Goal: Task Accomplishment & Management: Use online tool/utility

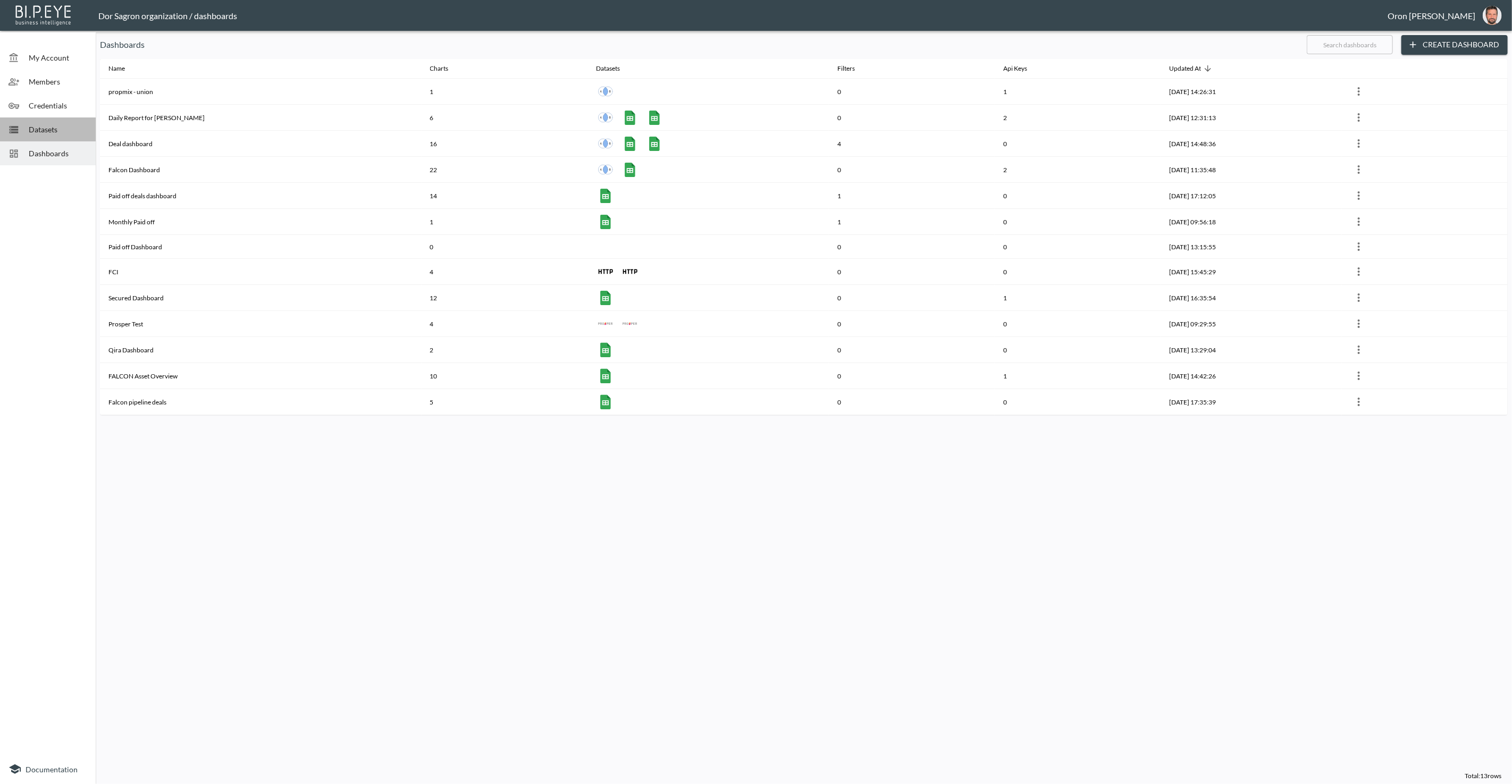
click at [52, 132] on span "Datasets" at bounding box center [58, 130] width 59 height 11
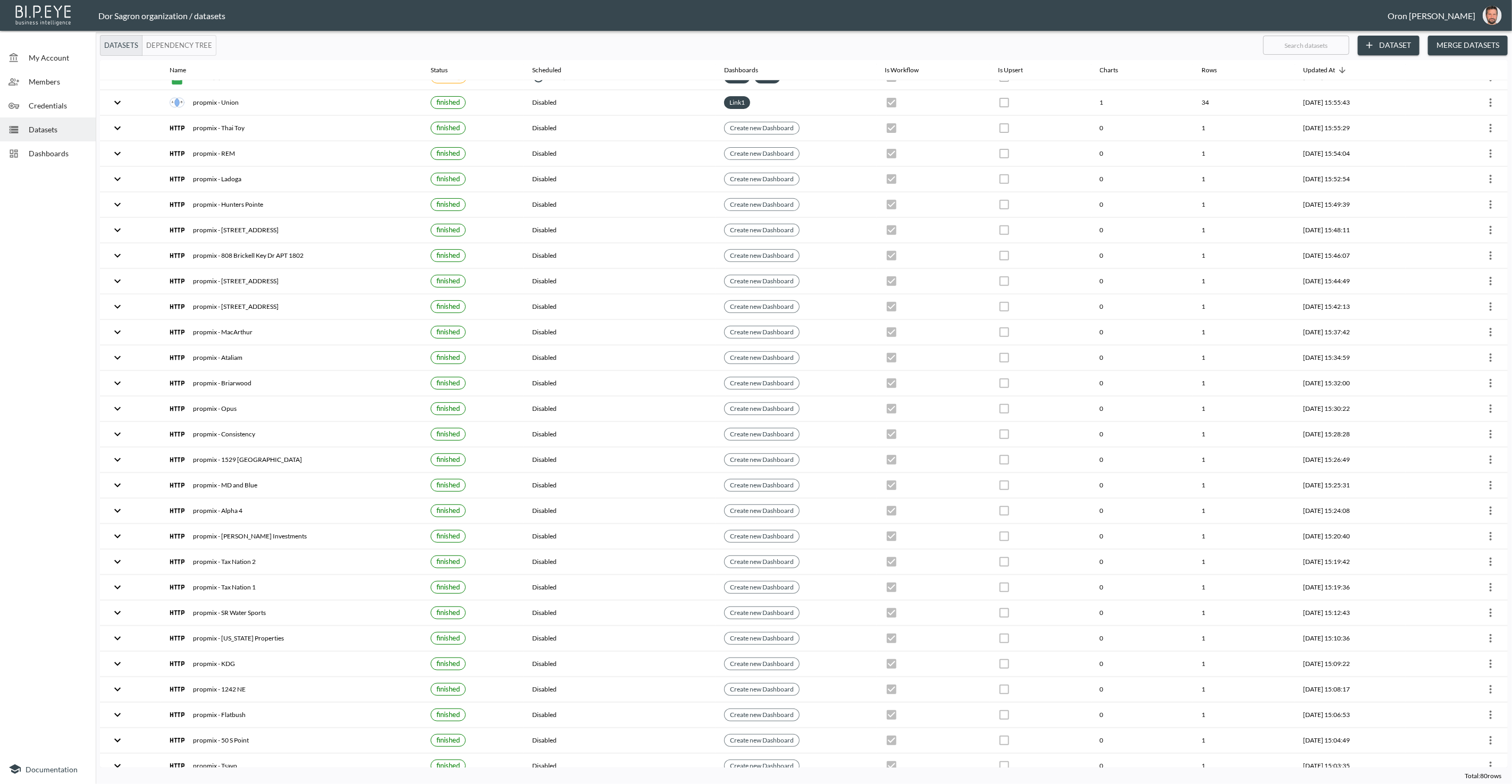
scroll to position [218, 0]
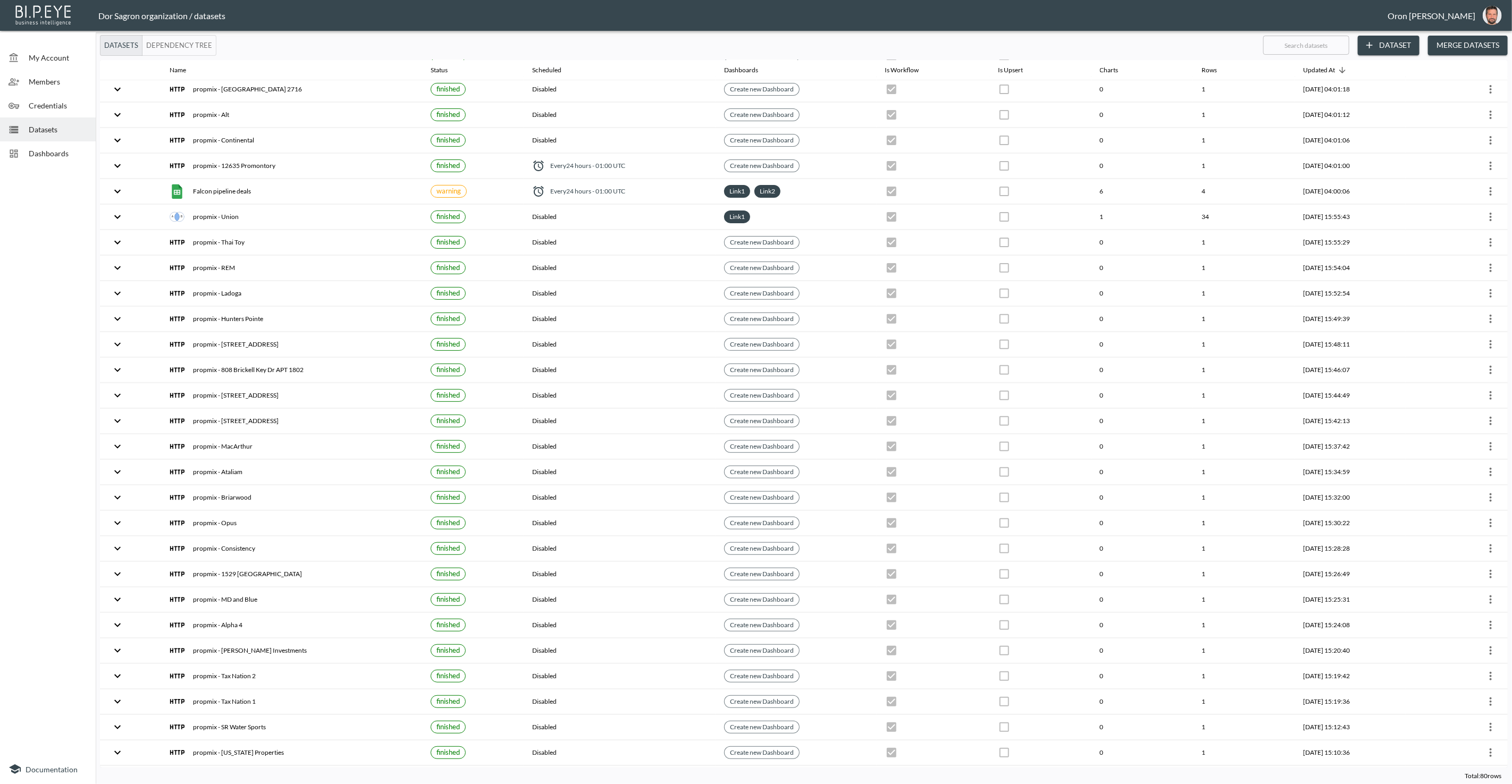
click at [192, 43] on button "Dependency Tree" at bounding box center [179, 45] width 74 height 21
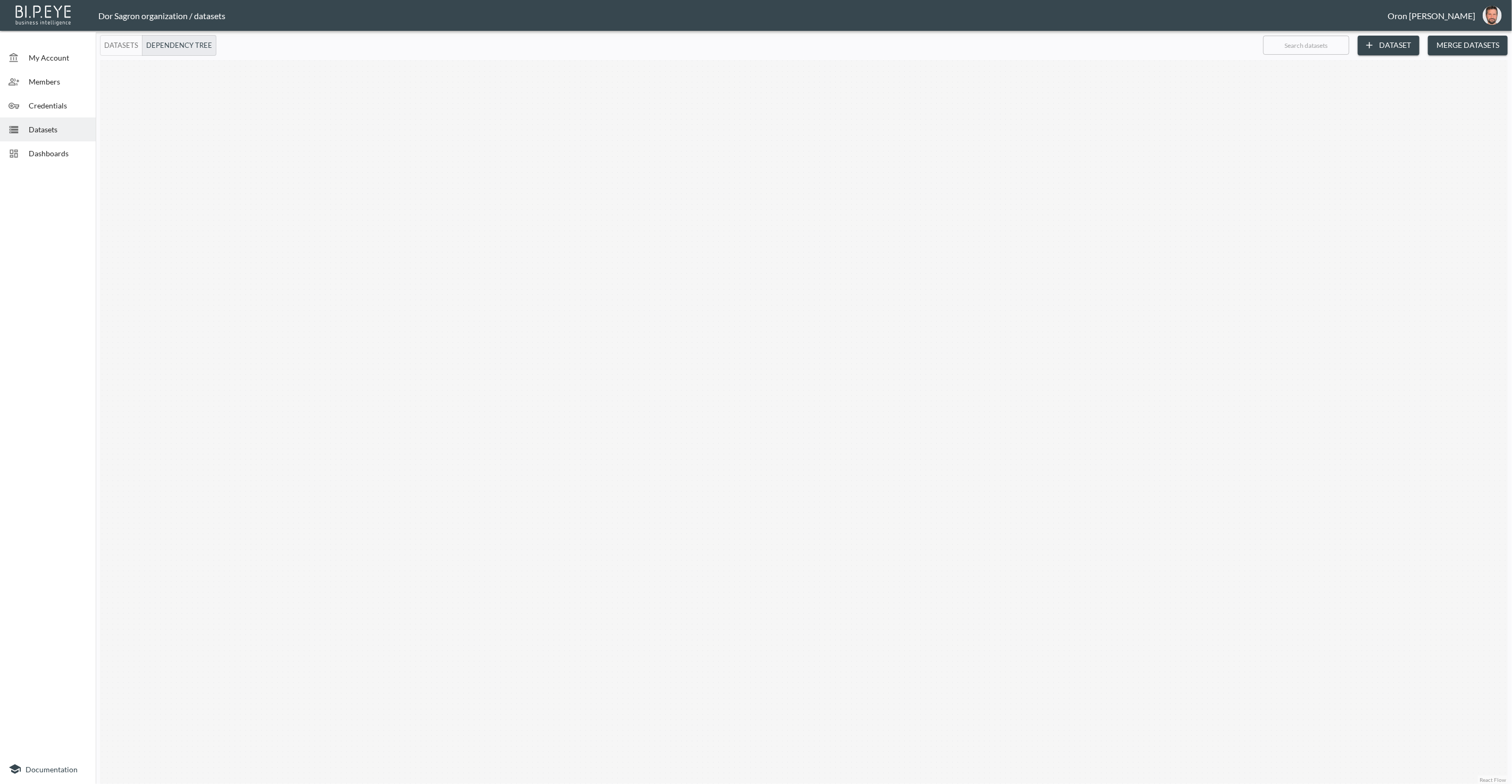
drag, startPoint x: 318, startPoint y: 268, endPoint x: 470, endPoint y: 332, distance: 164.9
click at [471, 333] on div "Trigger on completion Trigger on completion Trigger on completion Trigger on co…" at bounding box center [804, 422] width 1408 height 724
drag, startPoint x: 357, startPoint y: 243, endPoint x: 671, endPoint y: 243, distance: 314.0
click at [677, 243] on div "Trigger on completion Trigger on completion Trigger on completion Trigger on co…" at bounding box center [804, 422] width 1408 height 724
drag, startPoint x: 501, startPoint y: 269, endPoint x: 805, endPoint y: 260, distance: 304.1
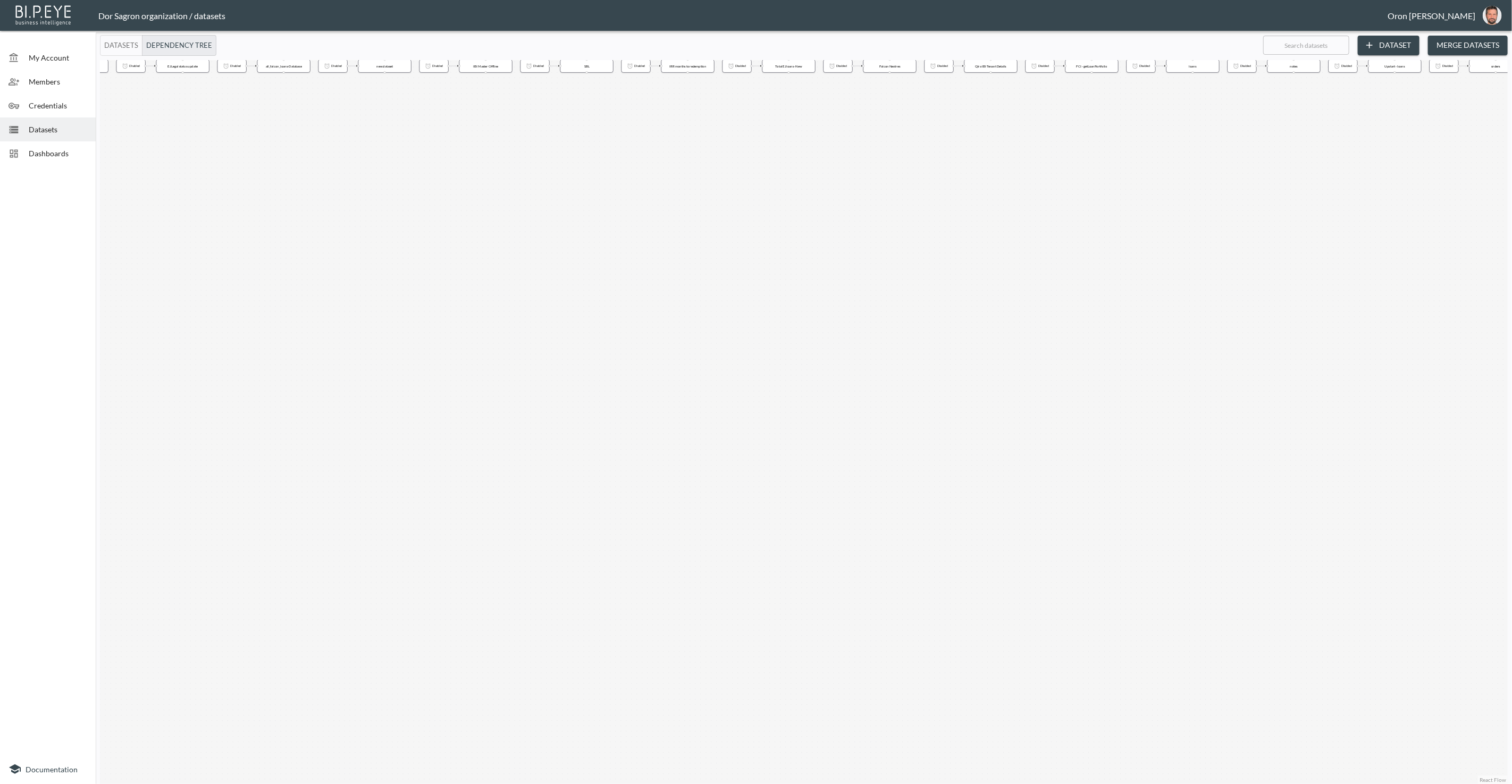
click at [806, 260] on div "Trigger on completion Trigger on completion Trigger on completion Trigger on co…" at bounding box center [804, 422] width 1408 height 724
drag, startPoint x: 449, startPoint y: 266, endPoint x: 826, endPoint y: 289, distance: 377.7
click at [826, 289] on div "Trigger on completion Trigger on completion Trigger on completion Trigger on co…" at bounding box center [804, 422] width 1408 height 724
drag, startPoint x: 453, startPoint y: 276, endPoint x: 728, endPoint y: 293, distance: 275.5
click at [771, 291] on div "Trigger on completion Trigger on completion Trigger on completion Trigger on co…" at bounding box center [804, 422] width 1408 height 724
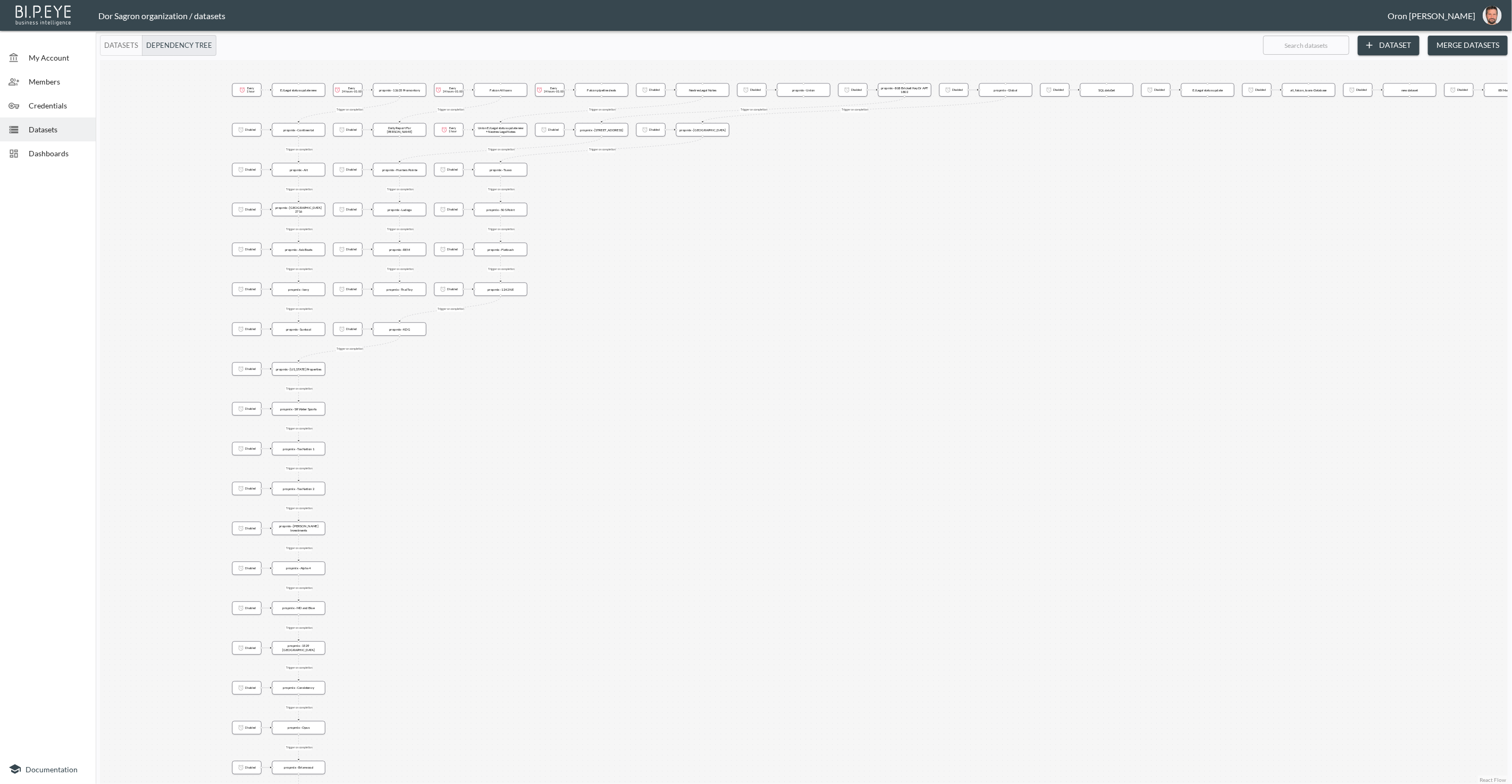
drag, startPoint x: 511, startPoint y: 353, endPoint x: 635, endPoint y: 322, distance: 127.8
click at [643, 321] on div "Trigger on completion Trigger on completion Trigger on completion Trigger on co…" at bounding box center [804, 422] width 1408 height 724
drag, startPoint x: 745, startPoint y: 211, endPoint x: 673, endPoint y: 303, distance: 116.8
click at [673, 303] on div "Trigger on completion Trigger on completion Trigger on completion Trigger on co…" at bounding box center [804, 422] width 1408 height 724
drag, startPoint x: 668, startPoint y: 287, endPoint x: 766, endPoint y: 267, distance: 100.0
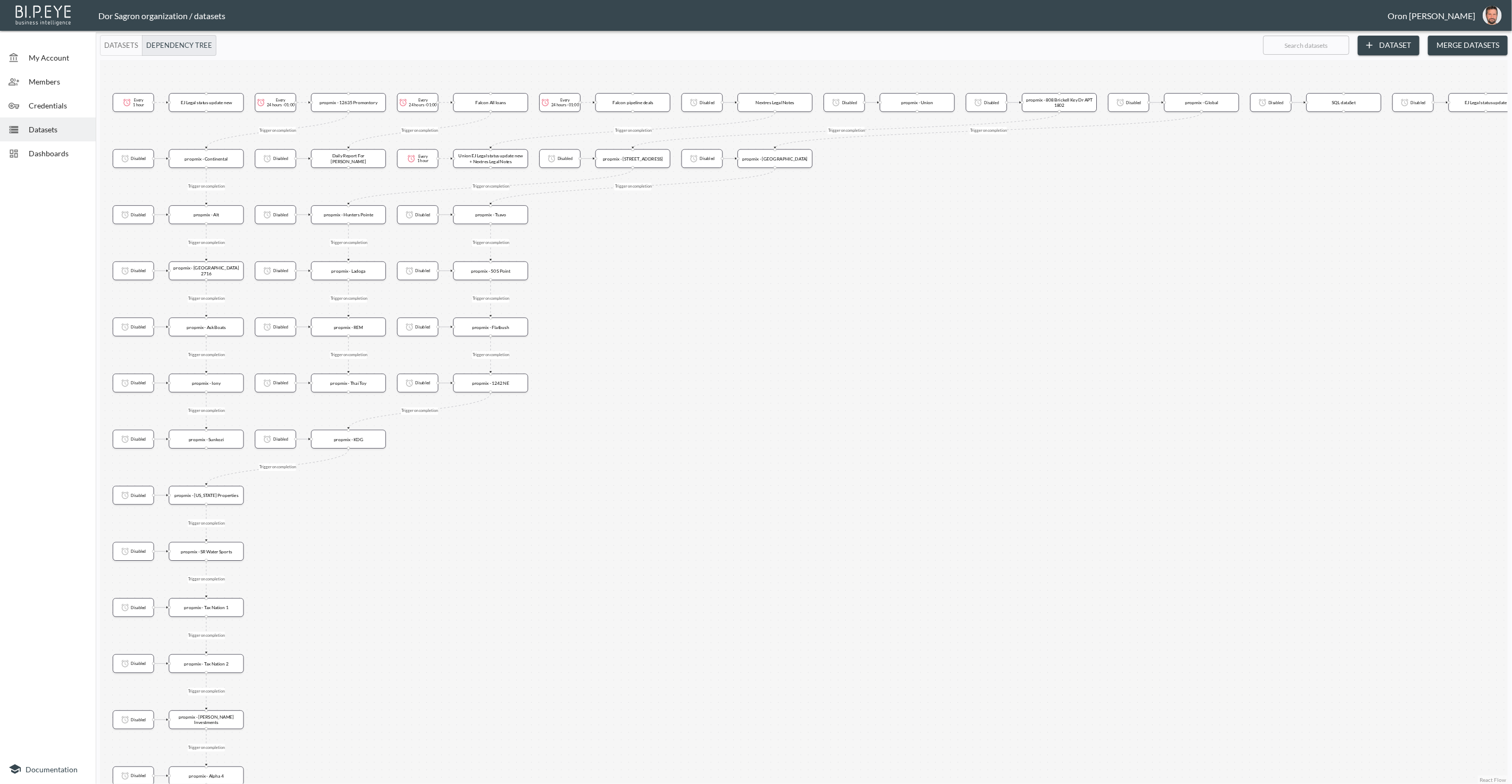
click at [766, 267] on div "Trigger on completion Trigger on completion Trigger on completion Trigger on co…" at bounding box center [804, 422] width 1408 height 724
drag, startPoint x: 665, startPoint y: 268, endPoint x: 782, endPoint y: 272, distance: 117.1
click at [782, 272] on div "Trigger on completion Trigger on completion Trigger on completion Trigger on co…" at bounding box center [804, 422] width 1408 height 724
click at [43, 130] on span "Datasets" at bounding box center [58, 130] width 59 height 11
click at [43, 130] on span "Datasets" at bounding box center [58, 130] width 59 height 11
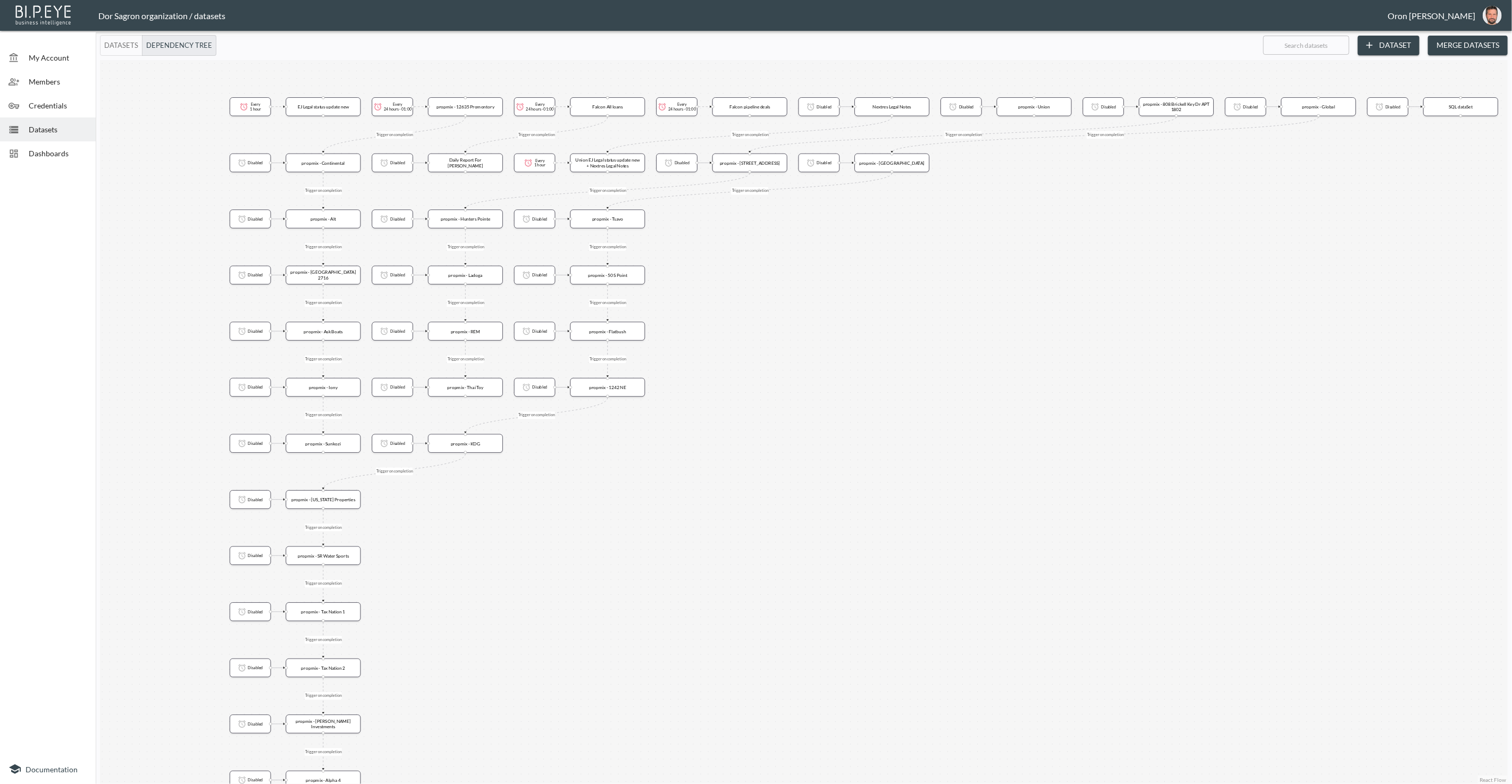
click at [108, 50] on button "Datasets" at bounding box center [121, 45] width 43 height 21
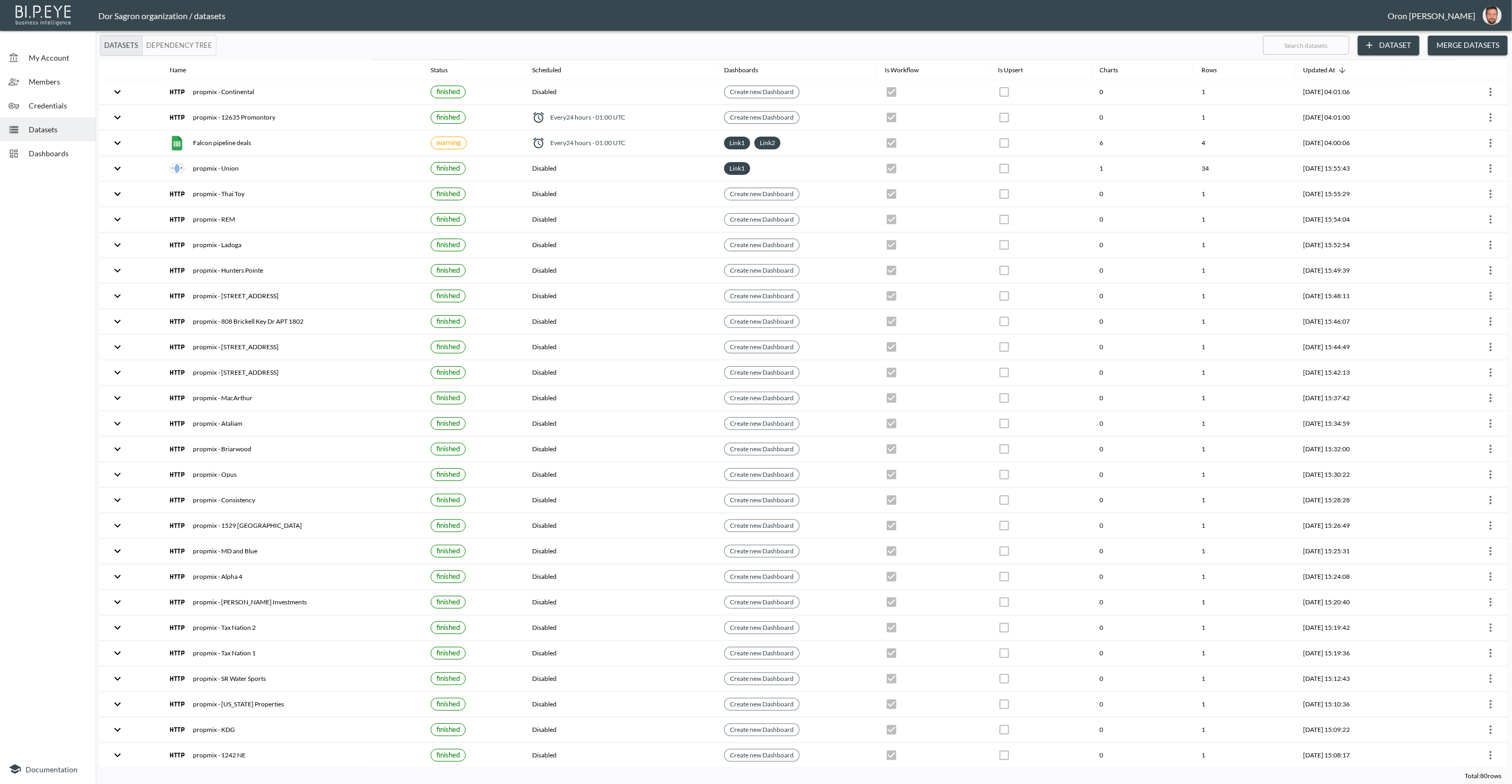
scroll to position [0, 0]
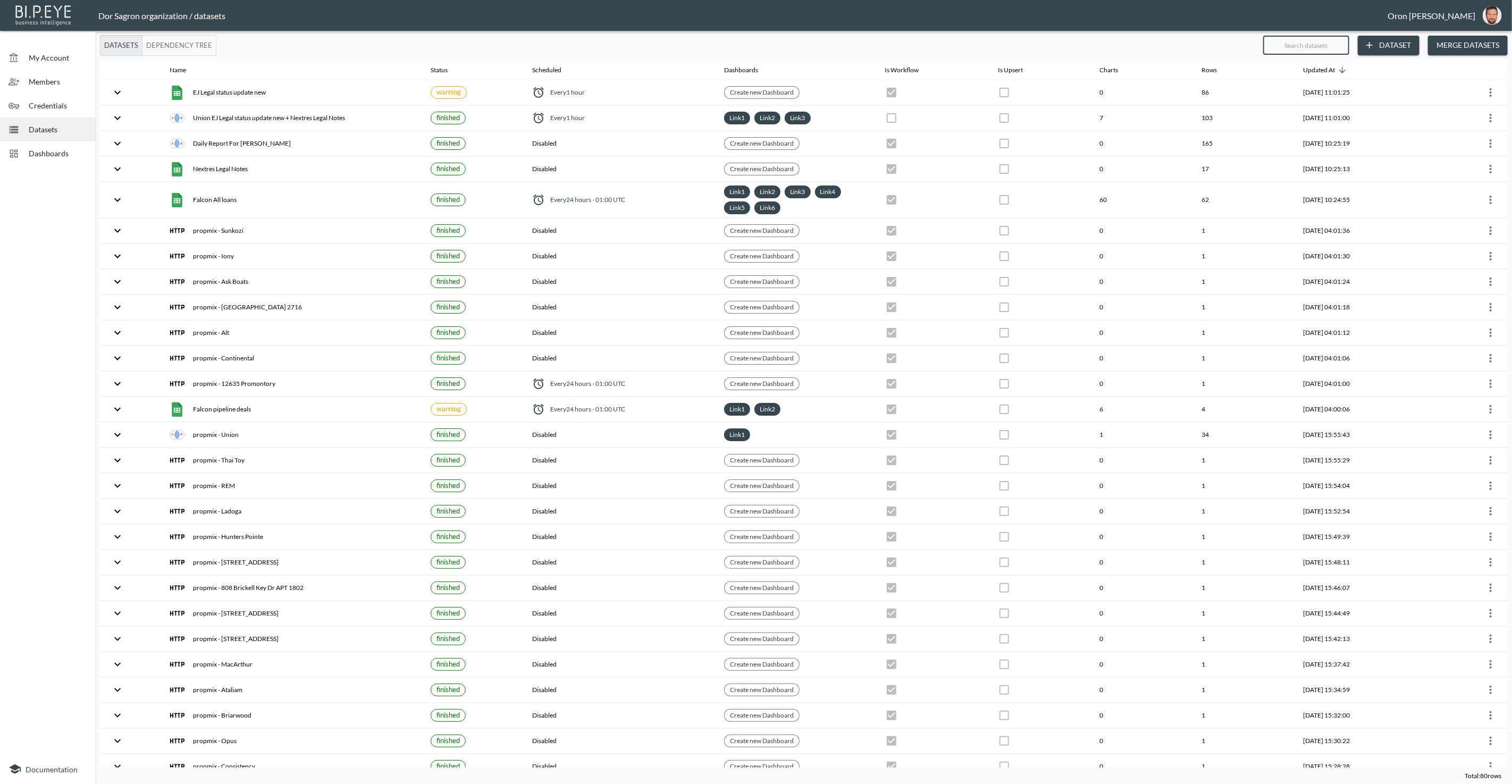
click at [1329, 41] on input "text" at bounding box center [1306, 45] width 86 height 27
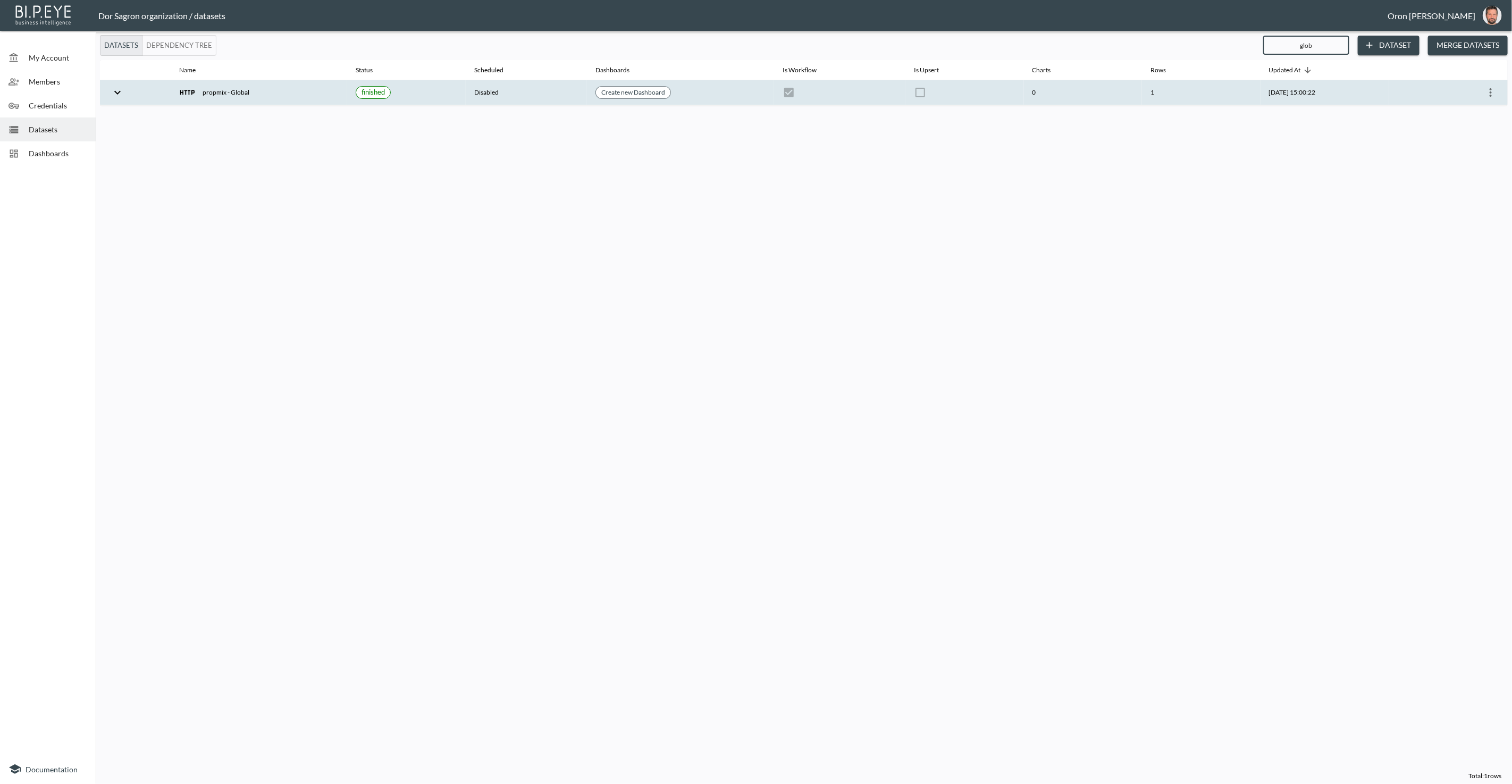
type input "glob"
click at [1496, 92] on icon "more" at bounding box center [1491, 92] width 13 height 13
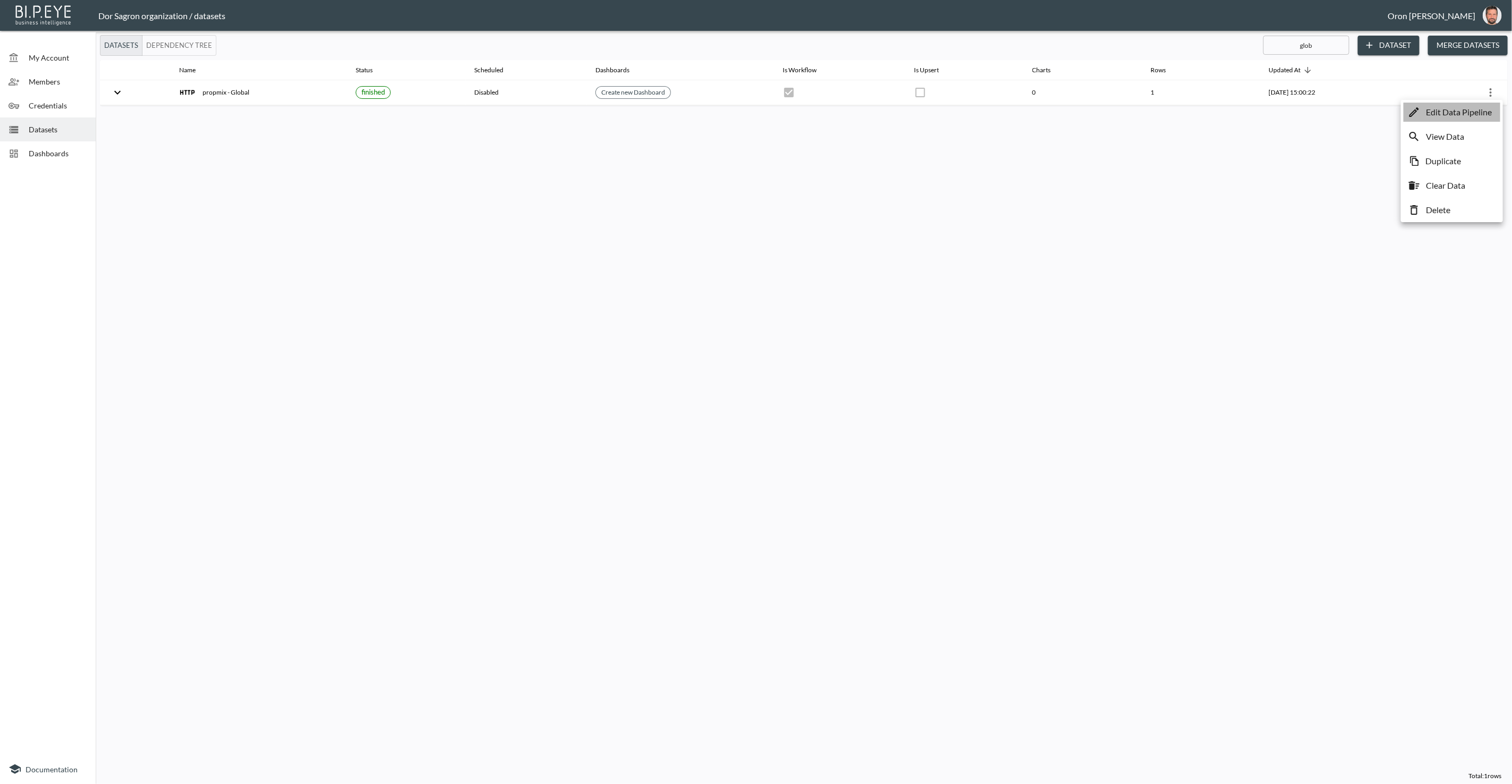
click at [1484, 112] on p "Edit Data Pipeline" at bounding box center [1459, 112] width 66 height 13
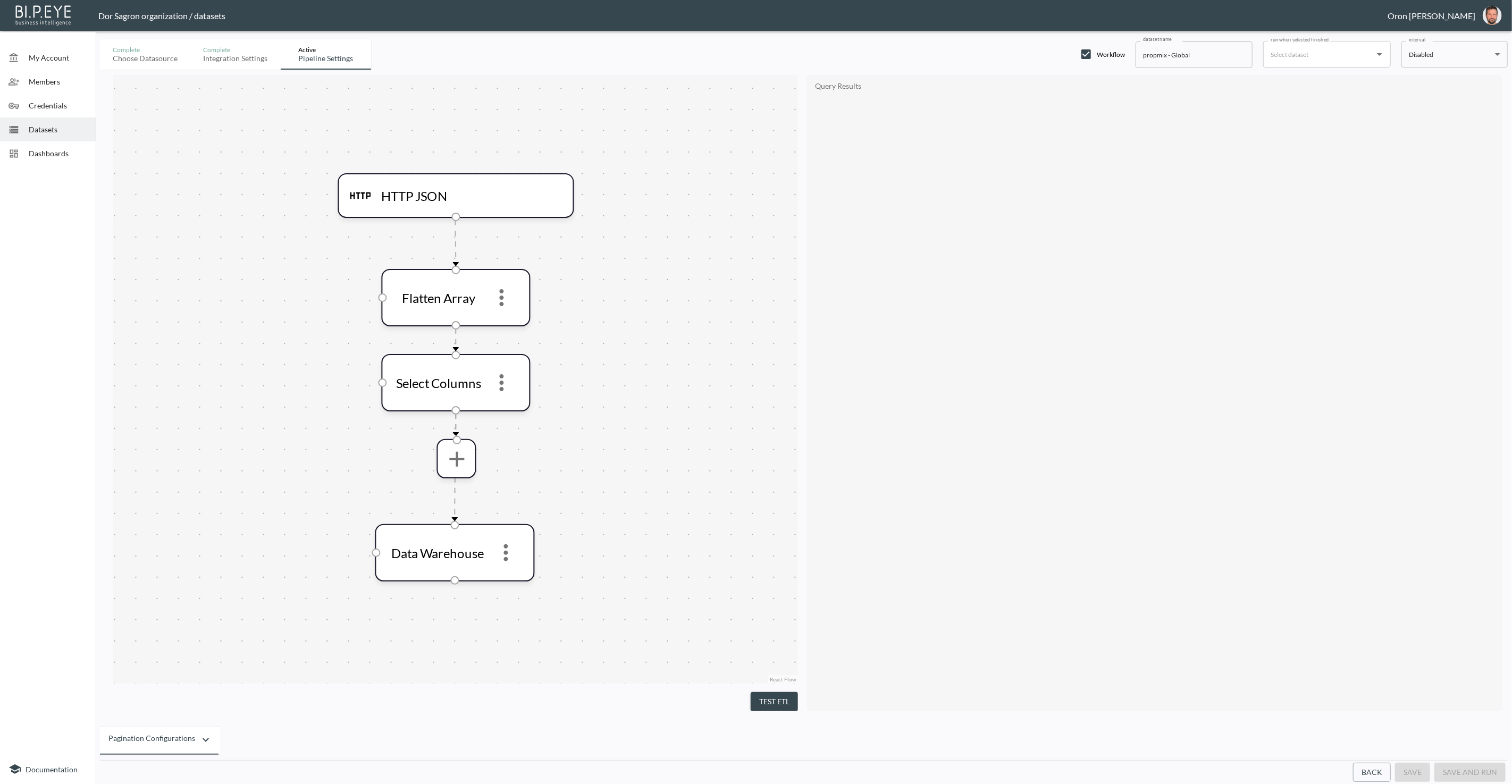
click at [1325, 43] on div "run when selected finished" at bounding box center [1327, 54] width 127 height 27
type input "propmix - Sunkozi"
click at [1418, 769] on button "save" at bounding box center [1412, 772] width 35 height 20
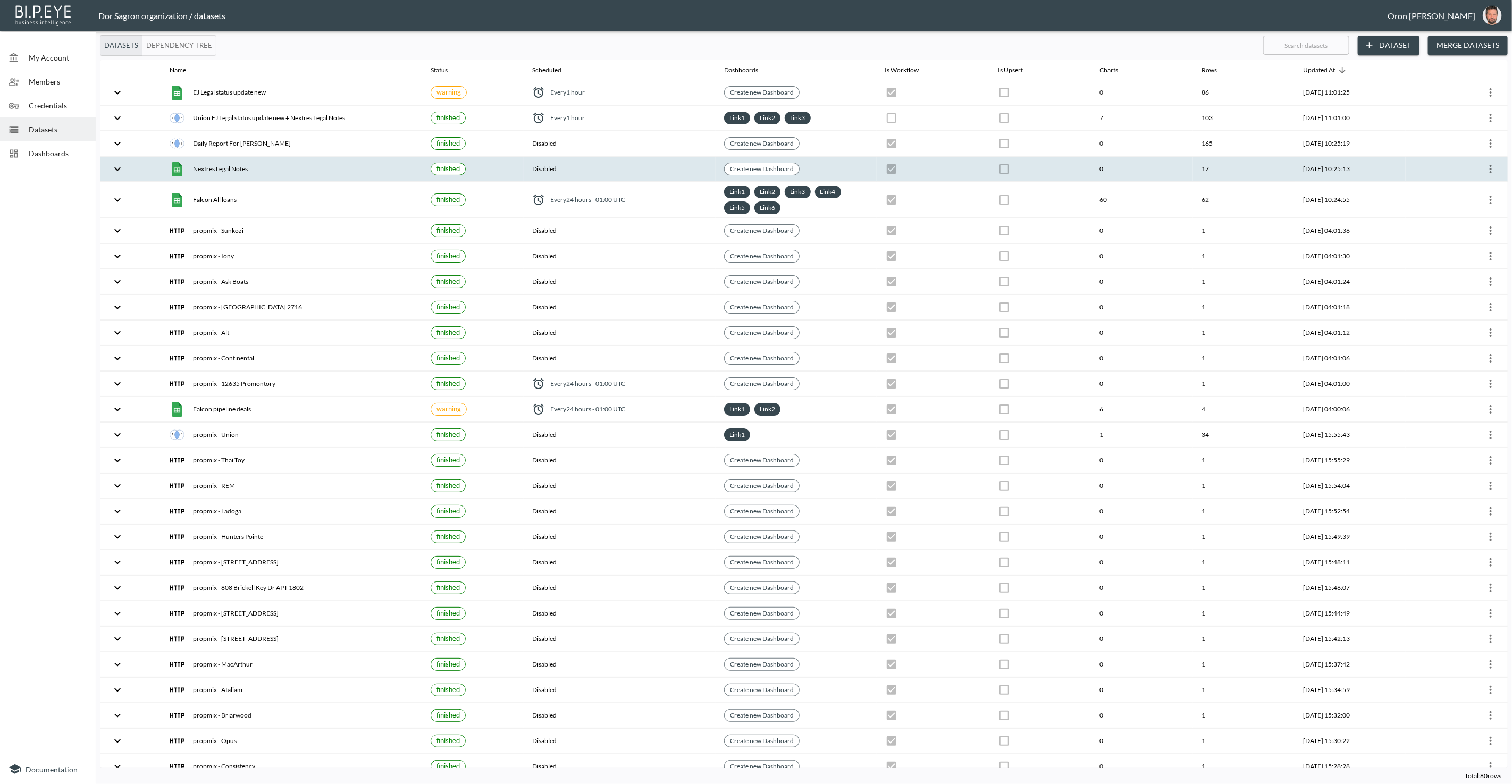
checkbox input "true"
checkbox input "false"
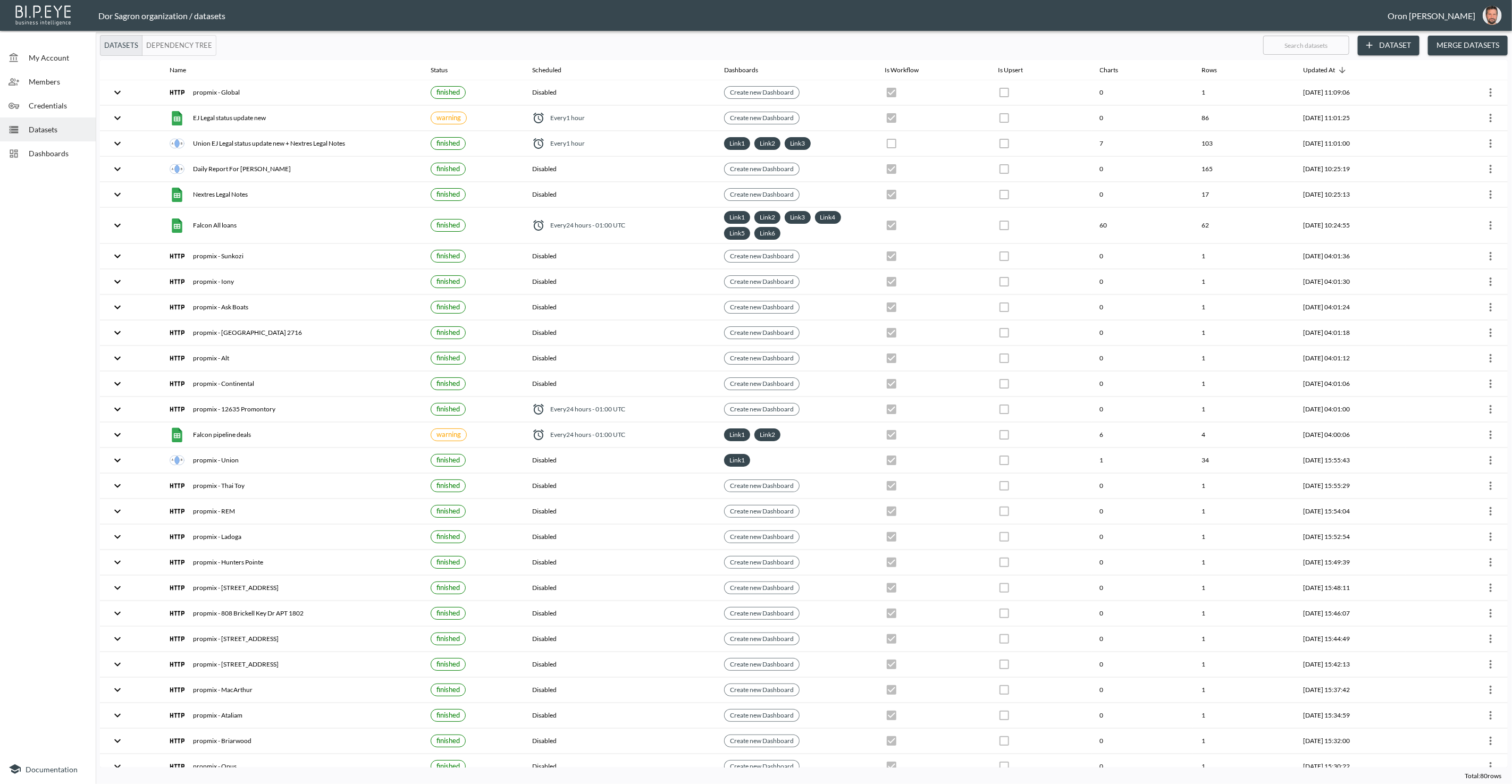
click at [196, 44] on button "Dependency Tree" at bounding box center [179, 45] width 74 height 21
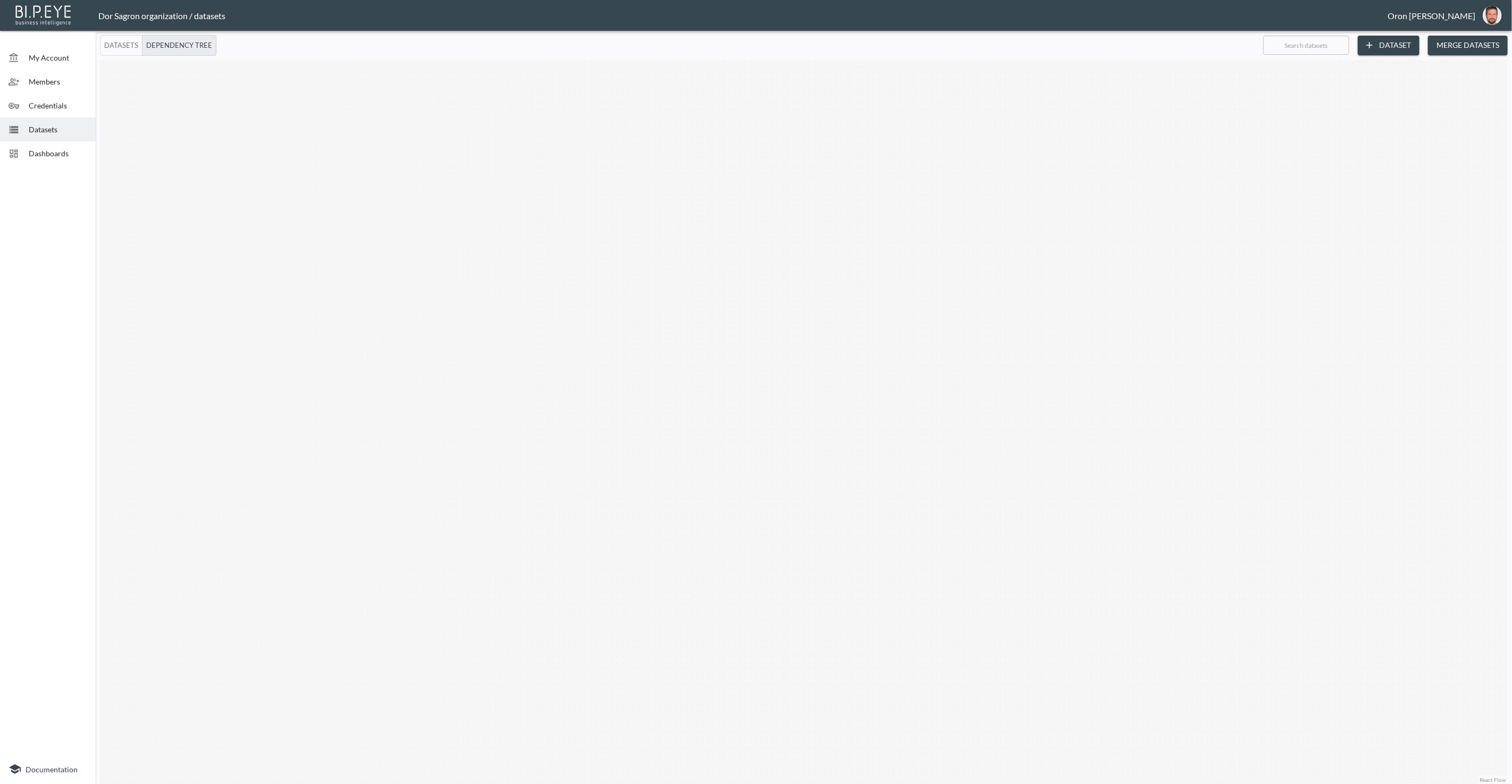
drag, startPoint x: 260, startPoint y: 164, endPoint x: 626, endPoint y: 187, distance: 366.7
click at [728, 187] on div "Trigger on completion Trigger on completion Trigger on completion Trigger on co…" at bounding box center [804, 422] width 1408 height 724
drag, startPoint x: 399, startPoint y: 189, endPoint x: 572, endPoint y: 207, distance: 173.9
click at [613, 210] on div "Trigger on completion Trigger on completion Trigger on completion Trigger on co…" at bounding box center [804, 422] width 1408 height 724
drag, startPoint x: 531, startPoint y: 149, endPoint x: 550, endPoint y: 220, distance: 73.5
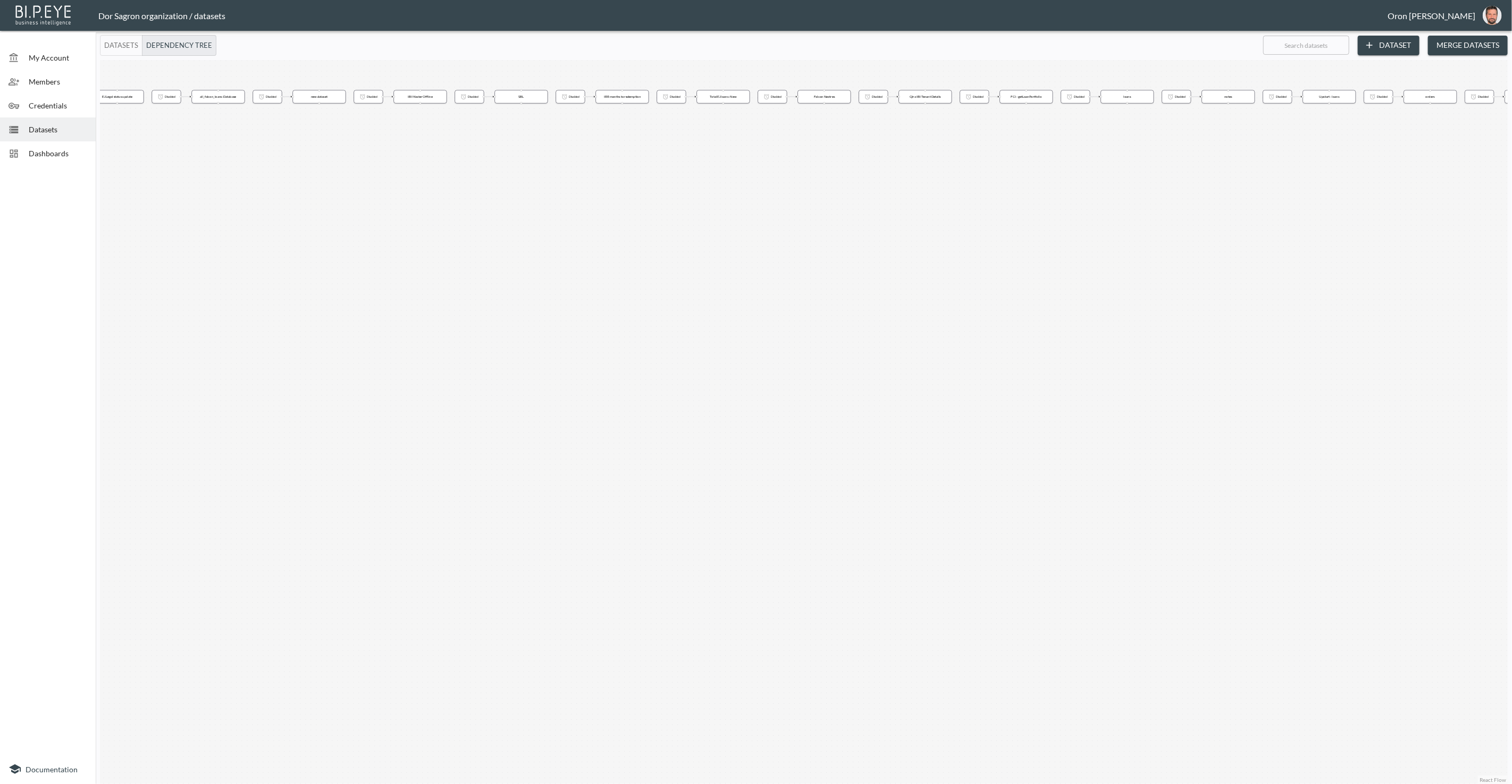
click at [522, 314] on div "Trigger on completion Trigger on completion Trigger on completion Trigger on co…" at bounding box center [804, 422] width 1408 height 724
drag, startPoint x: 537, startPoint y: 273, endPoint x: 513, endPoint y: 280, distance: 25.0
click at [536, 303] on div "Trigger on completion Trigger on completion Trigger on completion Trigger on co…" at bounding box center [804, 422] width 1408 height 724
drag, startPoint x: 471, startPoint y: 267, endPoint x: 795, endPoint y: 274, distance: 324.1
click at [800, 273] on div "Trigger on completion Trigger on completion Trigger on completion Trigger on co…" at bounding box center [804, 422] width 1408 height 724
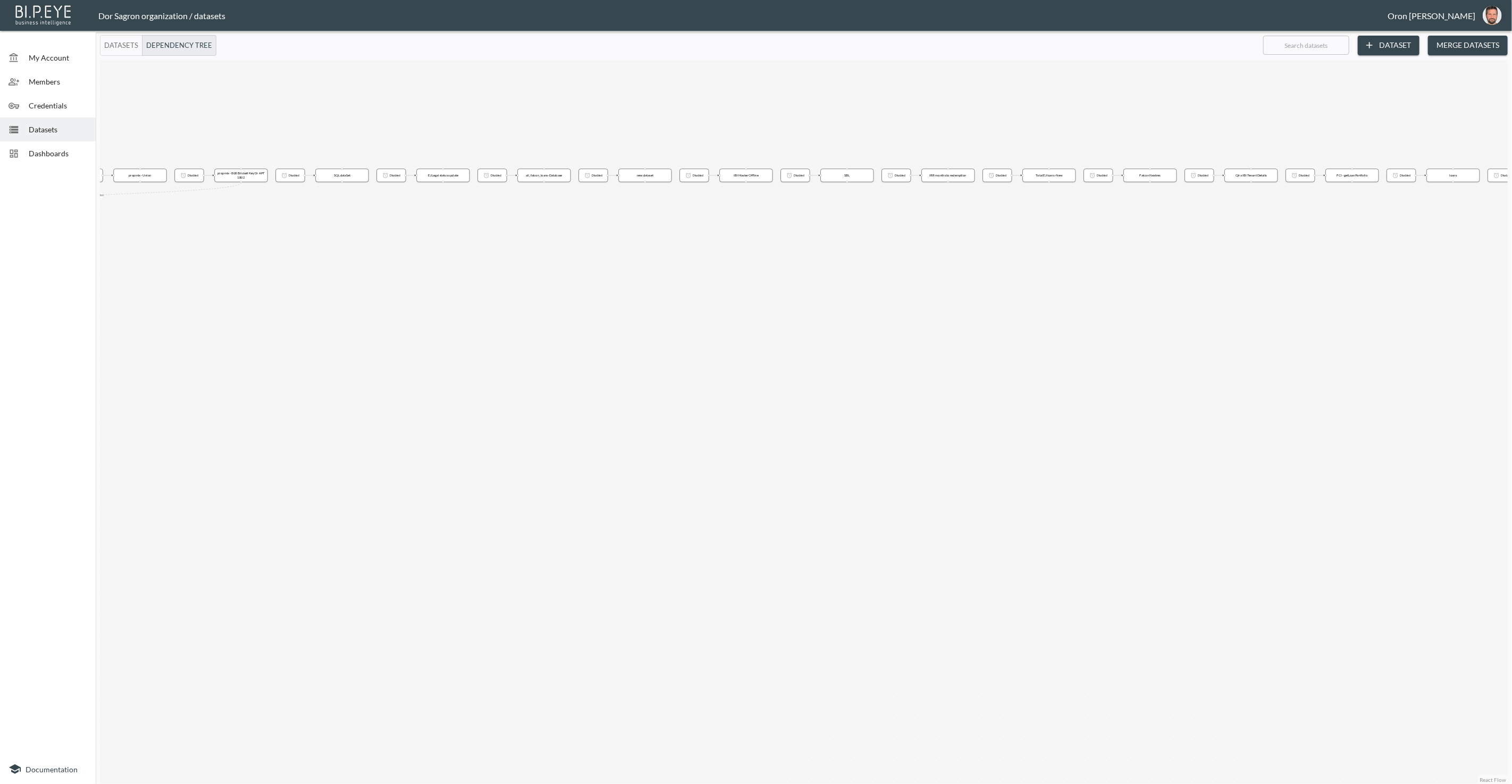
drag, startPoint x: 910, startPoint y: 284, endPoint x: 923, endPoint y: 285, distance: 13.0
click at [939, 285] on div "Trigger on completion Trigger on completion Trigger on completion Trigger on co…" at bounding box center [804, 422] width 1408 height 724
drag, startPoint x: 620, startPoint y: 288, endPoint x: 877, endPoint y: 302, distance: 257.4
click at [936, 298] on div "Trigger on completion Trigger on completion Trigger on completion Trigger on co…" at bounding box center [804, 422] width 1408 height 724
drag, startPoint x: 694, startPoint y: 398, endPoint x: 693, endPoint y: 337, distance: 61.0
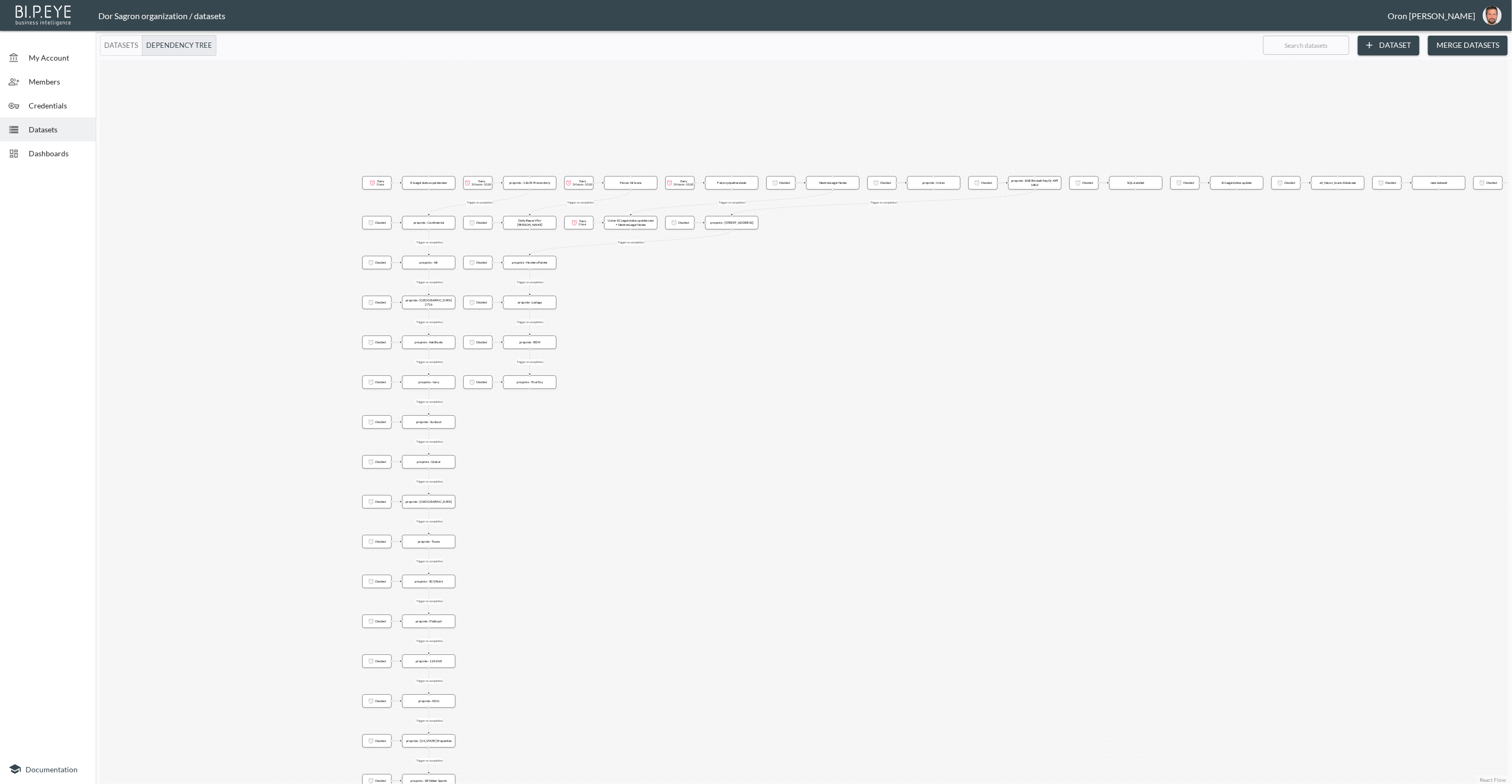
click at [785, 355] on div "Trigger on completion Trigger on completion Trigger on completion Trigger on co…" at bounding box center [804, 422] width 1408 height 724
drag, startPoint x: 550, startPoint y: 453, endPoint x: 549, endPoint y: 351, distance: 102.0
click at [549, 351] on div "Trigger on completion Trigger on completion Trigger on completion Trigger on co…" at bounding box center [804, 422] width 1408 height 724
drag, startPoint x: 564, startPoint y: 380, endPoint x: 564, endPoint y: 340, distance: 40.0
click at [564, 340] on div "Trigger on completion Trigger on completion Trigger on completion Trigger on co…" at bounding box center [804, 422] width 1408 height 724
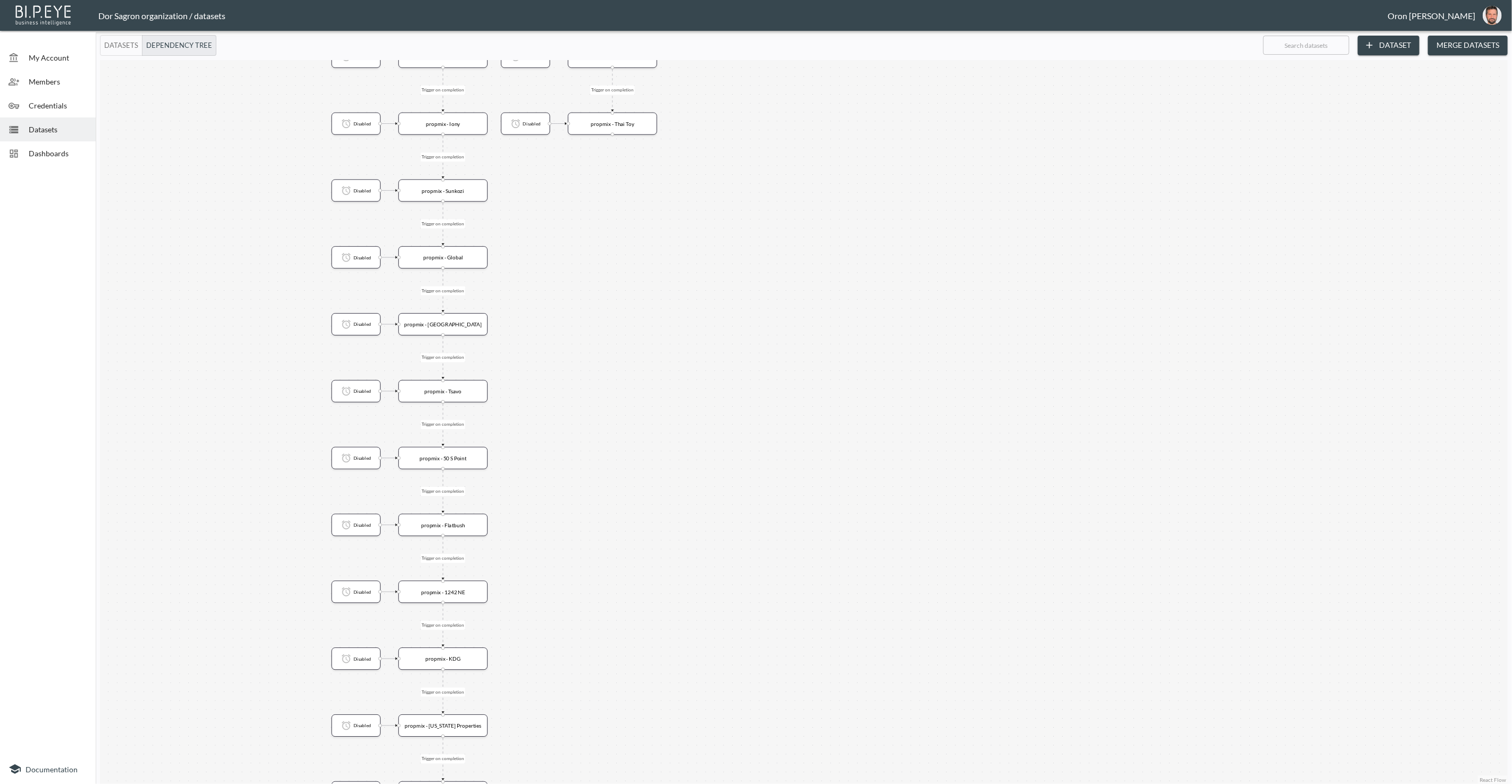
drag, startPoint x: 543, startPoint y: 475, endPoint x: 534, endPoint y: 401, distance: 74.5
click at [538, 378] on div "Trigger on completion Trigger on completion Trigger on completion Trigger on co…" at bounding box center [804, 422] width 1408 height 724
drag, startPoint x: 540, startPoint y: 467, endPoint x: 498, endPoint y: 413, distance: 68.4
click at [538, 375] on div "Trigger on completion Trigger on completion Trigger on completion Trigger on co…" at bounding box center [804, 422] width 1408 height 724
drag, startPoint x: 842, startPoint y: 363, endPoint x: 762, endPoint y: 457, distance: 123.4
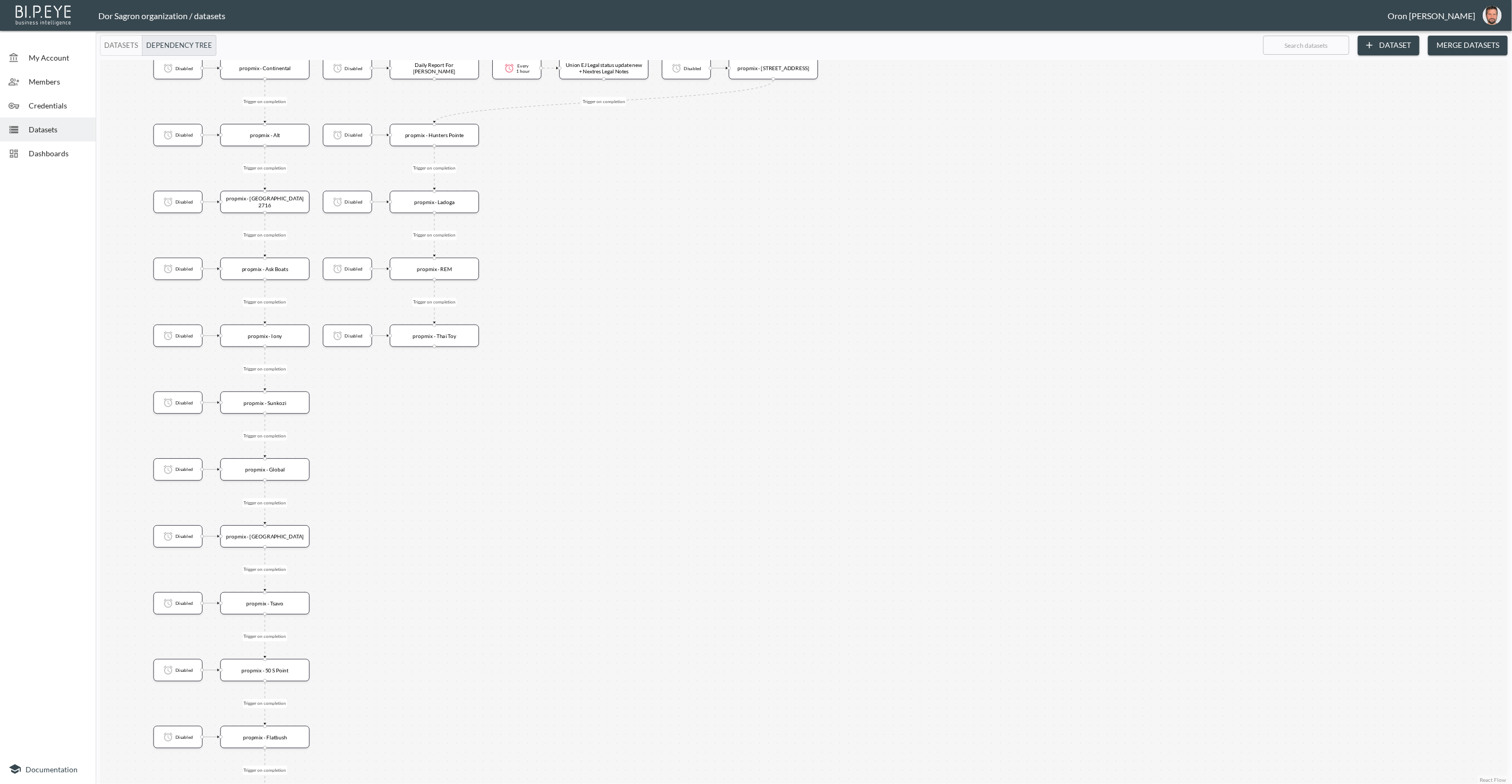
click at [726, 579] on div "Trigger on completion Trigger on completion Trigger on completion Trigger on co…" at bounding box center [804, 422] width 1408 height 724
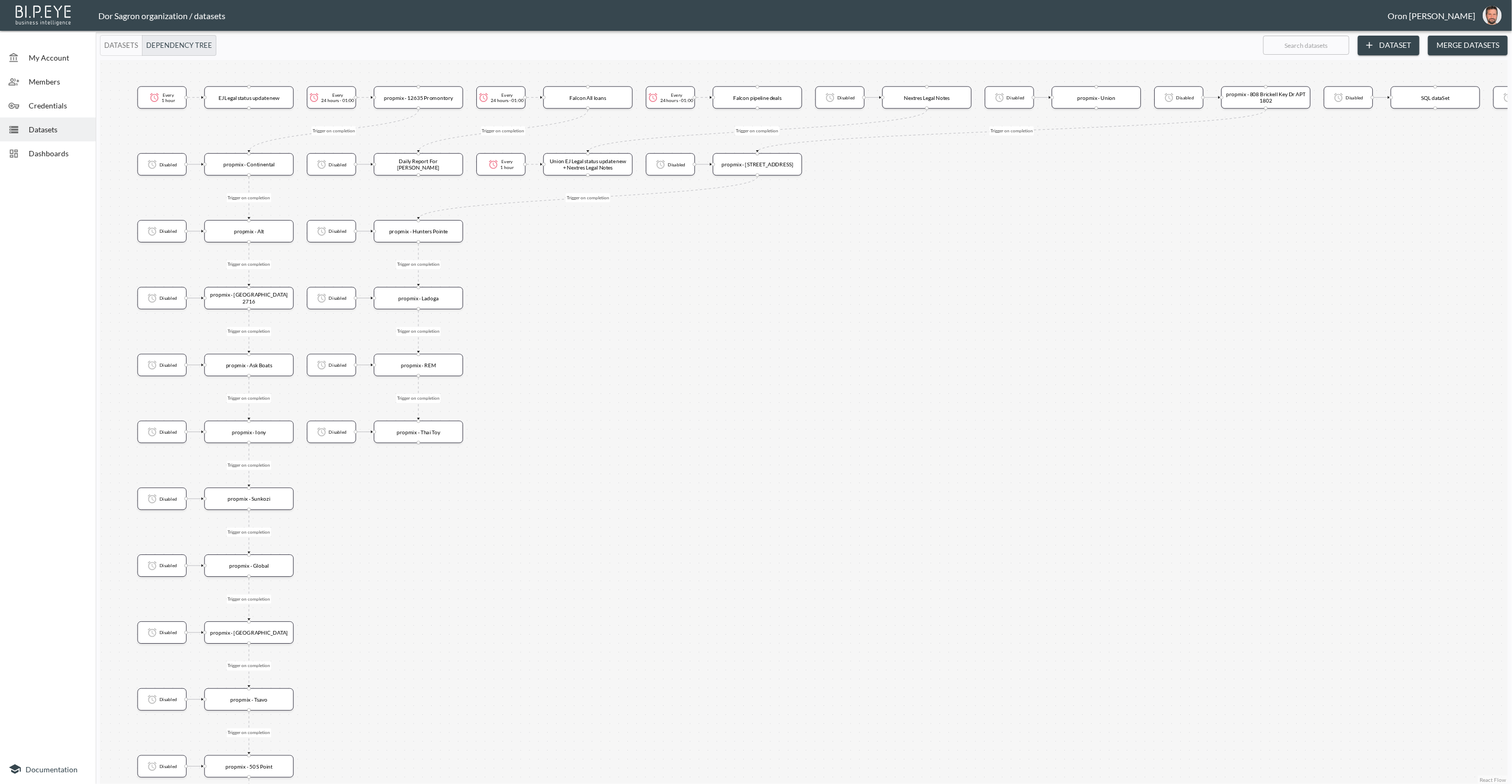
drag, startPoint x: 721, startPoint y: 395, endPoint x: 699, endPoint y: 501, distance: 108.3
click at [699, 501] on div "Trigger on completion Trigger on completion Trigger on completion Trigger on co…" at bounding box center [804, 422] width 1408 height 724
drag, startPoint x: 414, startPoint y: 550, endPoint x: 399, endPoint y: 477, distance: 74.5
click at [426, 400] on div "Trigger on completion Trigger on completion Trigger on completion Trigger on co…" at bounding box center [804, 422] width 1408 height 724
drag, startPoint x: 380, startPoint y: 544, endPoint x: 374, endPoint y: 411, distance: 133.1
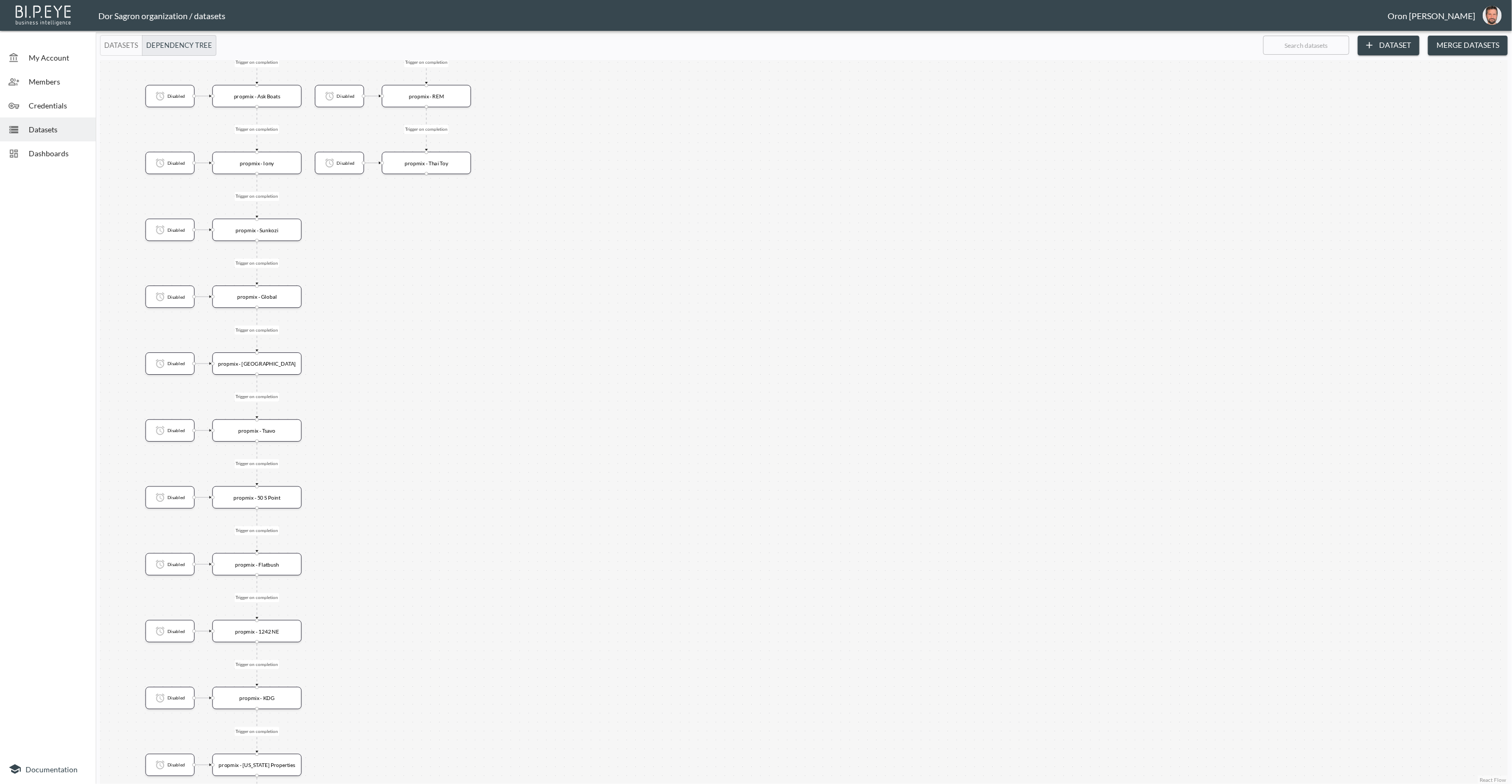
click at [374, 411] on div "Trigger on completion Trigger on completion Trigger on completion Trigger on co…" at bounding box center [804, 422] width 1408 height 724
drag, startPoint x: 374, startPoint y: 579, endPoint x: 360, endPoint y: 378, distance: 201.5
click at [360, 378] on div "Trigger on completion Trigger on completion Trigger on completion Trigger on co…" at bounding box center [804, 422] width 1408 height 724
drag, startPoint x: 369, startPoint y: 355, endPoint x: 359, endPoint y: 475, distance: 120.4
click at [364, 287] on div "Trigger on completion Trigger on completion Trigger on completion Trigger on co…" at bounding box center [804, 422] width 1408 height 724
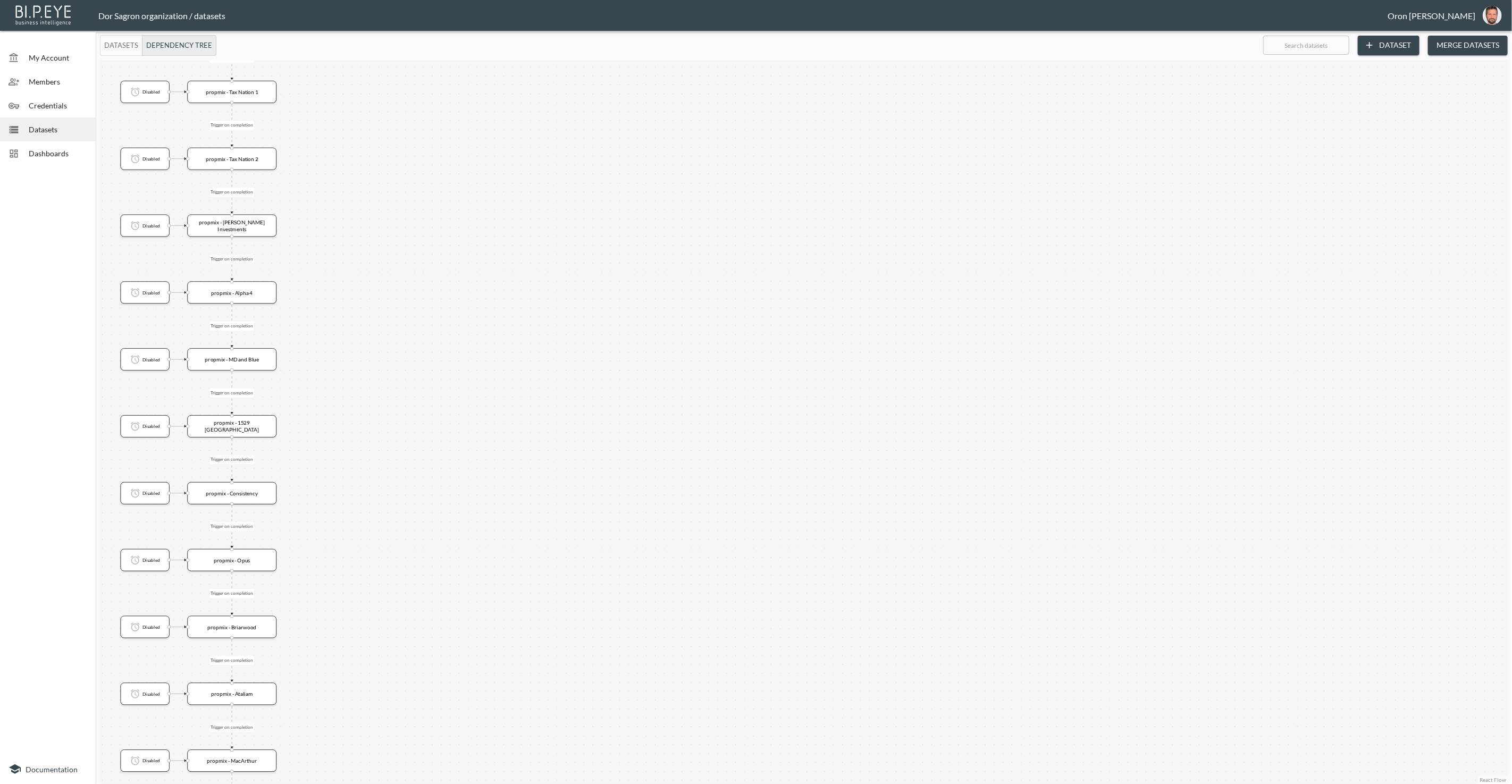
drag, startPoint x: 362, startPoint y: 469, endPoint x: 357, endPoint y: 376, distance: 93.1
click at [361, 305] on div "Trigger on completion Trigger on completion Trigger on completion Trigger on co…" at bounding box center [804, 422] width 1408 height 724
drag, startPoint x: 355, startPoint y: 315, endPoint x: 347, endPoint y: 469, distance: 154.2
click at [354, 300] on div "Trigger on completion Trigger on completion Trigger on completion Trigger on co…" at bounding box center [804, 422] width 1408 height 724
drag, startPoint x: 367, startPoint y: 380, endPoint x: 385, endPoint y: 512, distance: 133.2
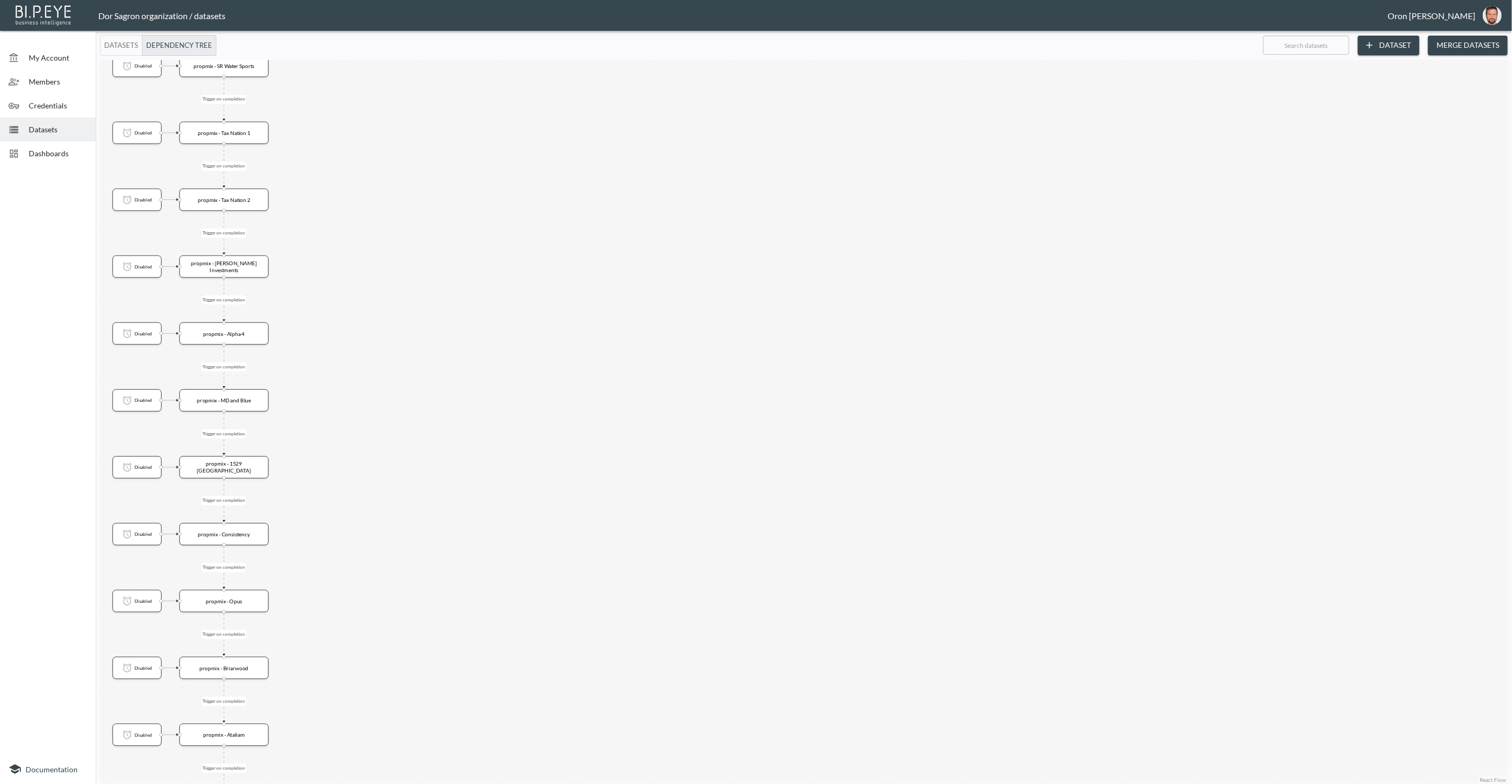
click at [382, 590] on div "Trigger on completion Trigger on completion Trigger on completion Trigger on co…" at bounding box center [804, 422] width 1408 height 724
drag, startPoint x: 374, startPoint y: 580, endPoint x: 391, endPoint y: 466, distance: 115.3
click at [383, 555] on div "Trigger on completion Trigger on completion Trigger on completion Trigger on co…" at bounding box center [804, 422] width 1408 height 724
drag, startPoint x: 379, startPoint y: 405, endPoint x: 390, endPoint y: 473, distance: 68.9
click at [382, 550] on div "Trigger on completion Trigger on completion Trigger on completion Trigger on co…" at bounding box center [804, 422] width 1408 height 724
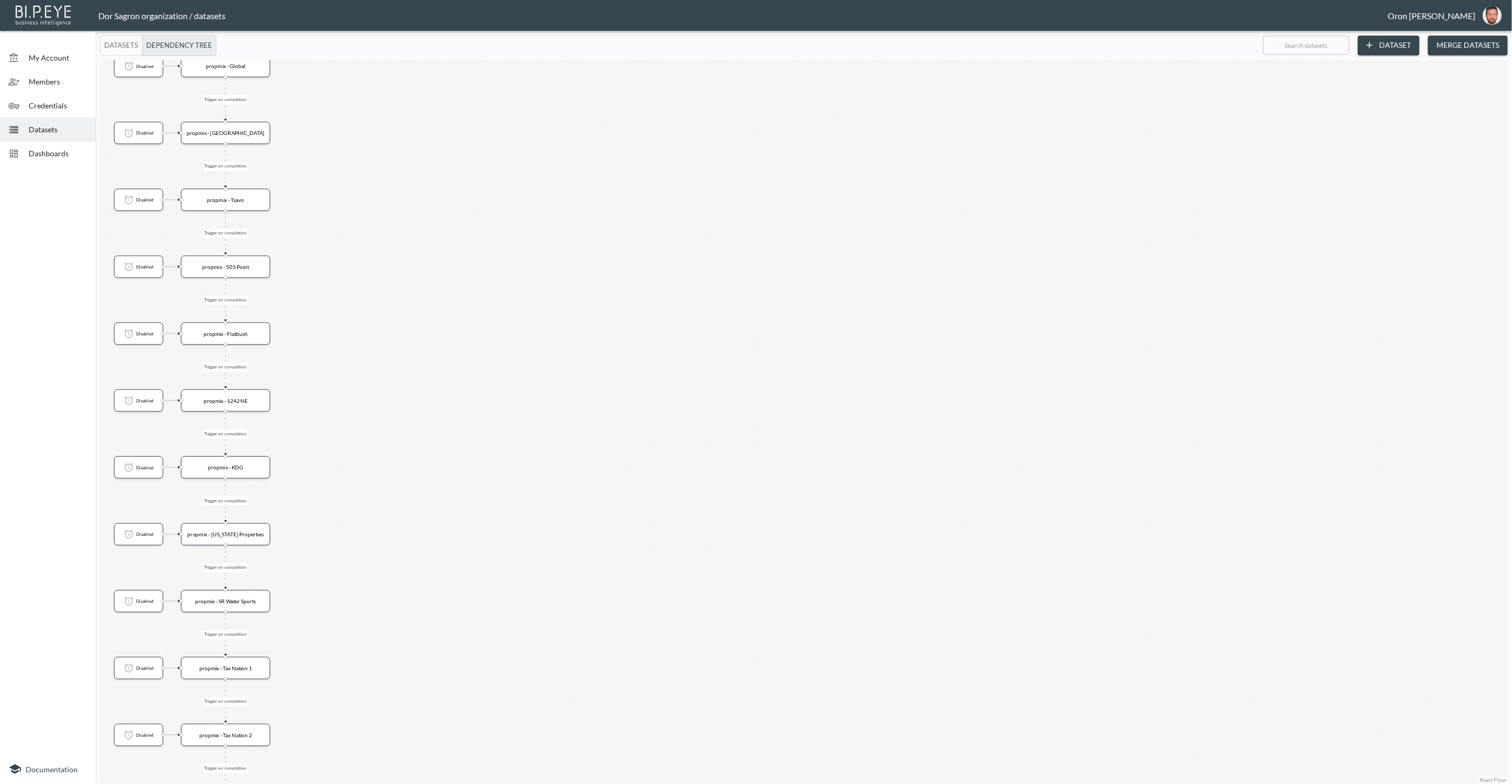
drag, startPoint x: 382, startPoint y: 522, endPoint x: 414, endPoint y: 526, distance: 32.2
click at [399, 592] on div "Trigger on completion Trigger on completion Trigger on completion Trigger on co…" at bounding box center [804, 422] width 1408 height 724
drag, startPoint x: 418, startPoint y: 472, endPoint x: 431, endPoint y: 417, distance: 56.5
click at [422, 622] on div "Trigger on completion Trigger on completion Trigger on completion Trigger on co…" at bounding box center [804, 422] width 1408 height 724
drag, startPoint x: 416, startPoint y: 425, endPoint x: 487, endPoint y: 517, distance: 116.2
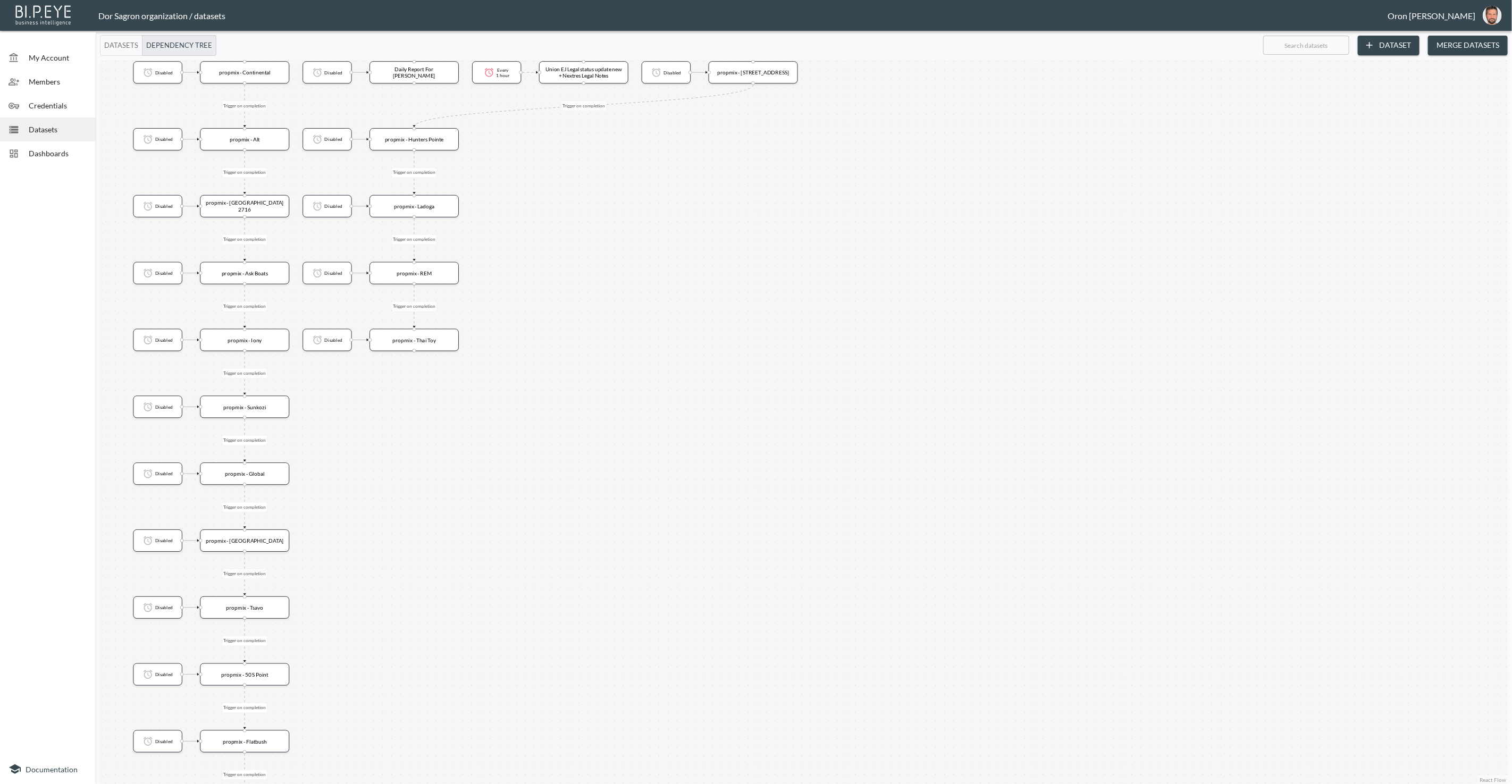
click at [429, 631] on div "Trigger on completion Trigger on completion Trigger on completion Trigger on co…" at bounding box center [804, 422] width 1408 height 724
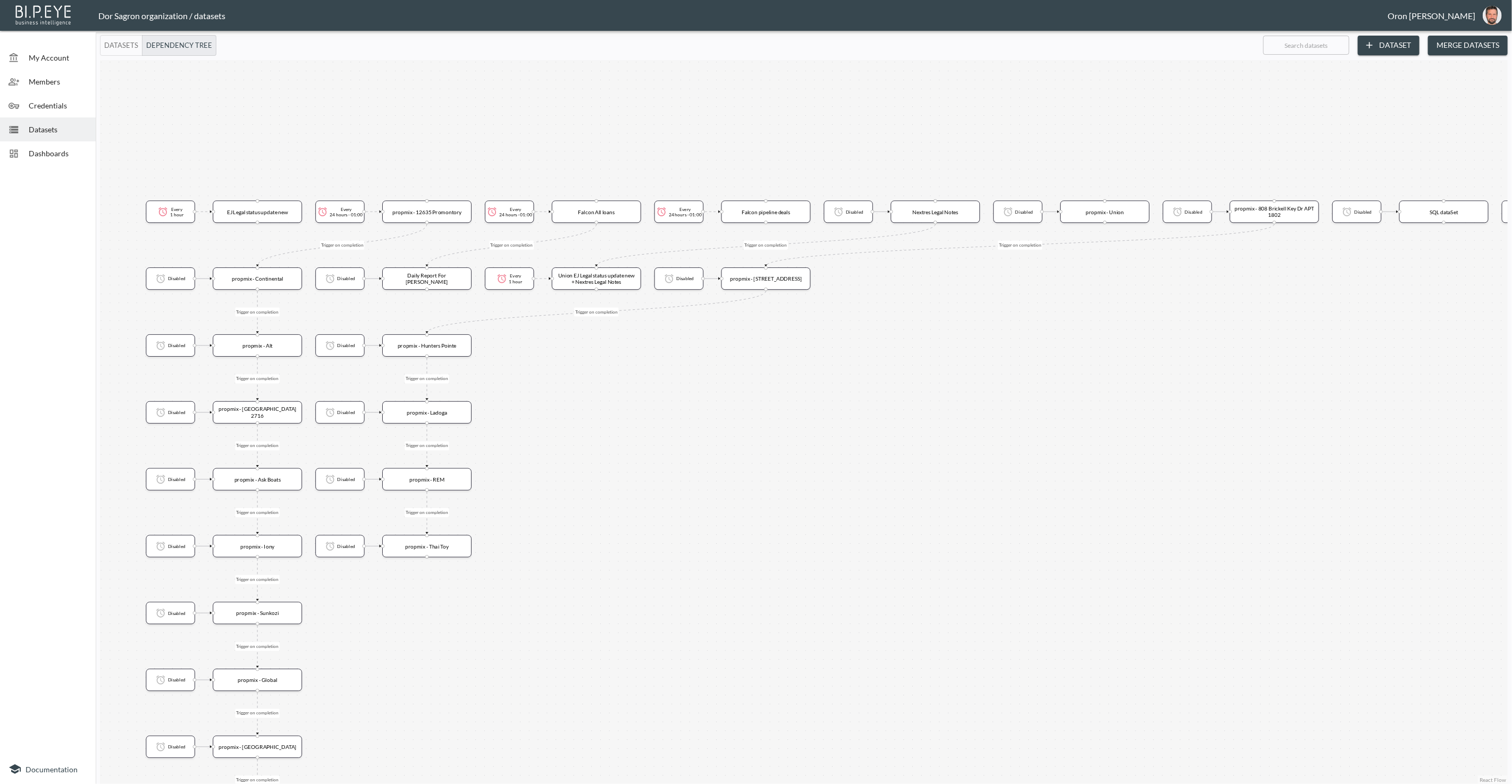
drag, startPoint x: 72, startPoint y: 127, endPoint x: 96, endPoint y: 76, distance: 56.4
click at [73, 125] on span "Datasets" at bounding box center [58, 130] width 59 height 11
click at [108, 48] on button "Datasets" at bounding box center [121, 45] width 43 height 21
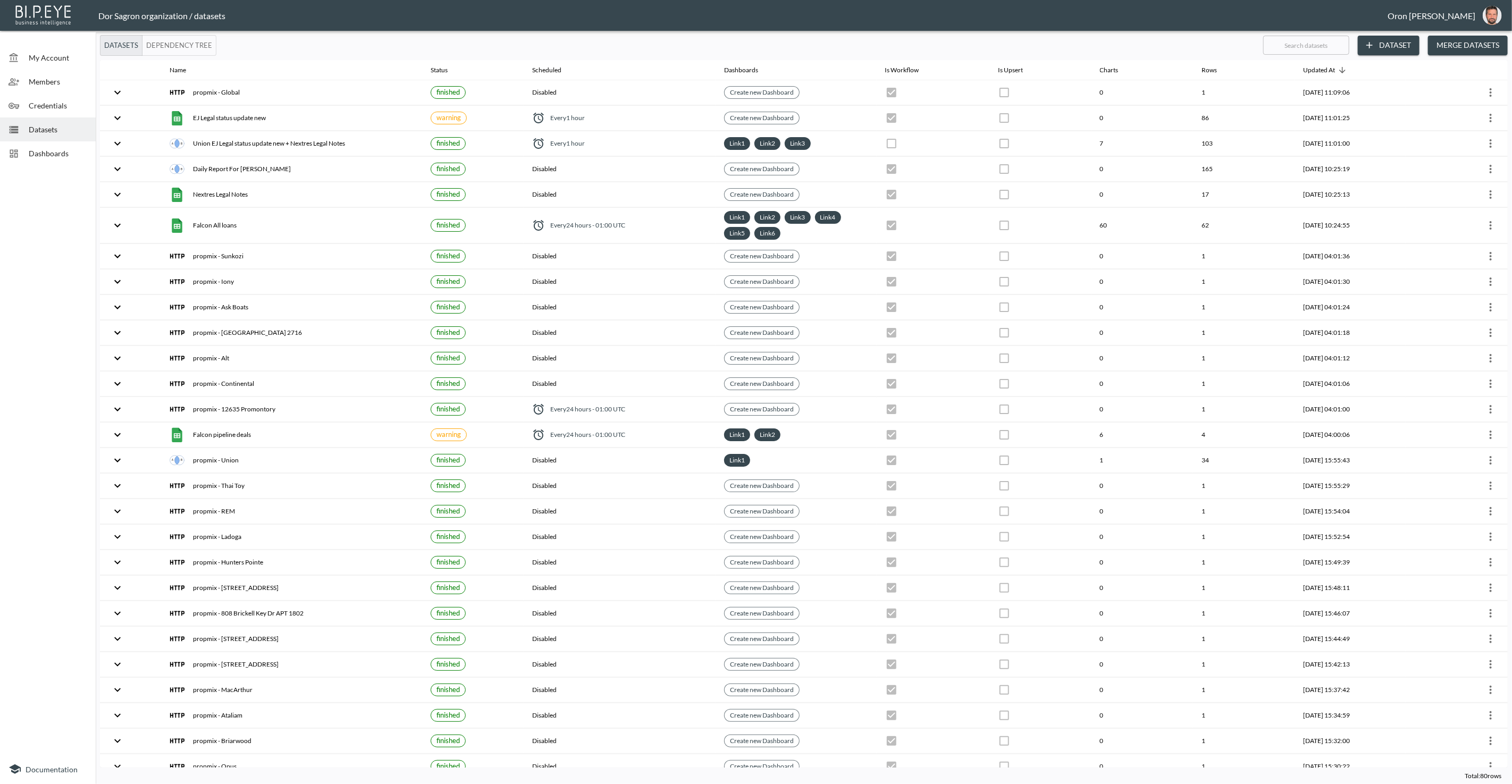
type button "true"
click at [1306, 46] on input "text" at bounding box center [1306, 45] width 86 height 27
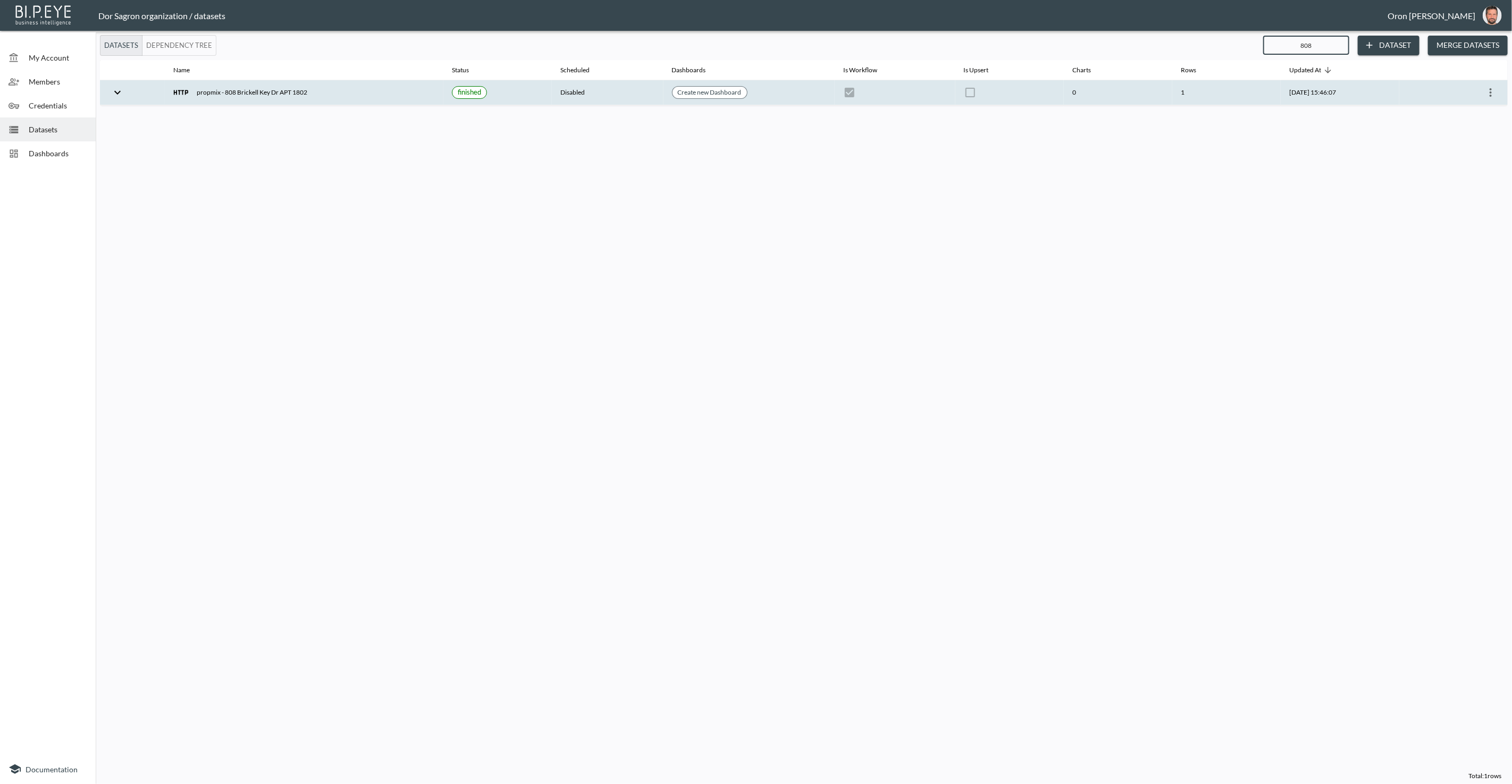
type input "808"
click at [1495, 93] on icon "more" at bounding box center [1491, 92] width 13 height 13
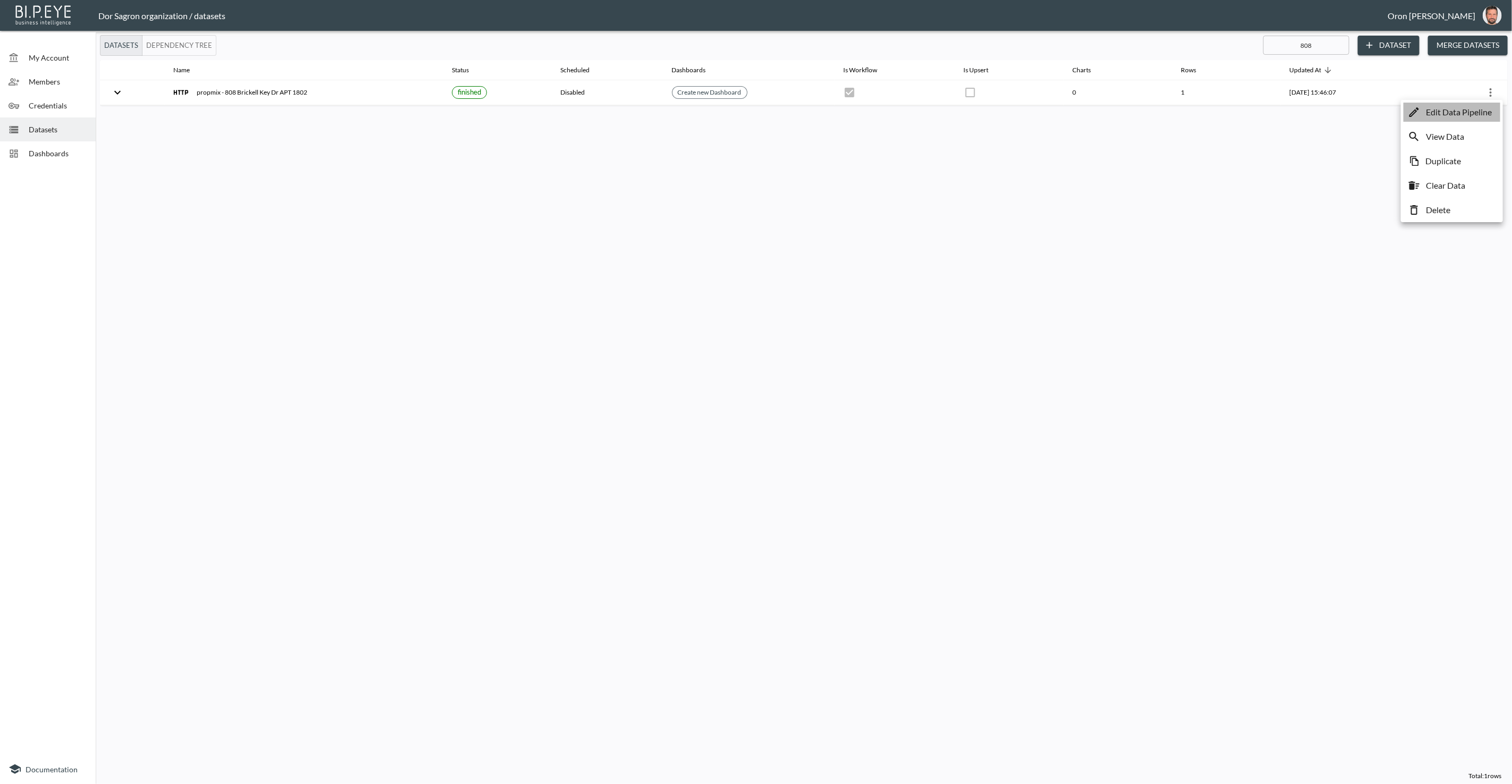
click at [1481, 106] on p "Edit Data Pipeline" at bounding box center [1459, 112] width 66 height 13
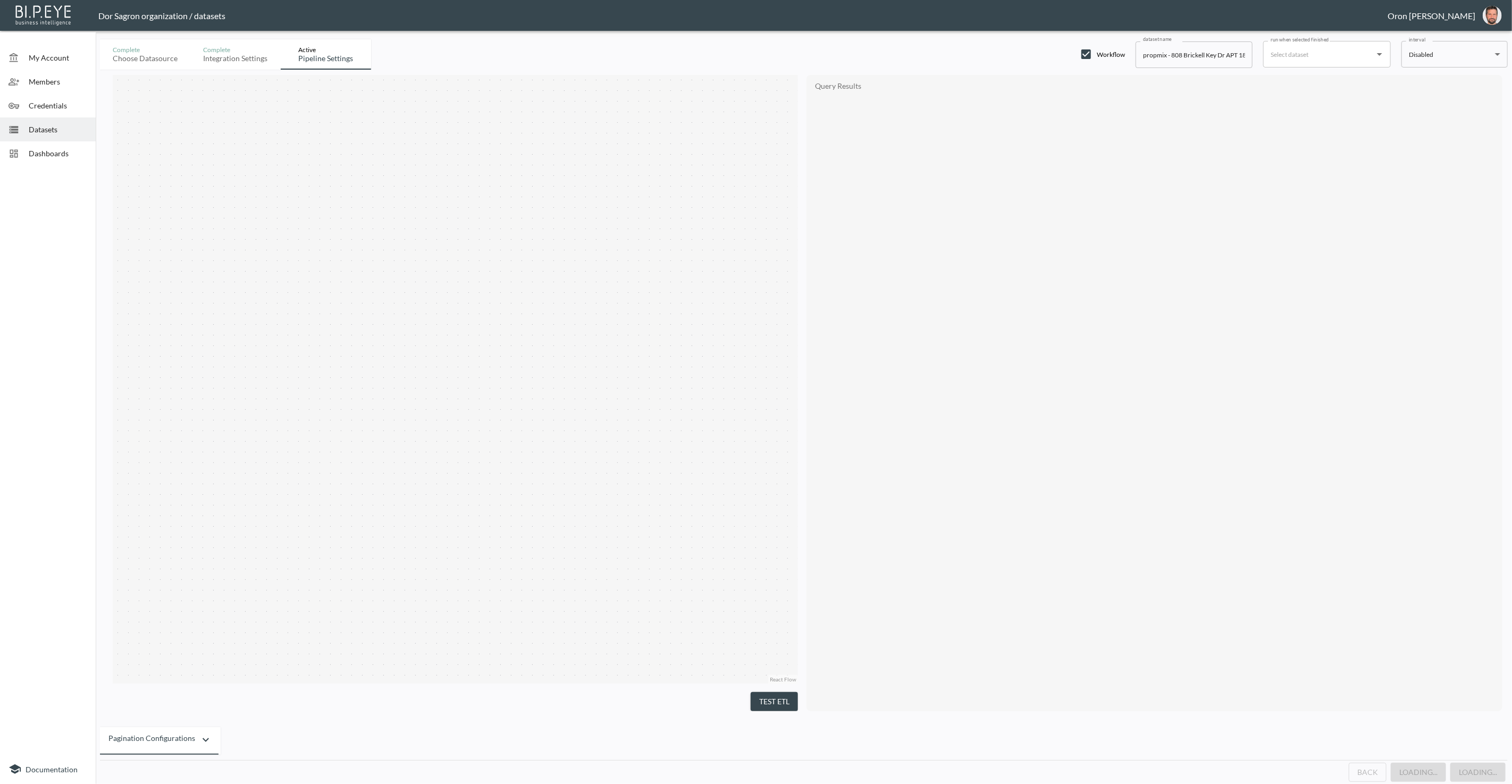
click at [1318, 51] on input "run when selected finished" at bounding box center [1319, 54] width 102 height 17
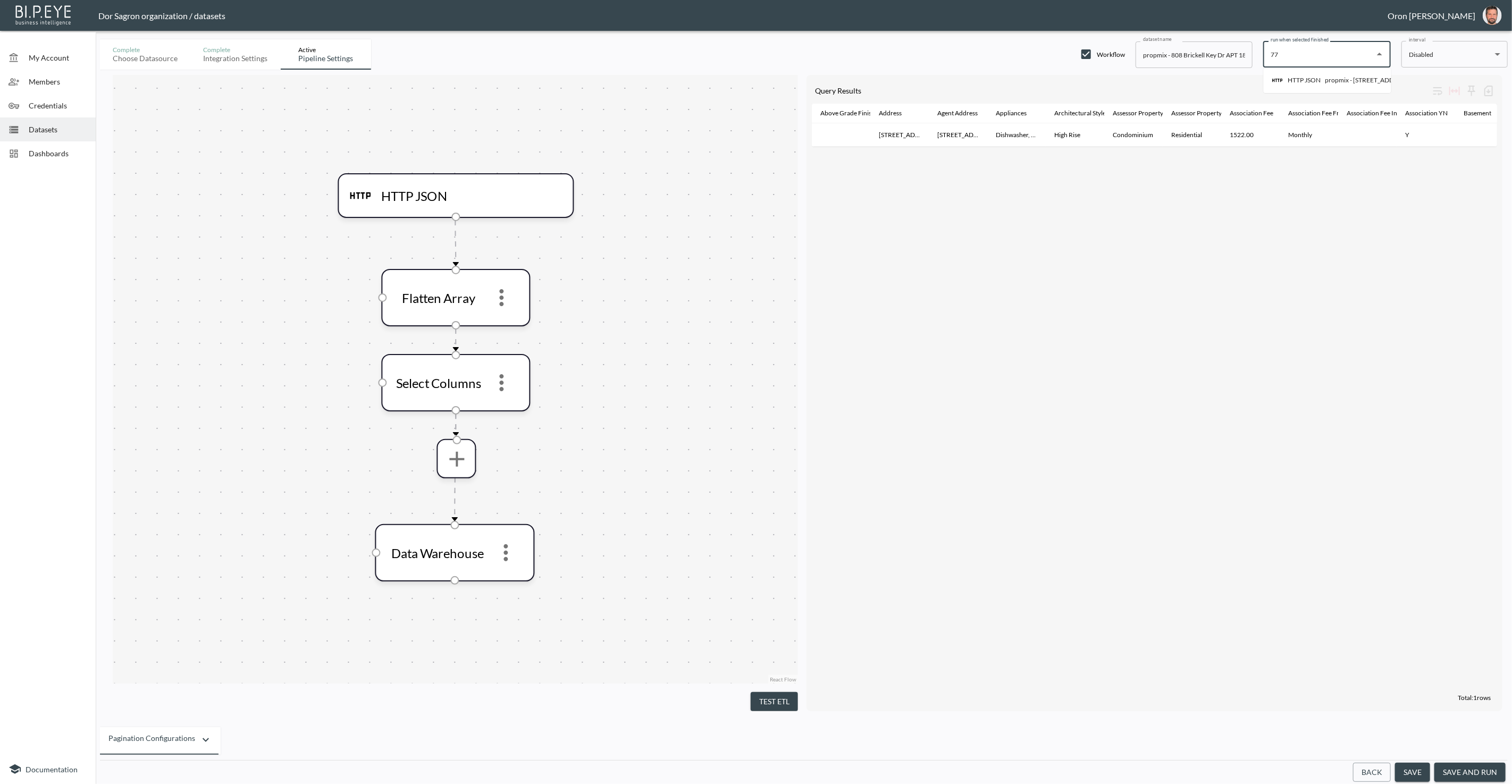
click at [1365, 79] on div "propmix - 77 St Marks Ave" at bounding box center [1368, 81] width 85 height 10
type input "propmix - 77 St Marks Ave"
click at [1416, 771] on button "save" at bounding box center [1412, 772] width 35 height 20
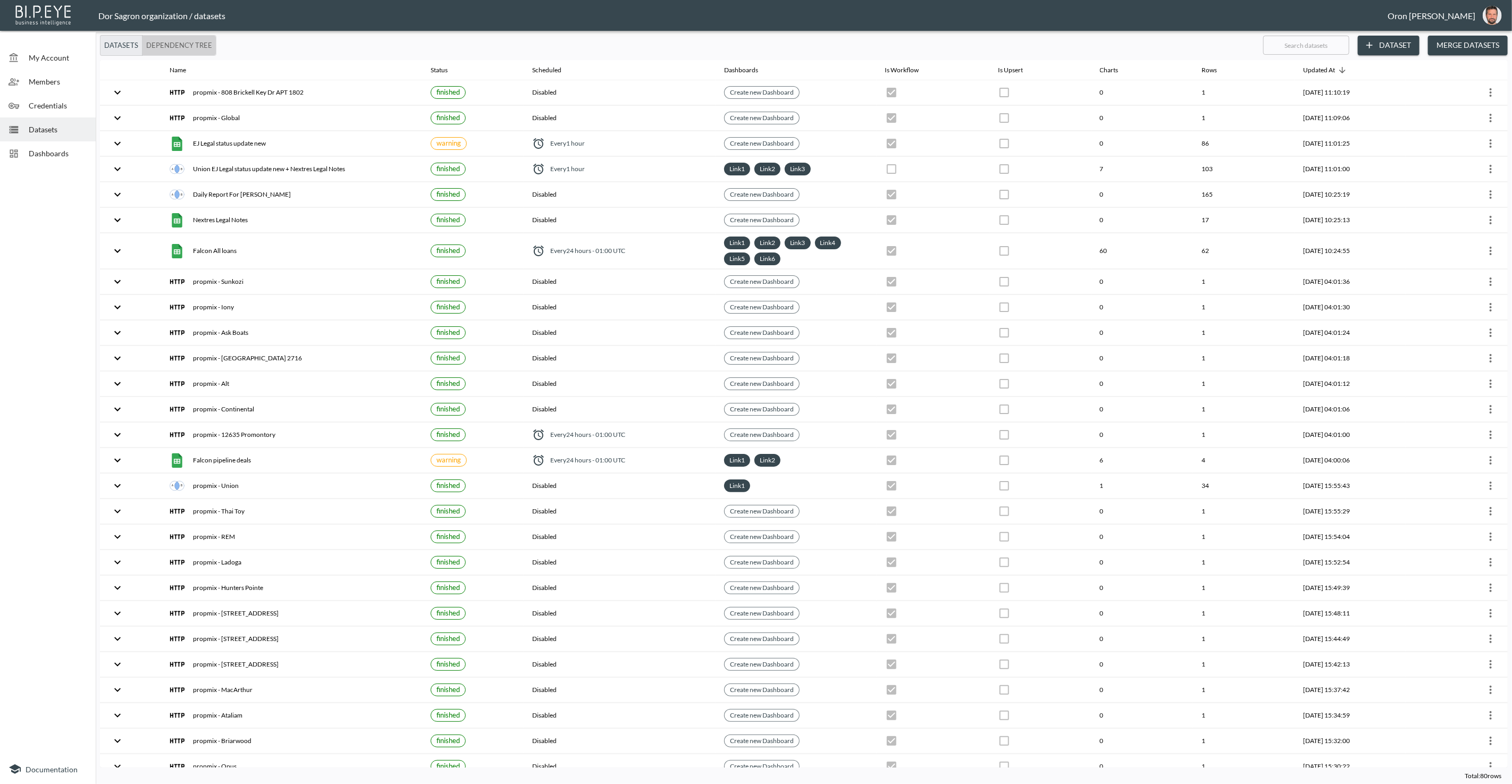
drag, startPoint x: 181, startPoint y: 41, endPoint x: 179, endPoint y: 48, distance: 7.3
click at [181, 42] on button "Dependency Tree" at bounding box center [179, 45] width 74 height 21
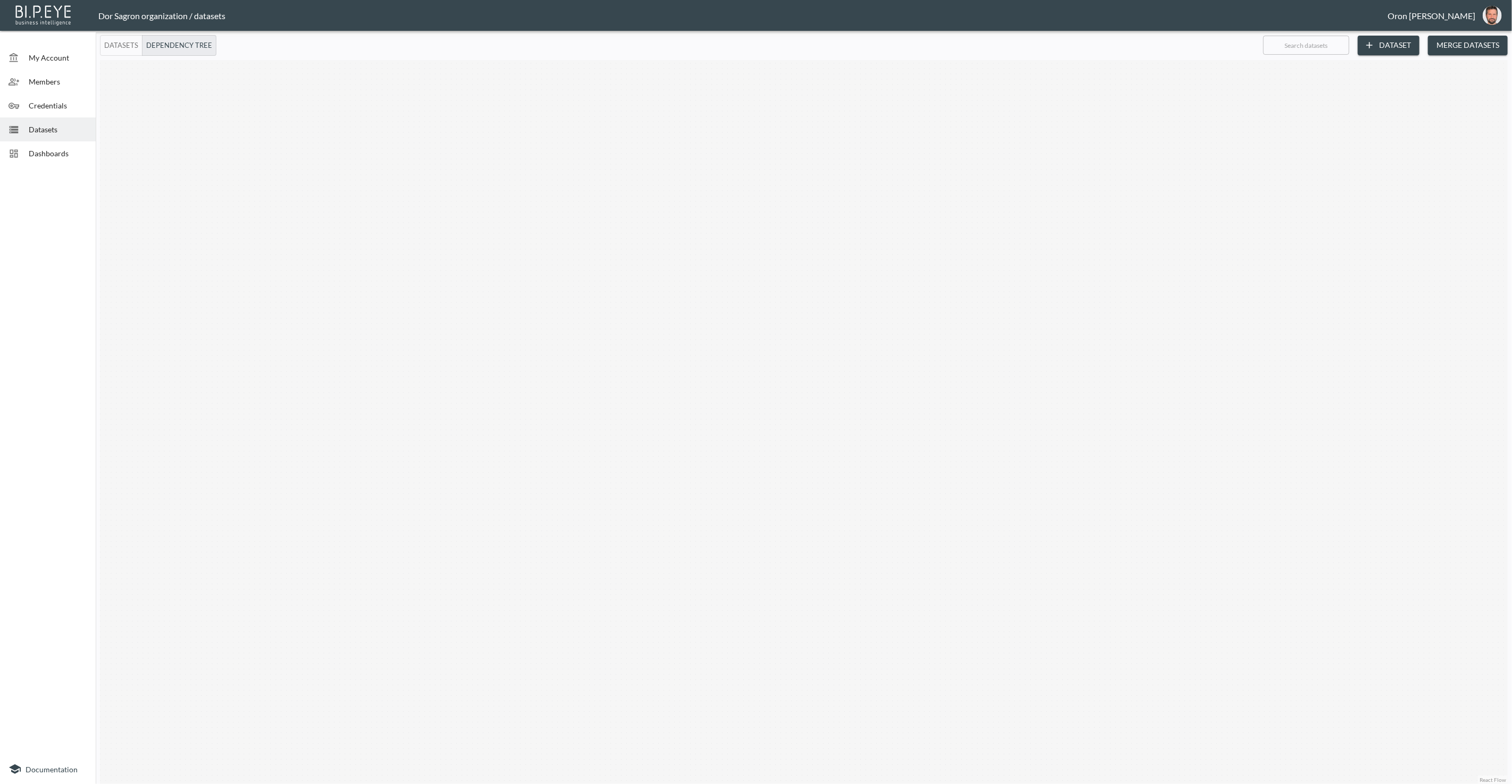
drag, startPoint x: 292, startPoint y: 125, endPoint x: 325, endPoint y: 309, distance: 186.9
click at [323, 327] on div "Trigger on completion Trigger on completion Trigger on completion Trigger on co…" at bounding box center [804, 422] width 1408 height 724
drag, startPoint x: 332, startPoint y: 132, endPoint x: 640, endPoint y: 262, distance: 334.3
click at [791, 275] on div "Trigger on completion Trigger on completion Trigger on completion Trigger on co…" at bounding box center [804, 422] width 1408 height 724
drag, startPoint x: 382, startPoint y: 249, endPoint x: 636, endPoint y: 251, distance: 254.0
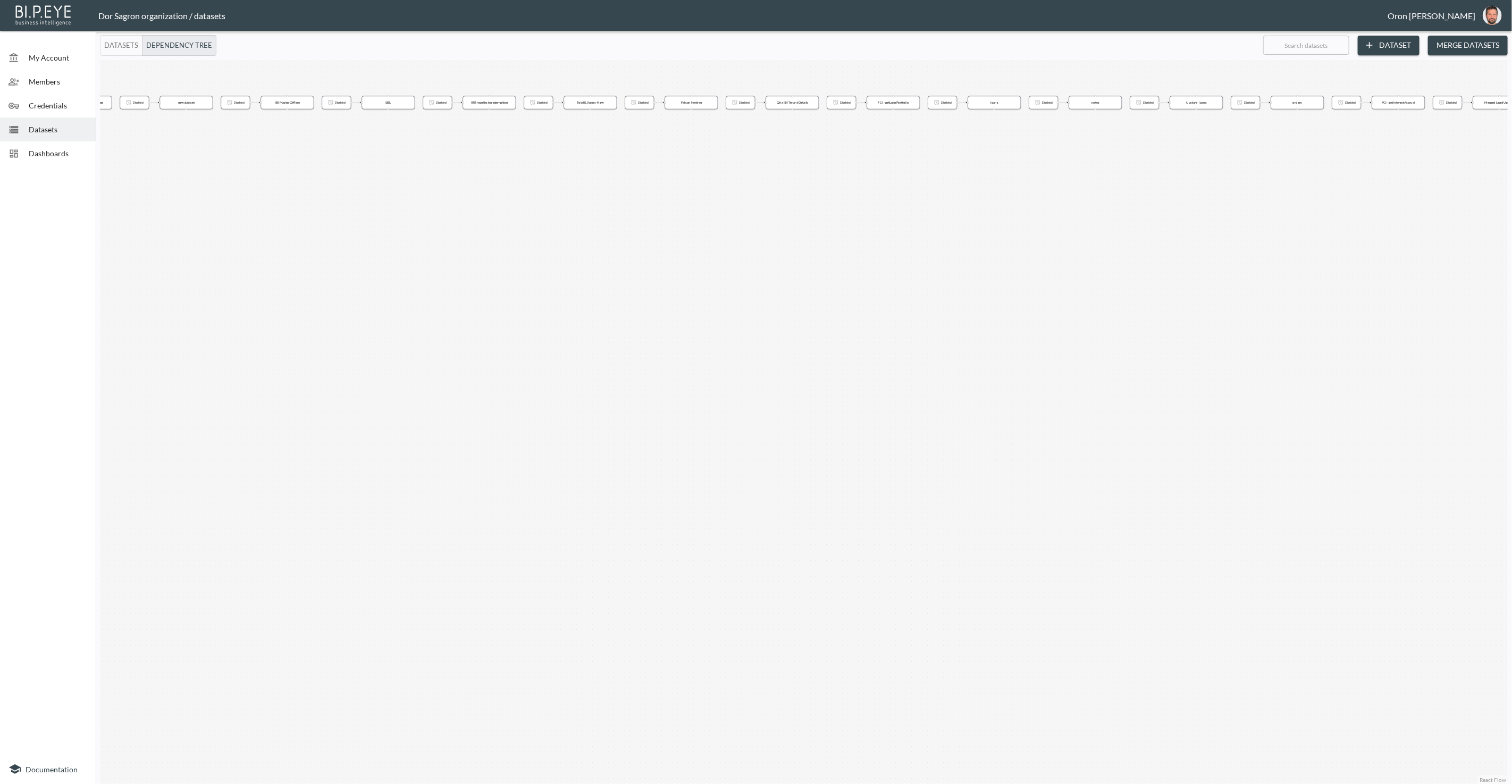
click at [685, 253] on div "Trigger on completion Trigger on completion Trigger on completion Trigger on co…" at bounding box center [804, 422] width 1408 height 724
drag, startPoint x: 327, startPoint y: 243, endPoint x: 799, endPoint y: 258, distance: 472.2
click at [831, 258] on div "Trigger on completion Trigger on completion Trigger on completion Trigger on co…" at bounding box center [804, 422] width 1408 height 724
drag, startPoint x: 343, startPoint y: 259, endPoint x: 569, endPoint y: 231, distance: 227.7
click at [520, 257] on div "Trigger on completion Trigger on completion Trigger on completion Trigger on co…" at bounding box center [804, 422] width 1408 height 724
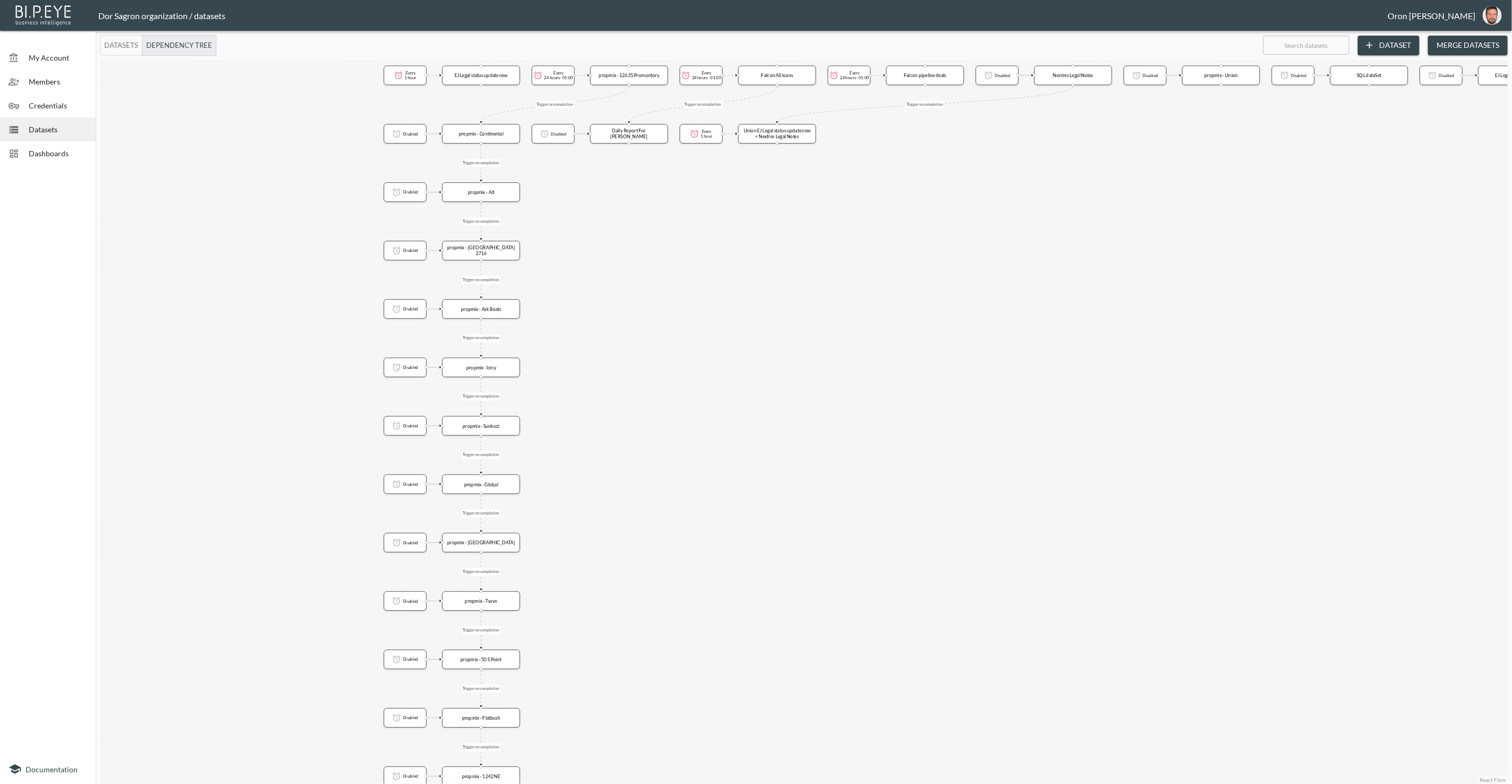
drag, startPoint x: 390, startPoint y: 222, endPoint x: 727, endPoint y: 227, distance: 337.0
click at [727, 227] on div "Trigger on completion Trigger on completion Trigger on completion Trigger on co…" at bounding box center [804, 422] width 1408 height 724
click at [127, 36] on button "Datasets" at bounding box center [121, 45] width 43 height 21
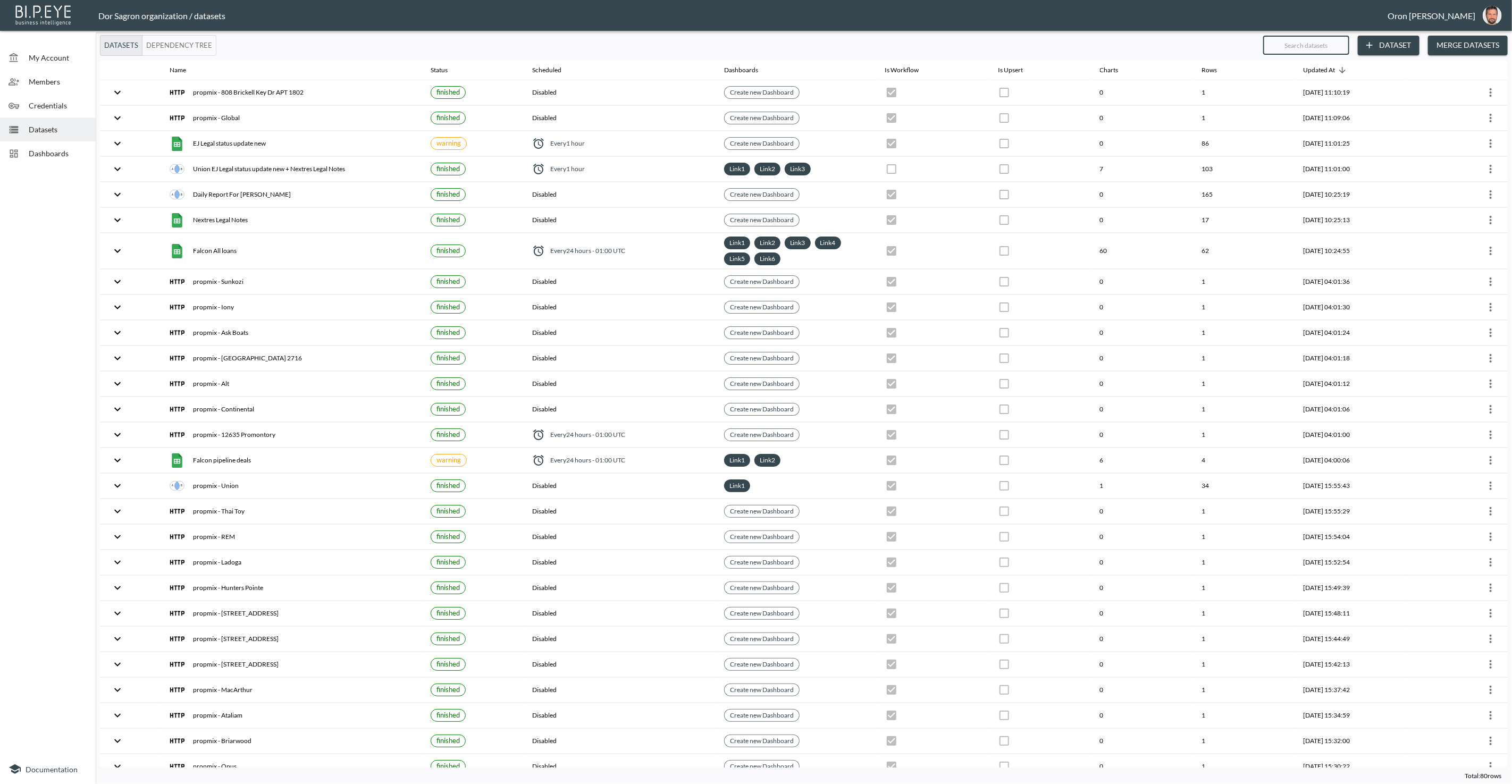
click at [1323, 41] on input "text" at bounding box center [1306, 45] width 86 height 27
type input "1"
checkbox input "false"
checkbox input "true"
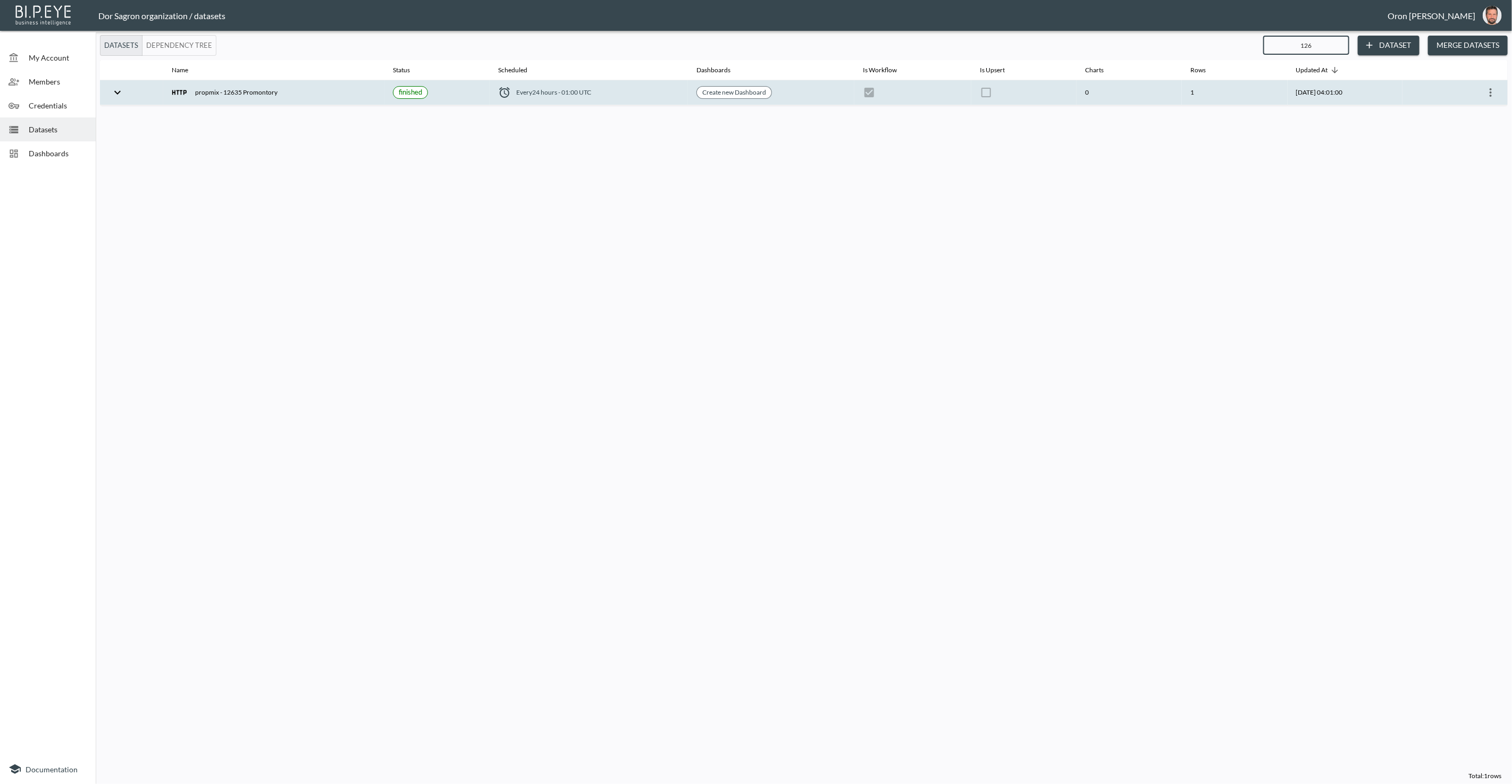
type input "126"
click at [1494, 89] on icon "more" at bounding box center [1491, 92] width 13 height 13
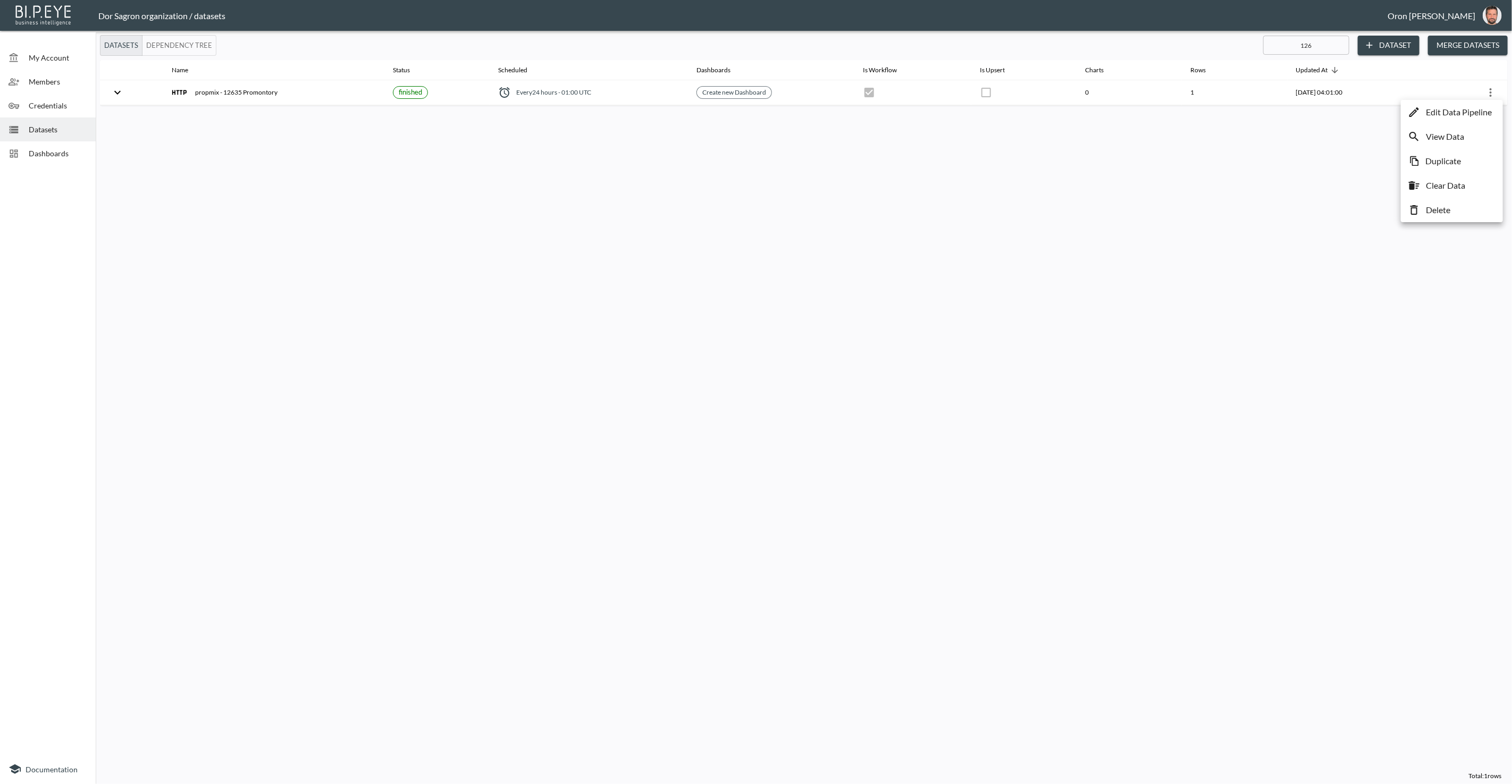
click at [1289, 211] on div at bounding box center [756, 392] width 1512 height 784
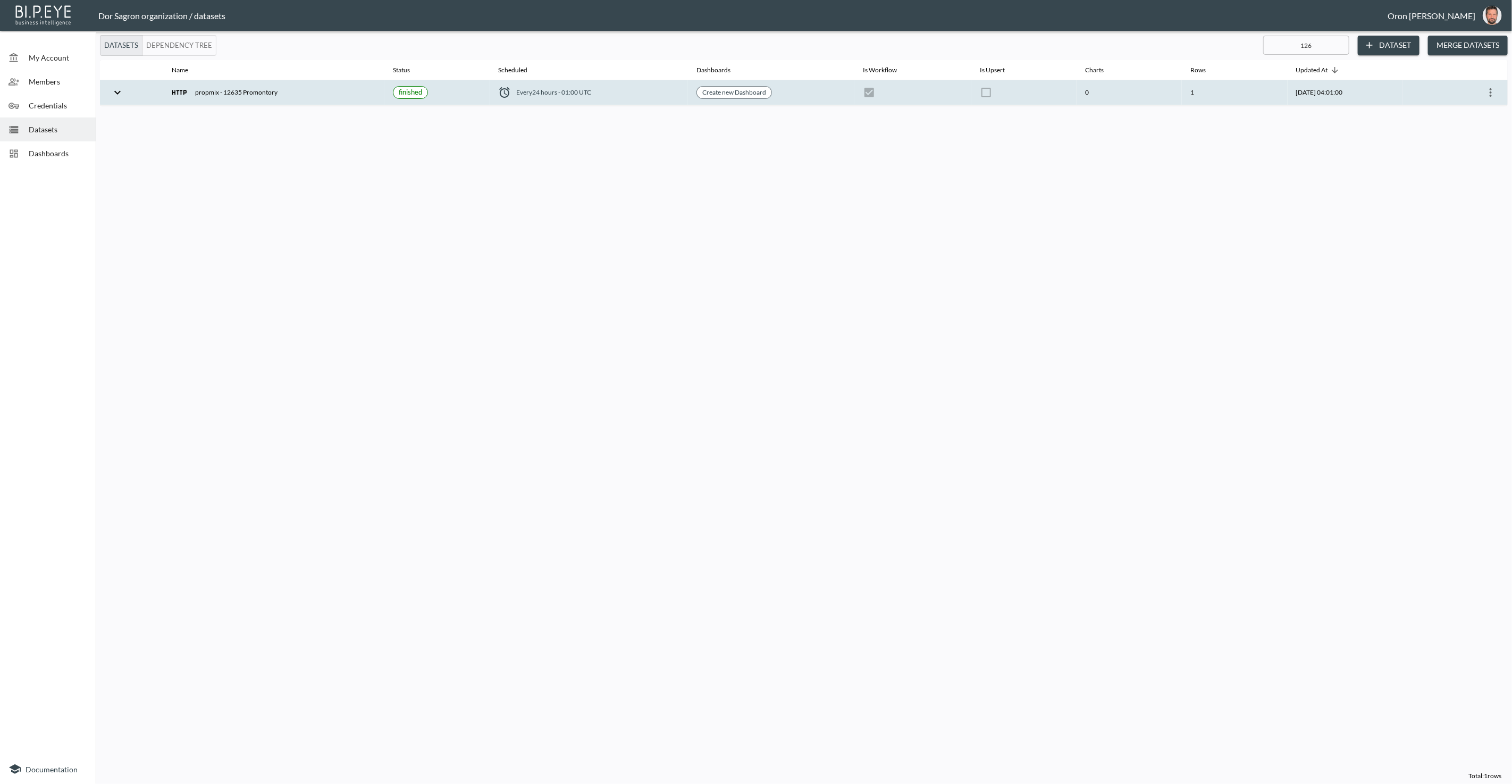
click at [1487, 90] on icon "more" at bounding box center [1491, 92] width 13 height 13
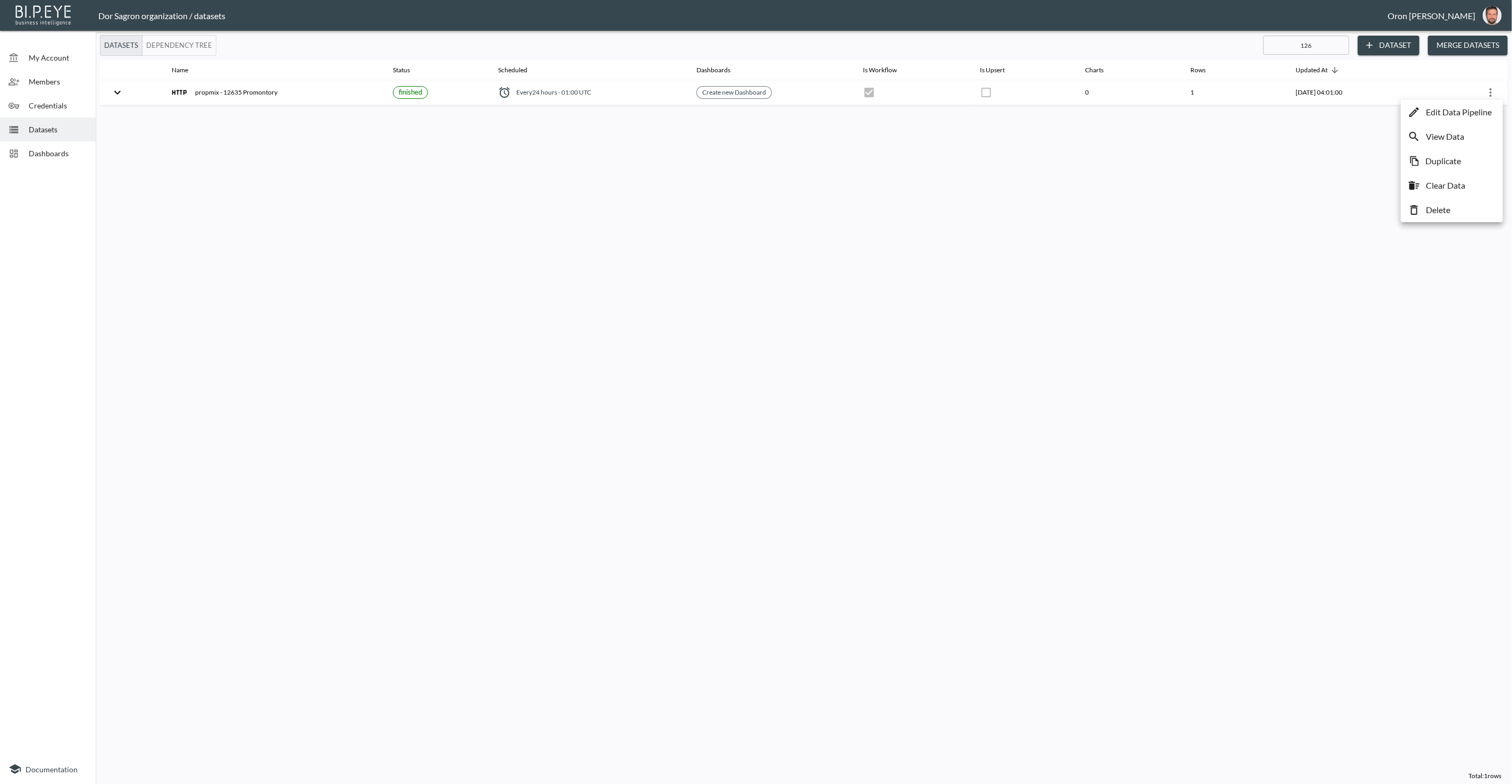
click at [1473, 108] on p "Edit Data Pipeline" at bounding box center [1459, 112] width 66 height 13
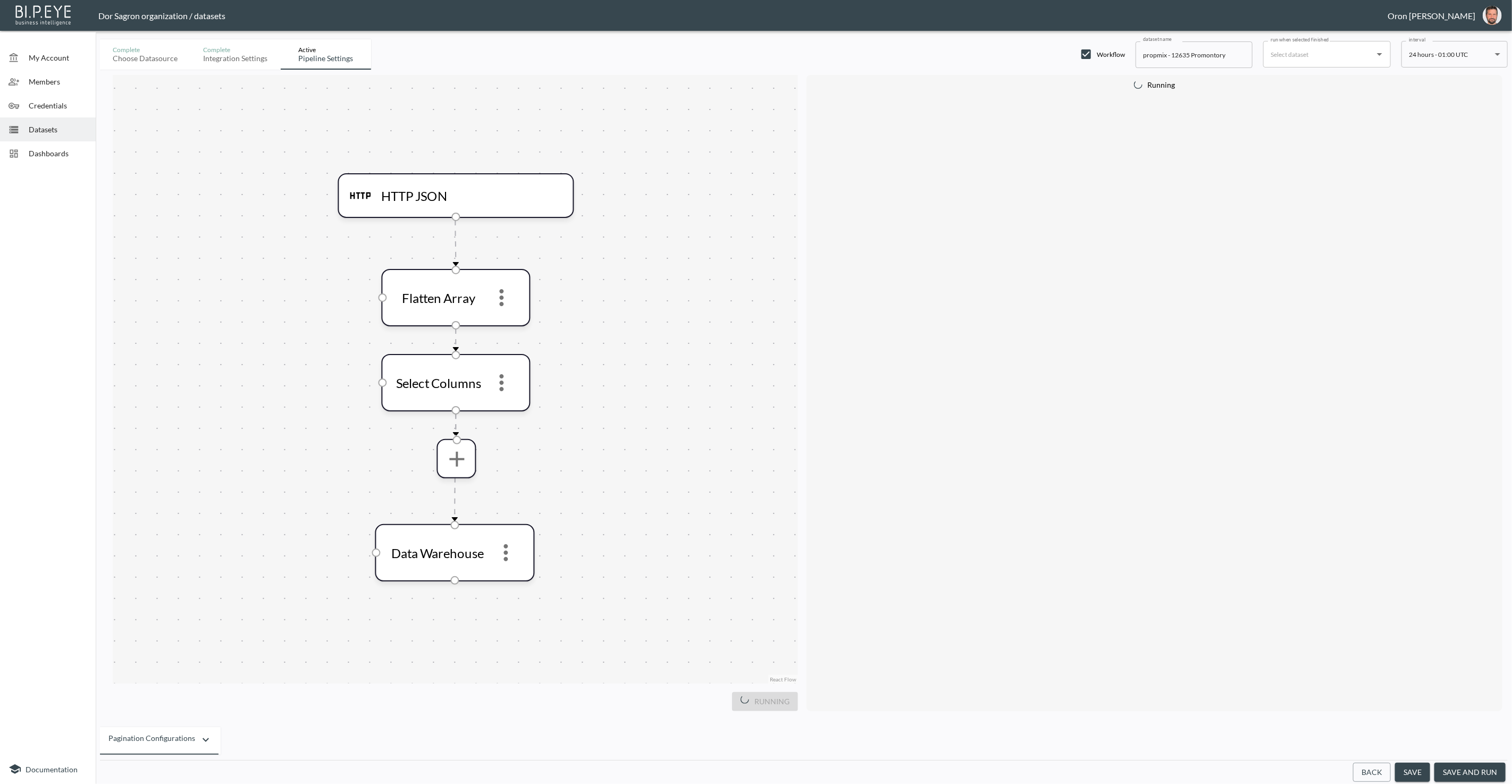
drag, startPoint x: 1236, startPoint y: 60, endPoint x: 1232, endPoint y: 76, distance: 16.5
click at [1236, 60] on input "propmix - 12635 Promontory" at bounding box center [1194, 54] width 117 height 27
click at [1157, 54] on input "propmix - 12635 Promontory" at bounding box center [1194, 54] width 117 height 27
drag, startPoint x: 1157, startPoint y: 54, endPoint x: 1158, endPoint y: 59, distance: 5.1
click at [1157, 55] on input "propmix - 12635 Promontory" at bounding box center [1194, 54] width 117 height 27
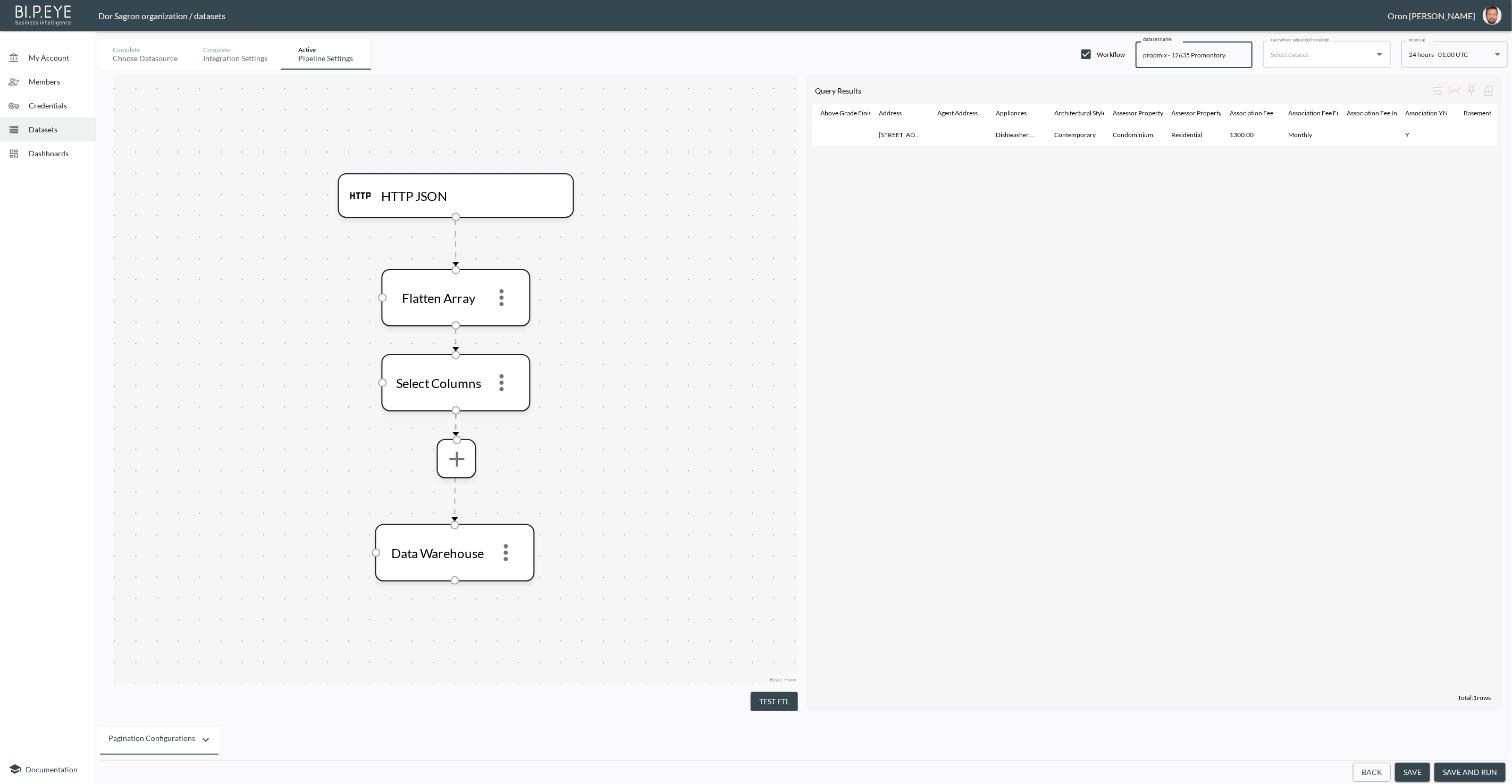
paste input "GetListingDetails"
type input "GetListingDetails - 12635 Promontory"
click at [1420, 773] on button "save" at bounding box center [1412, 772] width 35 height 20
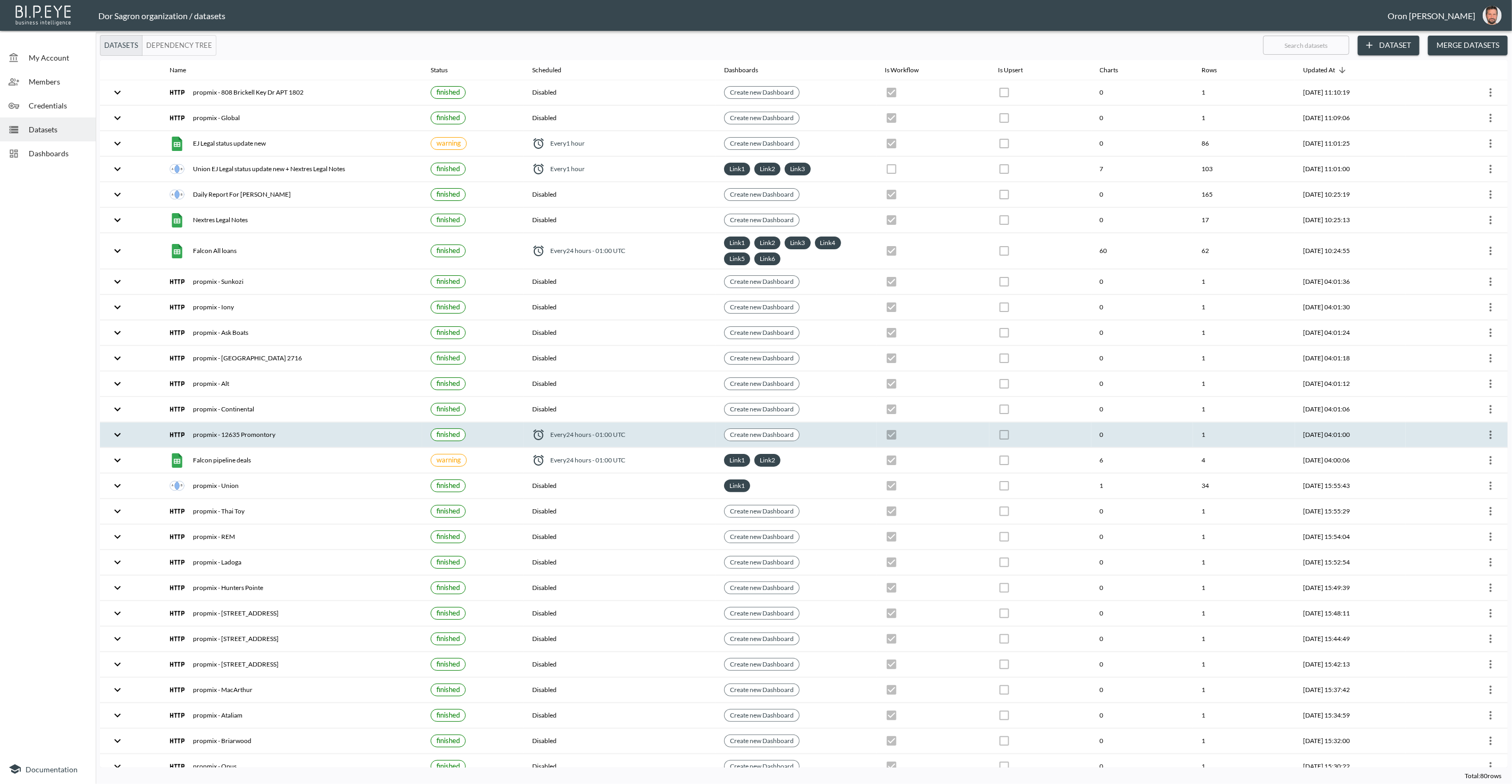
checkbox input "true"
checkbox input "false"
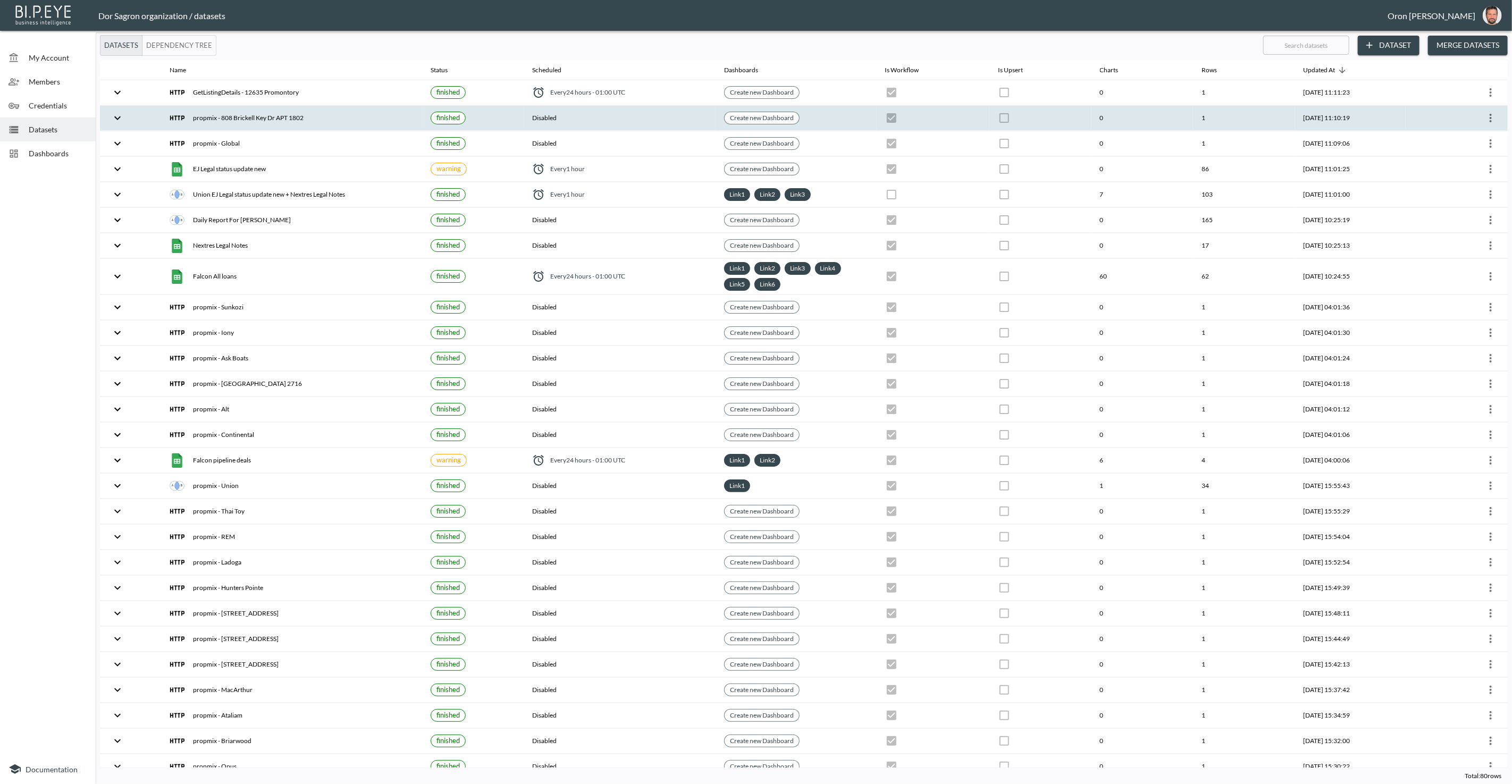
click at [1489, 118] on icon "more" at bounding box center [1491, 118] width 13 height 13
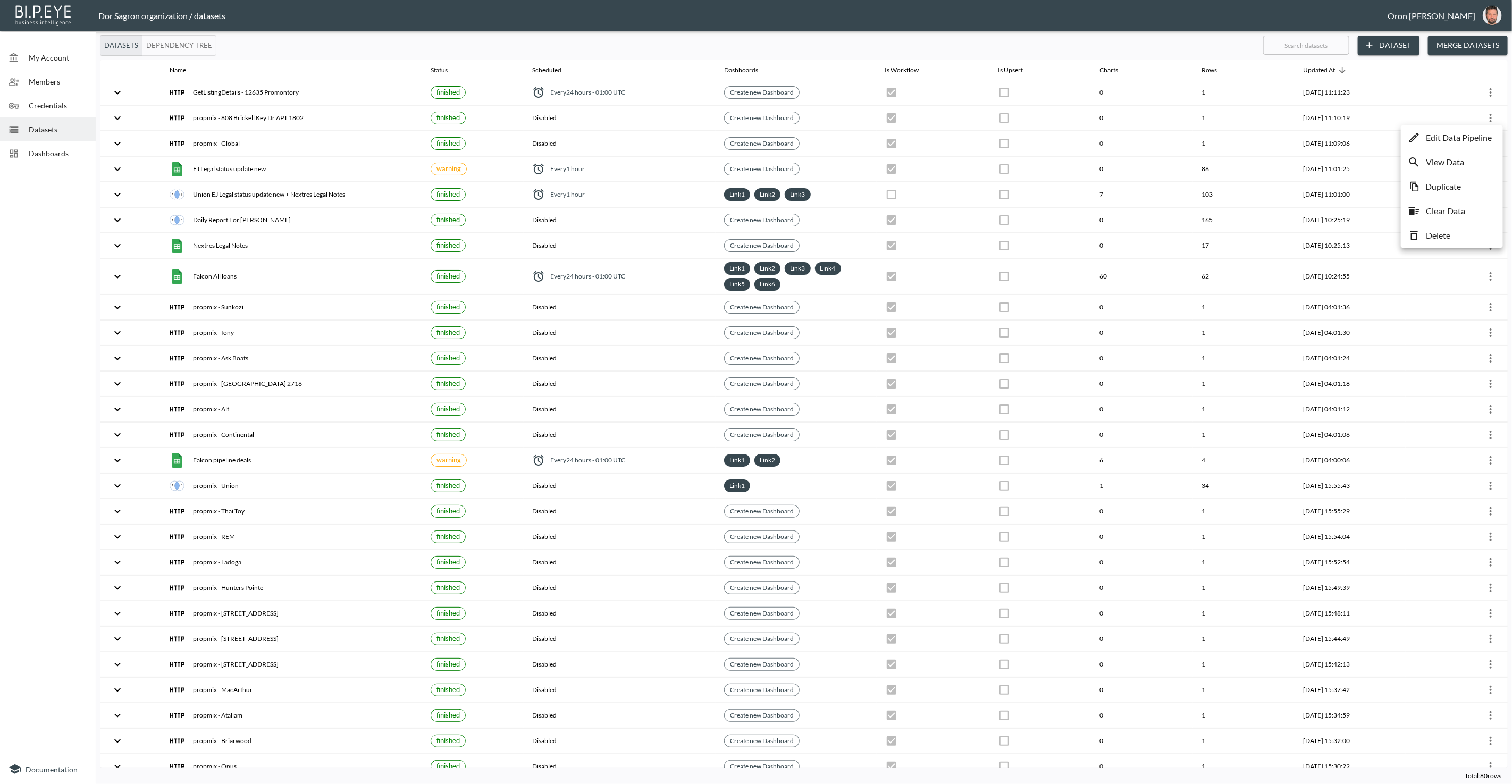
click at [1473, 136] on p "Edit Data Pipeline" at bounding box center [1459, 138] width 66 height 13
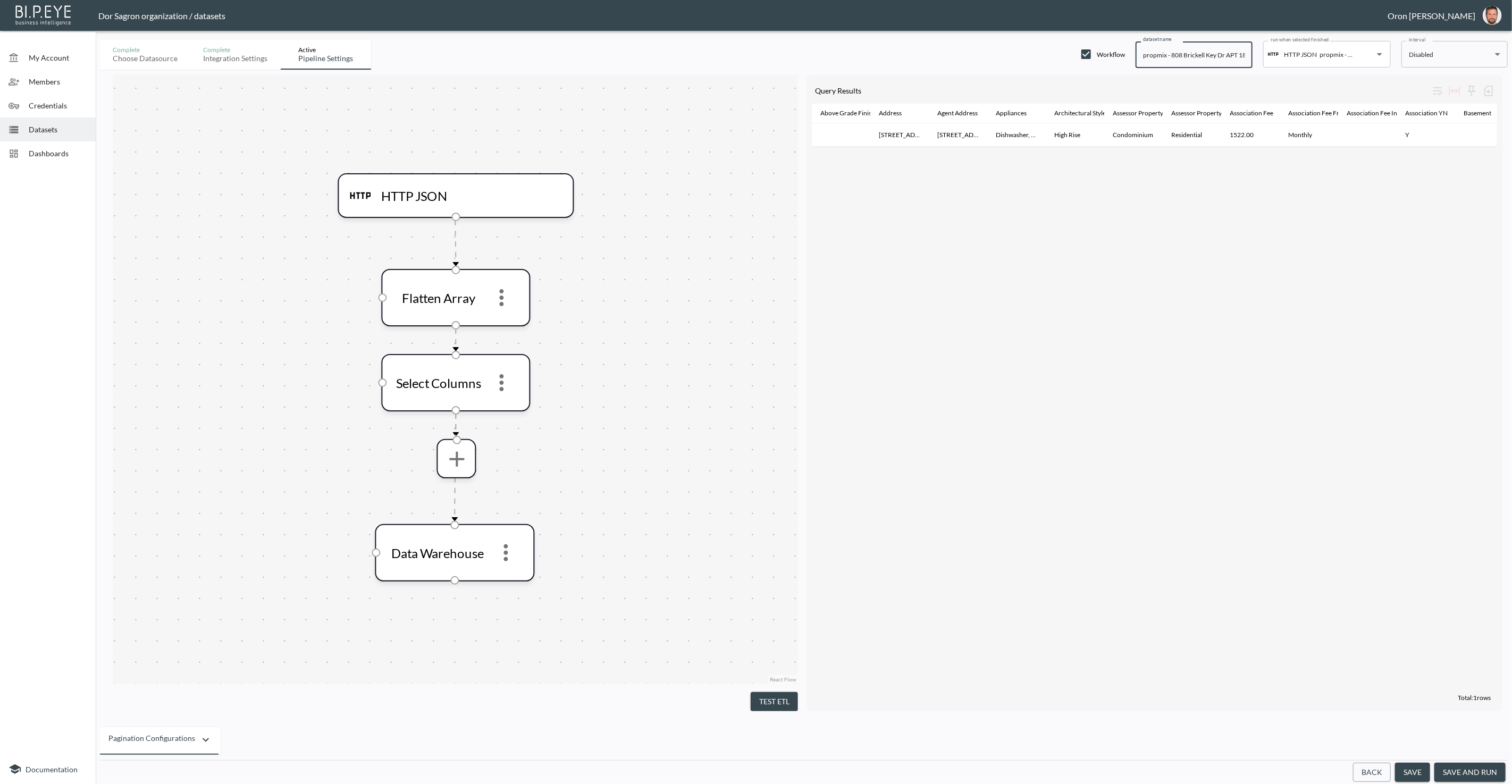
click at [1154, 56] on input "propmix - 808 Brickell Key Dr APT 1802" at bounding box center [1194, 54] width 117 height 27
paste input "GetListingDetails"
type input "GetListingDetails - [STREET_ADDRESS][PERSON_NAME]"
click at [1424, 768] on button "save" at bounding box center [1412, 772] width 35 height 20
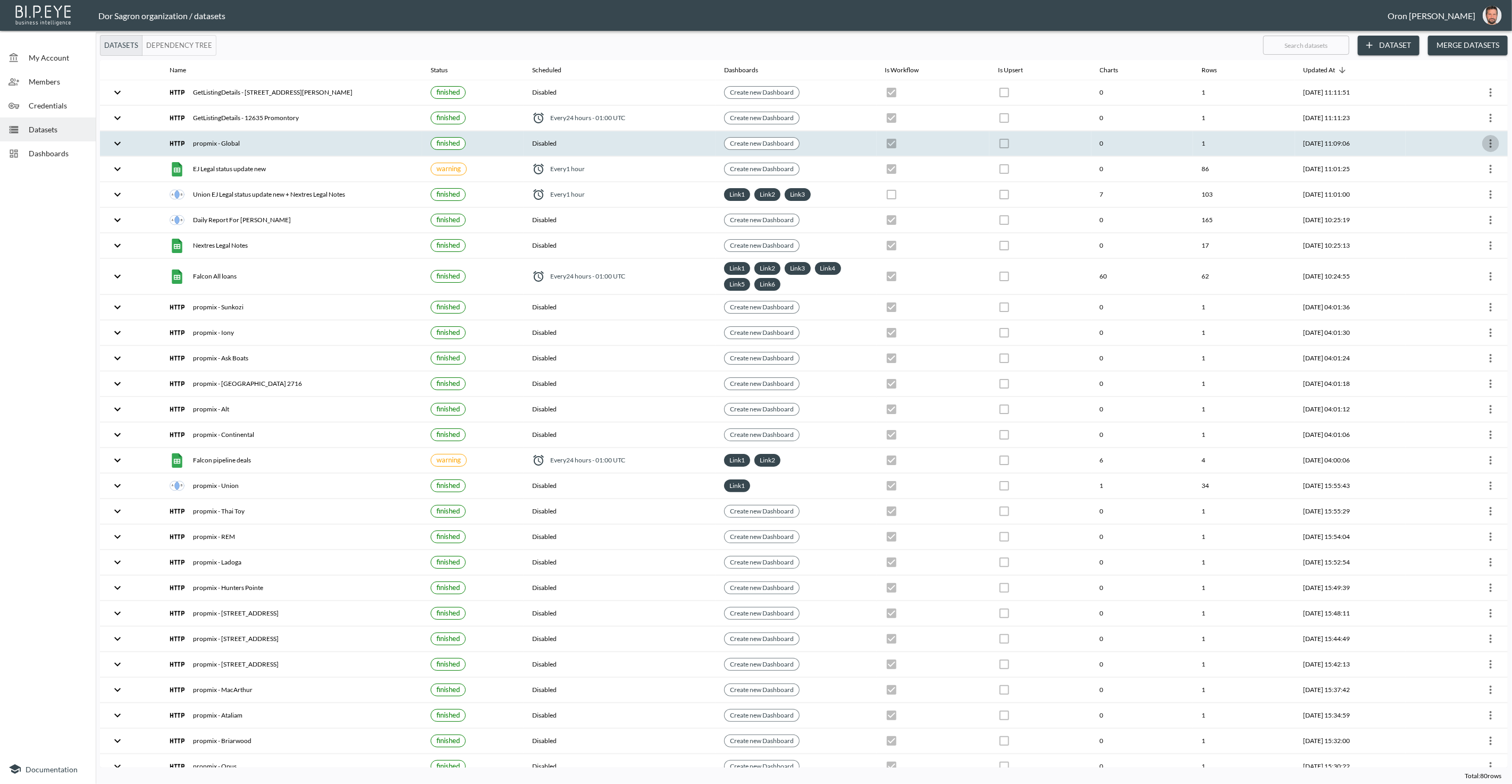
click at [1489, 141] on icon "more" at bounding box center [1490, 143] width 2 height 8
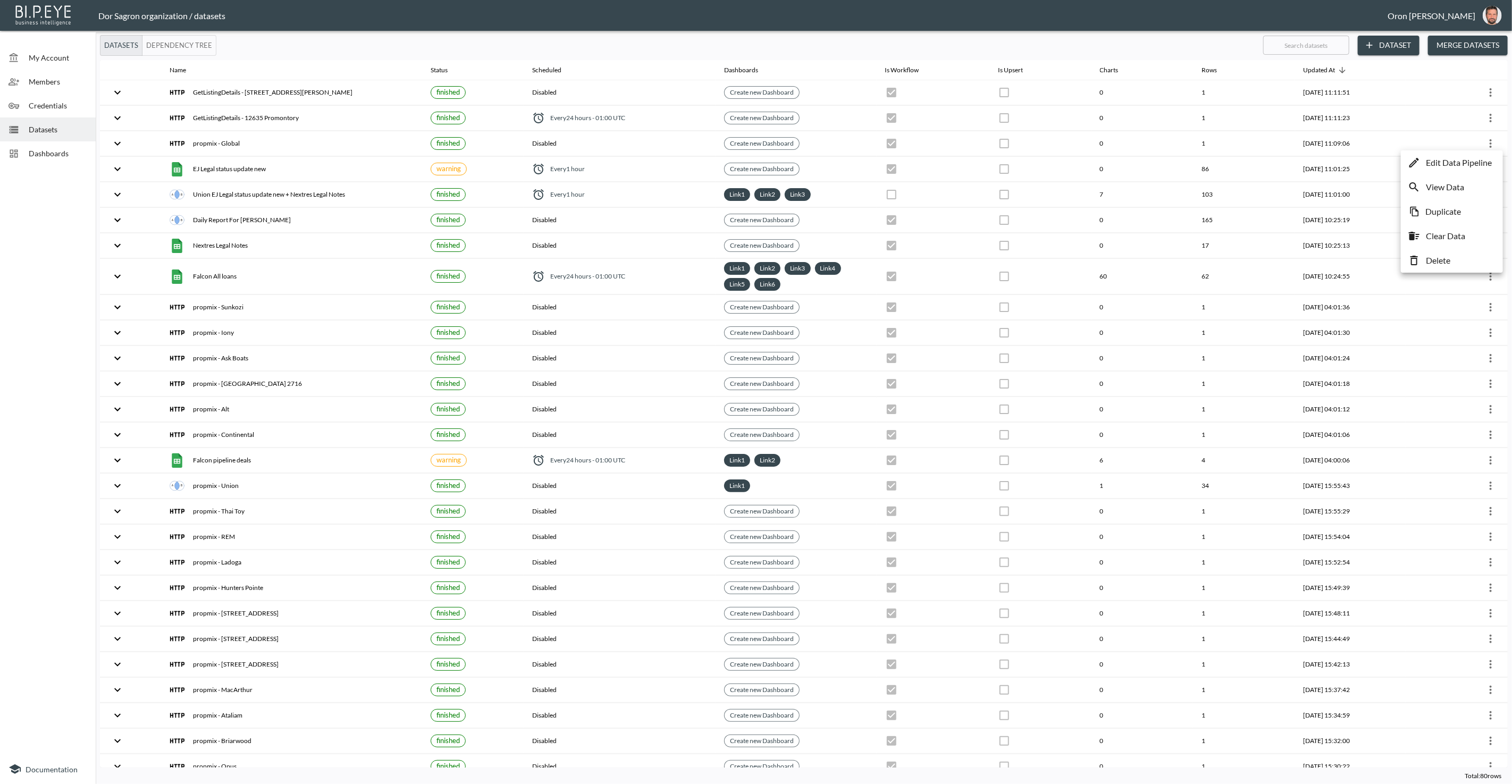
click at [1477, 158] on p "Edit Data Pipeline" at bounding box center [1459, 163] width 66 height 13
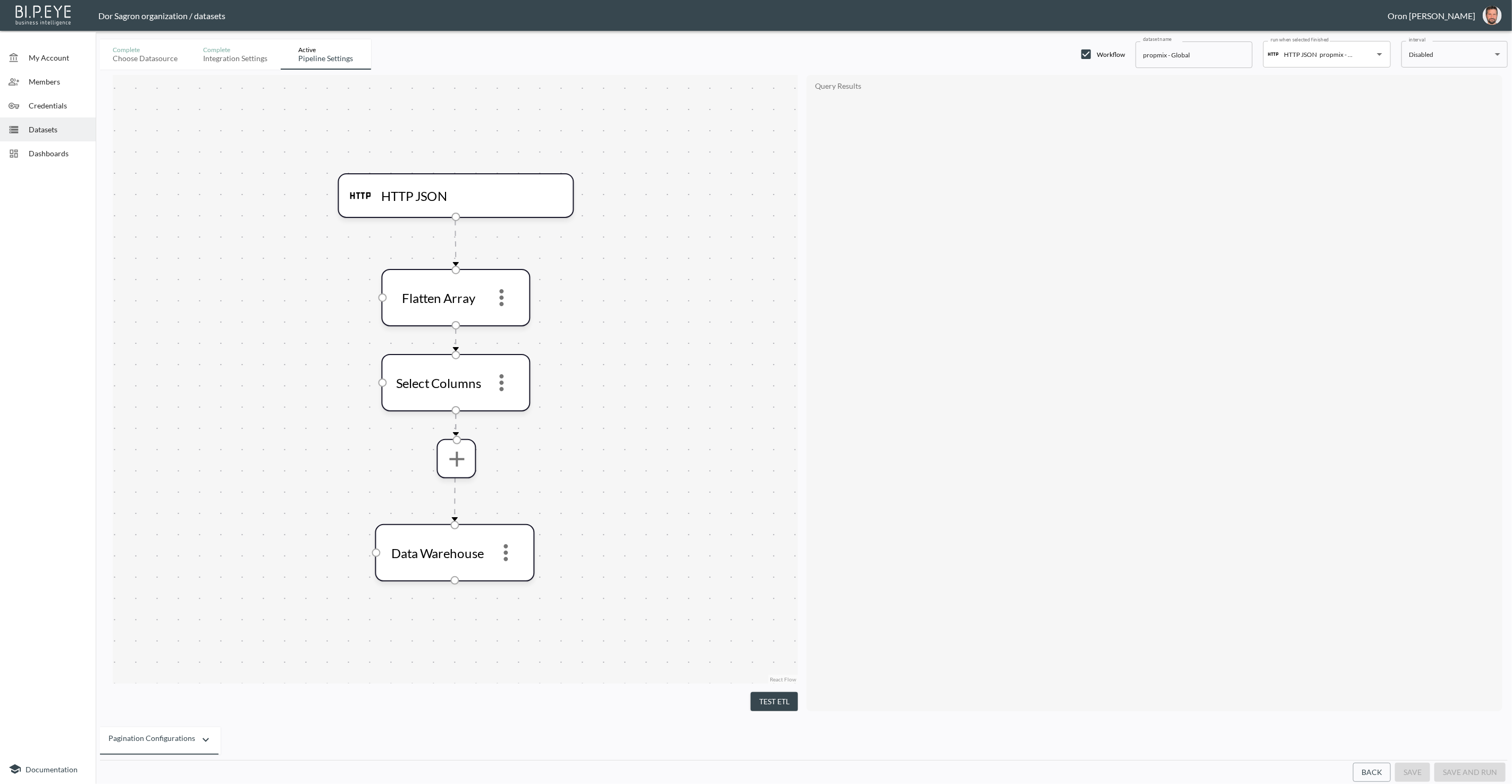
click at [1156, 52] on input "propmix - Global" at bounding box center [1194, 54] width 117 height 27
paste input "GetListingDetails"
type input "GetListingDetails - Global"
click at [1419, 769] on button "save" at bounding box center [1412, 772] width 35 height 20
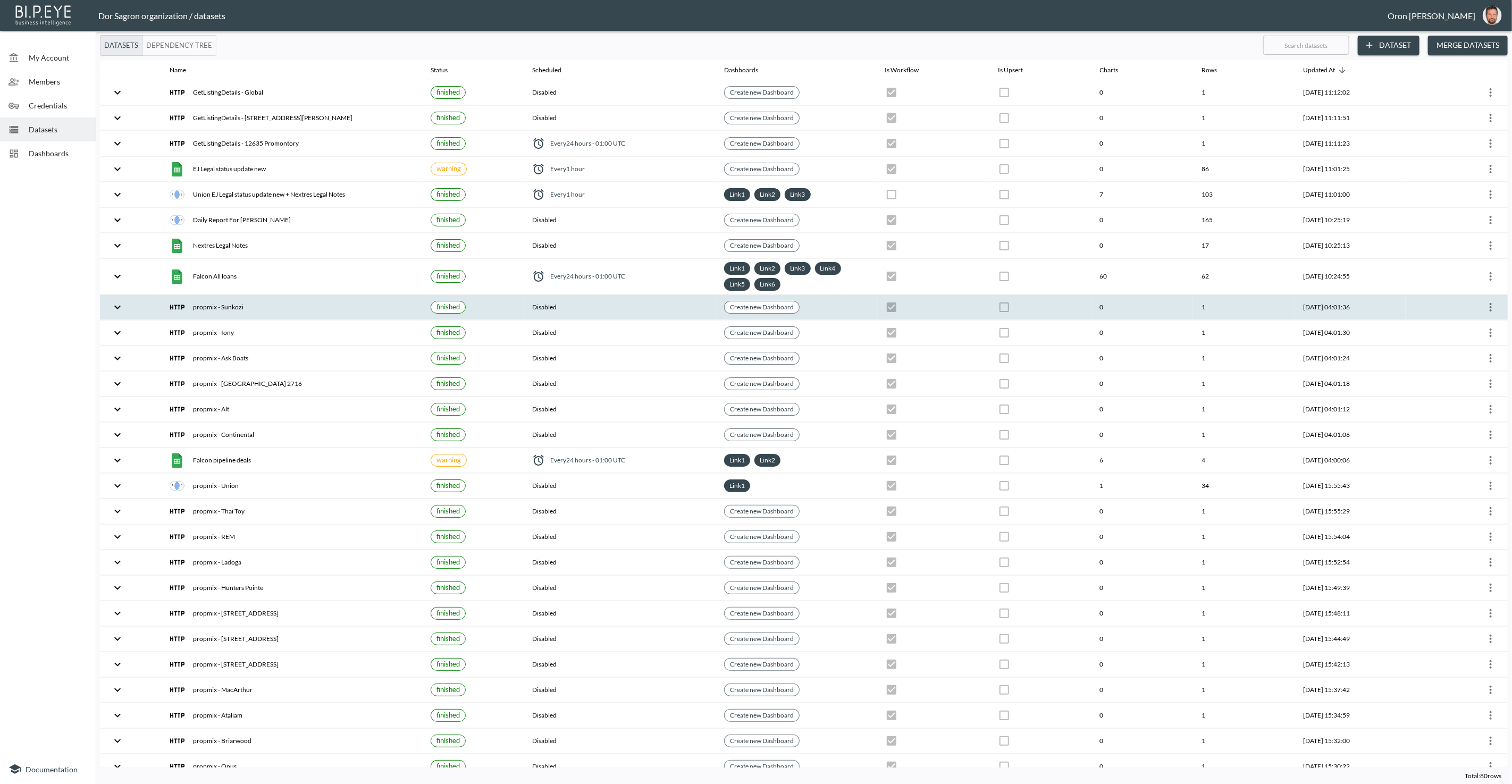
click at [1489, 303] on icon "more" at bounding box center [1491, 307] width 13 height 13
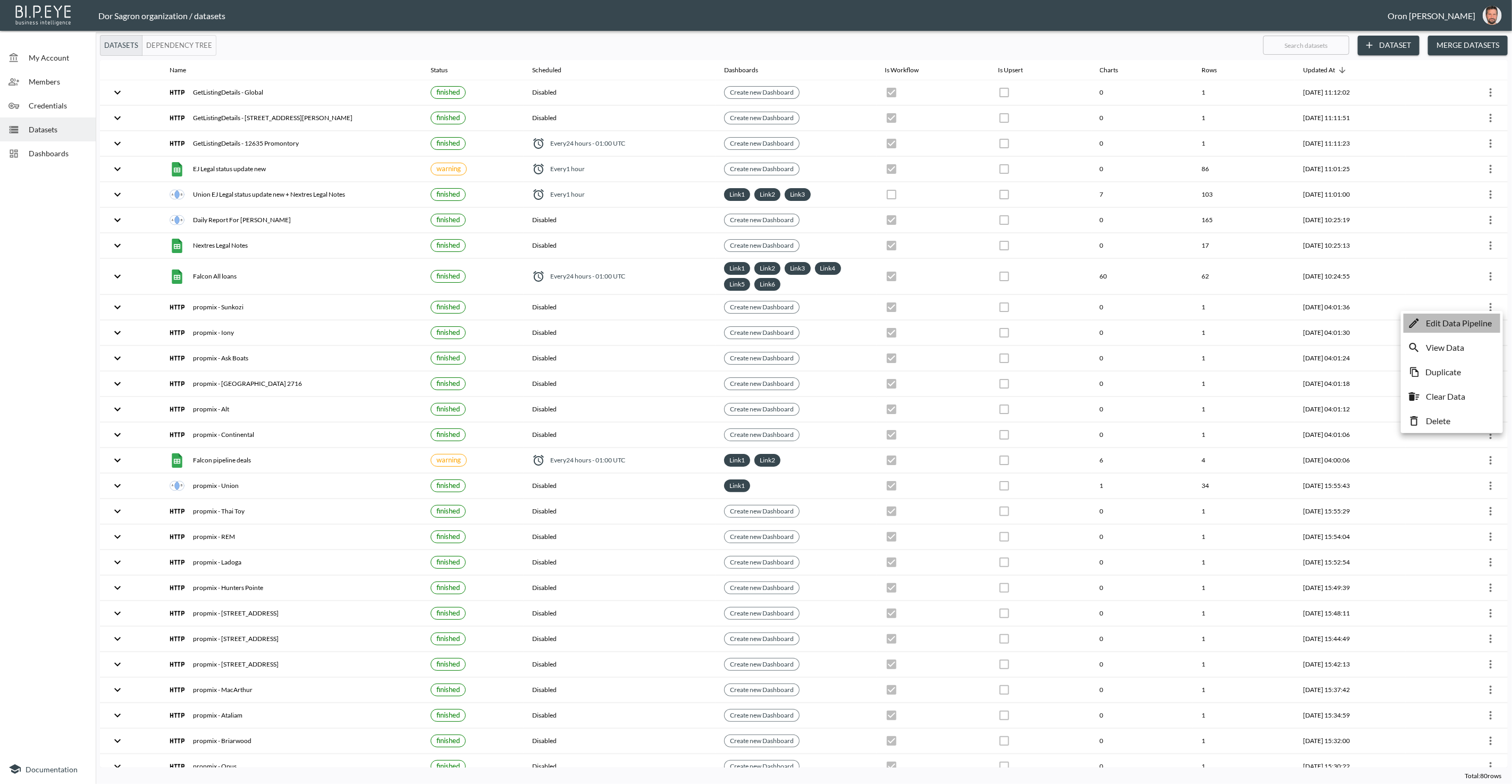
click at [1480, 320] on p "Edit Data Pipeline" at bounding box center [1459, 323] width 66 height 13
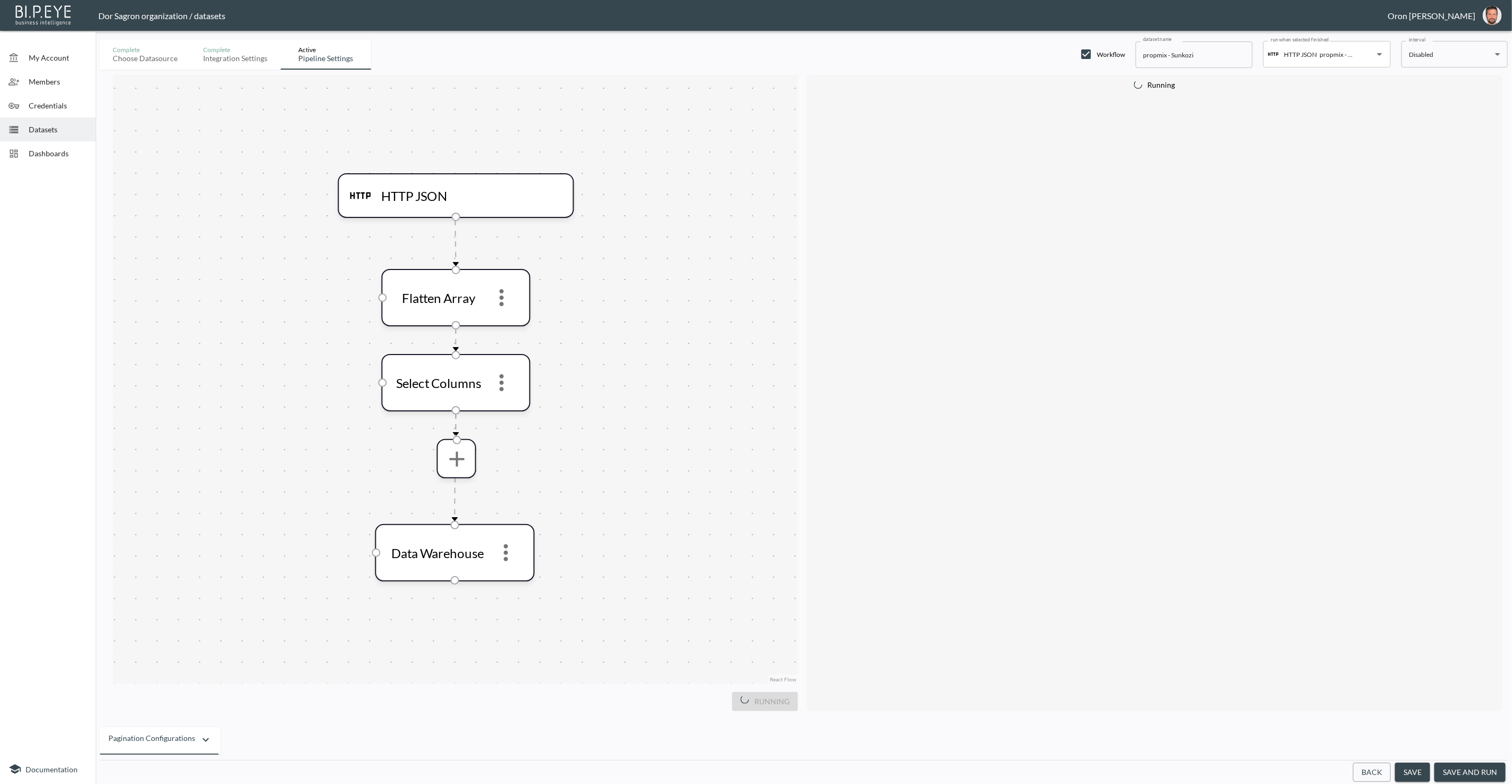
click at [1157, 54] on input "propmix - Sunkozi" at bounding box center [1194, 54] width 117 height 27
paste input "GetListingDetails"
type input "GetListingDetails - Sunkozi"
click at [1409, 778] on button "save" at bounding box center [1412, 772] width 35 height 20
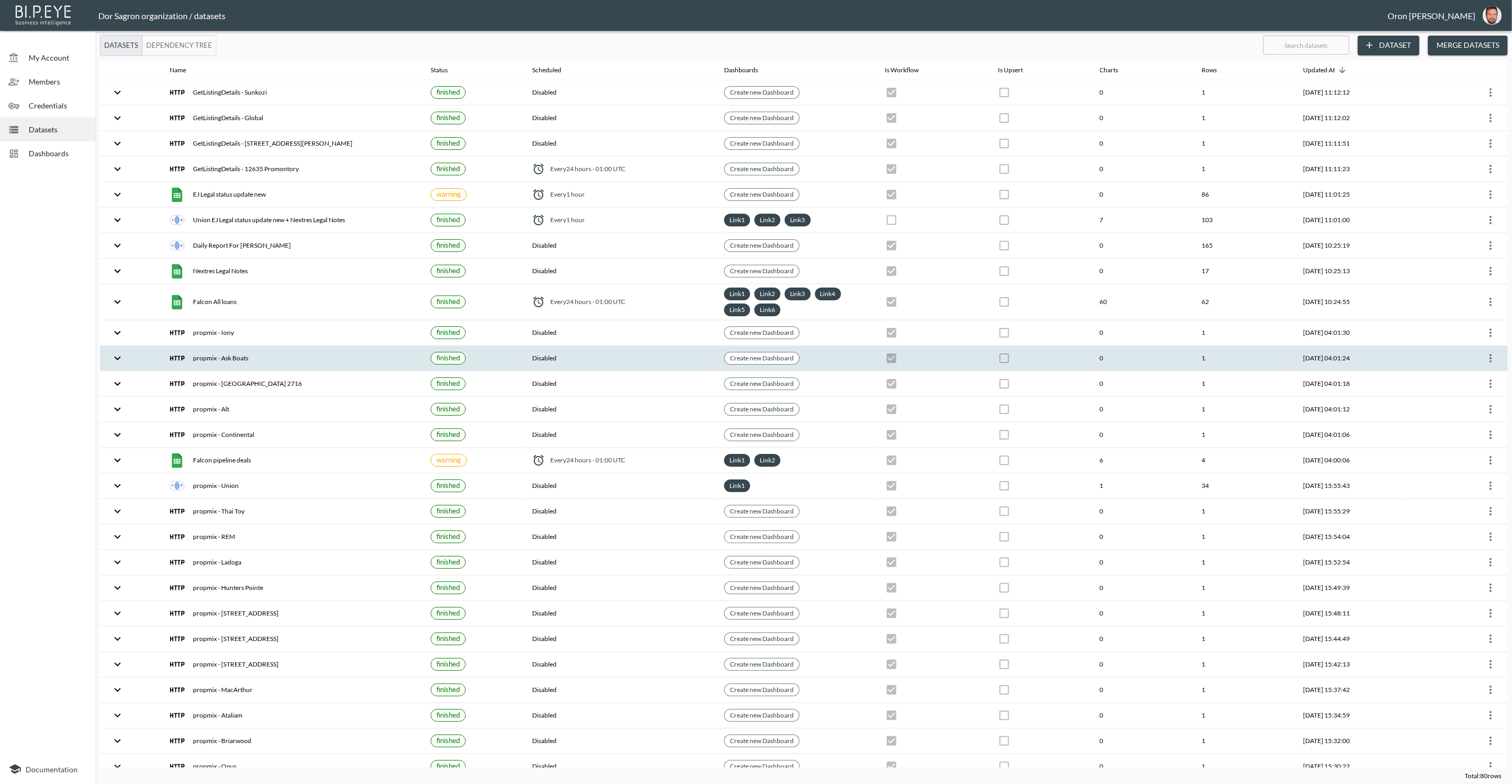
scroll to position [1, 0]
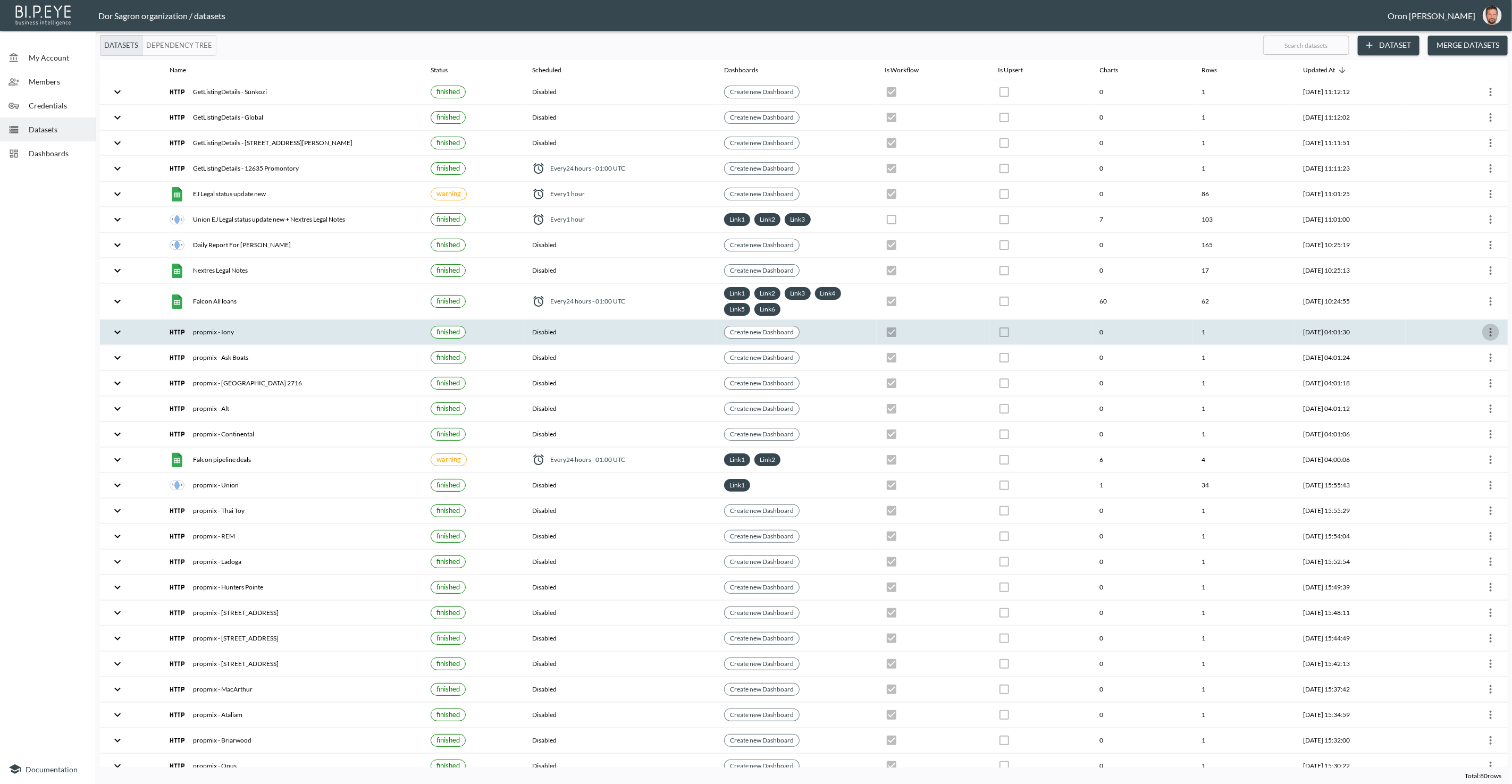
click at [1490, 329] on icon "more" at bounding box center [1491, 332] width 13 height 13
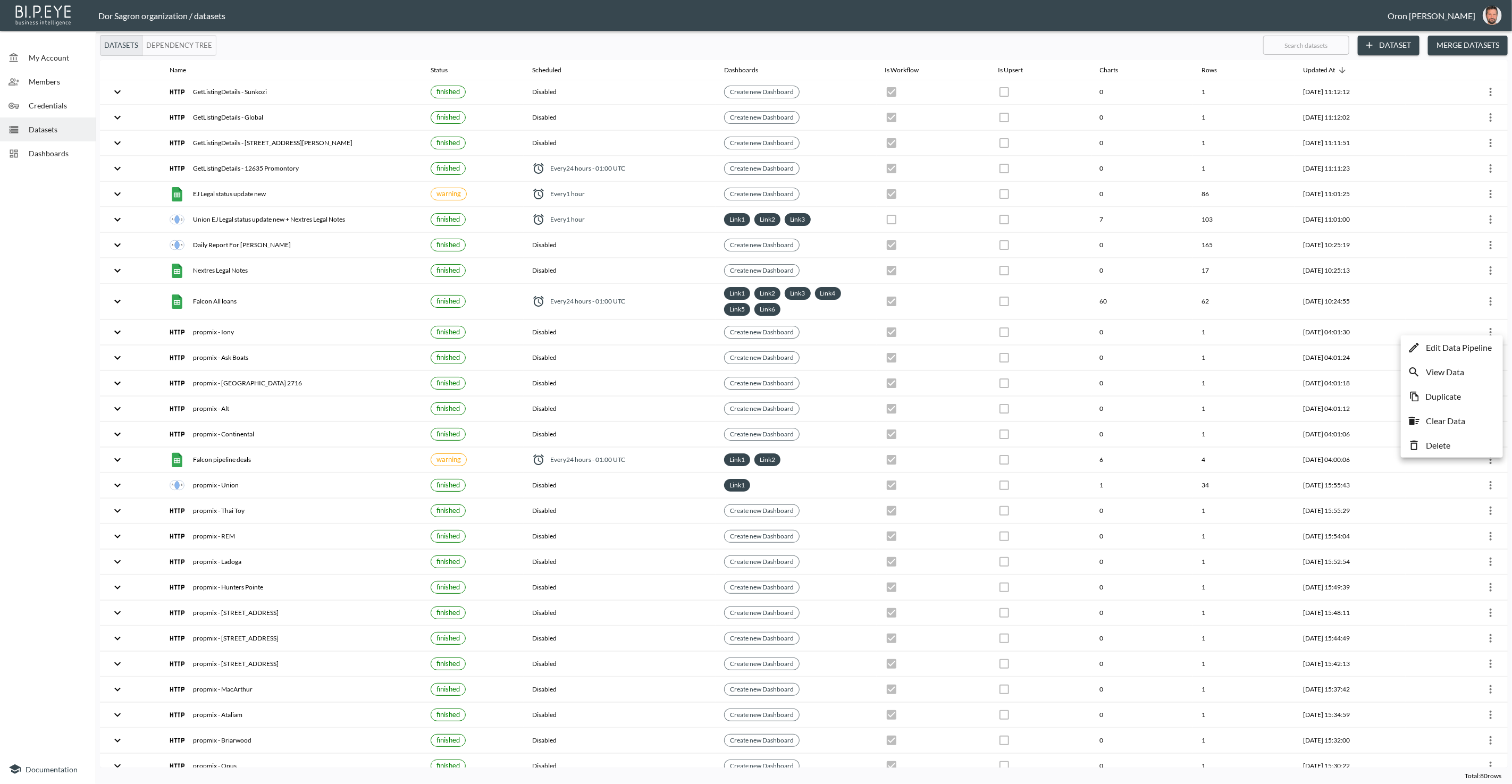
click at [1463, 344] on p "Edit Data Pipeline" at bounding box center [1459, 347] width 66 height 13
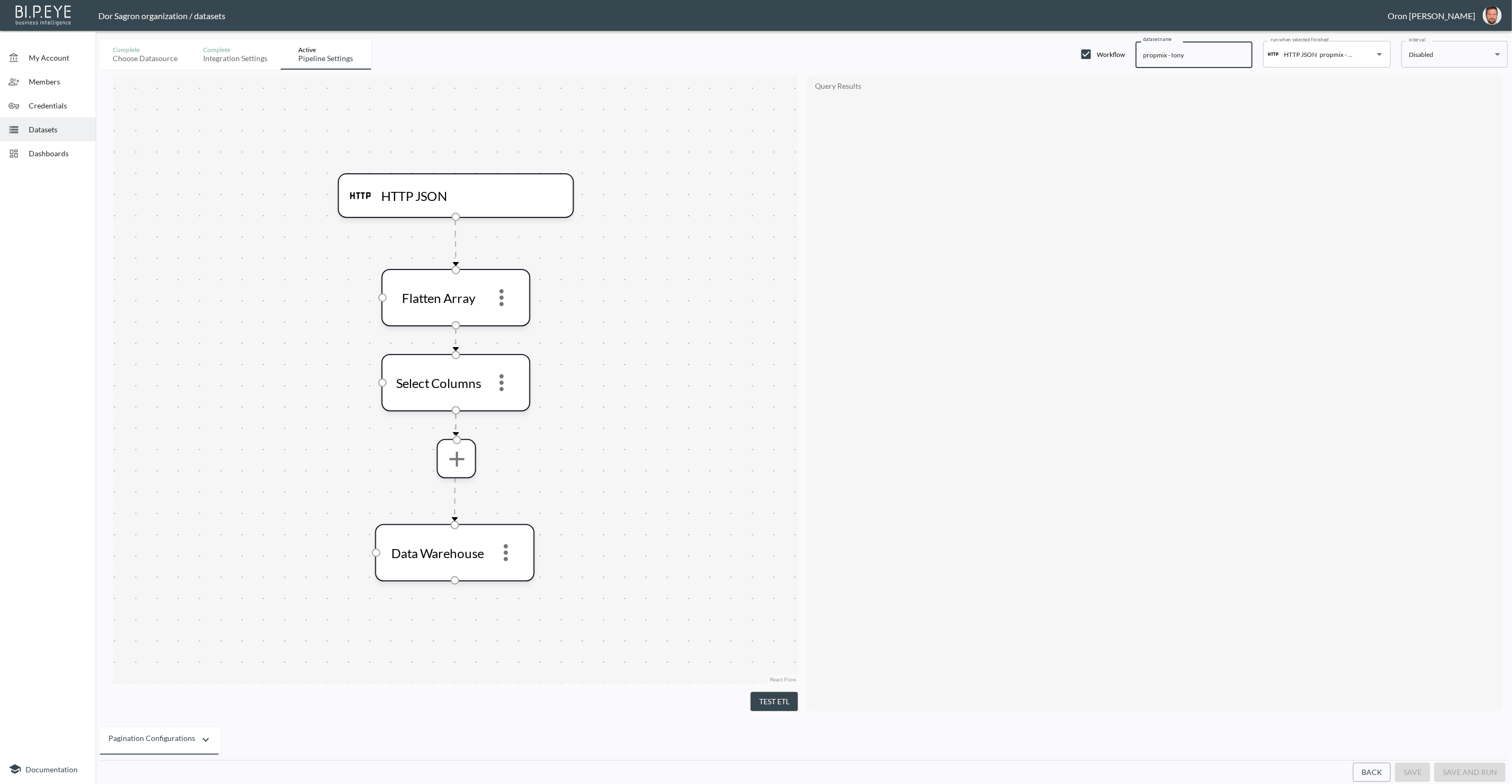
click at [1159, 55] on input "propmix - Iony" at bounding box center [1194, 54] width 117 height 27
paste input "GetListingDetails"
type input "GetListingDetails - Iony"
click at [1420, 773] on button "save" at bounding box center [1412, 772] width 35 height 20
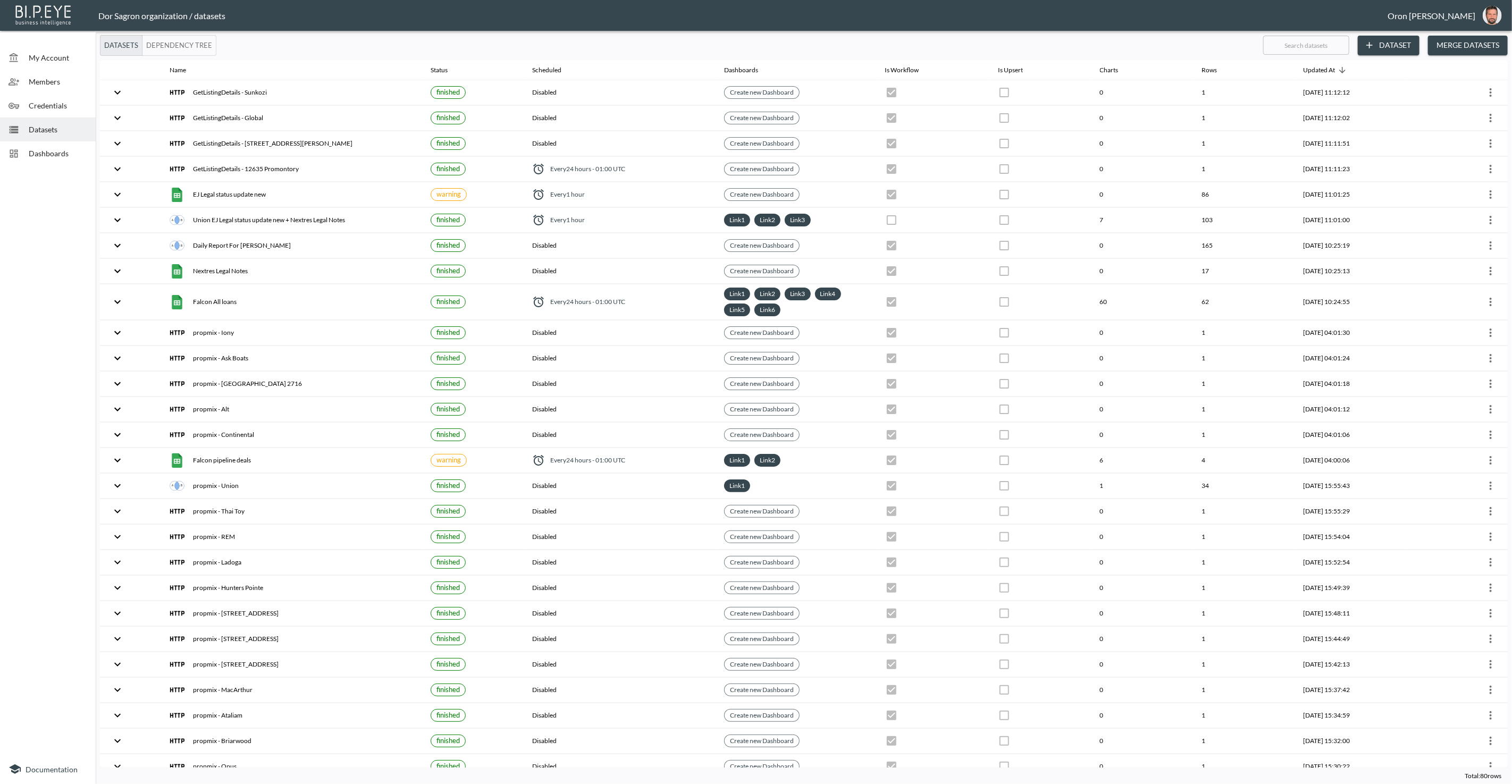
checkbox input "true"
checkbox input "false"
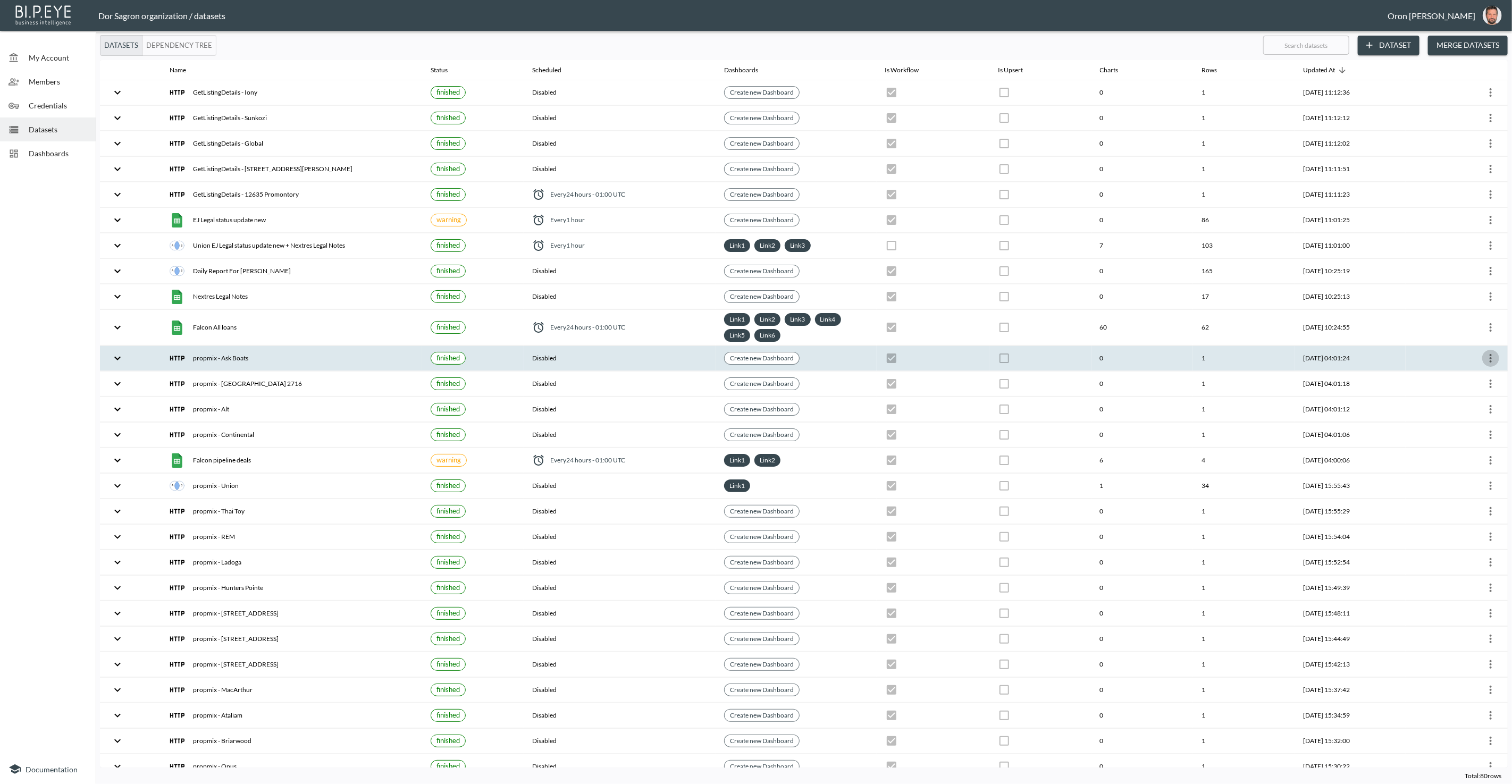
click at [1489, 352] on icon "more" at bounding box center [1491, 358] width 13 height 13
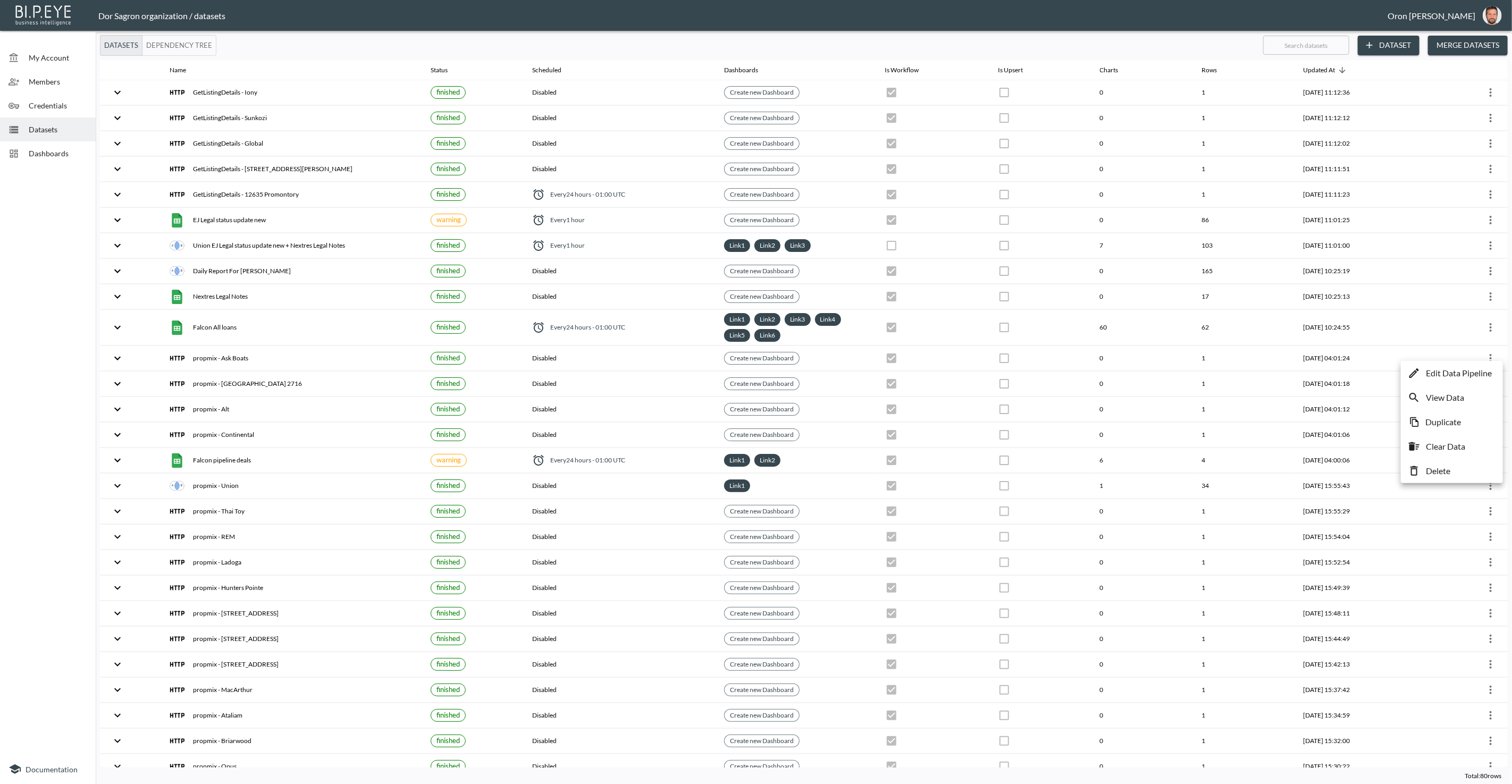
click at [1478, 371] on p "Edit Data Pipeline" at bounding box center [1459, 373] width 66 height 13
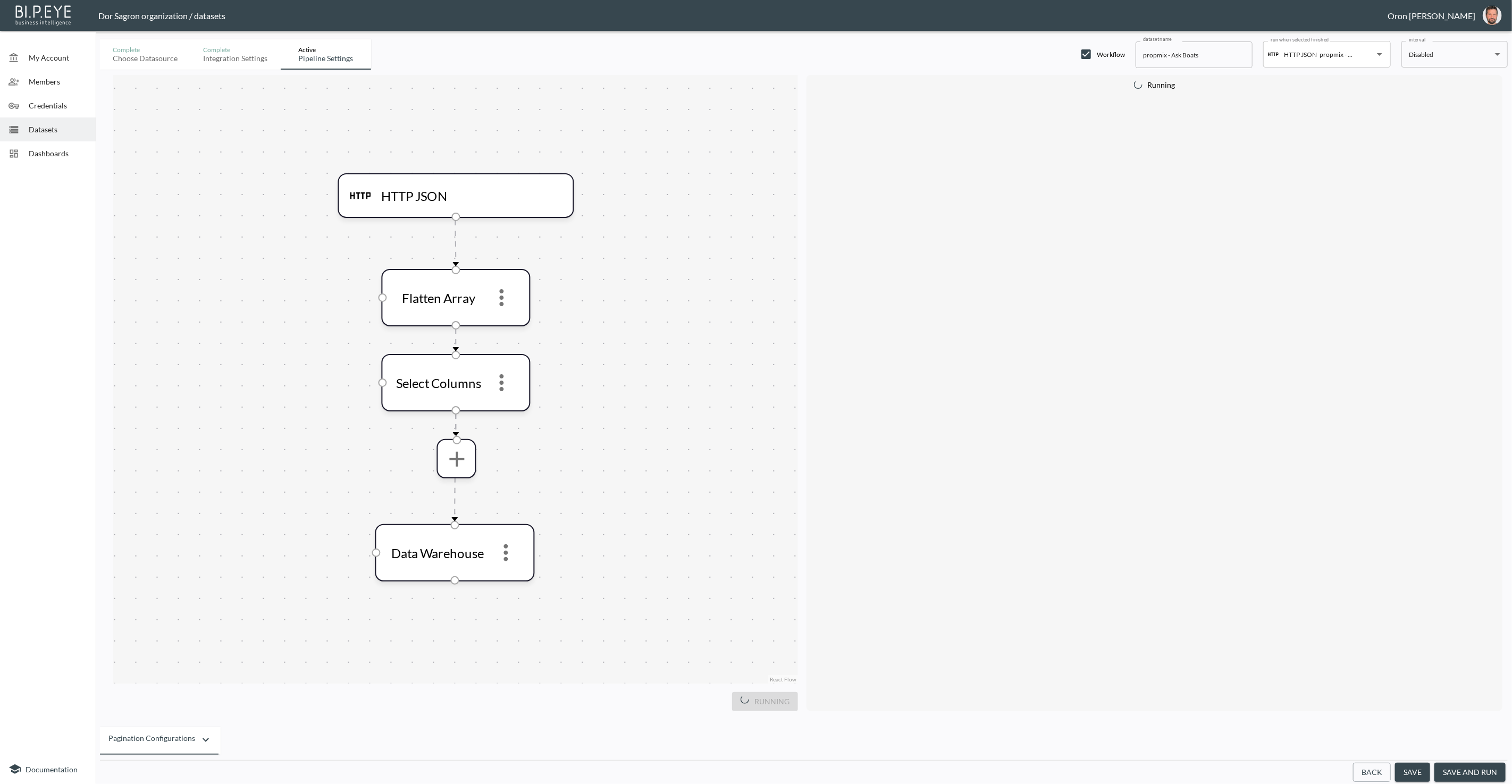
click at [1160, 52] on input "propmix - Ask Boats" at bounding box center [1194, 54] width 117 height 27
paste input "GetListingDetails"
type input "GetListingDetails - Ask Boats"
click at [1401, 776] on button "save" at bounding box center [1412, 772] width 35 height 20
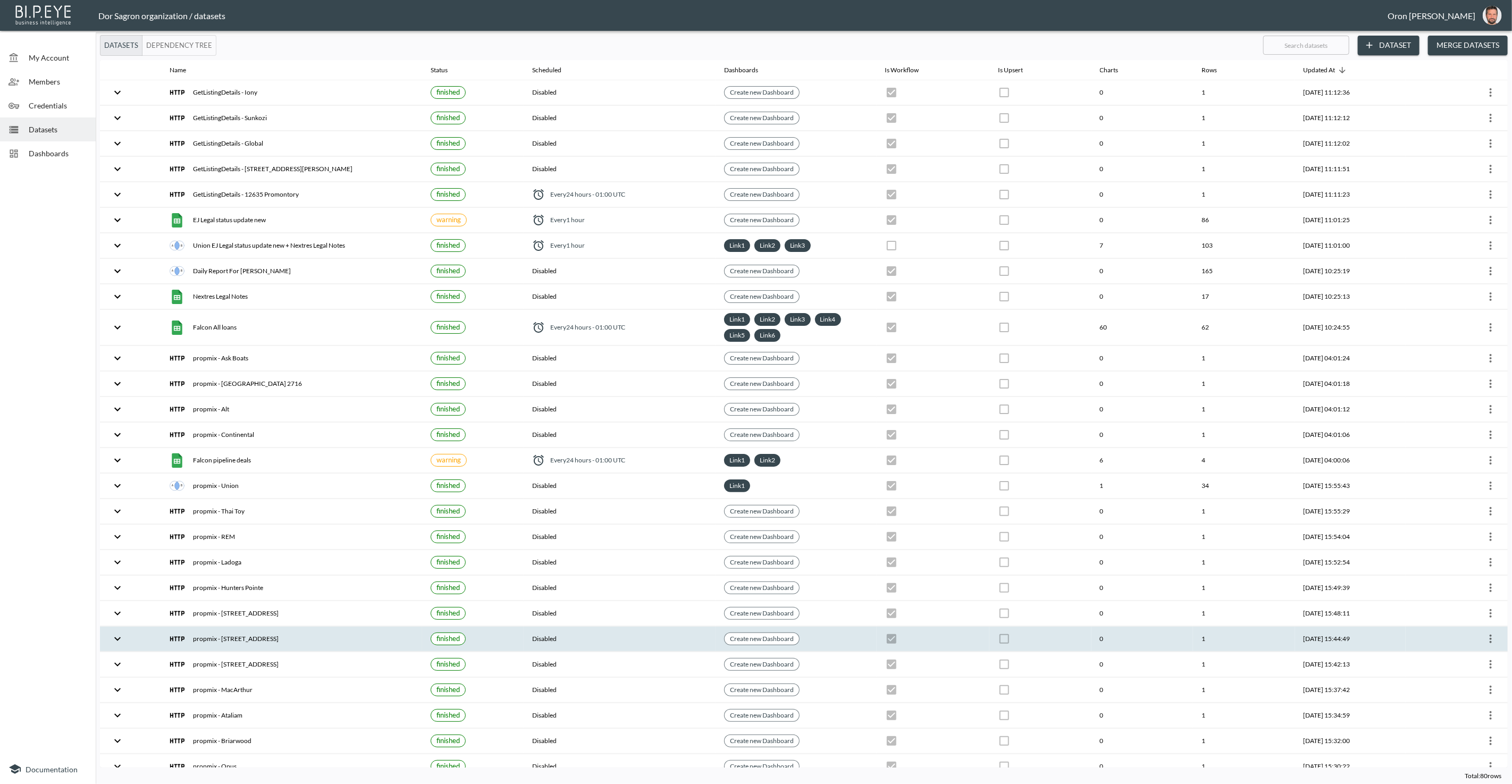
checkbox input "true"
checkbox input "false"
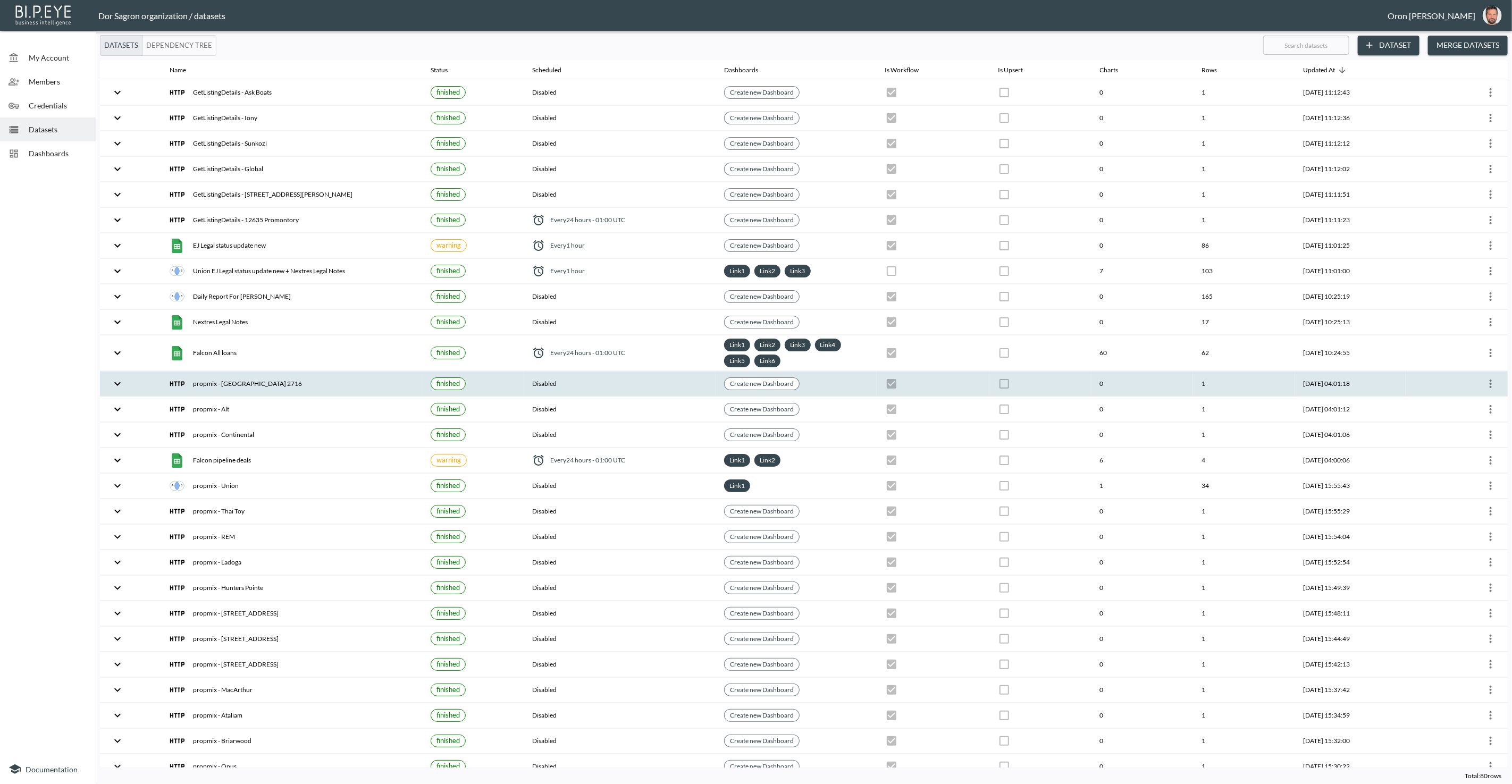
click at [1489, 380] on icon "more" at bounding box center [1490, 384] width 2 height 8
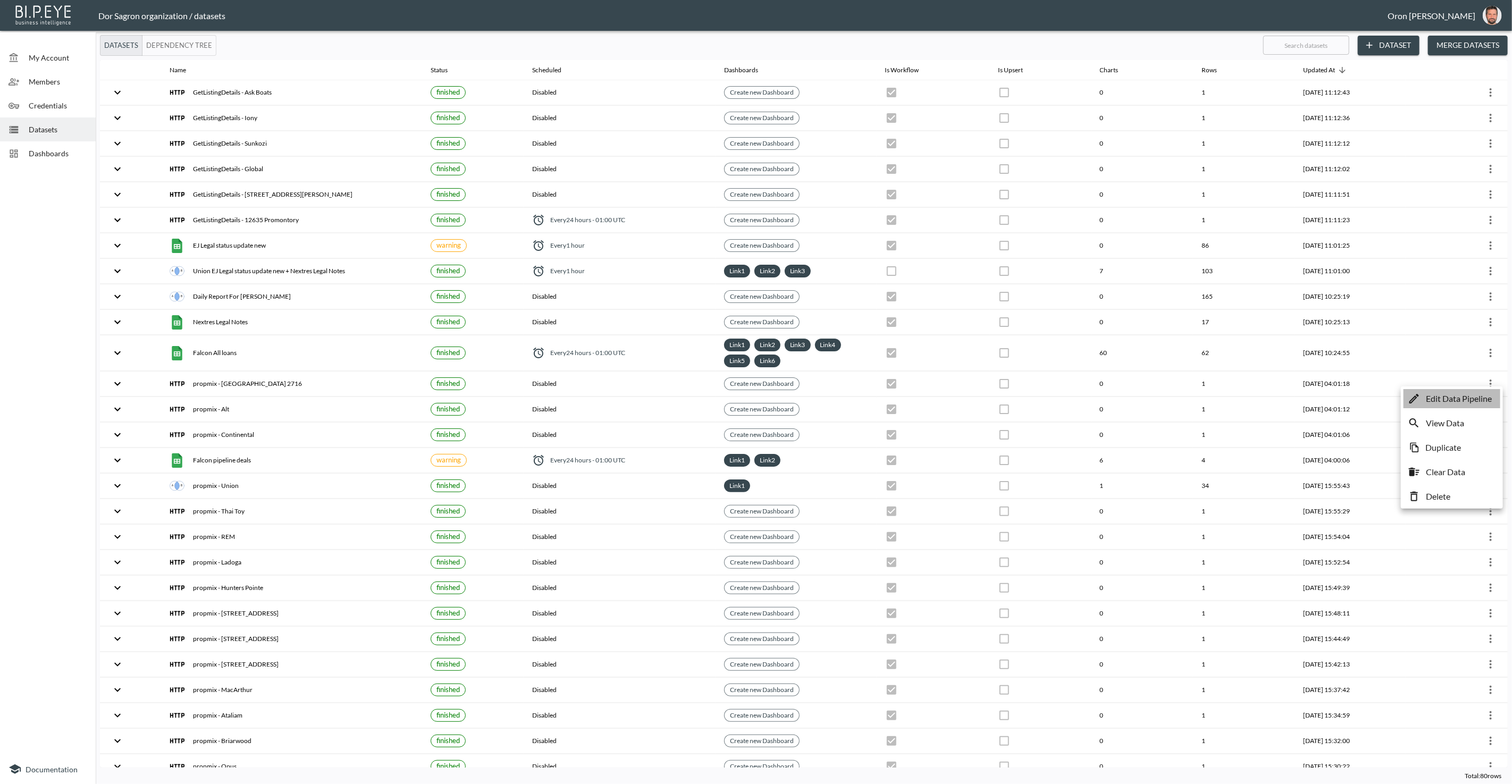
click at [1469, 396] on p "Edit Data Pipeline" at bounding box center [1459, 398] width 66 height 13
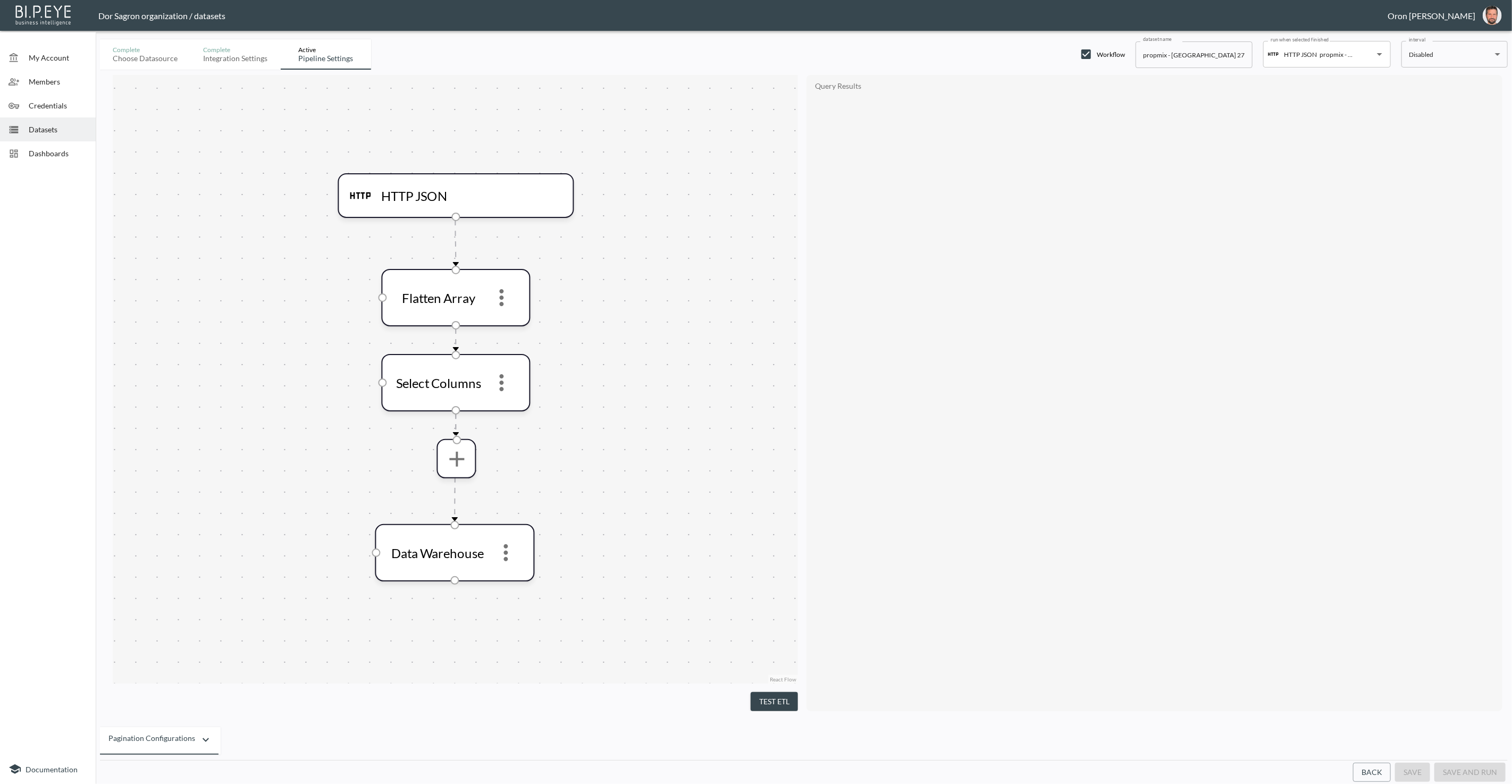
click at [1161, 56] on input "propmix - Palms Inn 2716" at bounding box center [1194, 54] width 117 height 27
paste input "GetListingDetails"
type input "GetListingDetails - [GEOGRAPHIC_DATA] 2716"
click at [1409, 768] on button "save" at bounding box center [1412, 772] width 35 height 20
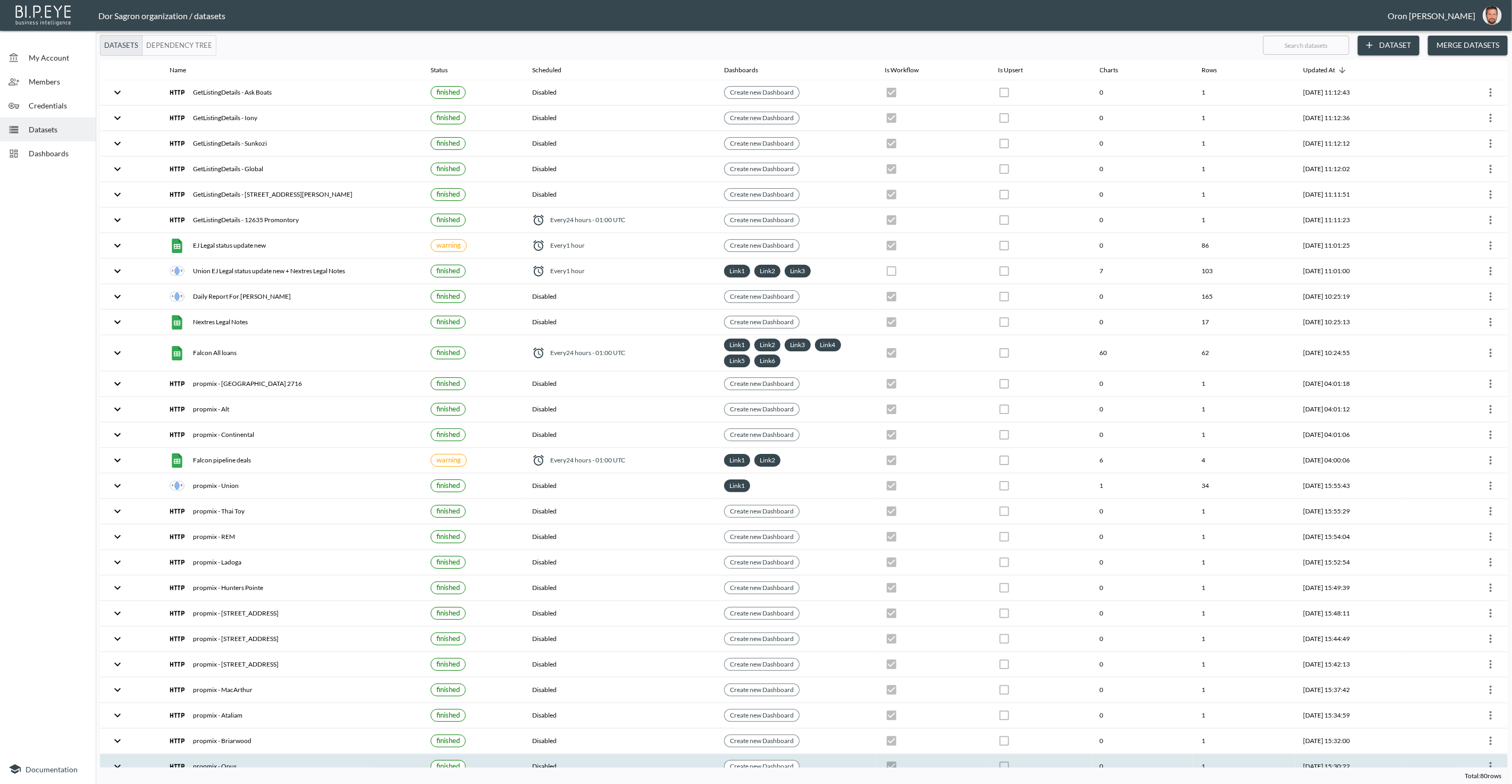
checkbox input "true"
checkbox input "false"
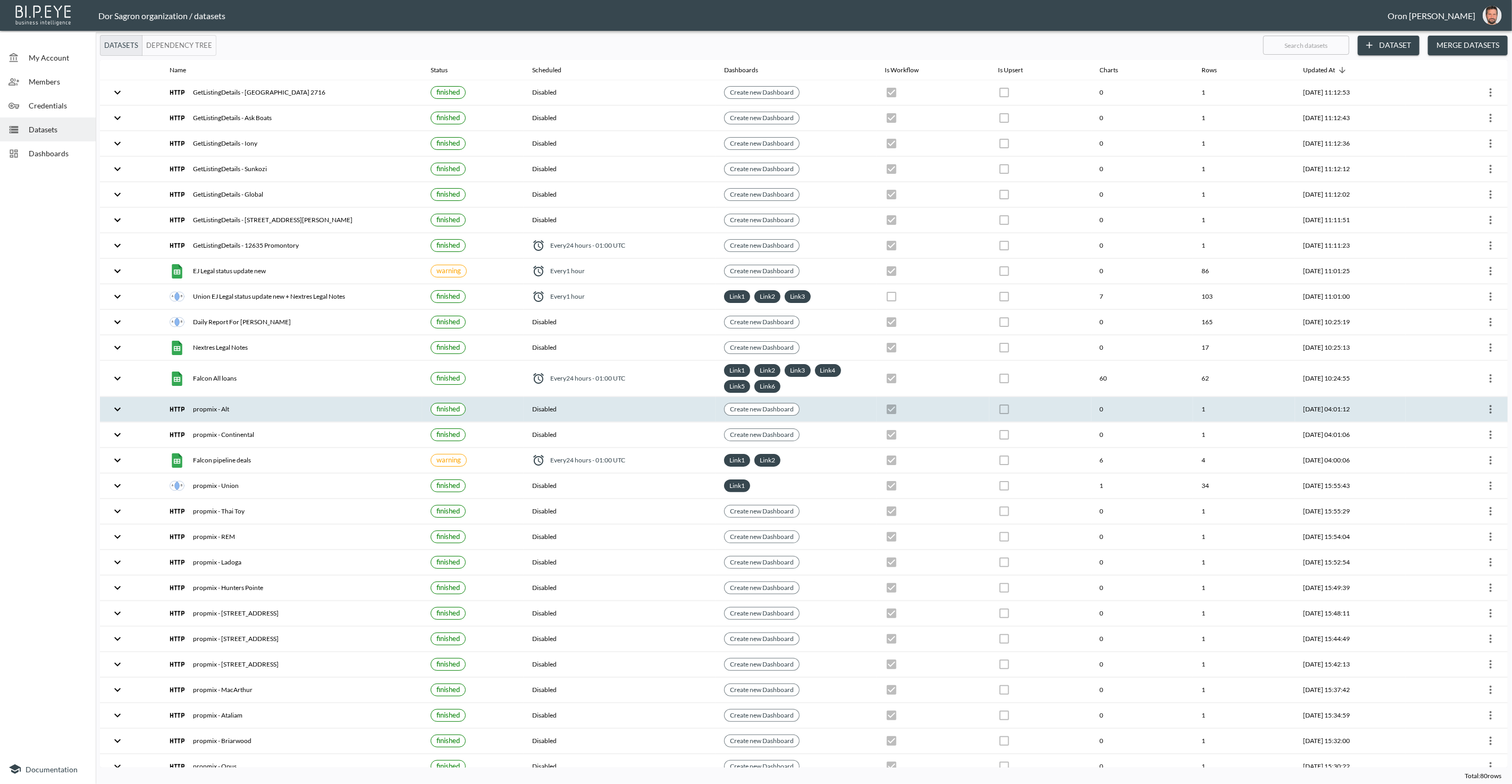
click at [1489, 403] on icon "more" at bounding box center [1491, 409] width 13 height 13
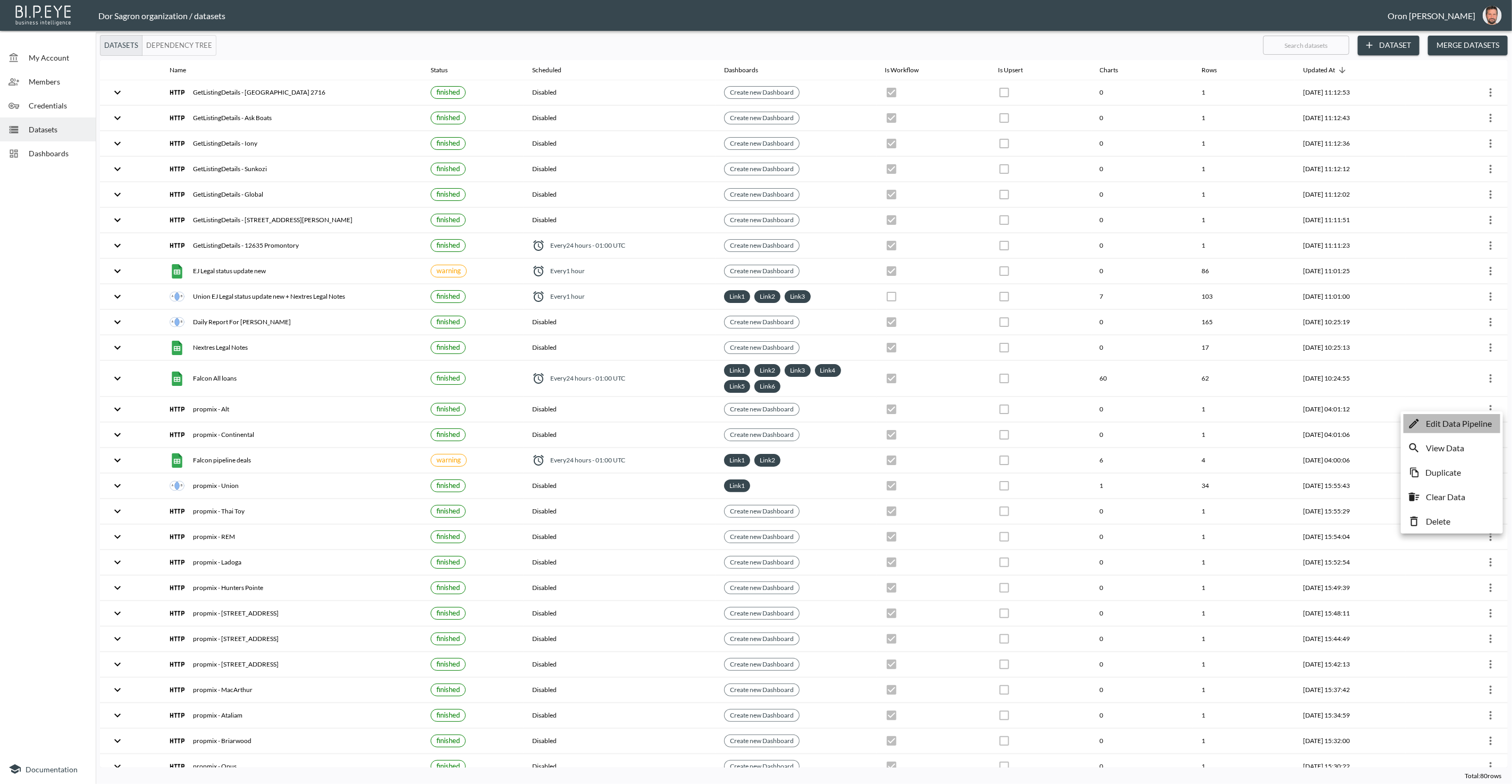
click at [1449, 422] on p "Edit Data Pipeline" at bounding box center [1459, 424] width 66 height 13
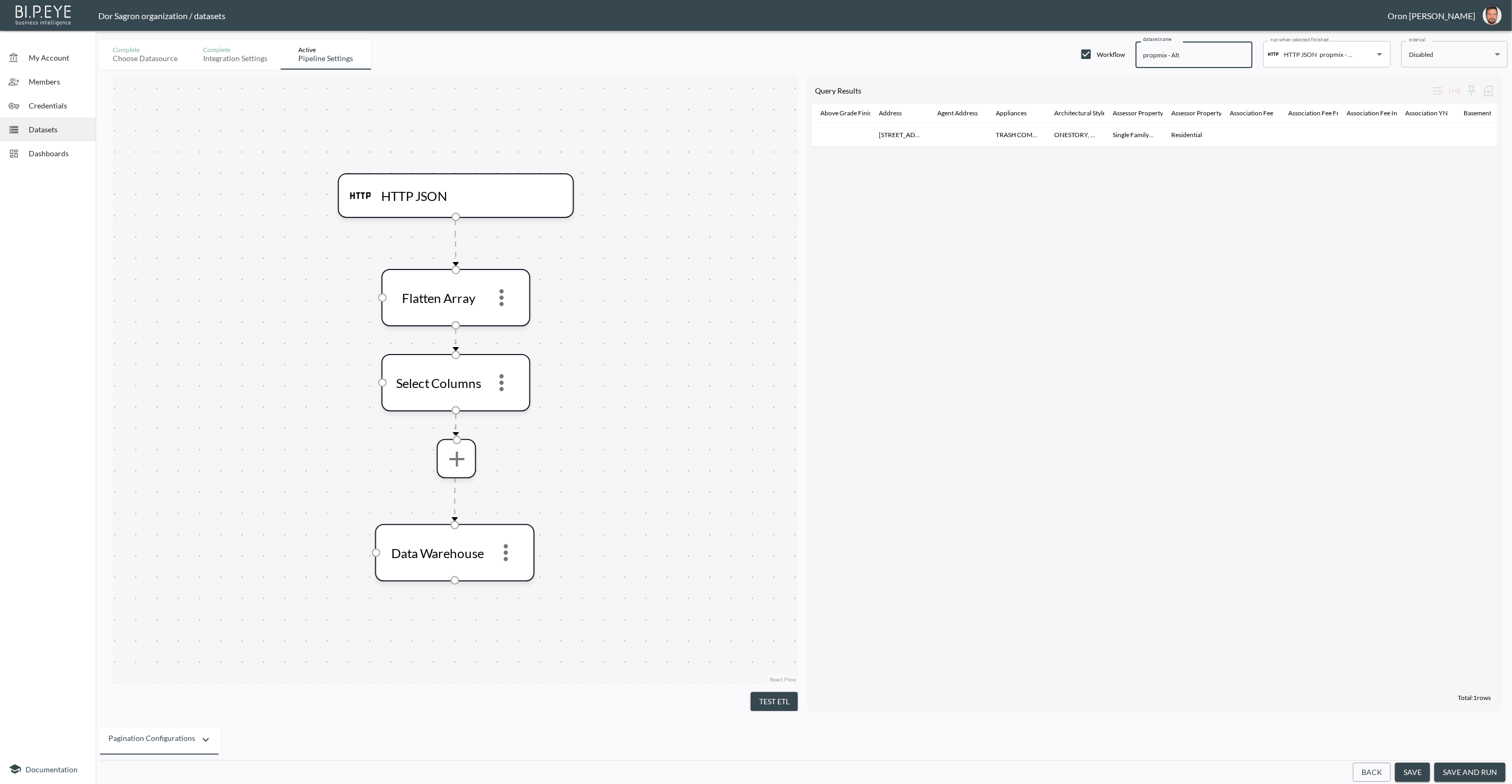
click at [1157, 54] on input "propmix - Alt" at bounding box center [1194, 54] width 117 height 27
paste input "GetListingDetails"
type input "GetListingDetails - Alt"
click at [1415, 771] on button "save" at bounding box center [1412, 772] width 35 height 20
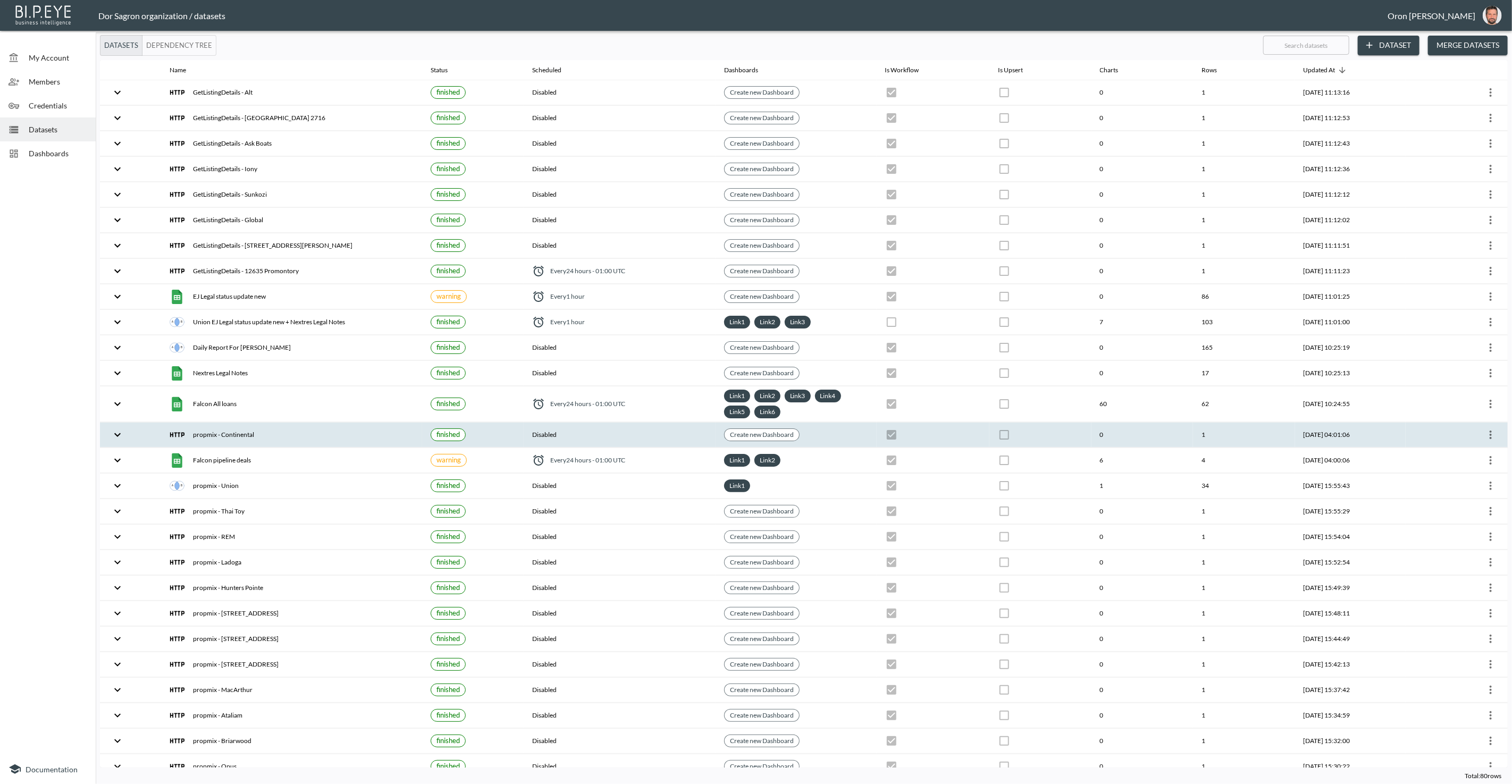
click at [1484, 429] on icon "more" at bounding box center [1491, 435] width 13 height 13
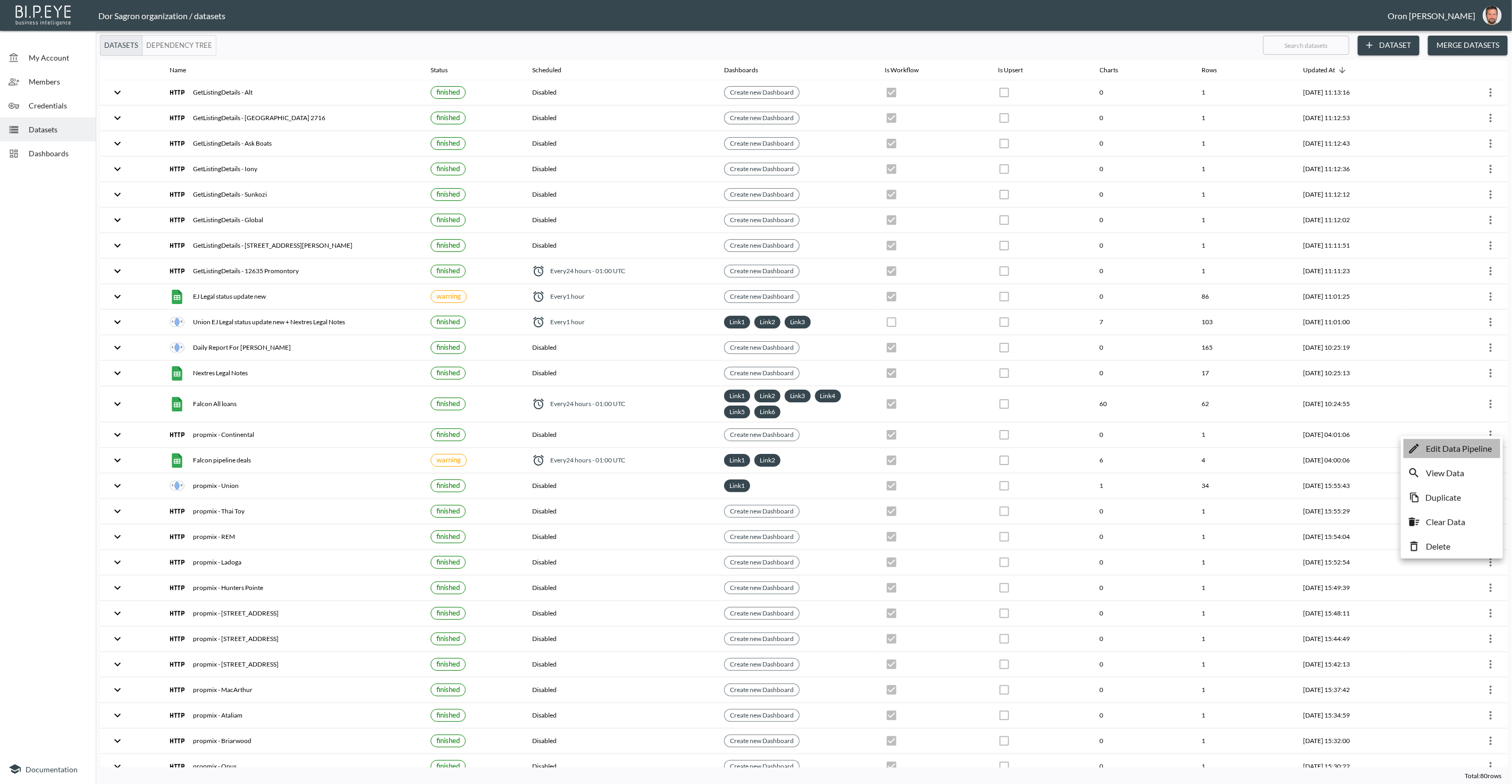
click at [1467, 451] on p "Edit Data Pipeline" at bounding box center [1459, 448] width 66 height 13
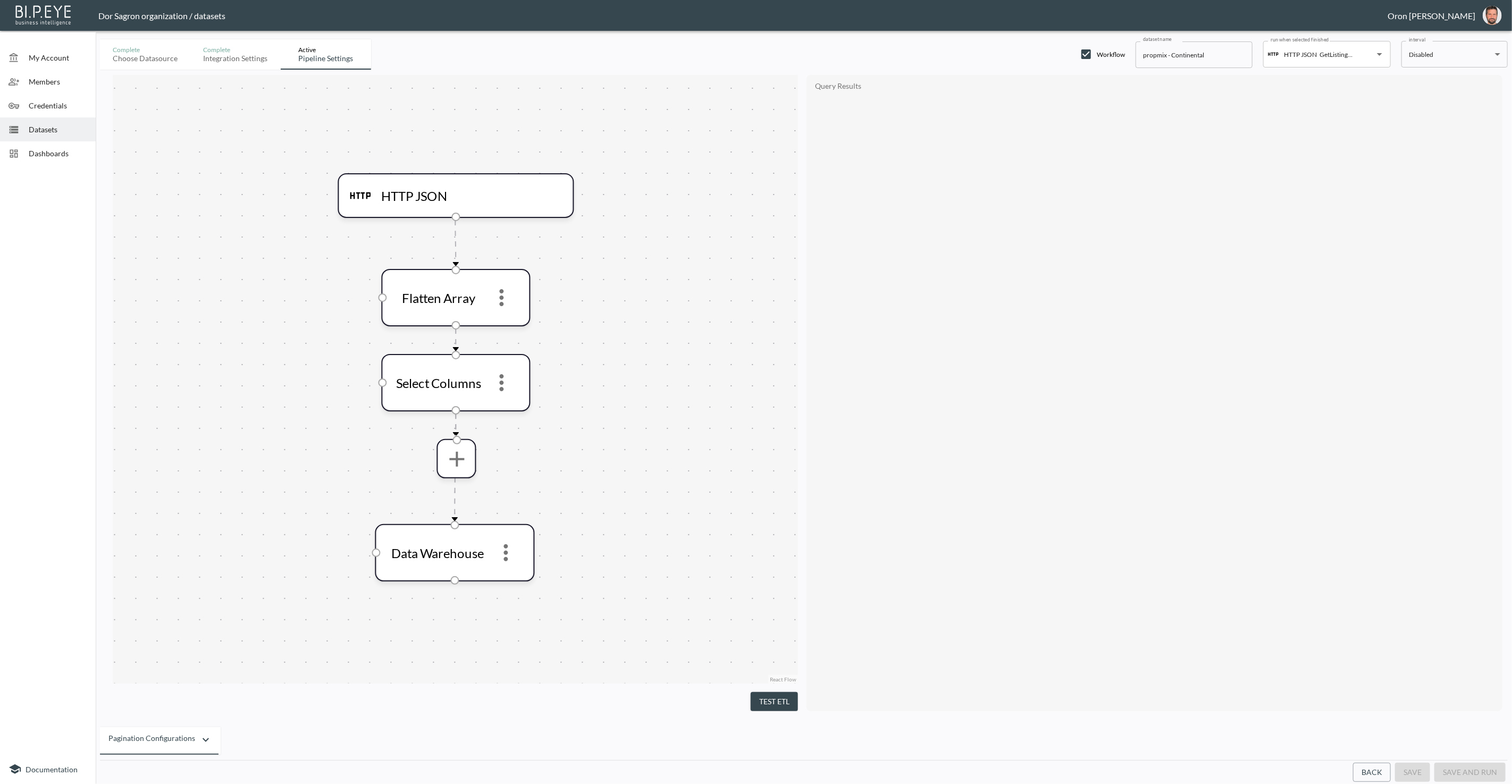
click at [1147, 54] on input "propmix - Continental" at bounding box center [1194, 54] width 117 height 27
paste input "GetListingDetails"
type input "GetListingDetails - Continental"
click at [1415, 771] on button "save" at bounding box center [1412, 772] width 35 height 20
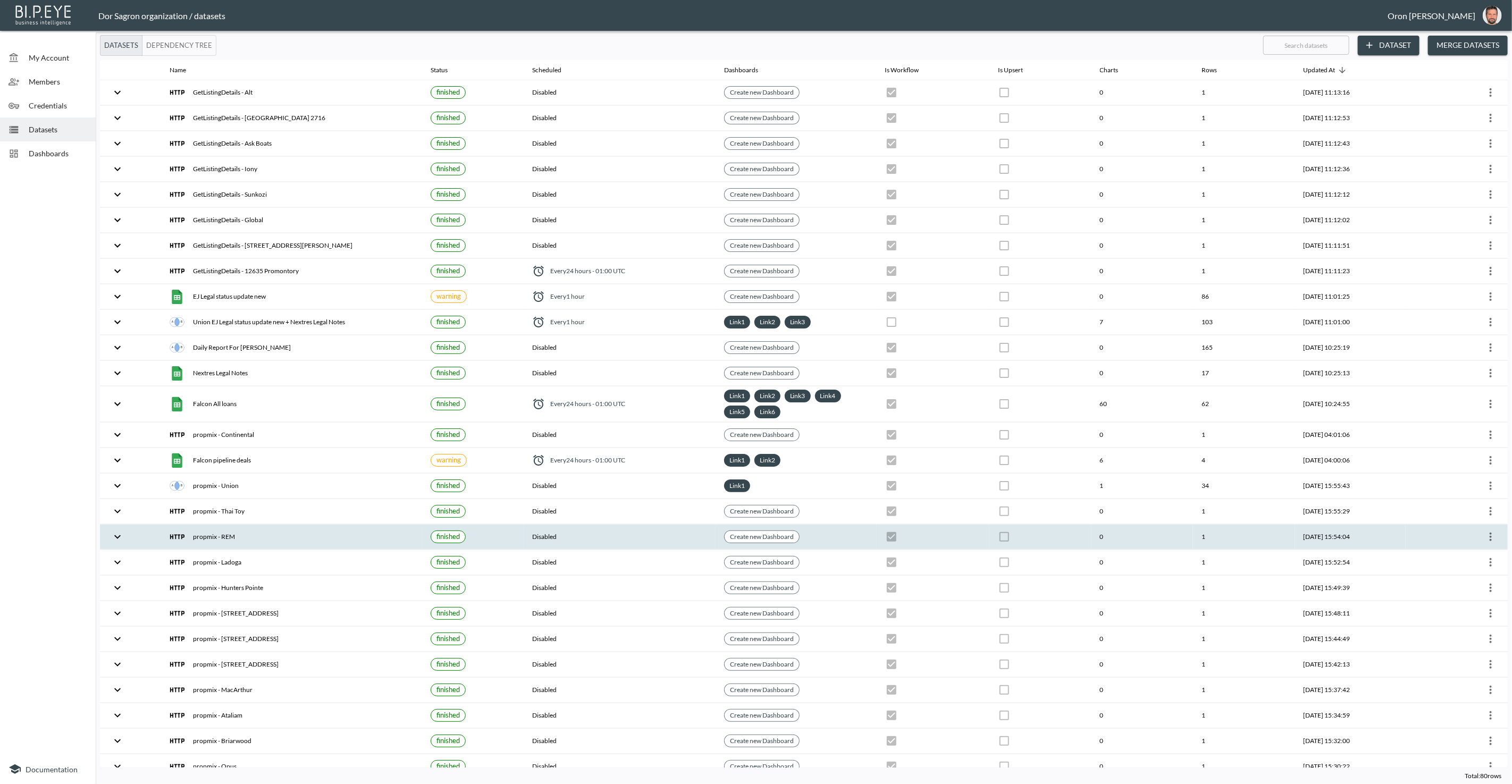
checkbox input "true"
checkbox input "false"
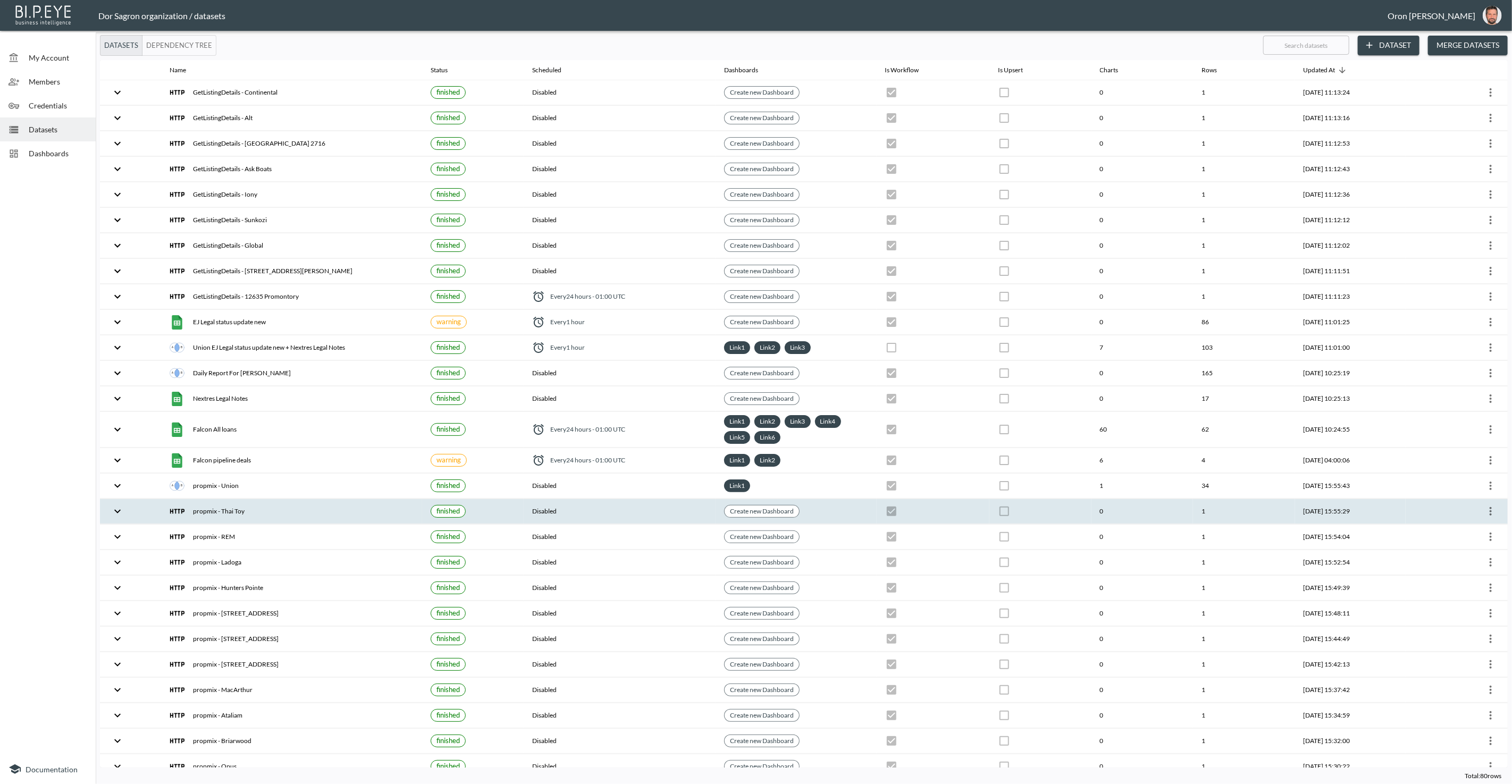
click at [1489, 507] on icon "more" at bounding box center [1490, 511] width 2 height 8
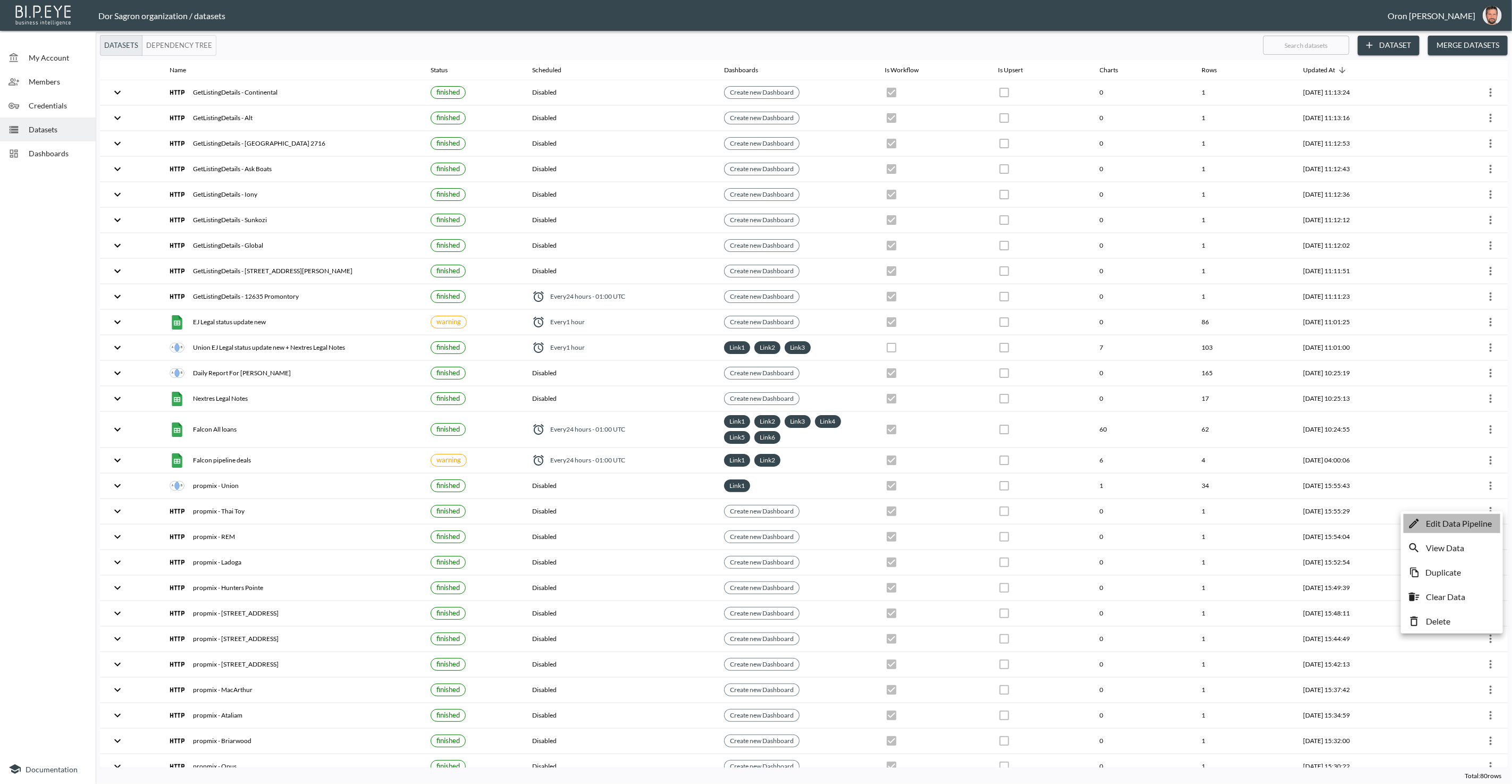
drag, startPoint x: 1469, startPoint y: 520, endPoint x: 1459, endPoint y: 521, distance: 10.0
click at [1469, 520] on p "Edit Data Pipeline" at bounding box center [1459, 524] width 66 height 13
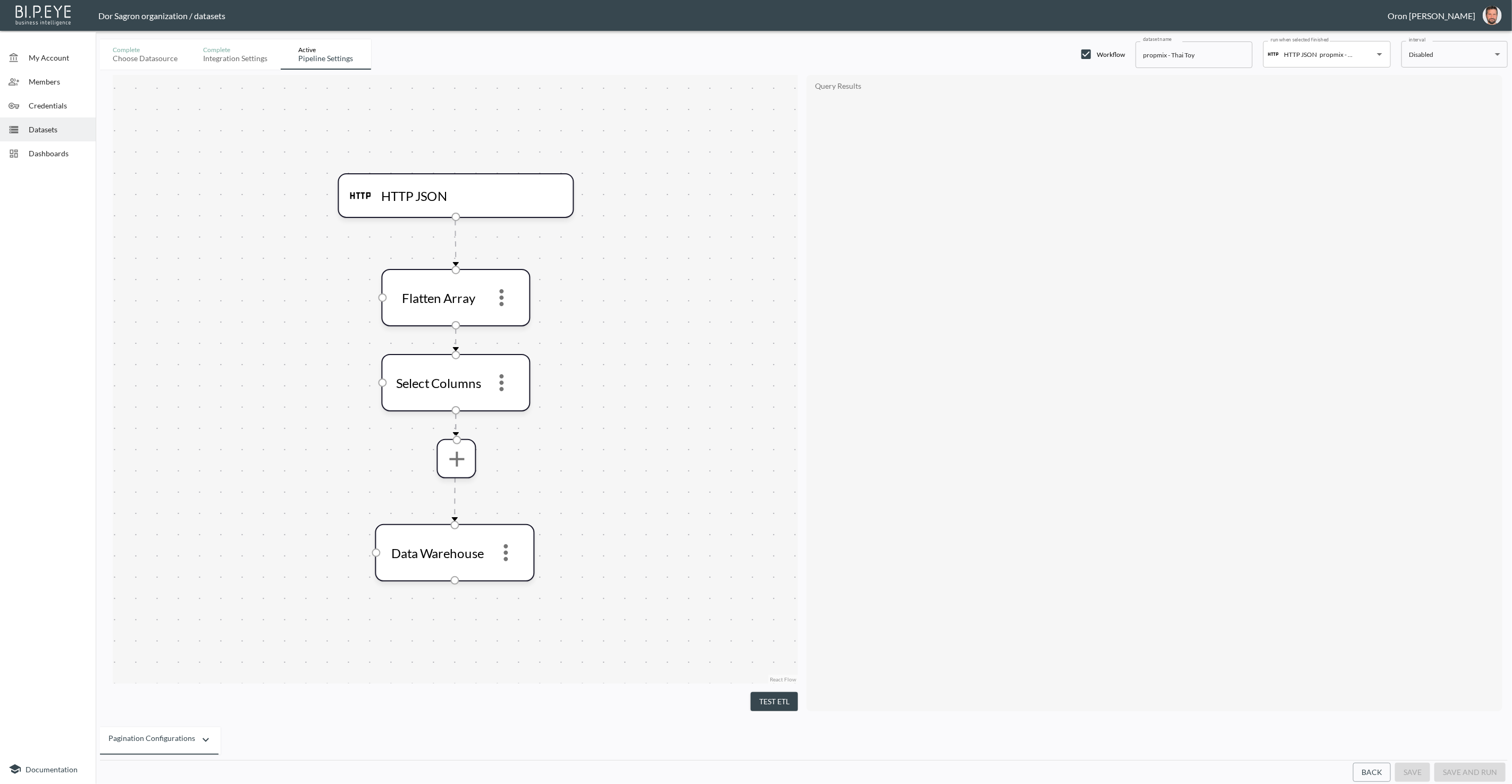
click at [1153, 57] on input "propmix - Thai Toy" at bounding box center [1194, 54] width 117 height 27
paste input "GetListingDetails"
type input "GetListingDetails - Thai Toy"
click at [1407, 769] on button "save" at bounding box center [1412, 772] width 35 height 20
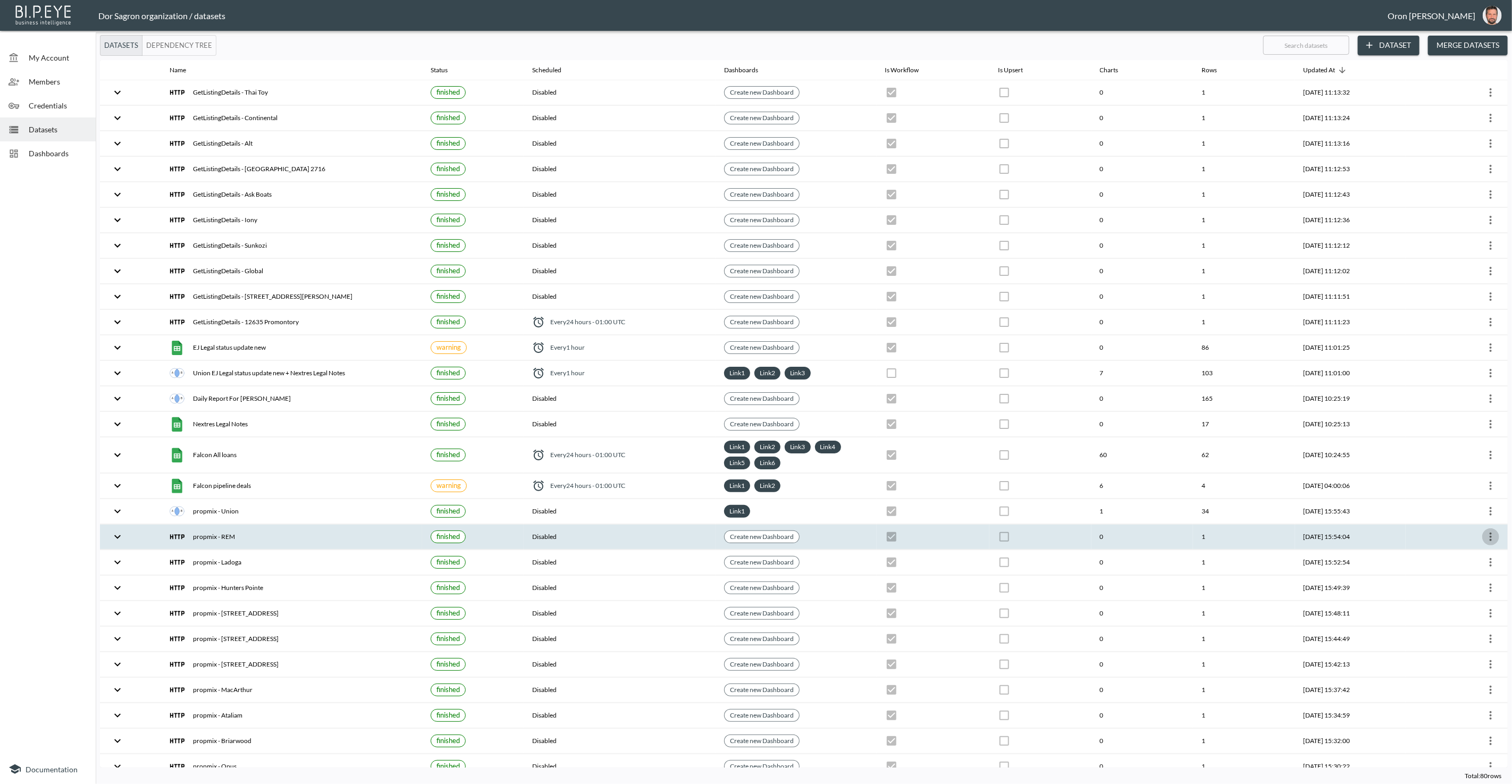
click at [1489, 530] on icon "more" at bounding box center [1491, 537] width 13 height 13
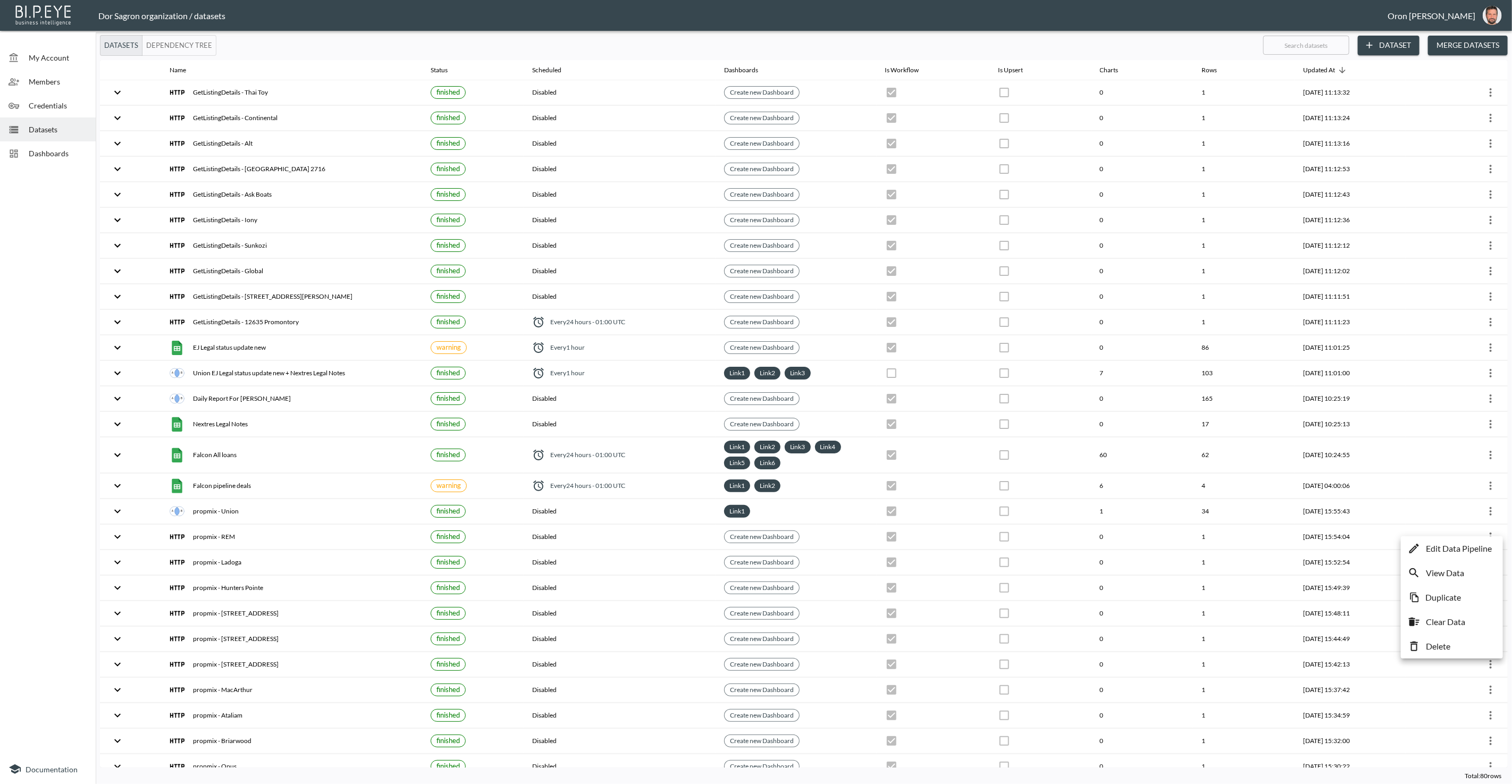
click at [1471, 545] on p "Edit Data Pipeline" at bounding box center [1459, 548] width 66 height 13
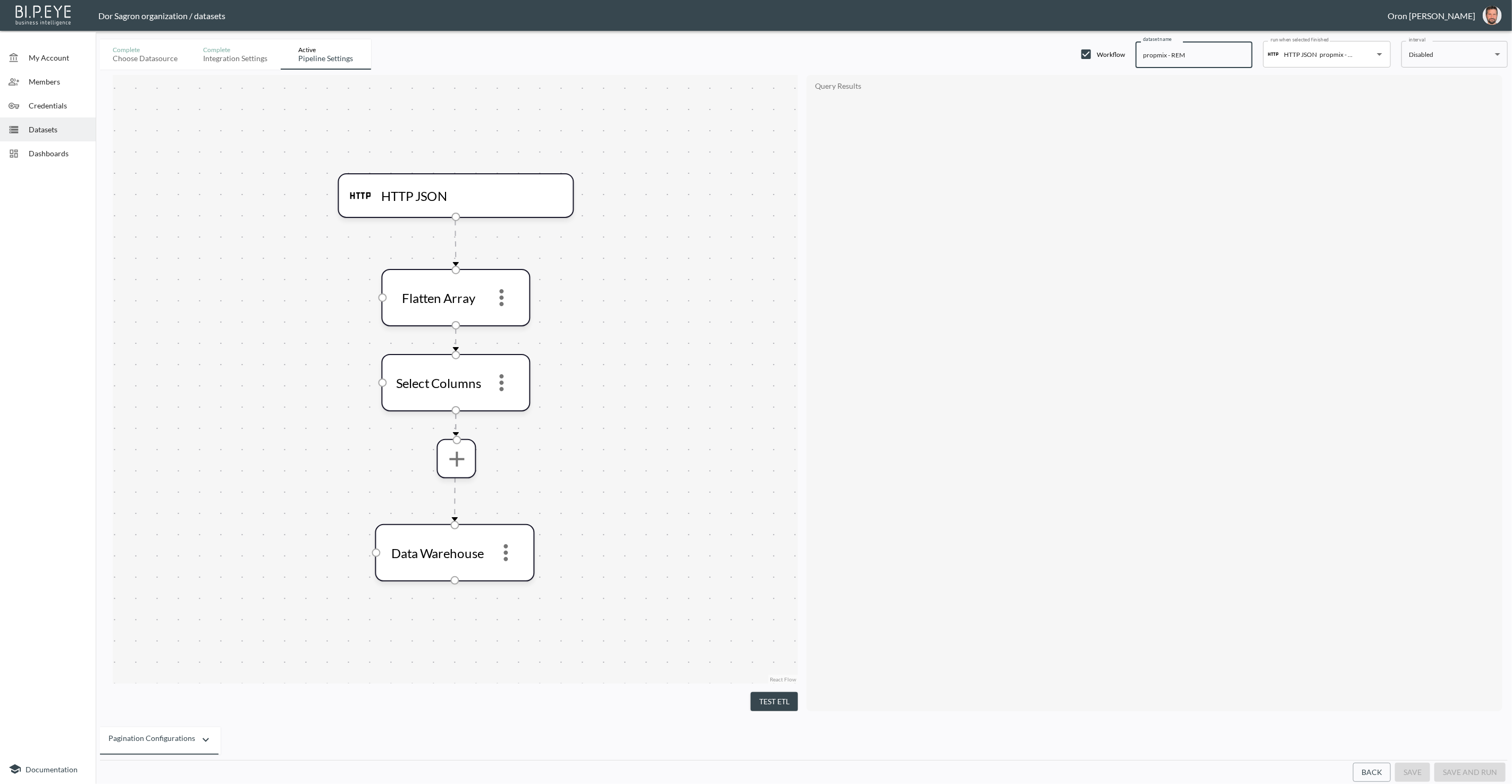
click at [1158, 52] on input "propmix - REM" at bounding box center [1194, 54] width 117 height 27
paste input "GetListingDetails"
type input "GetListingDetails - REM"
click at [1402, 776] on button "save" at bounding box center [1412, 772] width 35 height 20
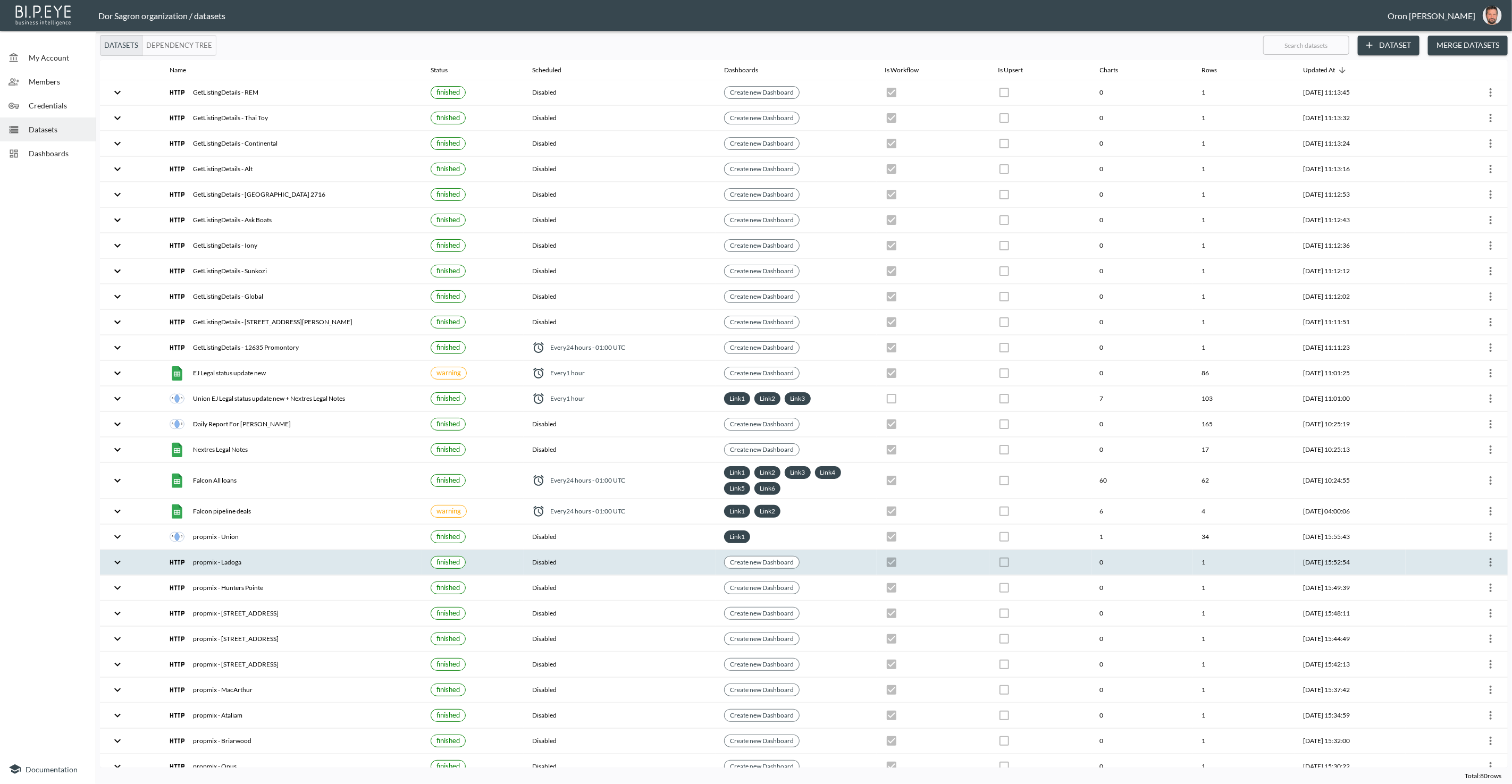
click at [1488, 559] on icon "more" at bounding box center [1491, 562] width 13 height 13
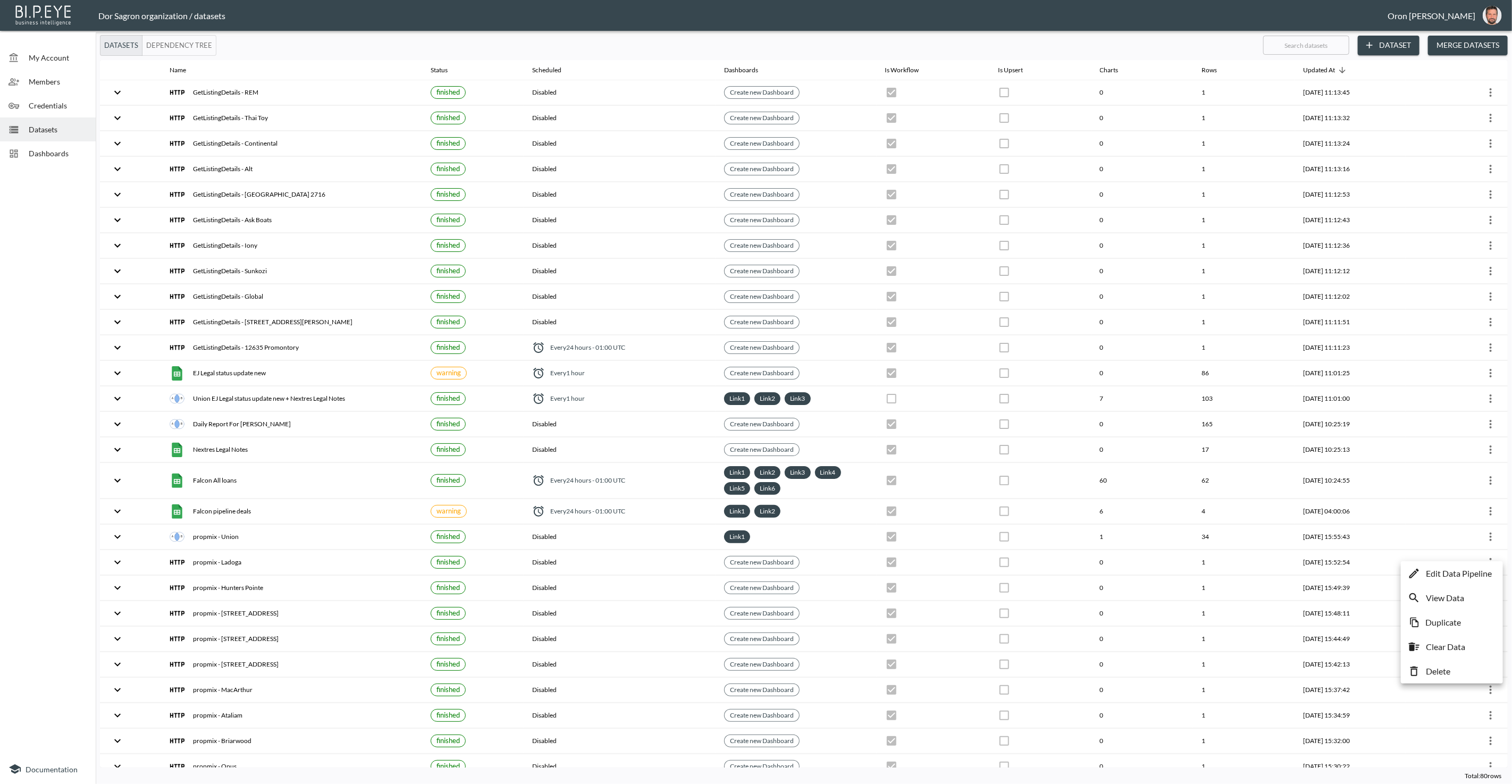
click at [1478, 571] on p "Edit Data Pipeline" at bounding box center [1459, 573] width 66 height 13
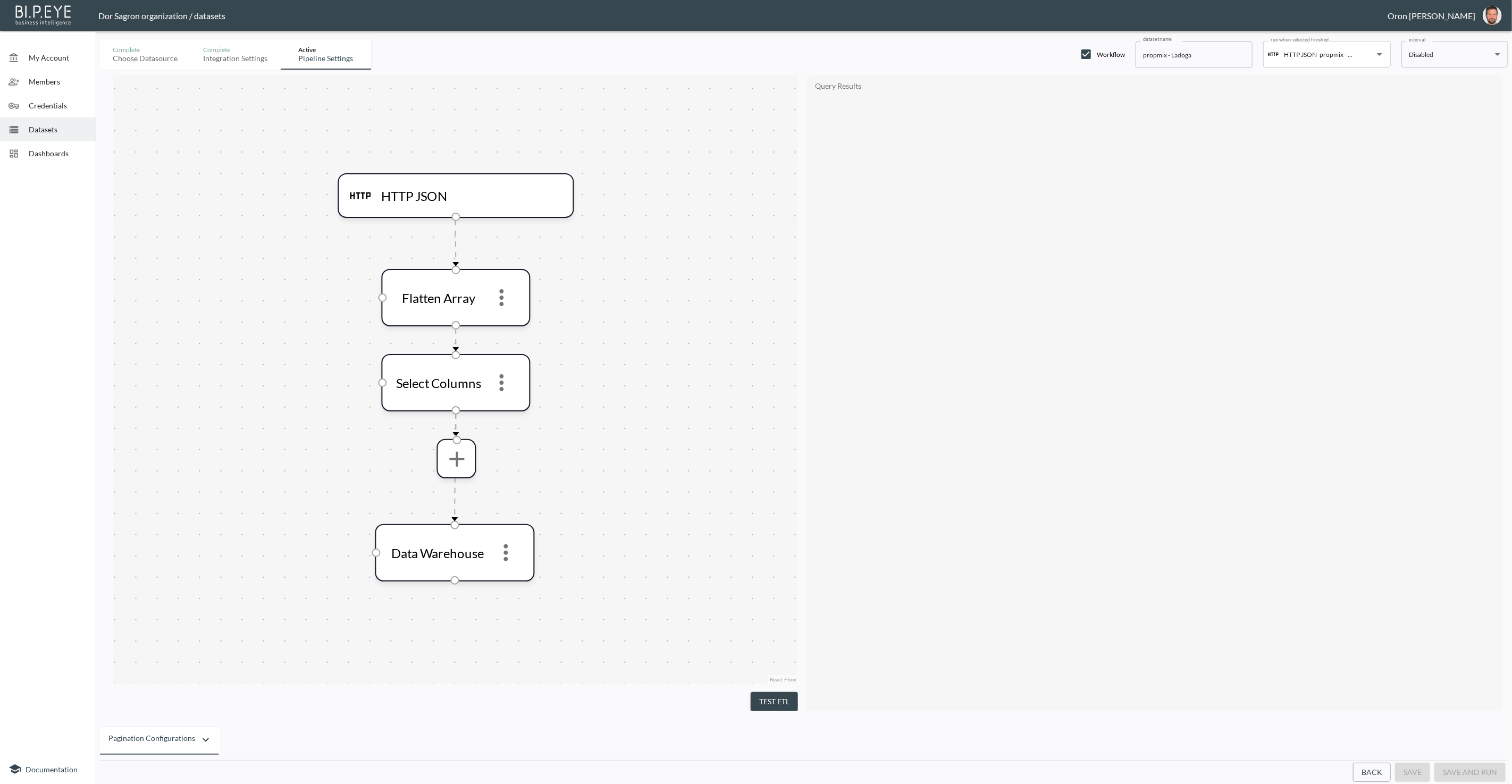
click at [1154, 54] on input "propmix - Ladoga" at bounding box center [1194, 54] width 117 height 27
paste input "GetListingDetails"
type input "GetListingDetails - Ladoga"
click at [1414, 775] on button "save" at bounding box center [1412, 772] width 35 height 20
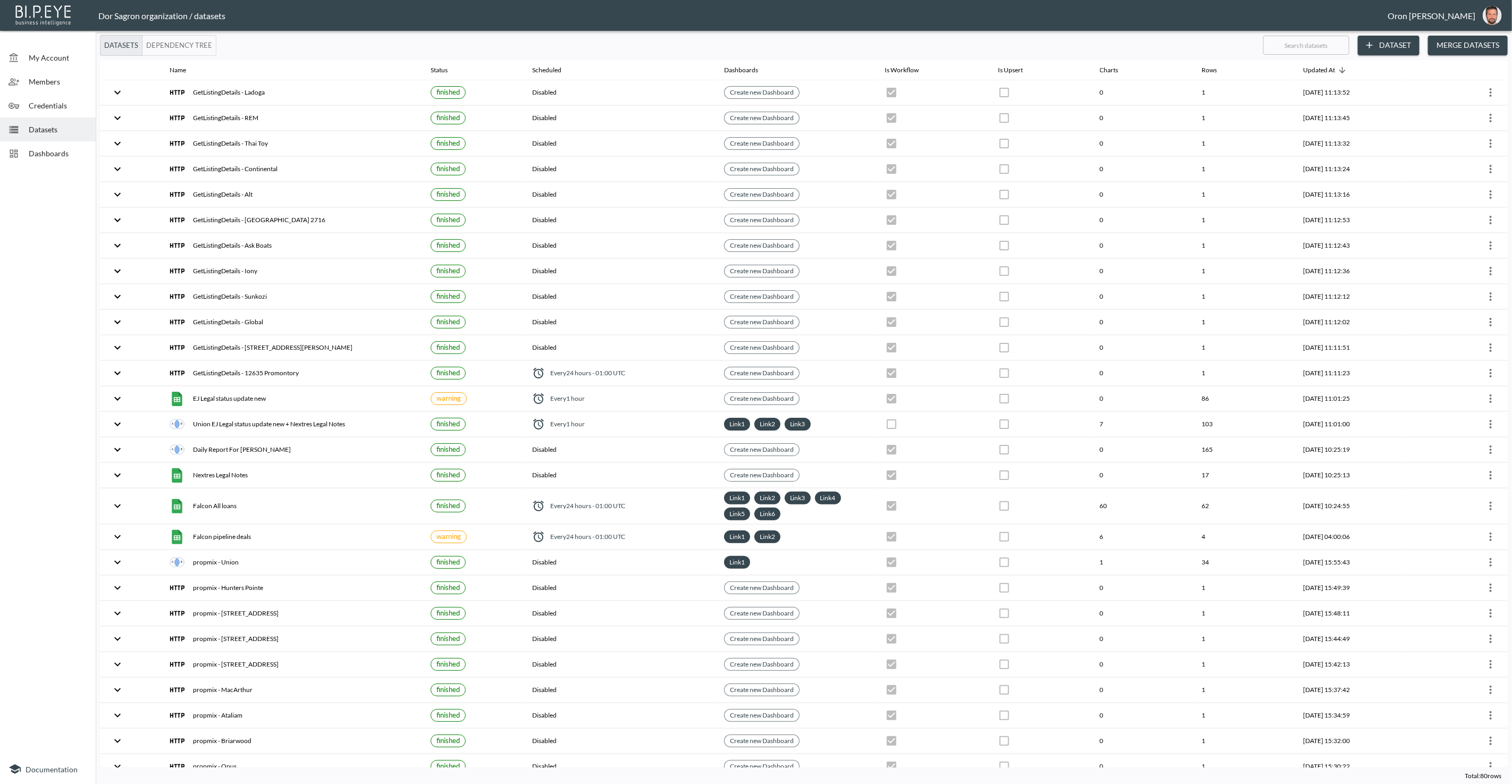
checkbox input "true"
checkbox input "false"
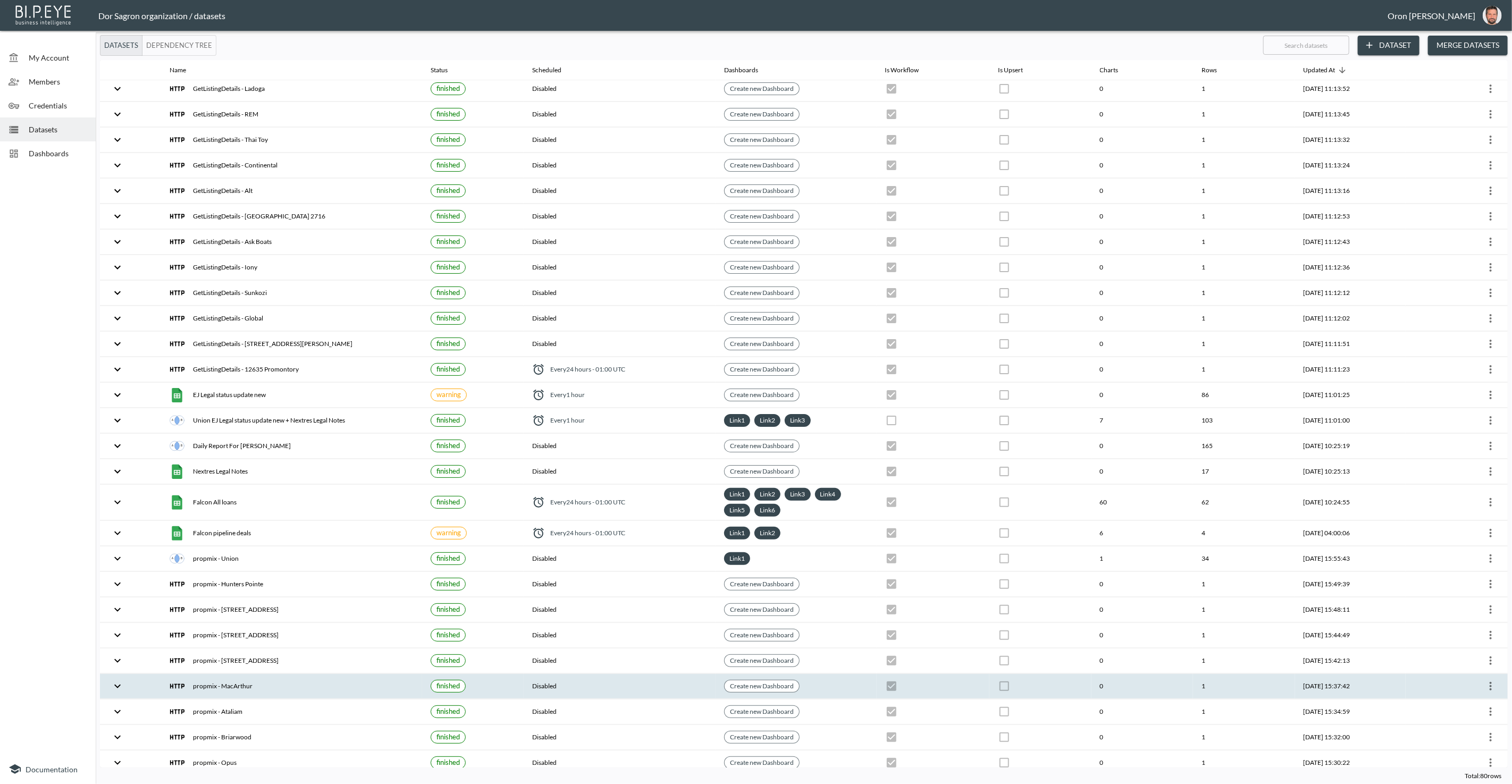
scroll to position [8, 0]
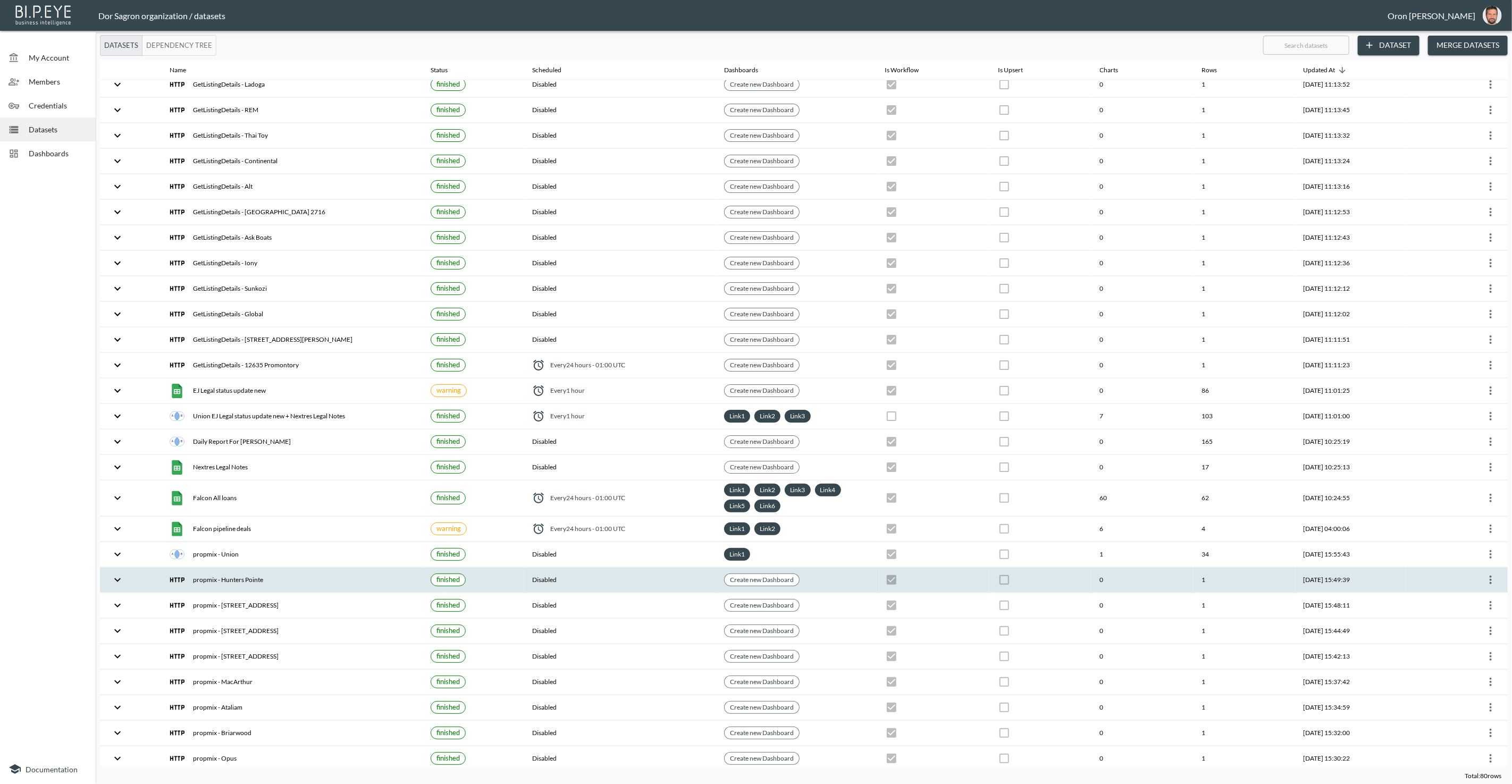
click at [1491, 573] on icon "more" at bounding box center [1491, 579] width 13 height 13
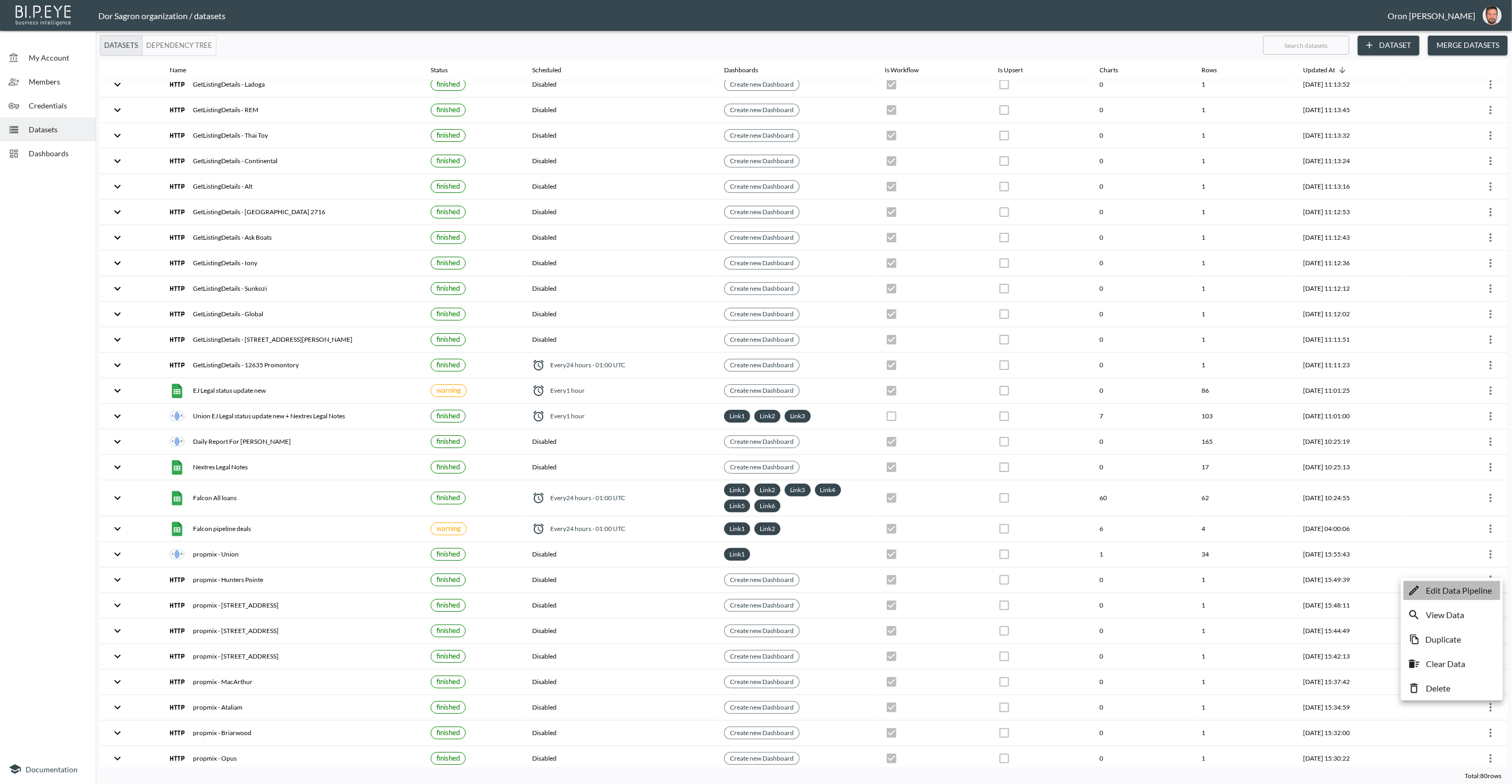
click at [1464, 589] on p "Edit Data Pipeline" at bounding box center [1459, 590] width 66 height 13
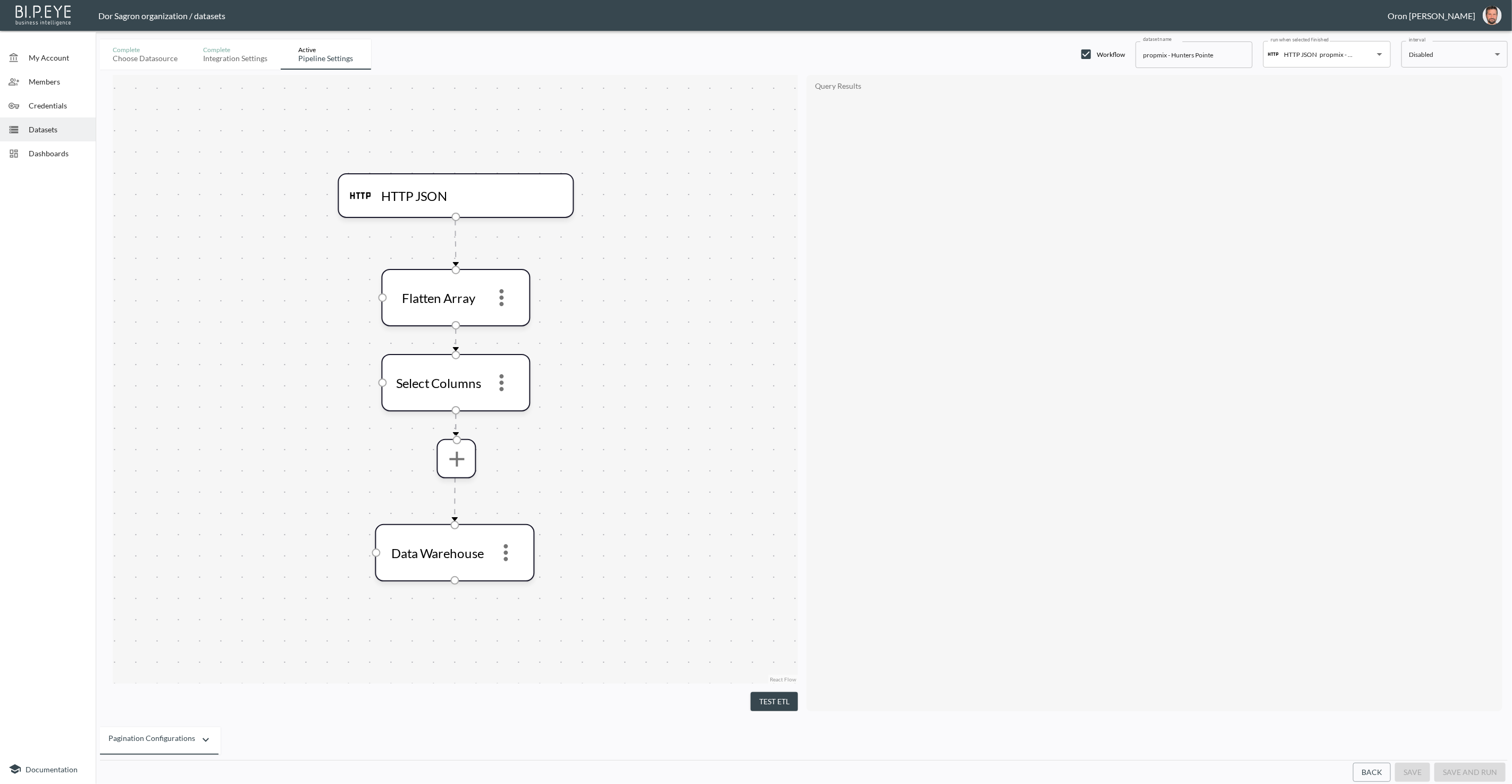
click at [1154, 50] on input "propmix - Hunters Pointe" at bounding box center [1194, 54] width 117 height 27
paste input "GetListingDetails"
type input "GetListingDetails - Hunters Pointe"
click at [1416, 775] on button "save" at bounding box center [1412, 772] width 35 height 20
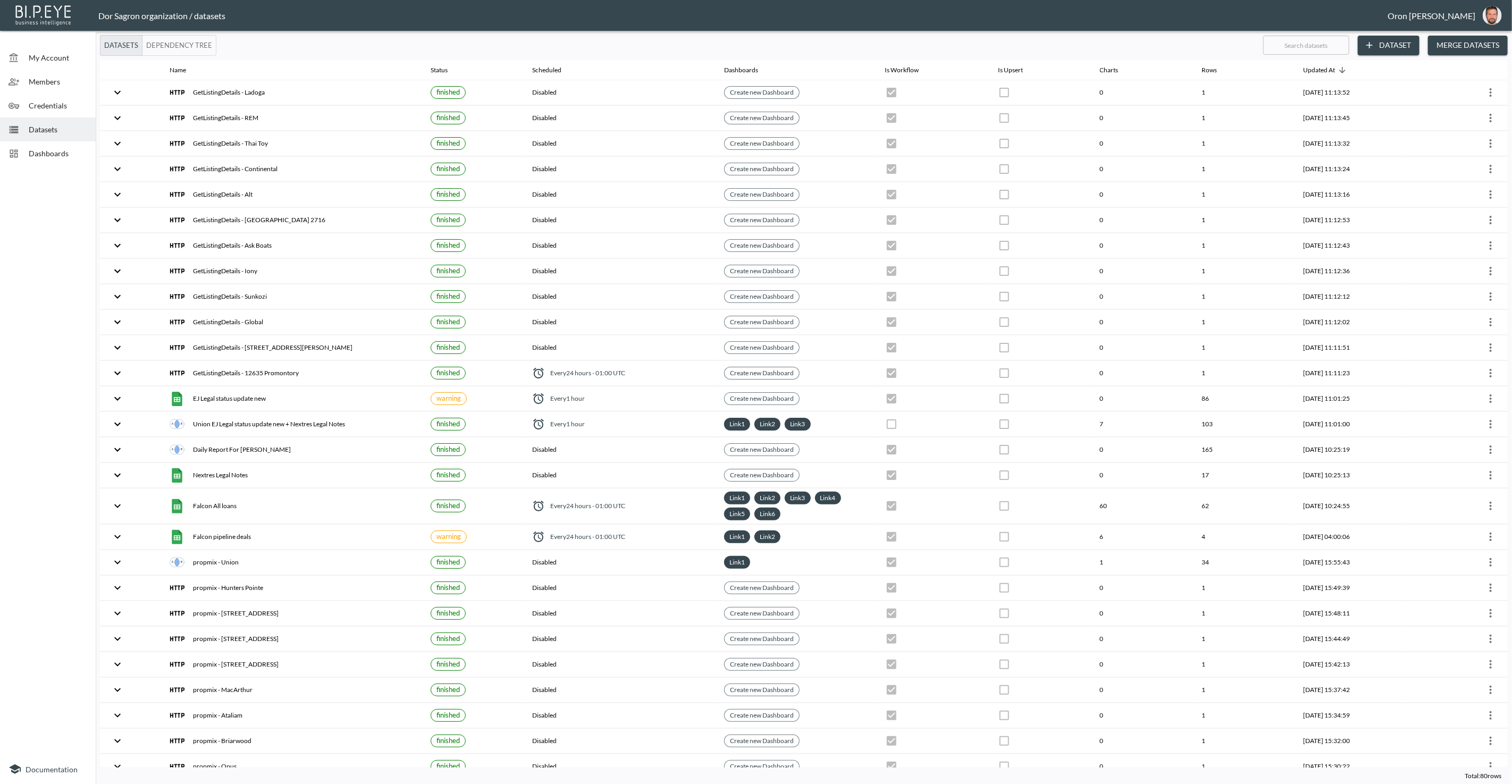
checkbox input "true"
checkbox input "false"
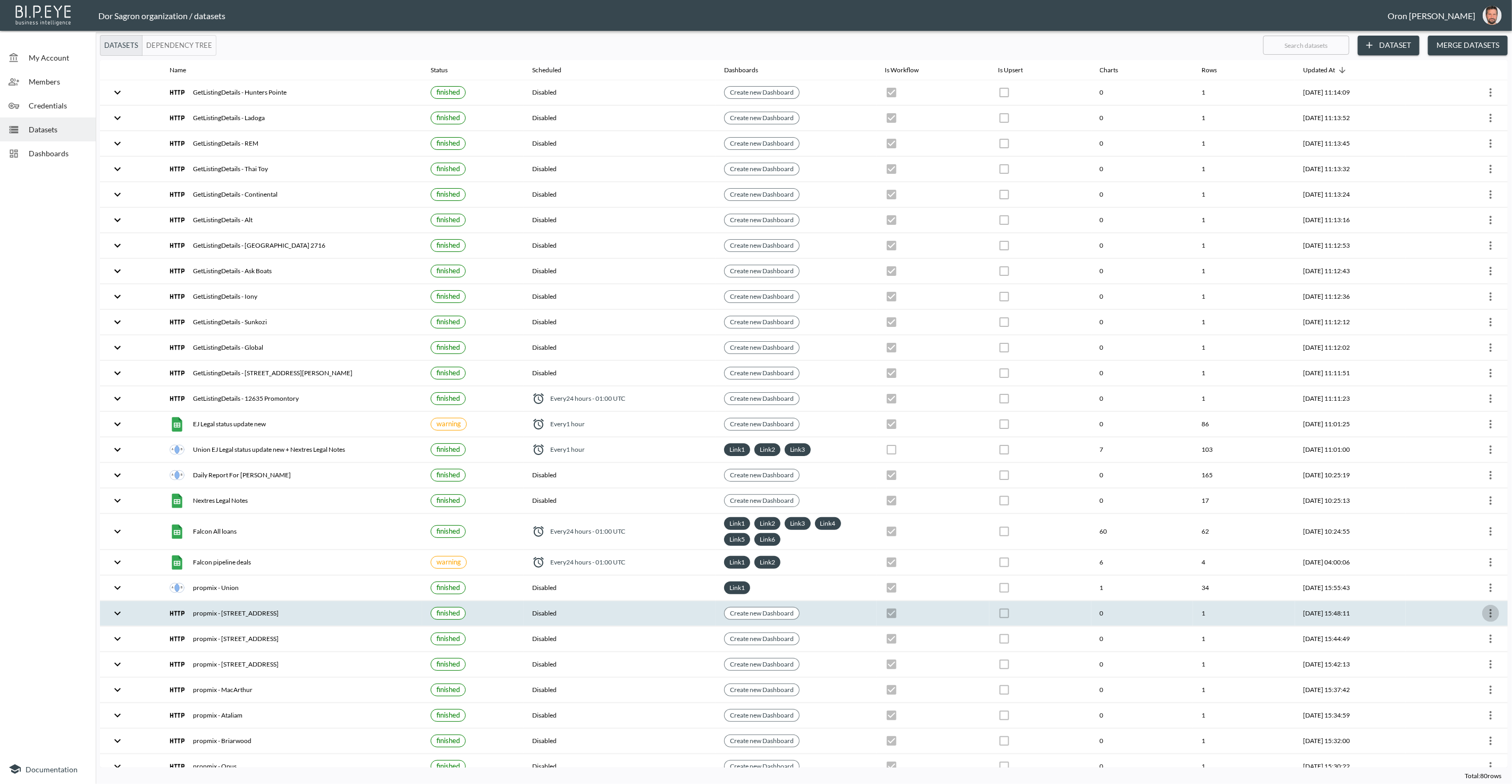
click at [1491, 607] on icon "more" at bounding box center [1491, 613] width 13 height 13
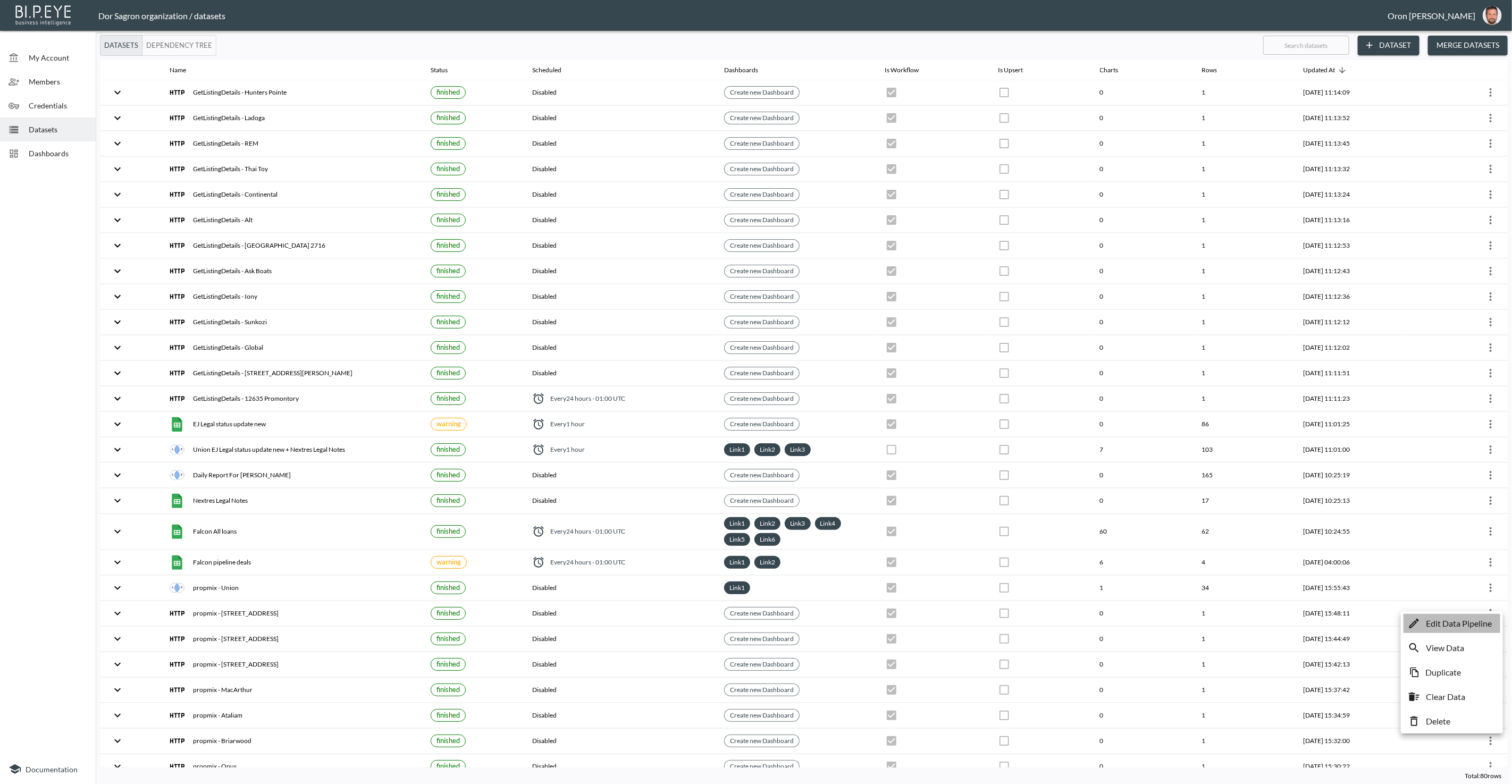
drag, startPoint x: 1482, startPoint y: 619, endPoint x: 1484, endPoint y: 626, distance: 7.3
click at [1482, 619] on p "Edit Data Pipeline" at bounding box center [1459, 623] width 66 height 13
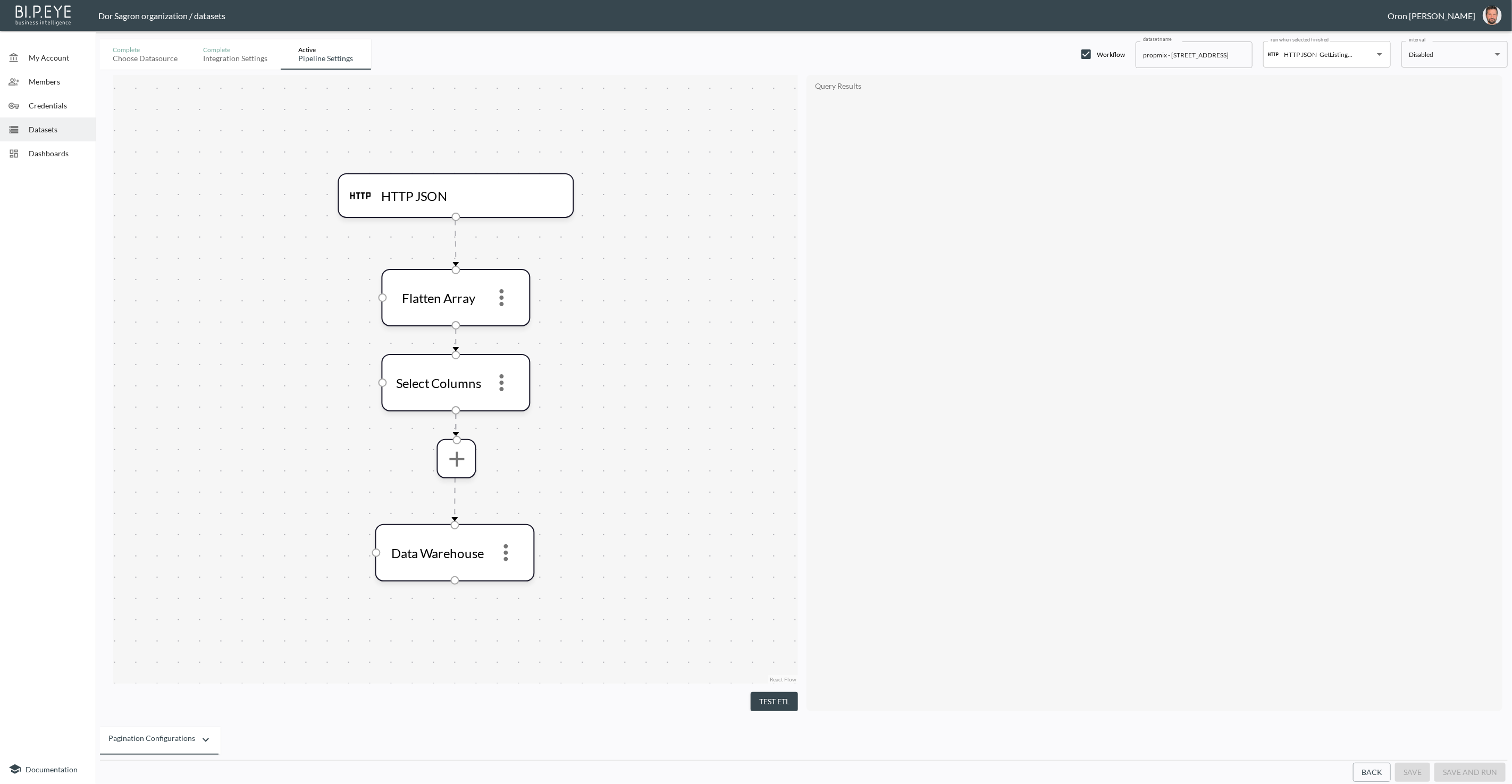
click at [1159, 52] on input "propmix - 6005 5th Ave" at bounding box center [1194, 54] width 117 height 27
paste input "GetListingDetails"
type input "GetListingDetails - [STREET_ADDRESS]"
click at [1404, 774] on button "save" at bounding box center [1412, 772] width 35 height 20
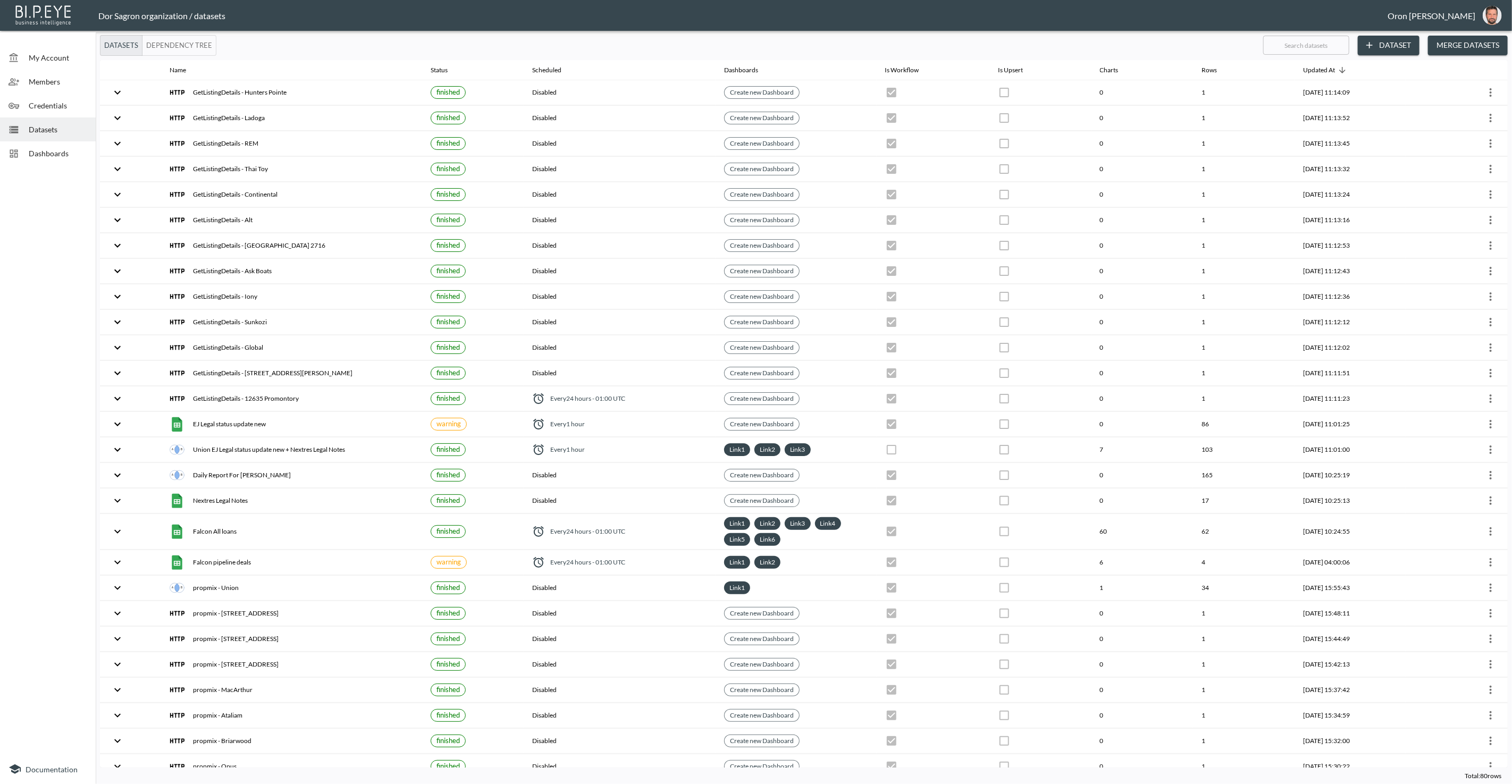
checkbox input "true"
checkbox input "false"
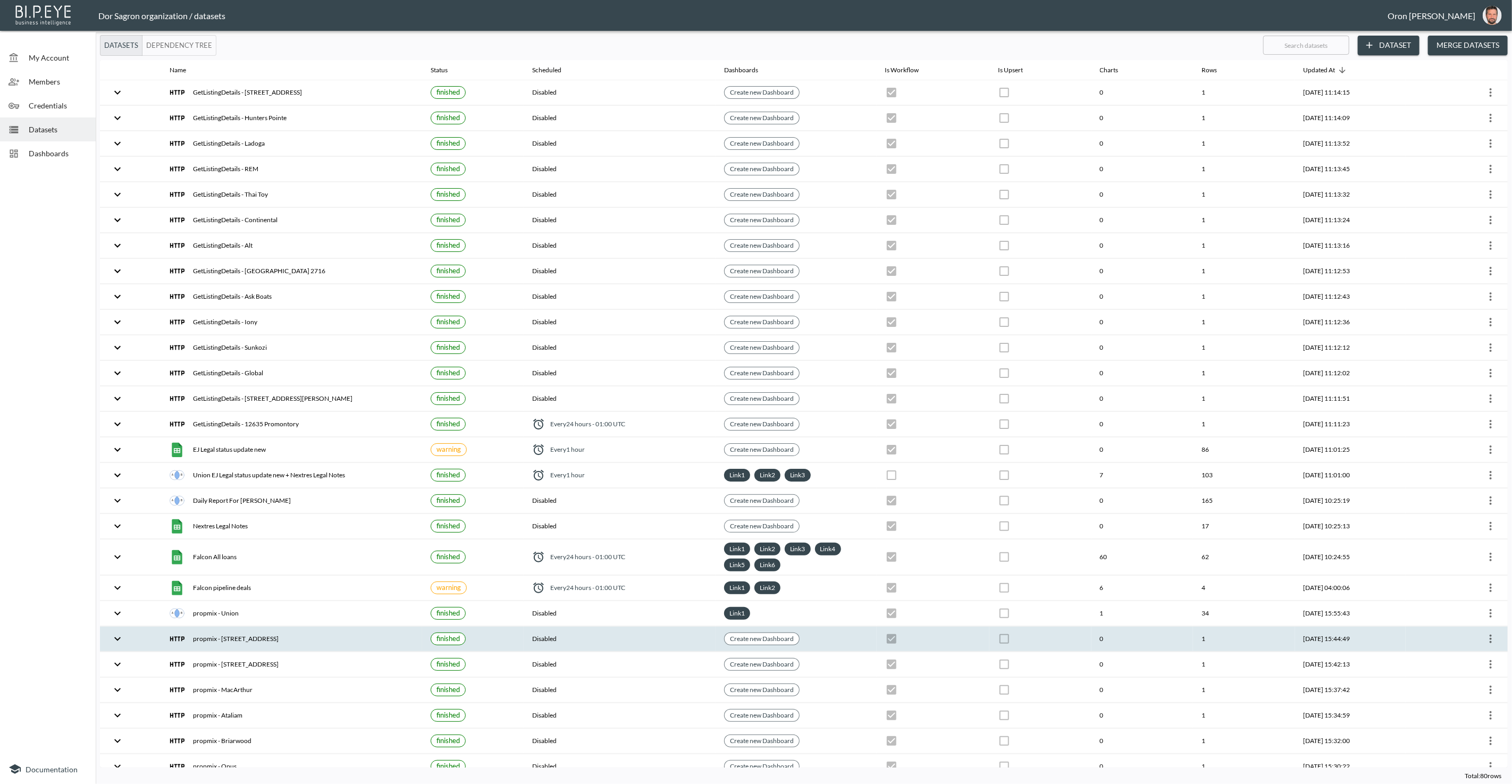
click at [1487, 632] on icon "more" at bounding box center [1491, 639] width 13 height 13
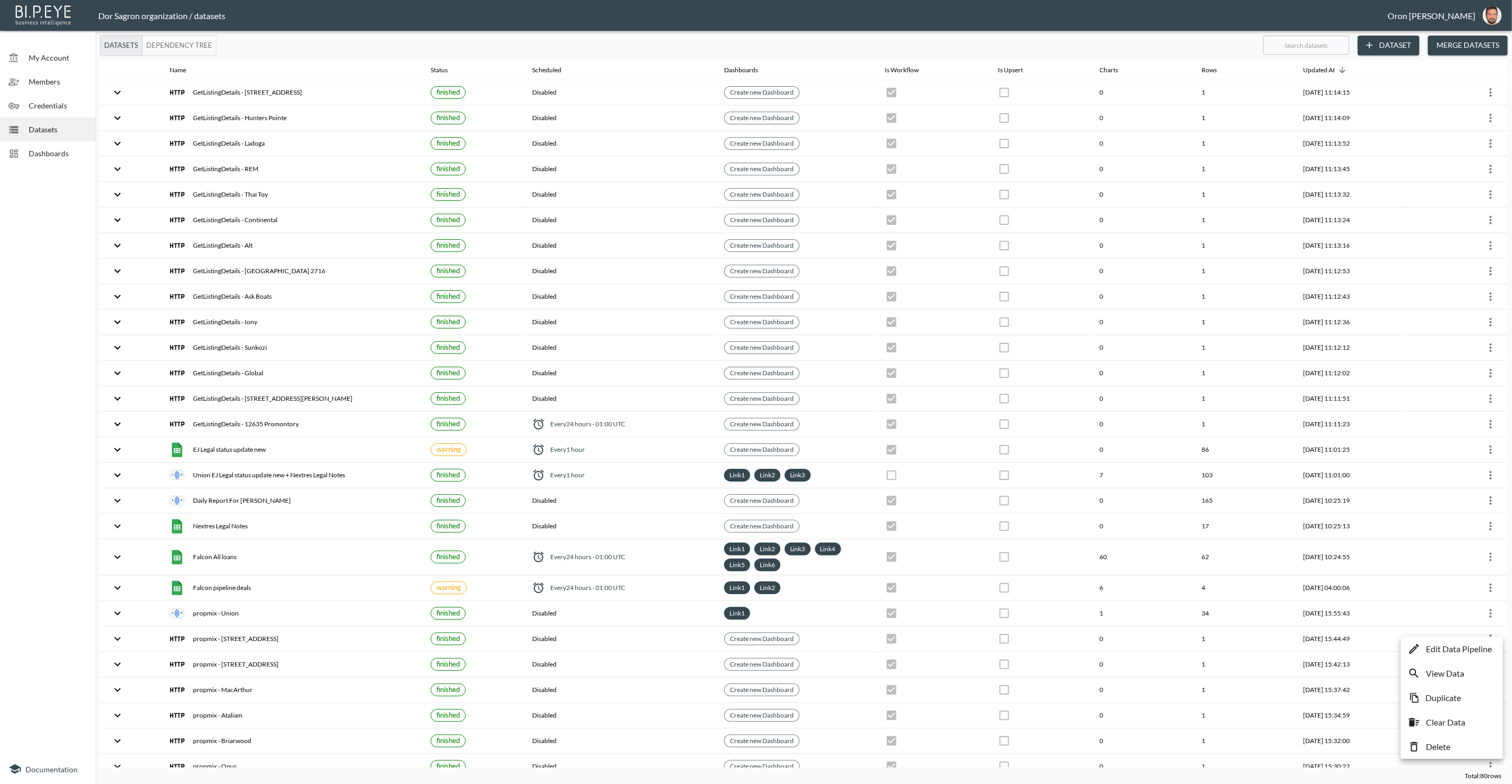
click at [1478, 643] on p "Edit Data Pipeline" at bounding box center [1459, 649] width 66 height 13
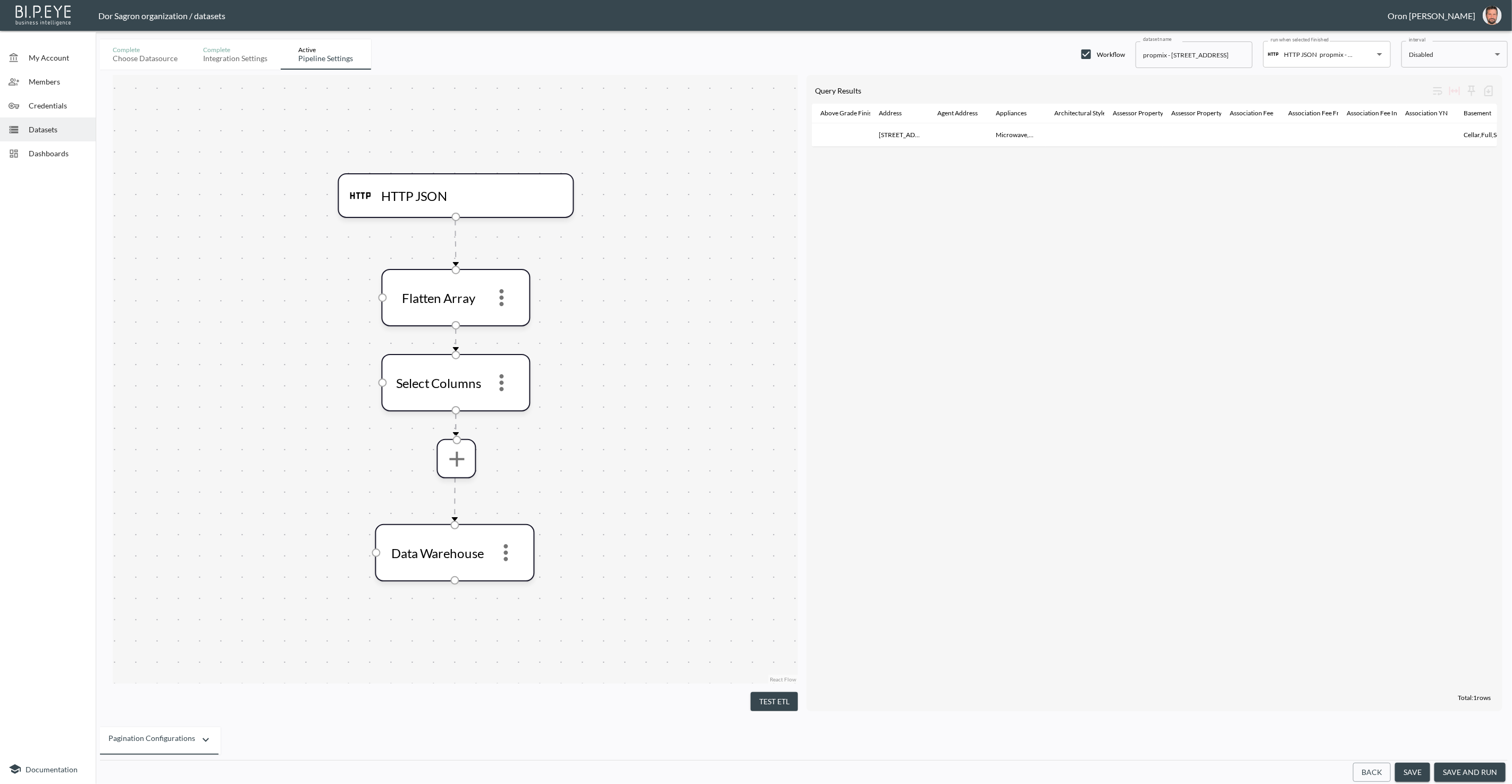
click at [1162, 58] on input "propmix - 77 St Marks Ave" at bounding box center [1194, 54] width 117 height 27
paste input "GetListingDetails"
type input "GetListingDetails - [STREET_ADDRESS]"
click at [1418, 770] on button "save" at bounding box center [1412, 772] width 35 height 20
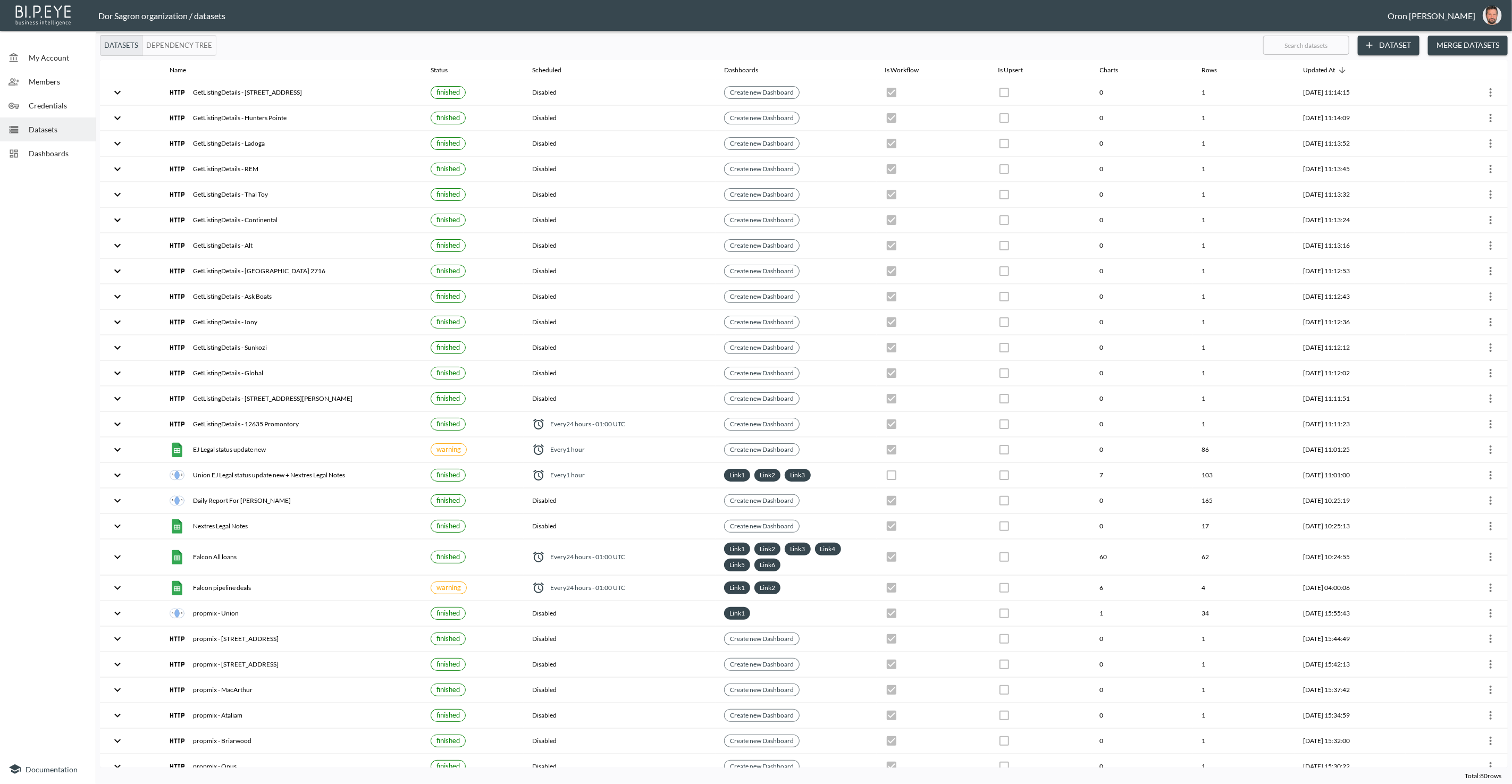
checkbox input "true"
checkbox input "false"
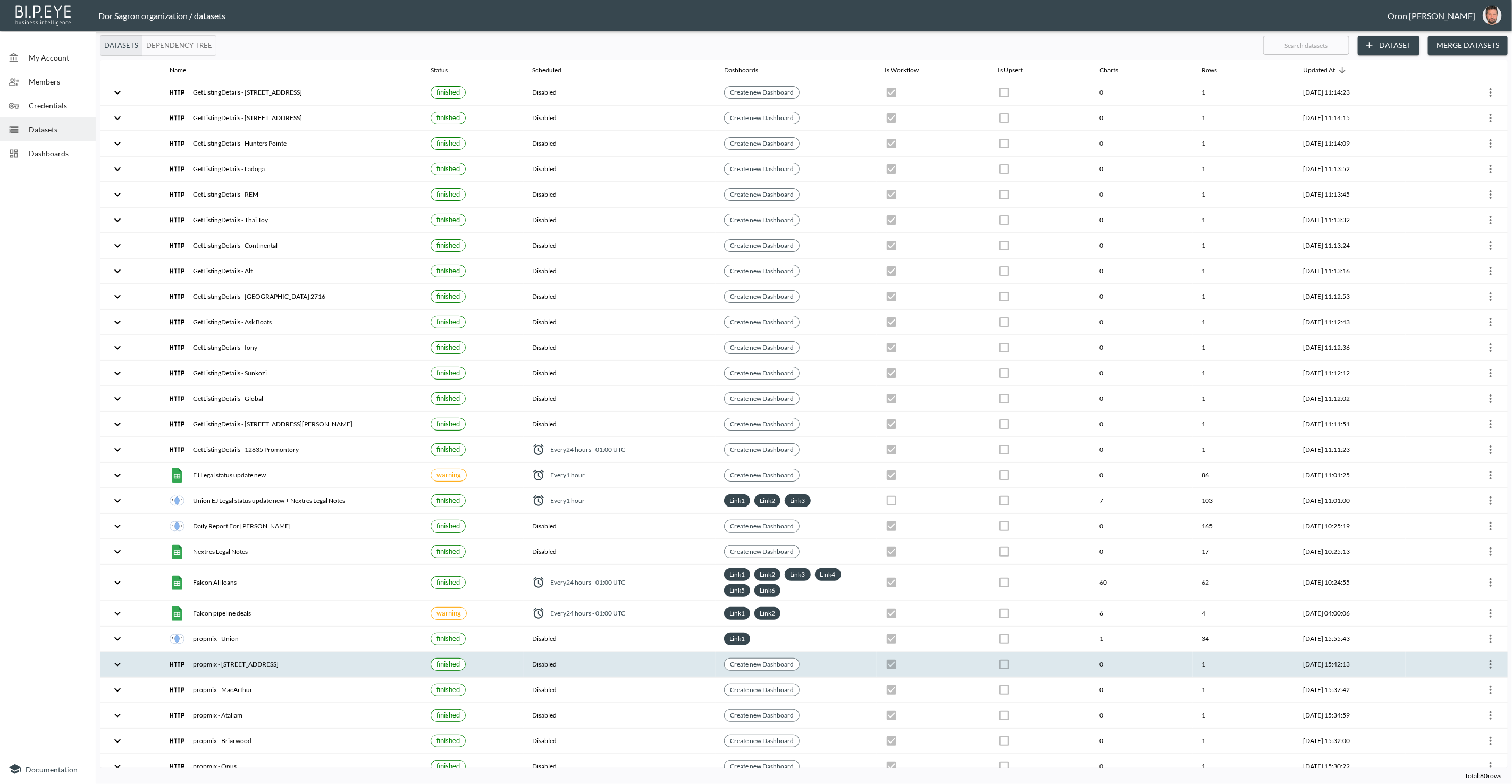
click at [1489, 658] on icon "more" at bounding box center [1491, 664] width 13 height 13
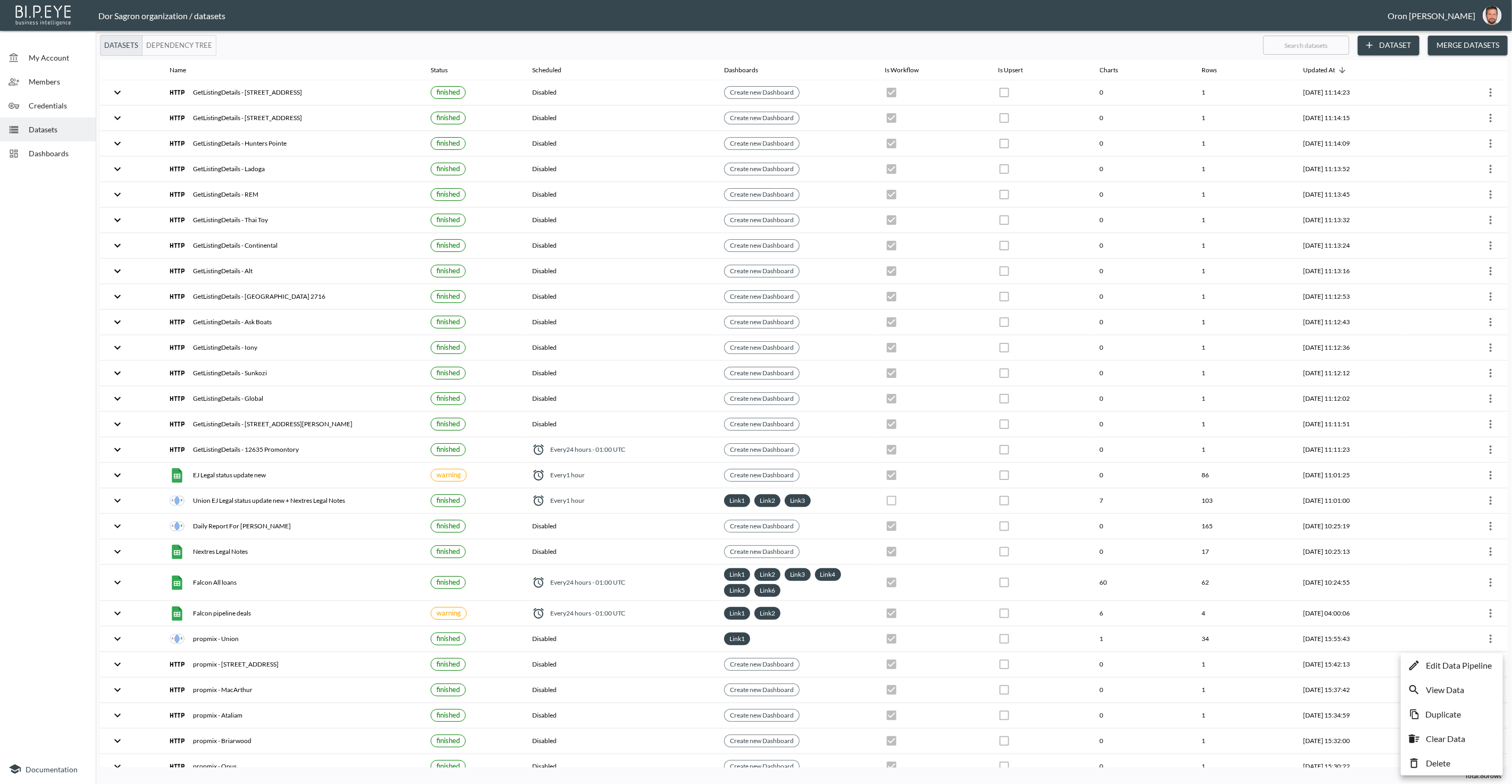
click at [1475, 667] on p "Edit Data Pipeline" at bounding box center [1459, 666] width 66 height 13
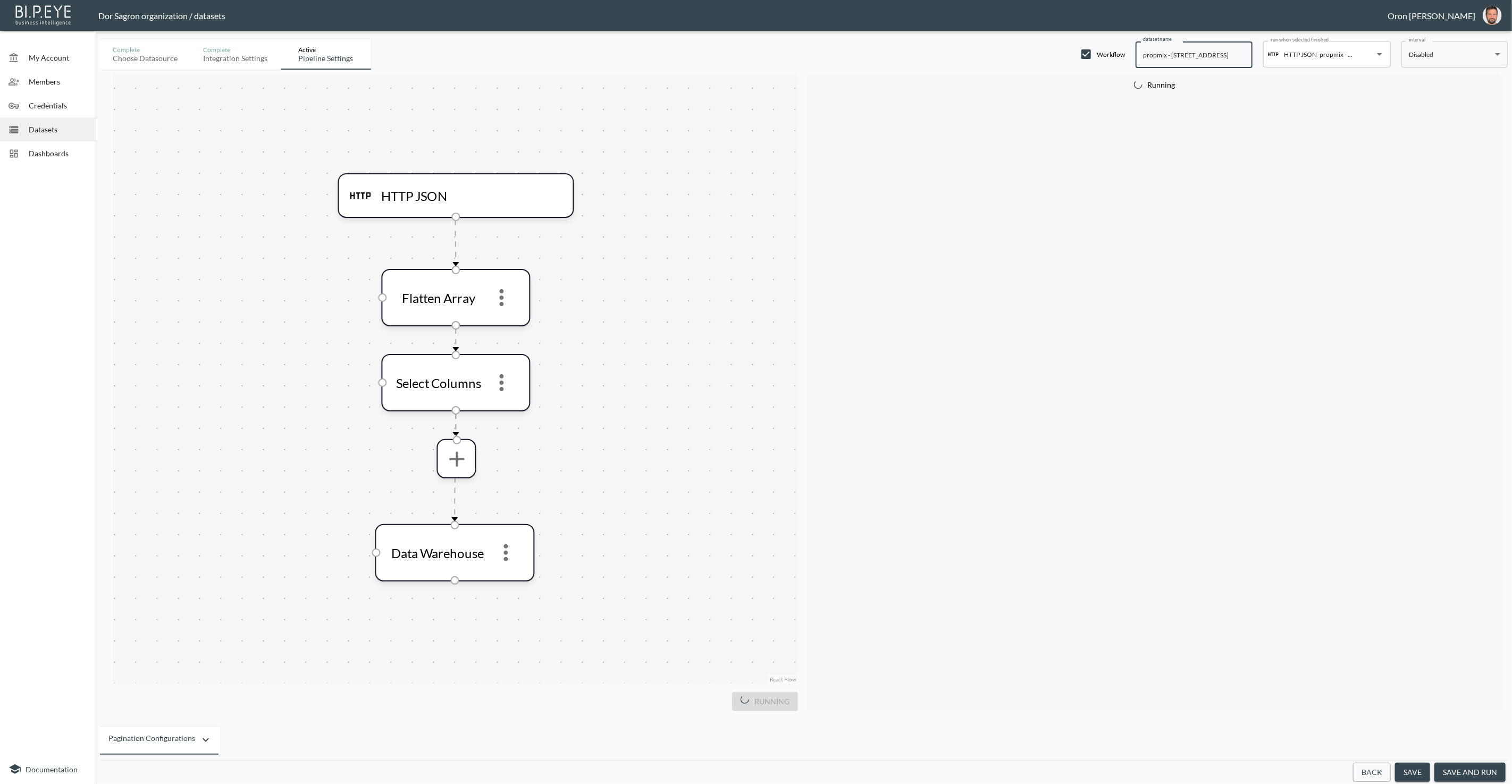
click at [1150, 50] on input "propmix - 111 Catawba Cove Ln" at bounding box center [1194, 54] width 117 height 27
paste input "GetListingDetails"
type input "GetListingDetails - [STREET_ADDRESS]"
click at [1422, 769] on button "save" at bounding box center [1412, 772] width 35 height 20
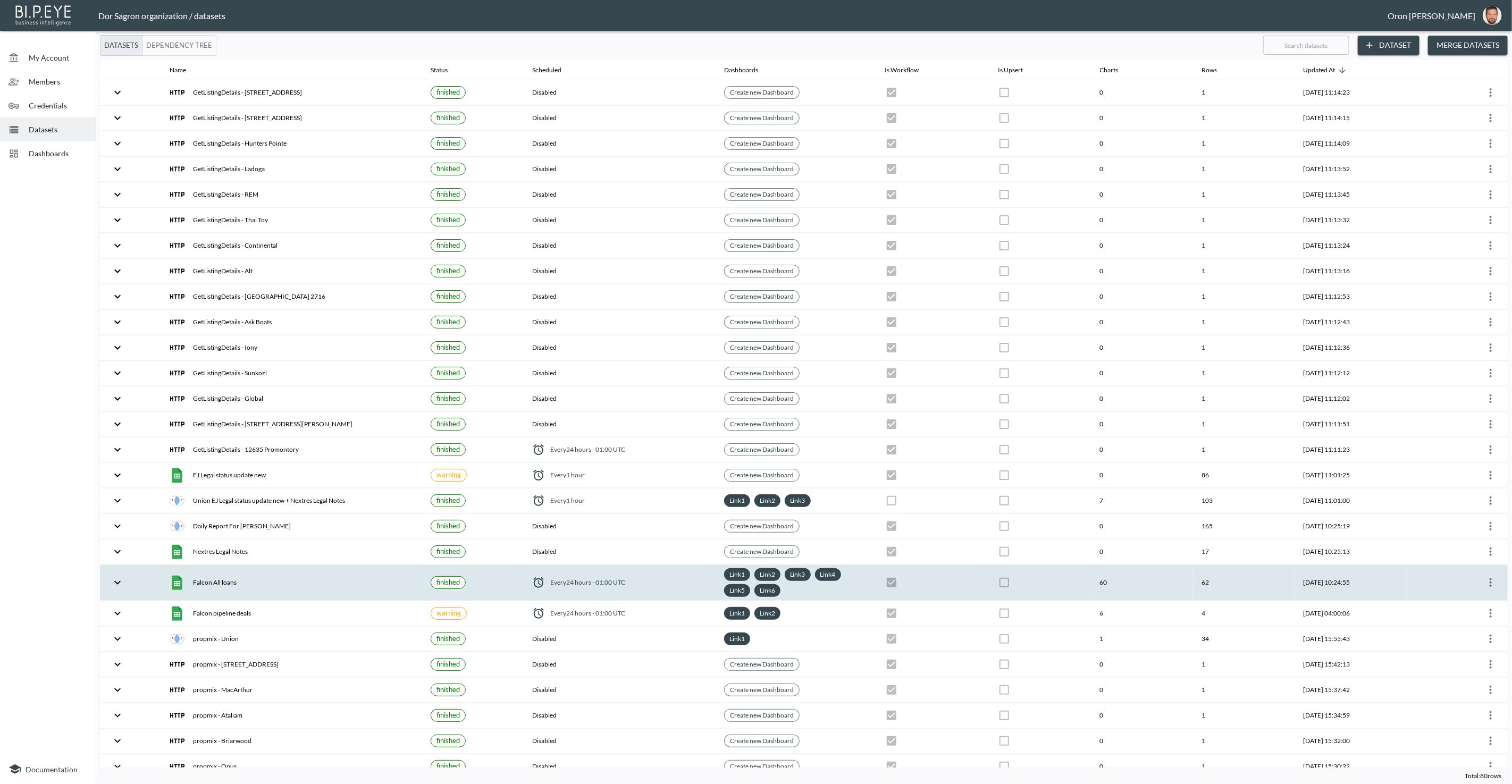
checkbox input "true"
checkbox input "false"
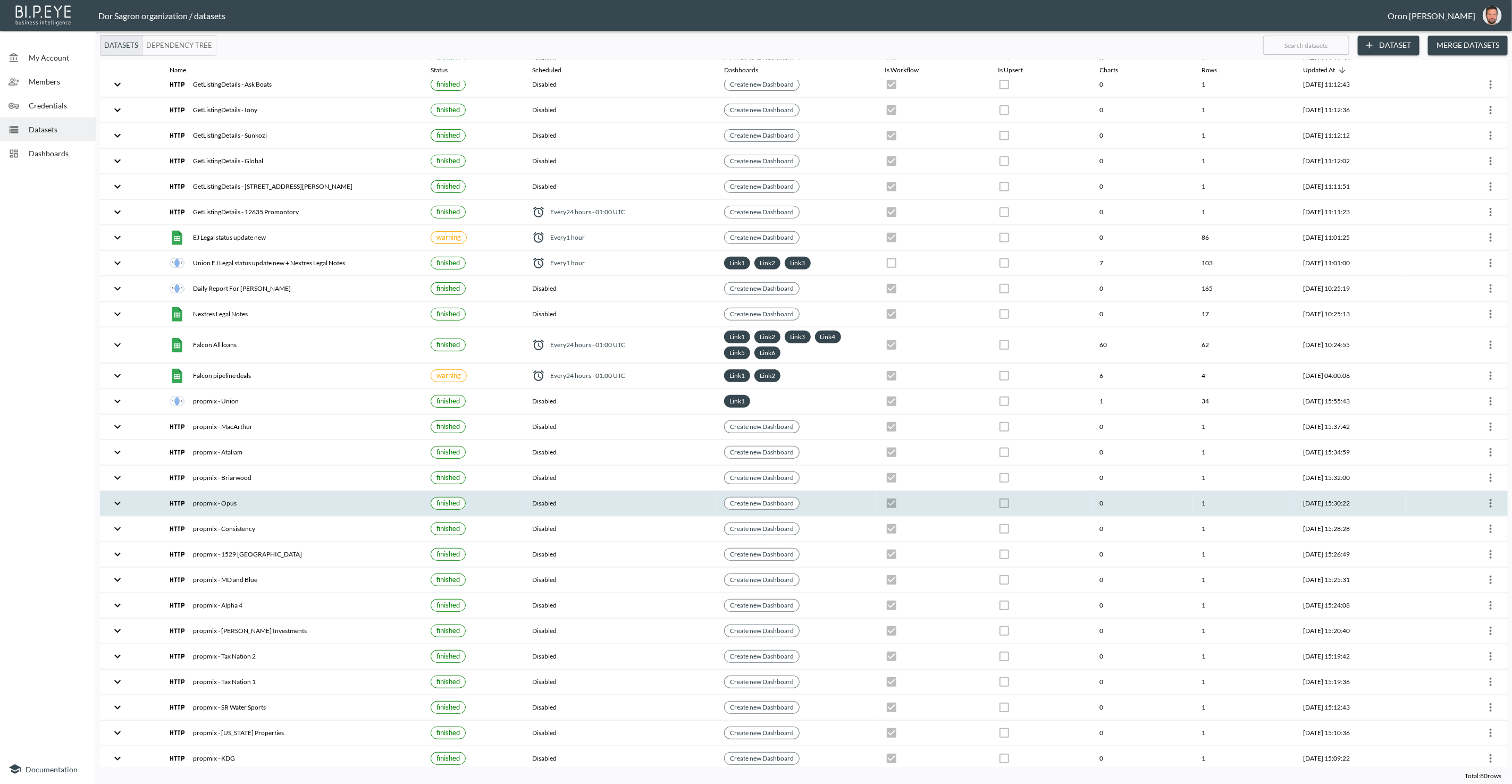
scroll to position [285, 0]
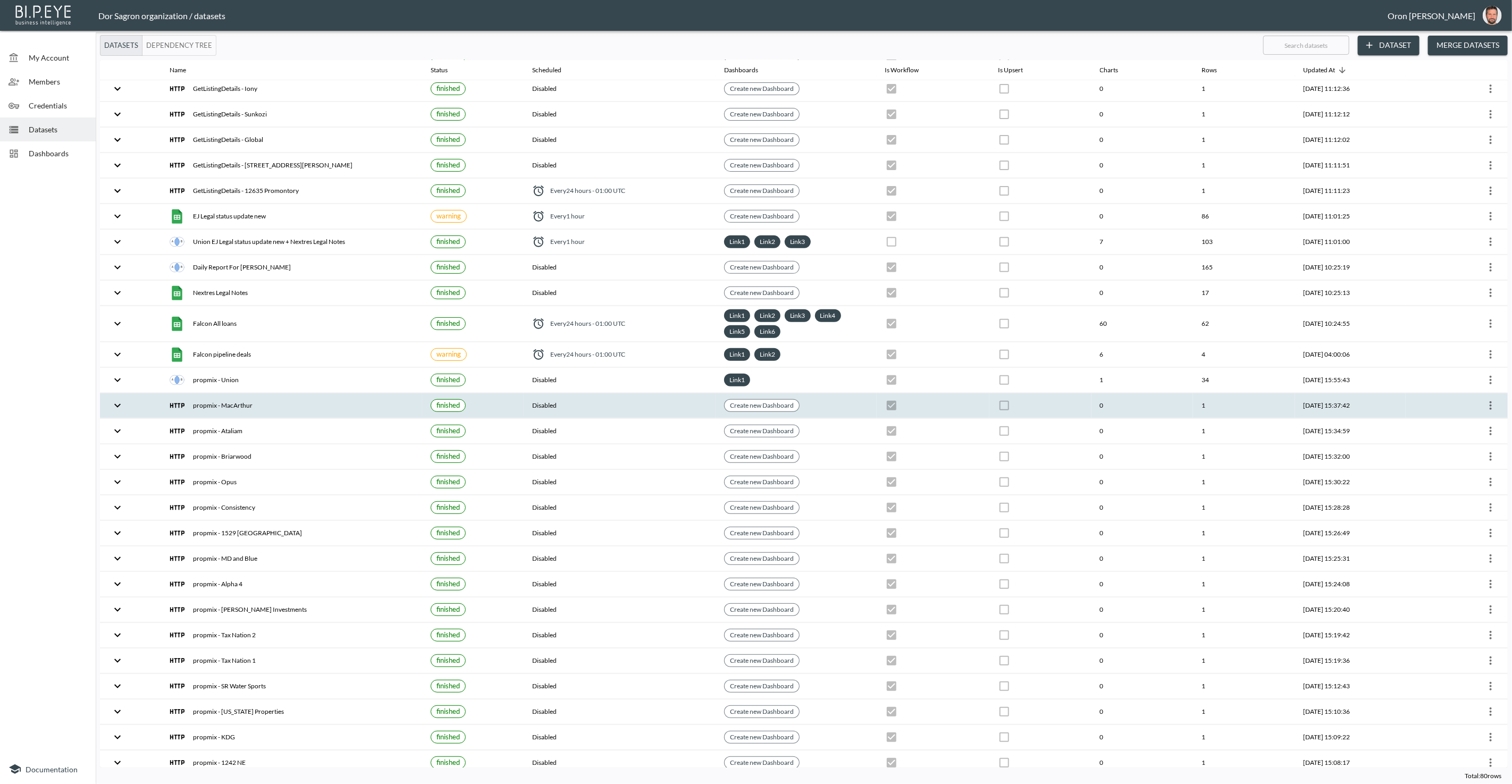
click at [1491, 399] on icon "more" at bounding box center [1491, 405] width 13 height 13
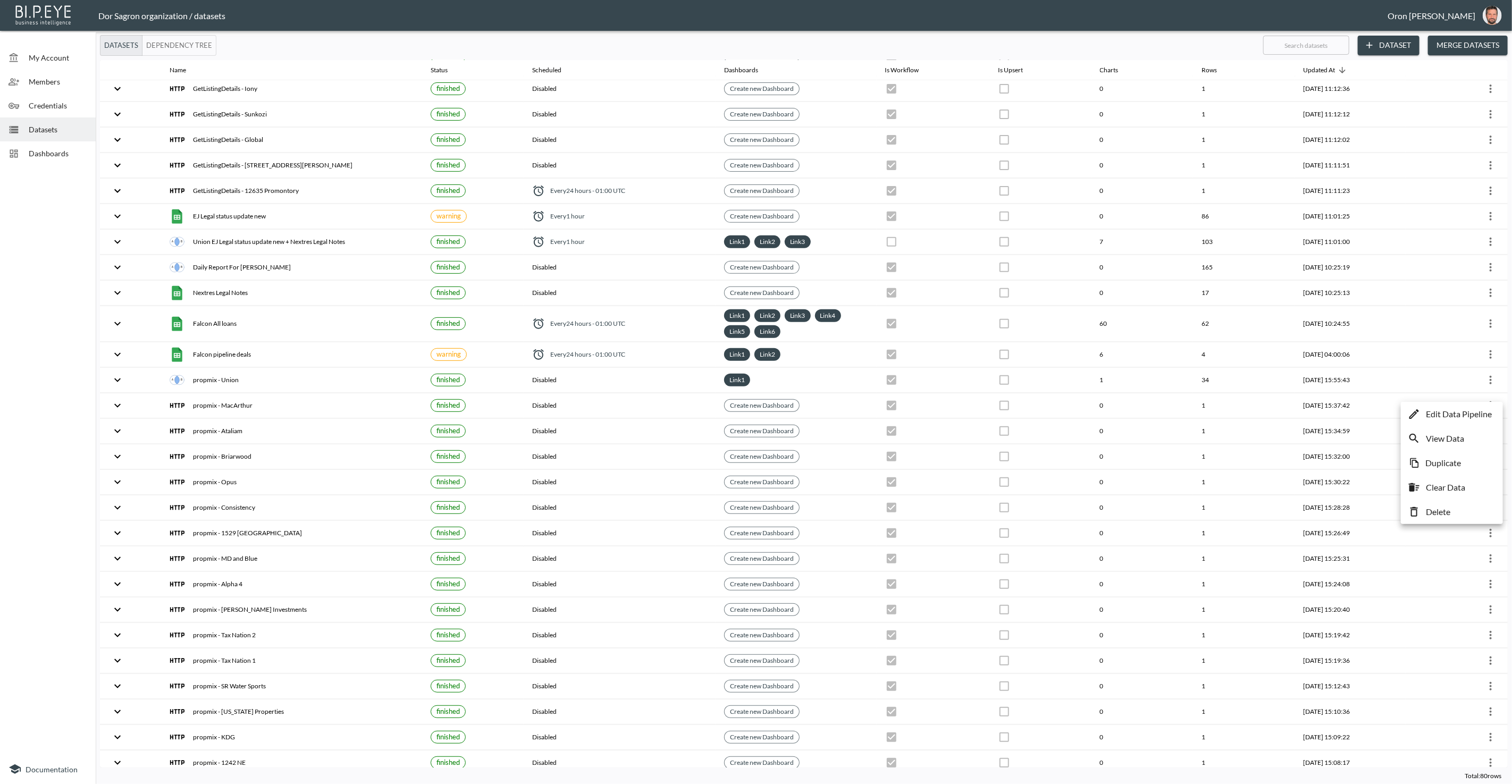
click at [1478, 413] on p "Edit Data Pipeline" at bounding box center [1459, 414] width 66 height 13
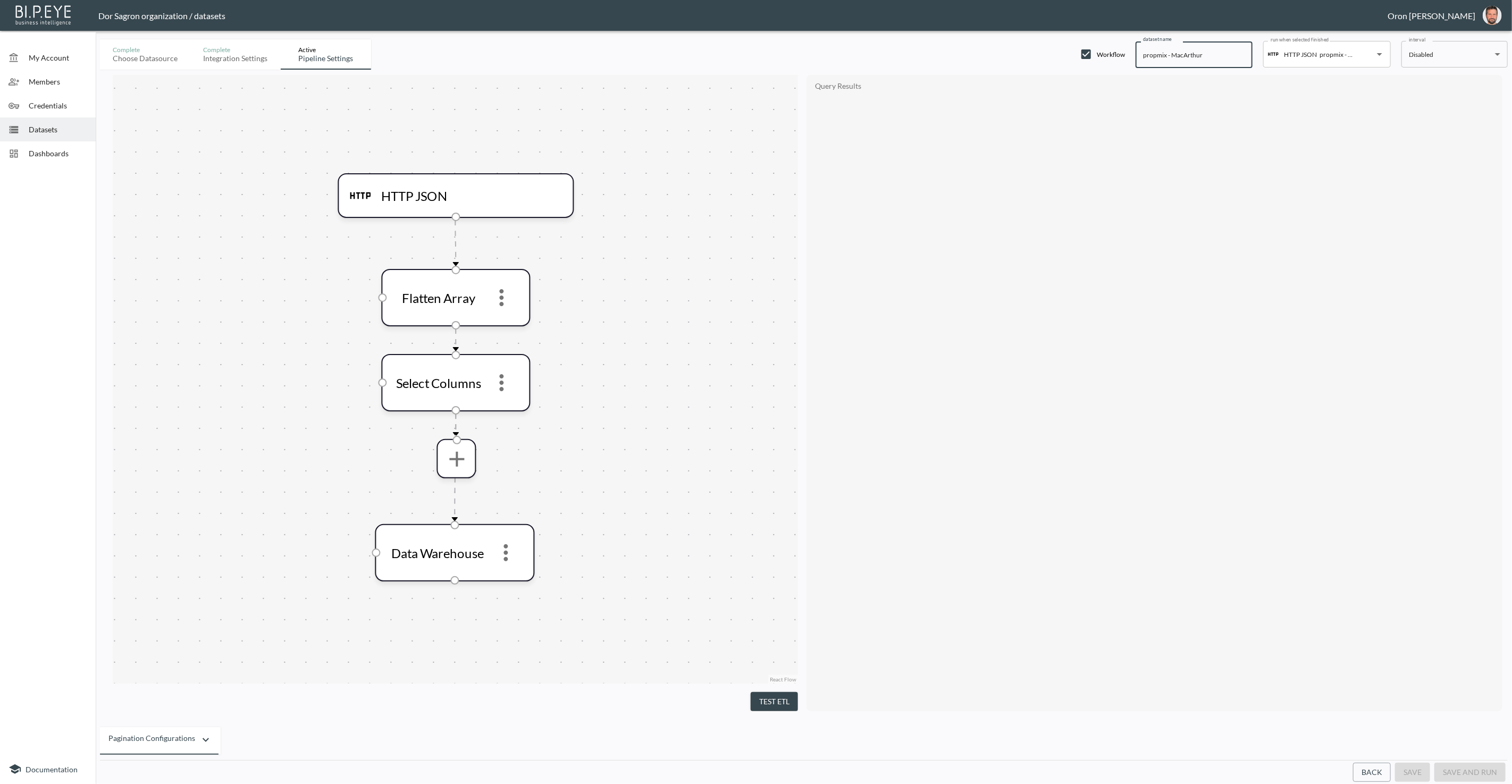
click at [1152, 54] on input "propmix - MacArthur" at bounding box center [1194, 54] width 117 height 27
paste input "GetListingDetails"
type input "GetListingDetails - MacArthur"
drag, startPoint x: 1412, startPoint y: 767, endPoint x: 1406, endPoint y: 761, distance: 8.5
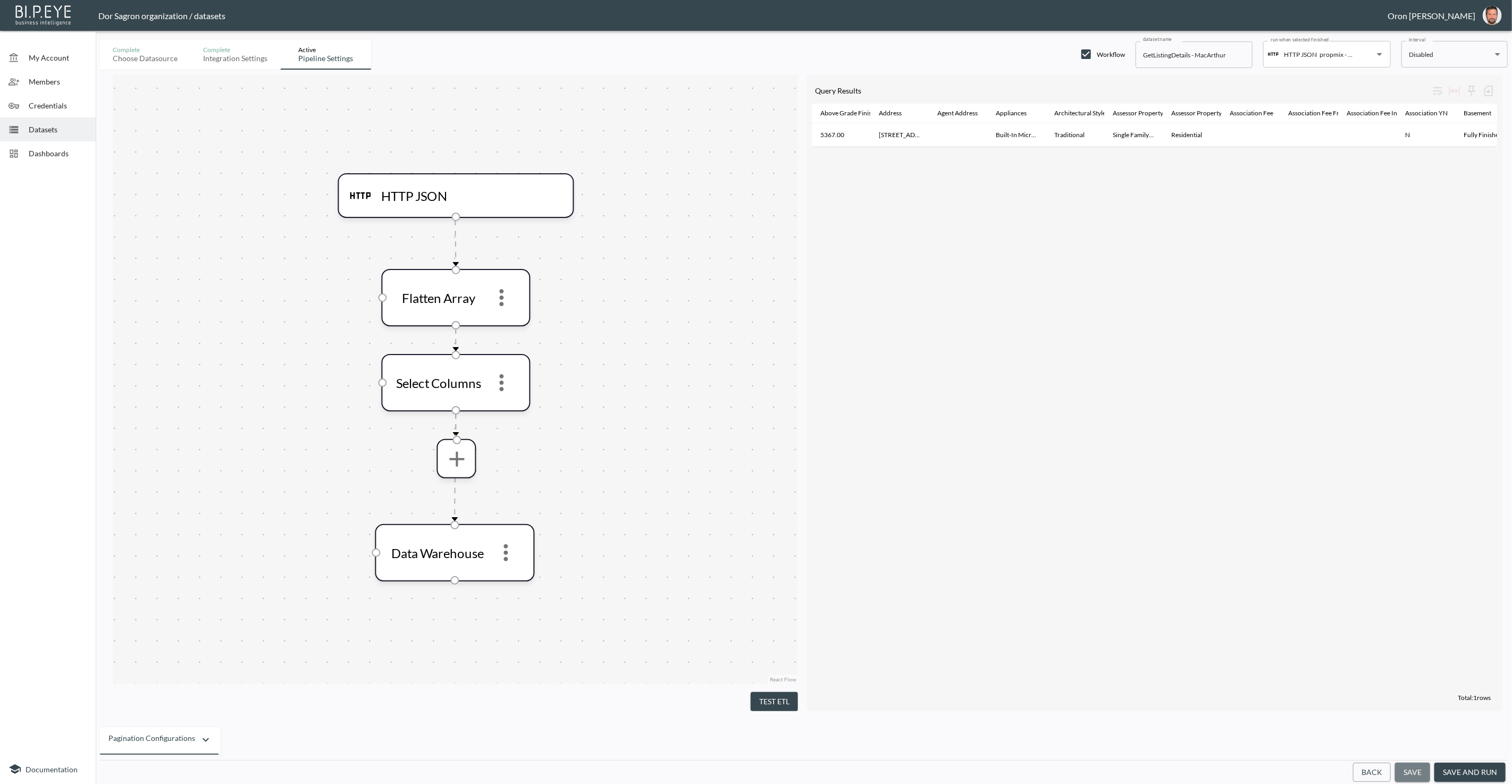
click at [1412, 767] on button "save" at bounding box center [1412, 772] width 35 height 20
type input "GetListingDetails - Consistency"
click at [1411, 771] on button "save" at bounding box center [1412, 772] width 35 height 20
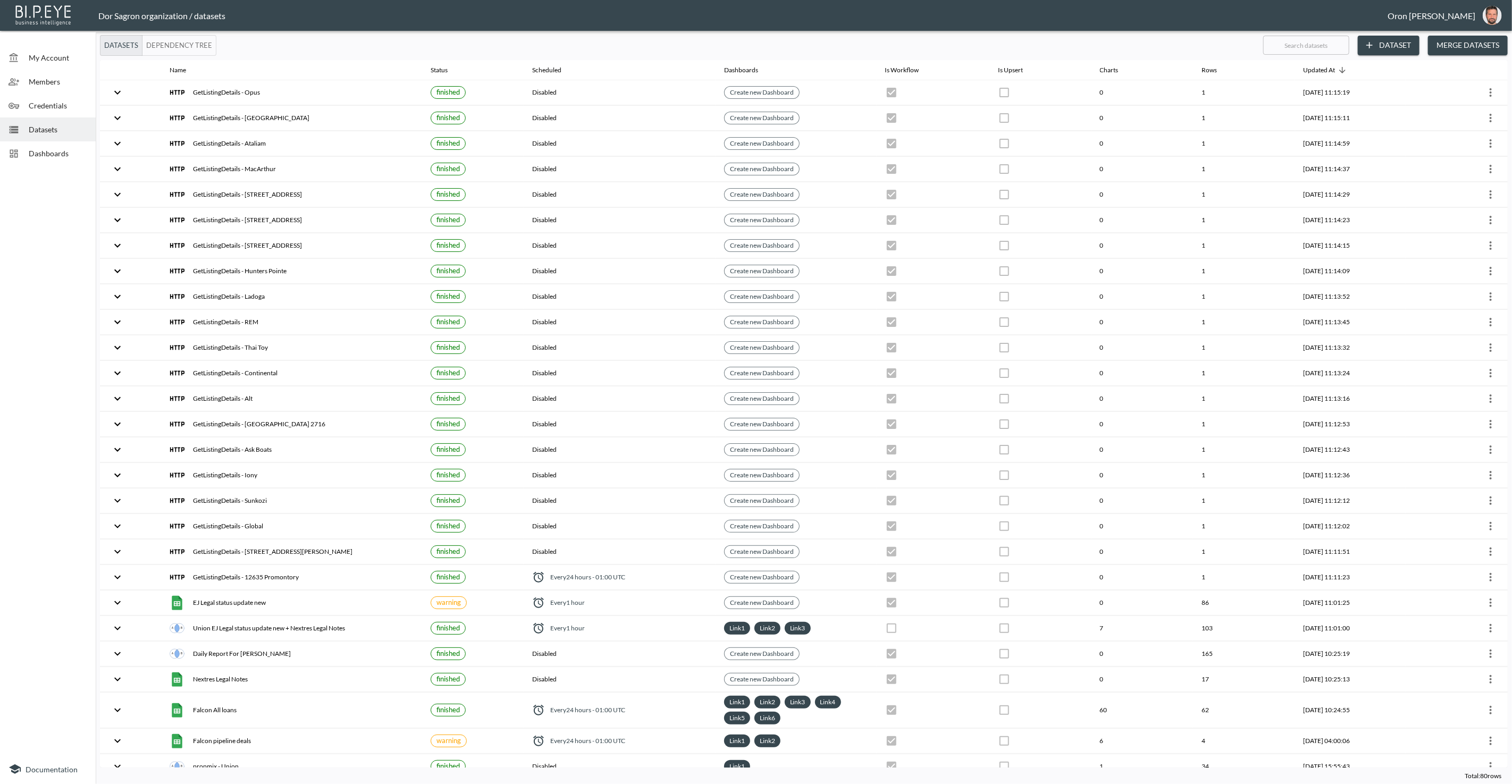
checkbox input "true"
checkbox input "false"
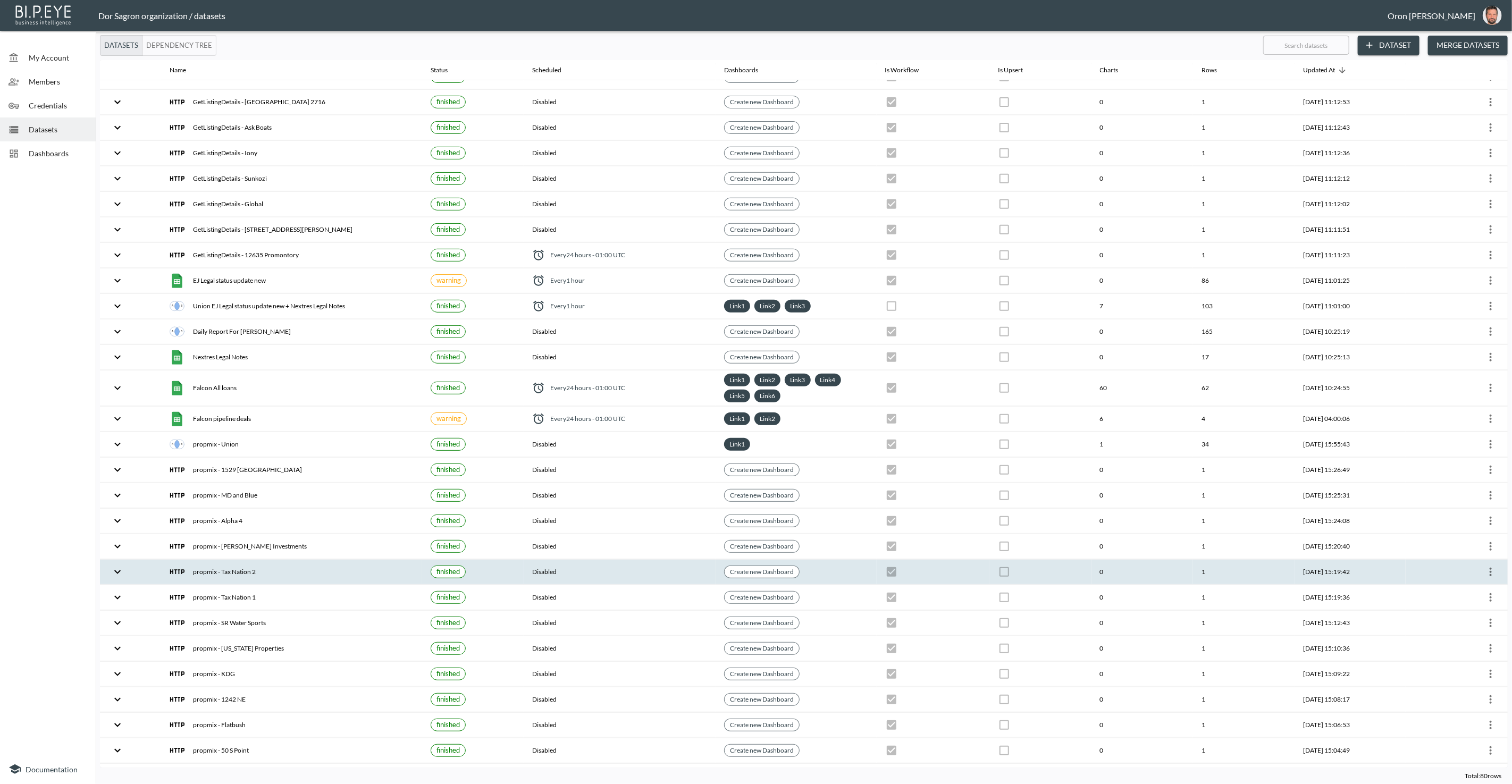
scroll to position [438, 0]
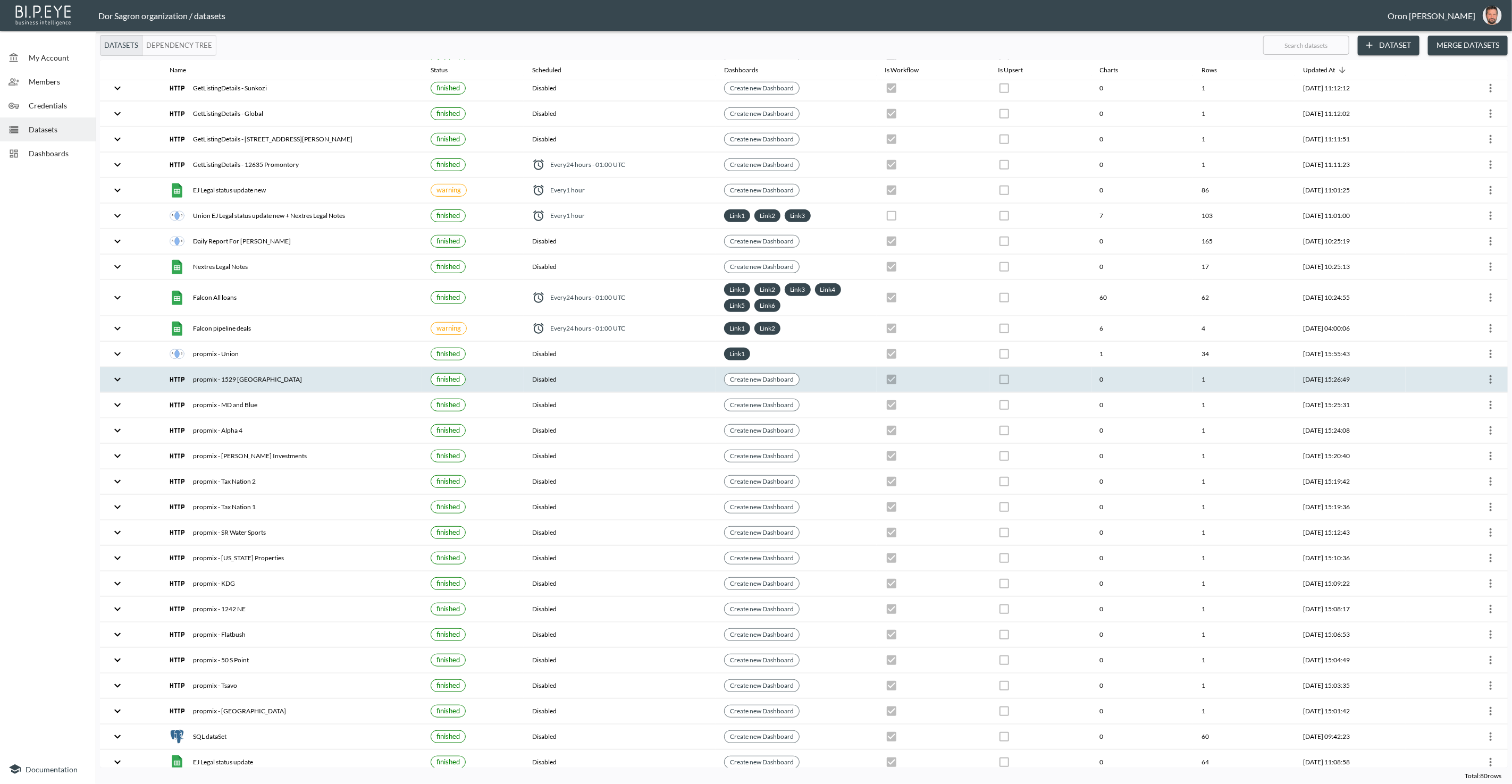
click at [1489, 375] on icon "more" at bounding box center [1490, 380] width 2 height 8
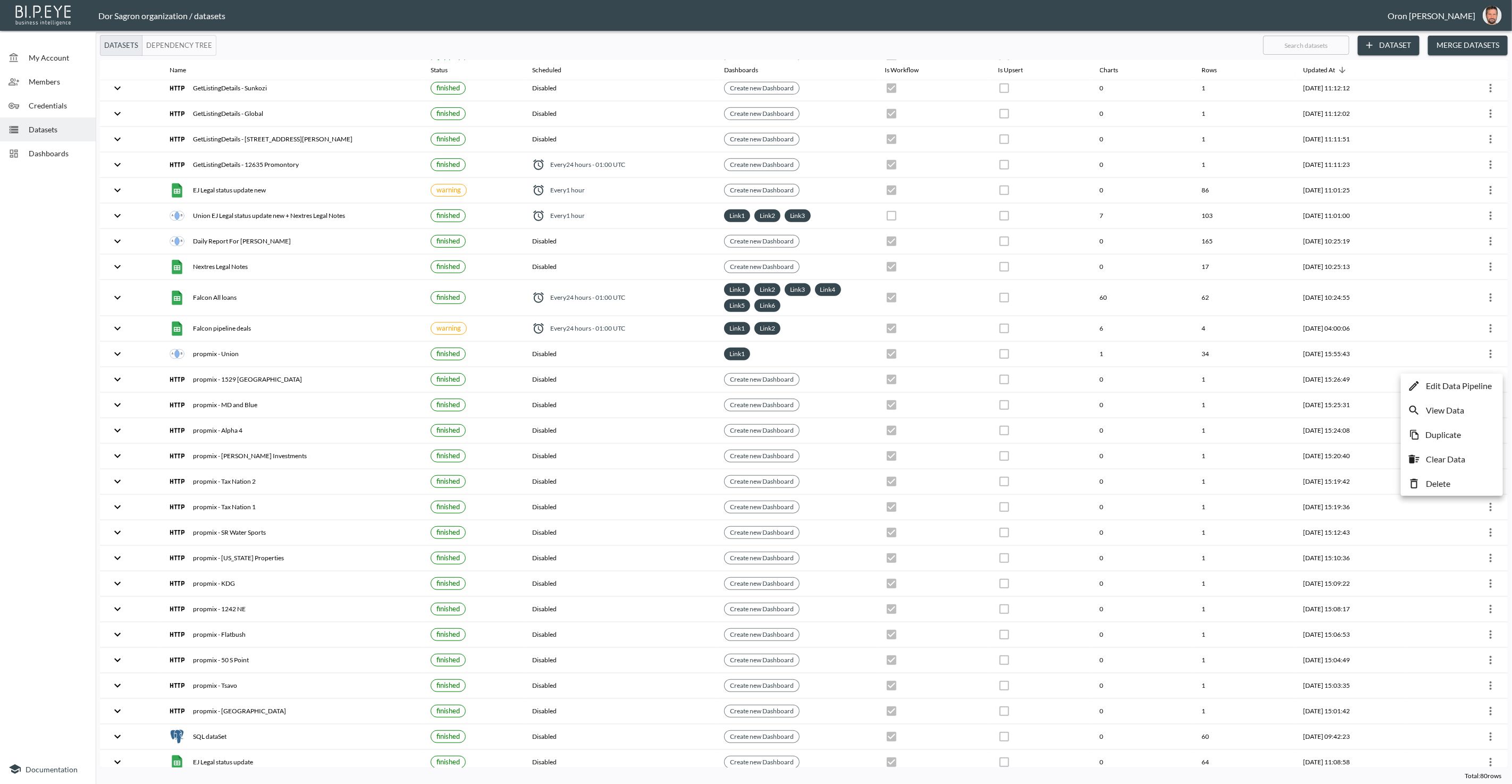
drag, startPoint x: 1477, startPoint y: 382, endPoint x: 1471, endPoint y: 382, distance: 6.0
click at [1477, 382] on p "Edit Data Pipeline" at bounding box center [1459, 386] width 66 height 13
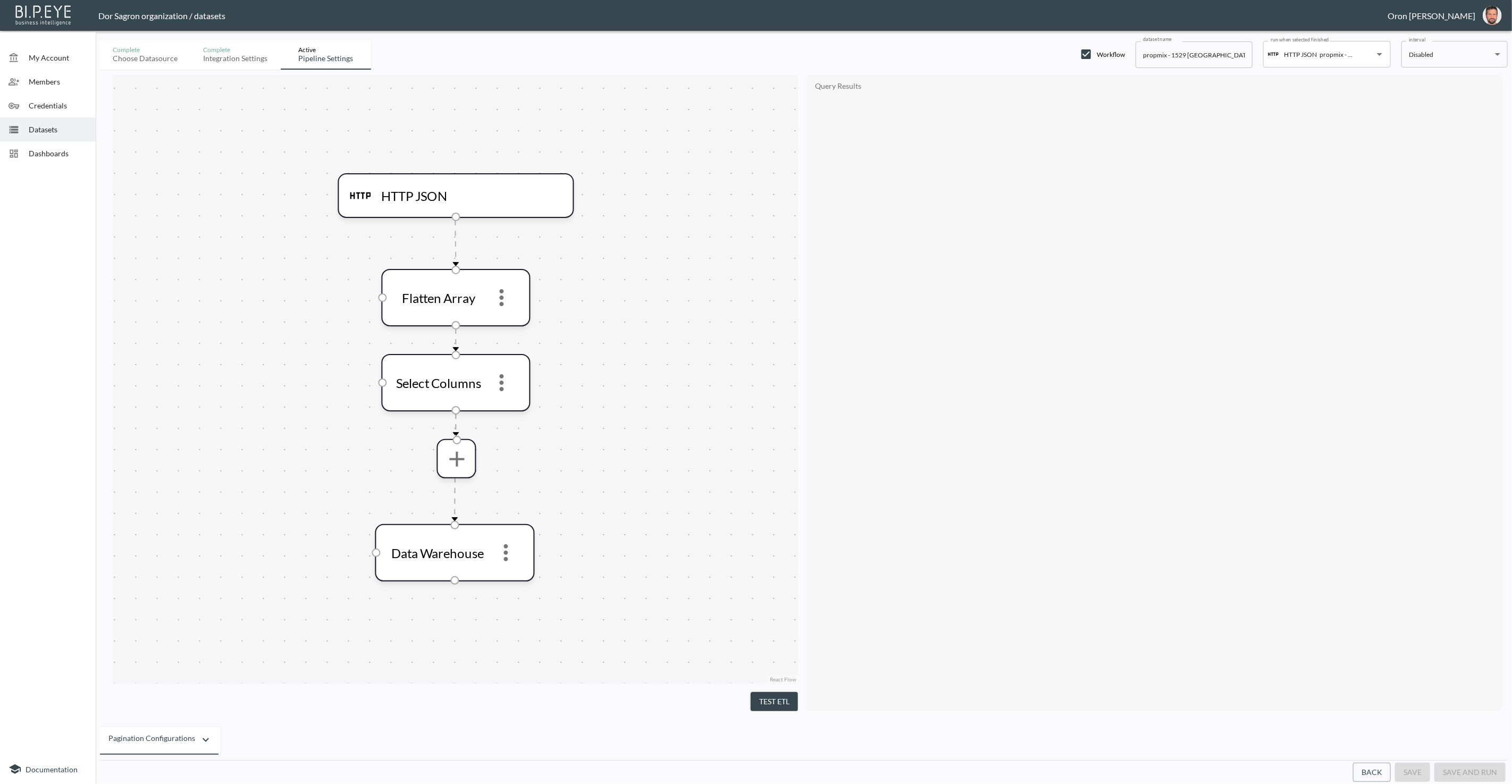
click at [1157, 57] on input "propmix - 1529 [GEOGRAPHIC_DATA]" at bounding box center [1194, 54] width 117 height 27
paste input "GetListingDetails"
type input "GetListingDetails - 1529 [GEOGRAPHIC_DATA]"
click at [1415, 772] on button "save" at bounding box center [1412, 772] width 35 height 20
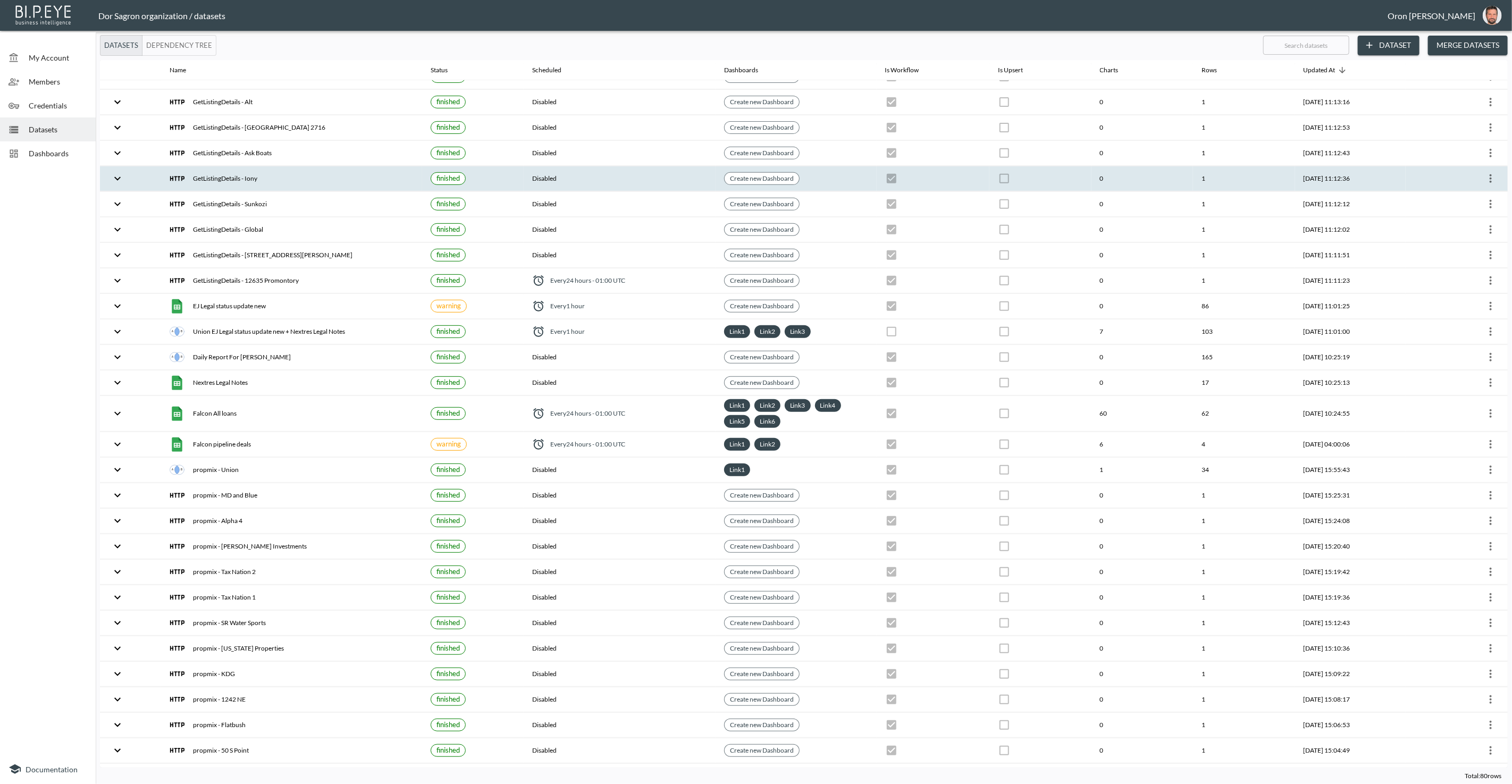
scroll to position [393, 0]
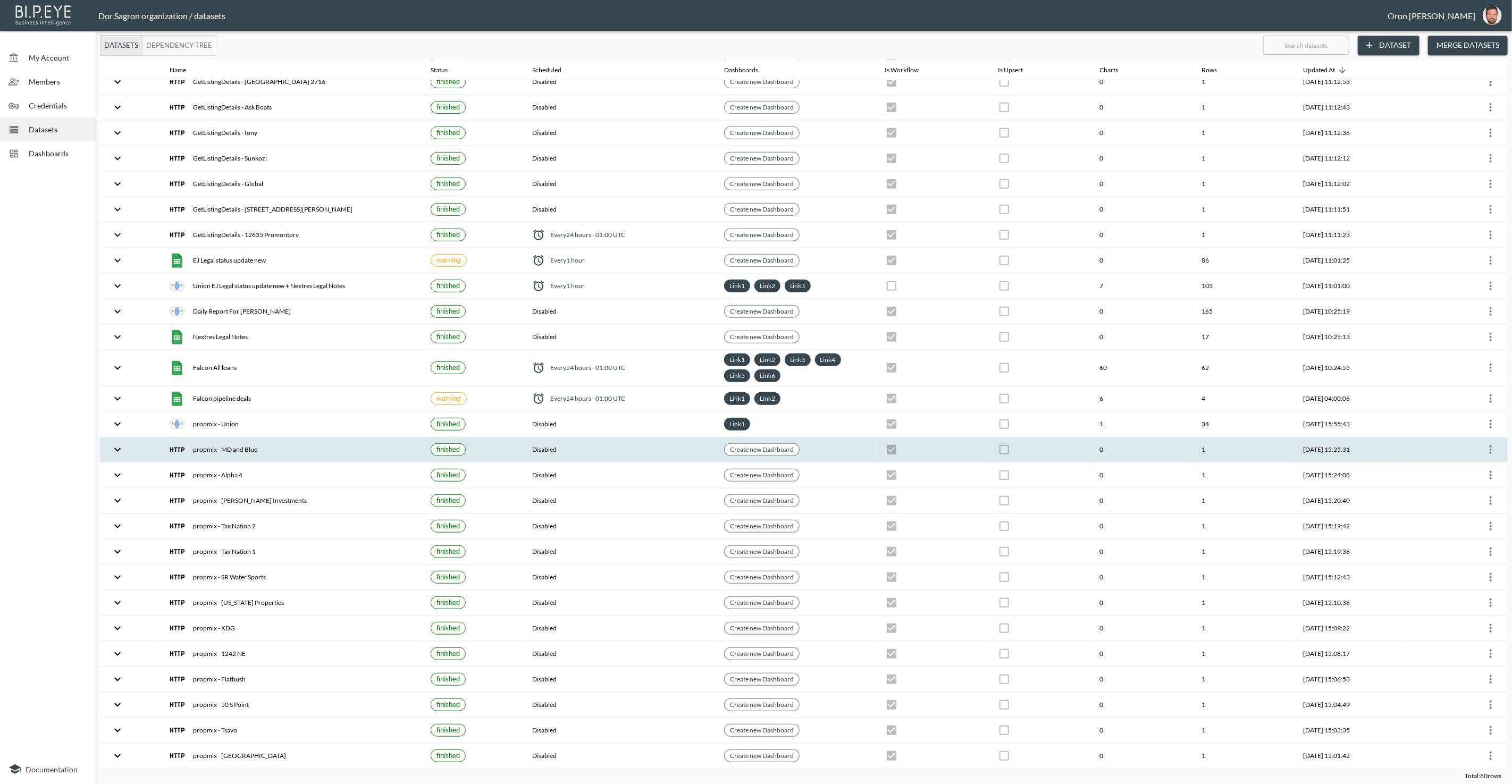
click at [1487, 443] on icon "more" at bounding box center [1491, 449] width 13 height 13
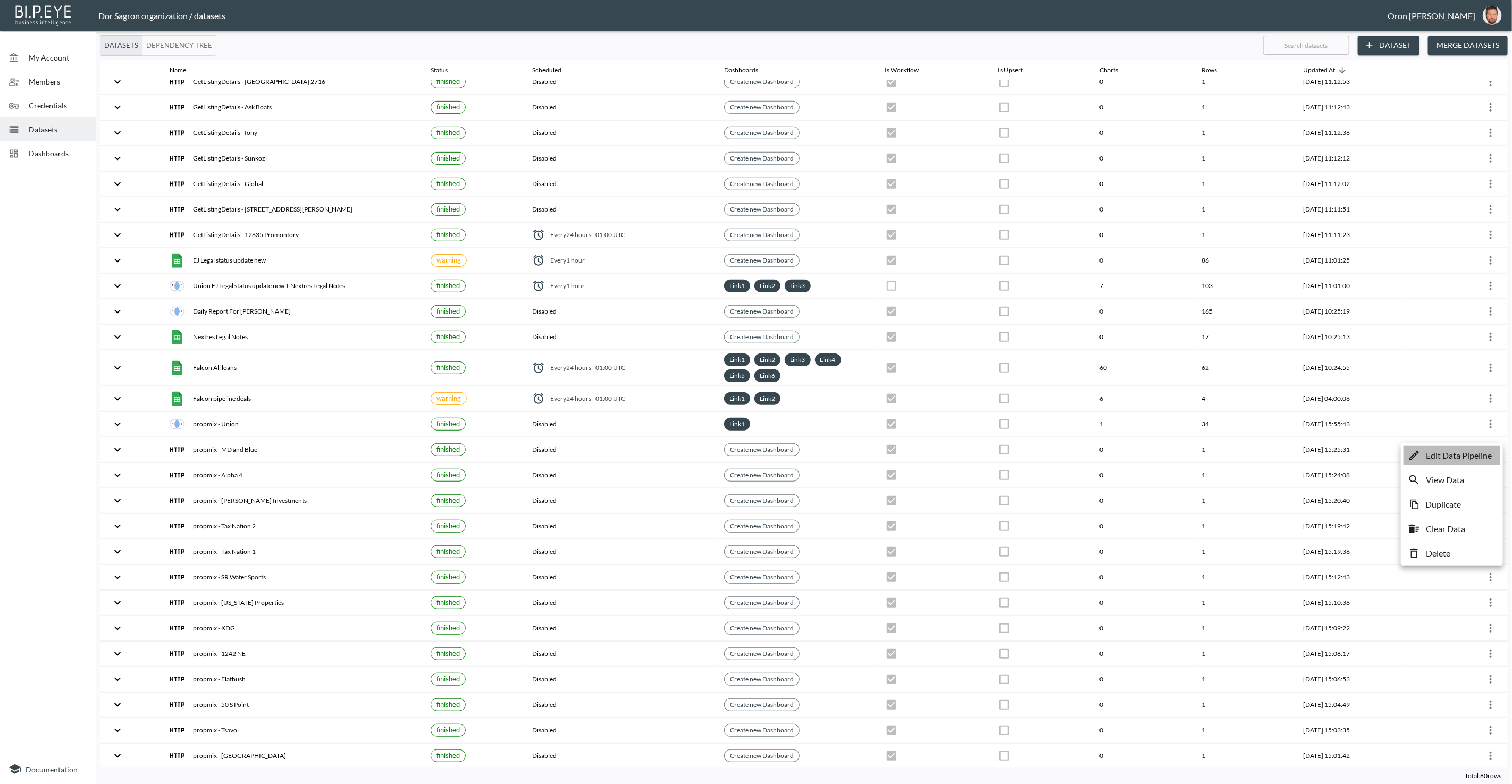
click at [1477, 448] on li "Edit Data Pipeline" at bounding box center [1451, 455] width 96 height 19
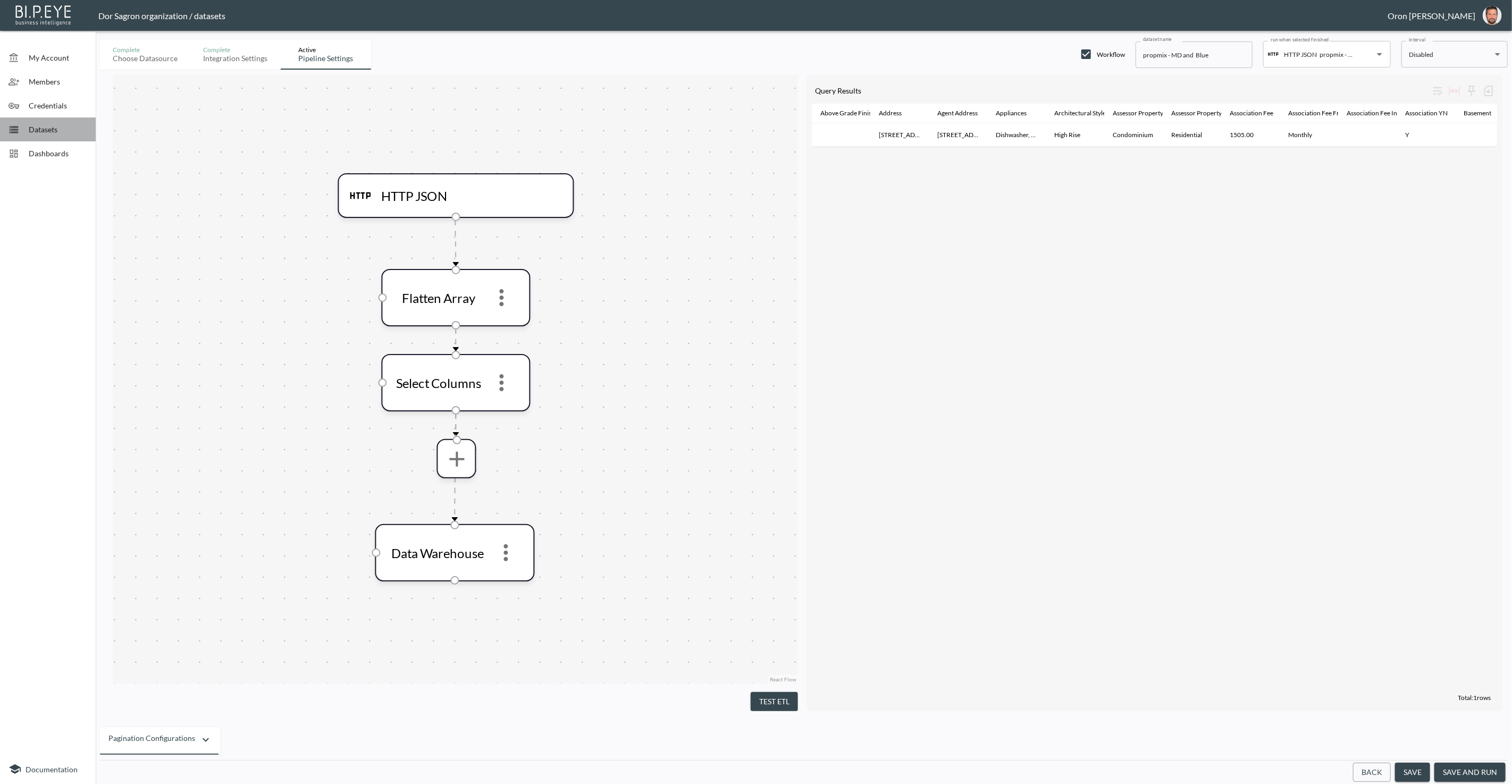
click at [41, 125] on span "Datasets" at bounding box center [58, 130] width 59 height 11
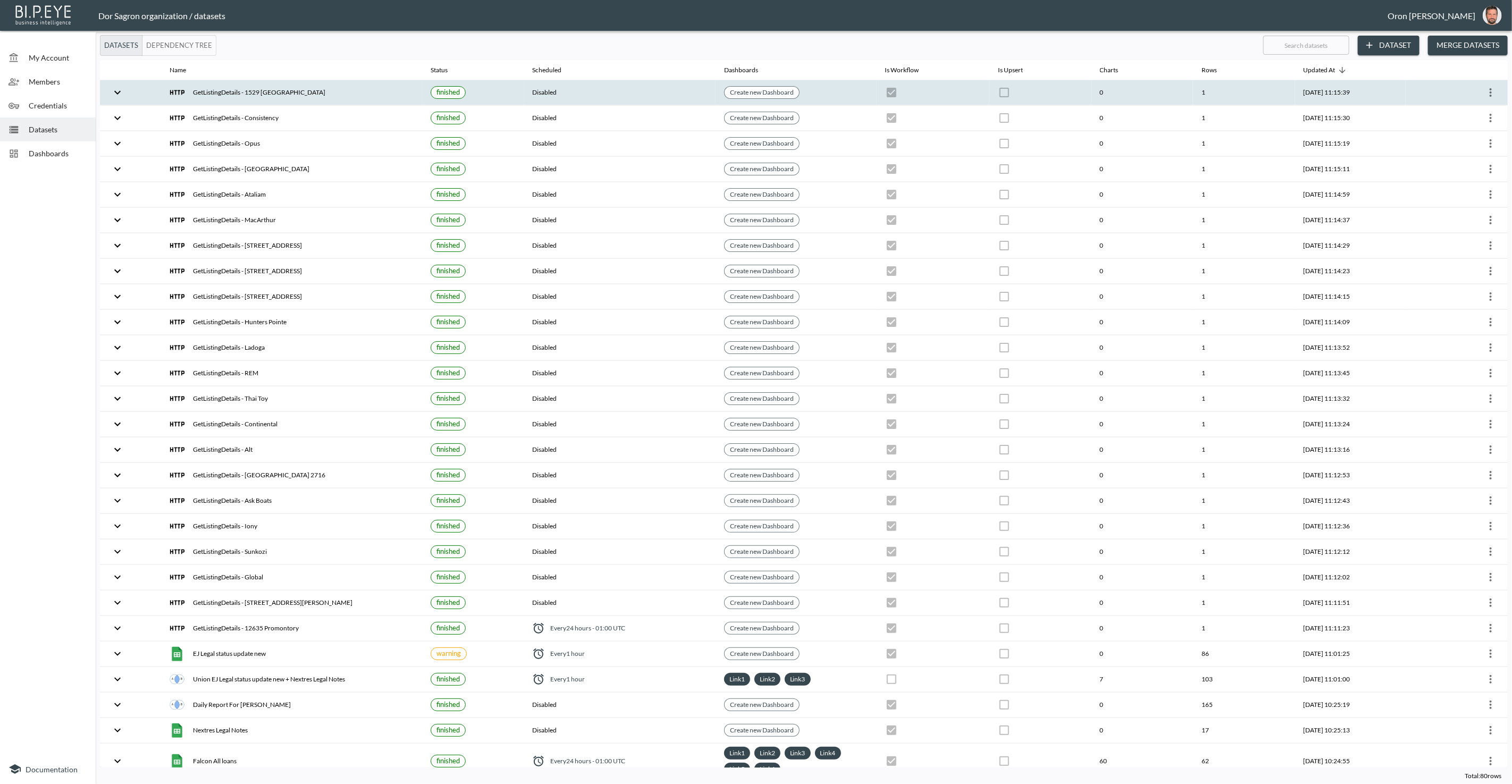
click at [212, 93] on div "GetListingDetails - 1529 [GEOGRAPHIC_DATA]" at bounding box center [292, 92] width 244 height 15
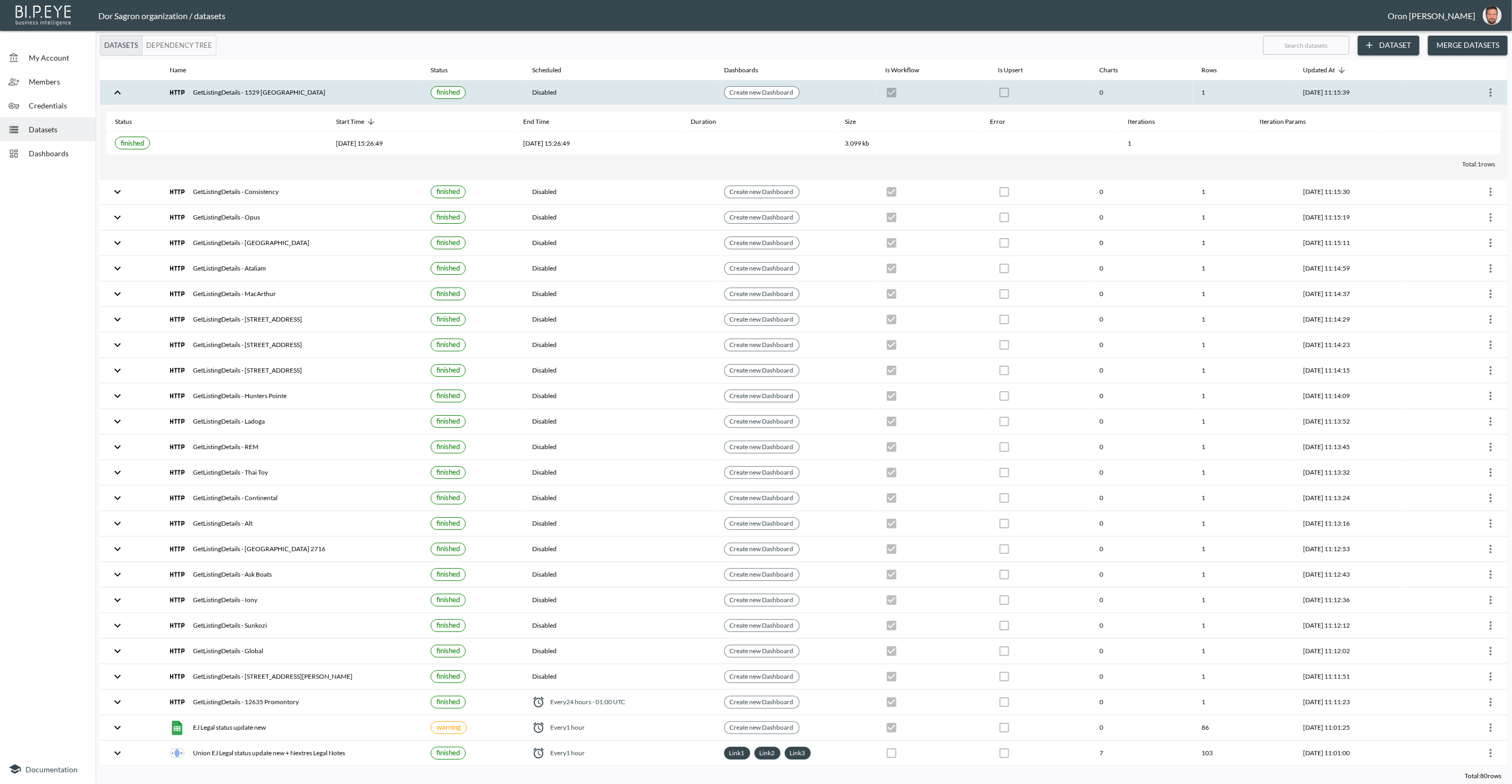
click at [212, 93] on div "GetListingDetails - 1529 [GEOGRAPHIC_DATA]" at bounding box center [292, 92] width 244 height 15
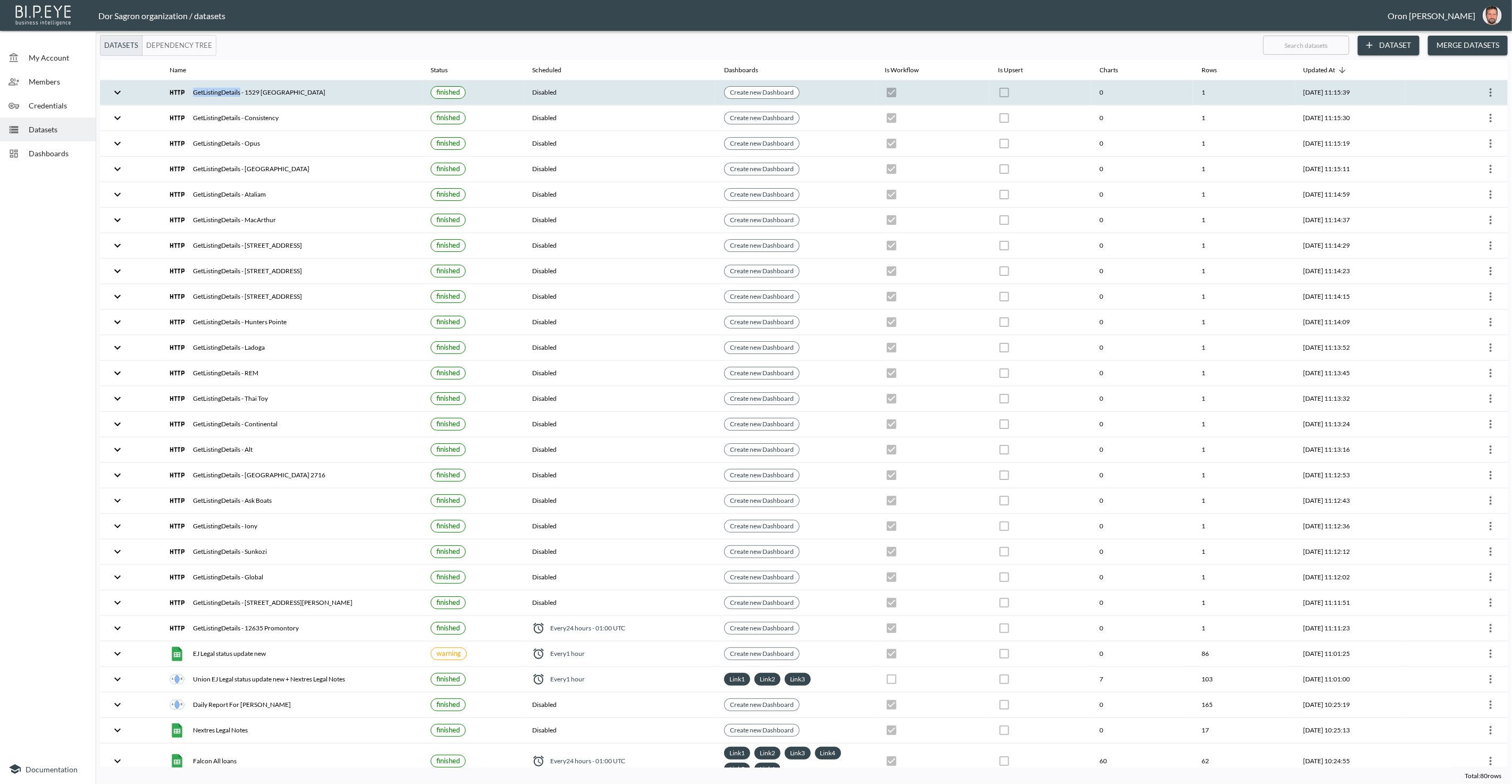
copy div "GetListingDetails"
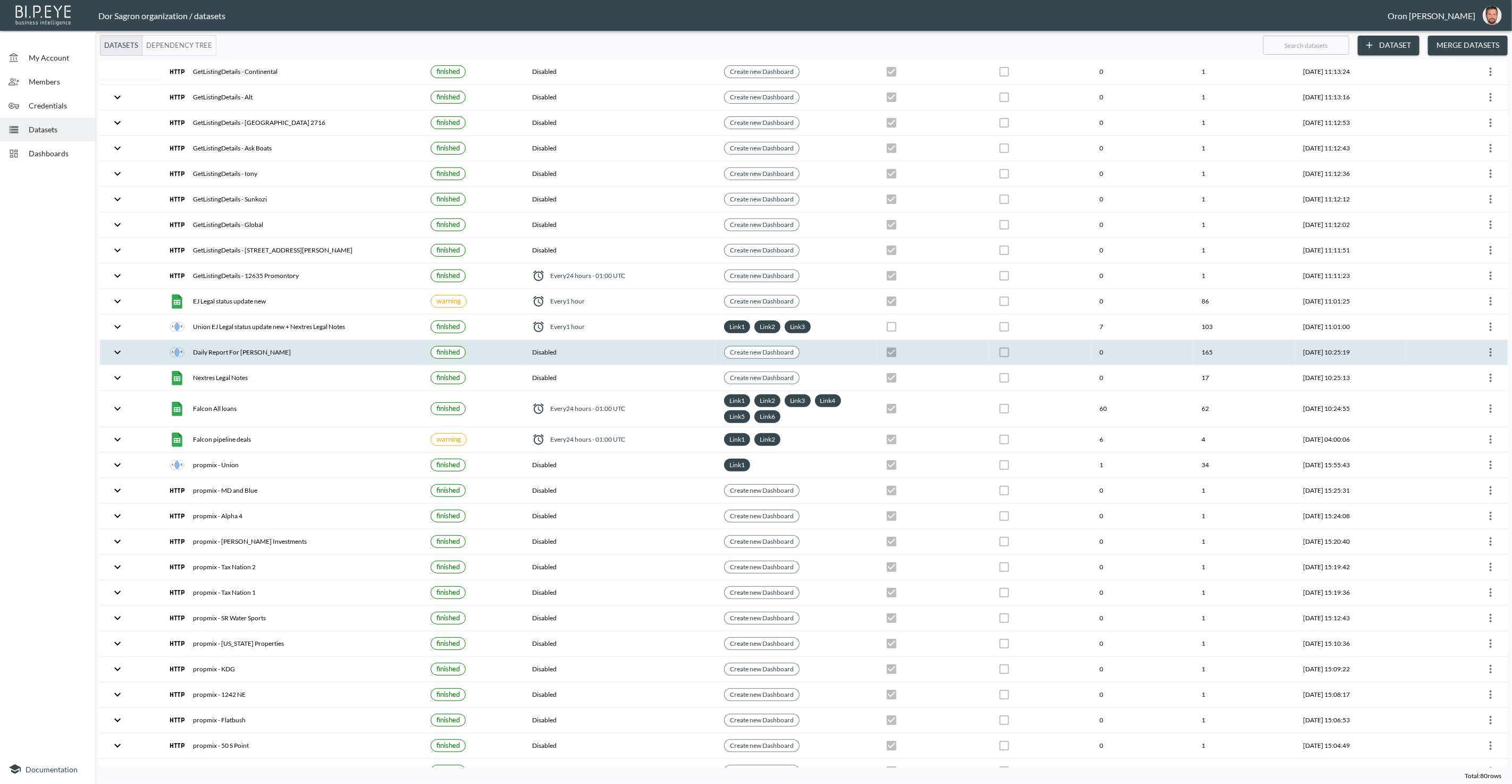
scroll to position [379, 0]
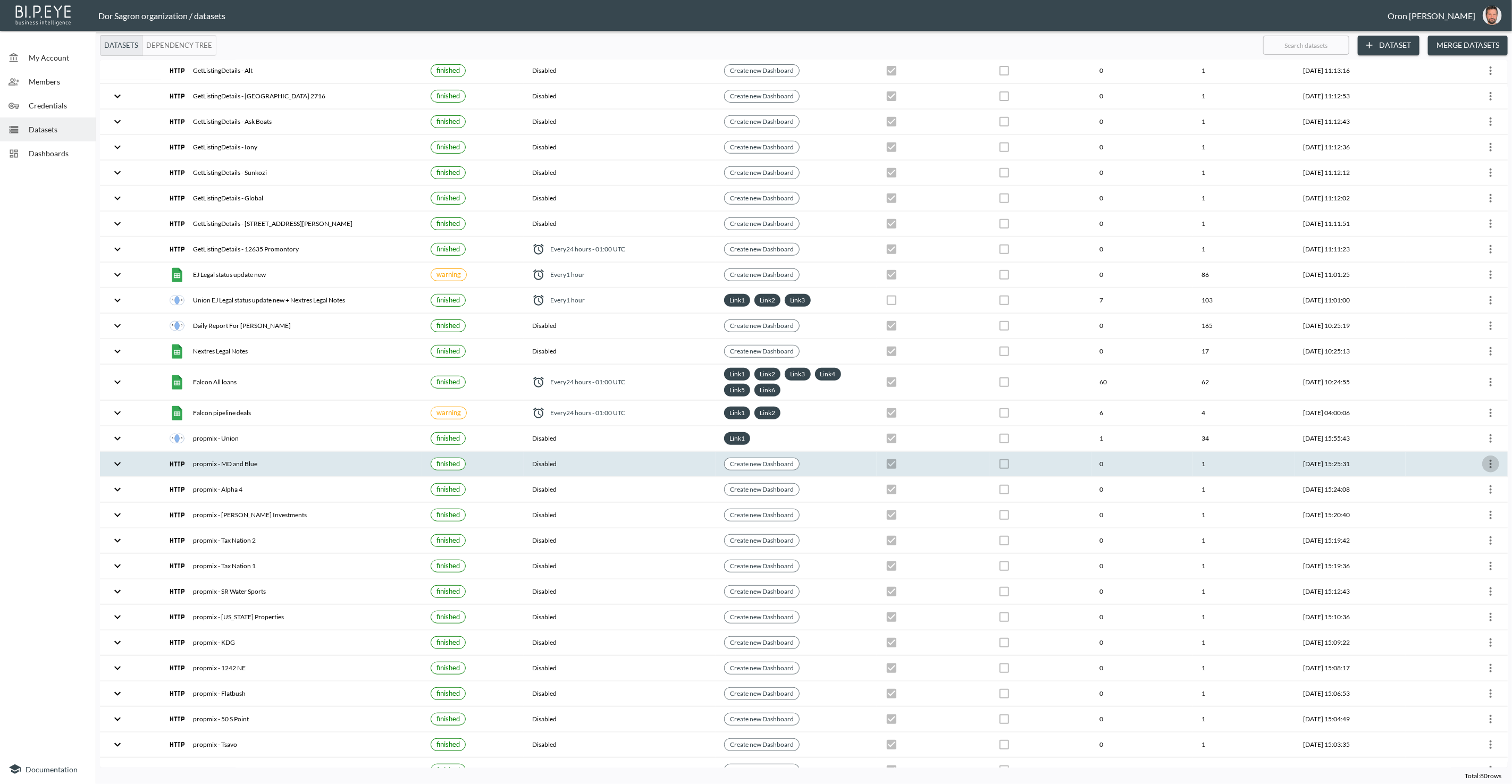
click at [1484, 457] on icon "more" at bounding box center [1491, 464] width 13 height 13
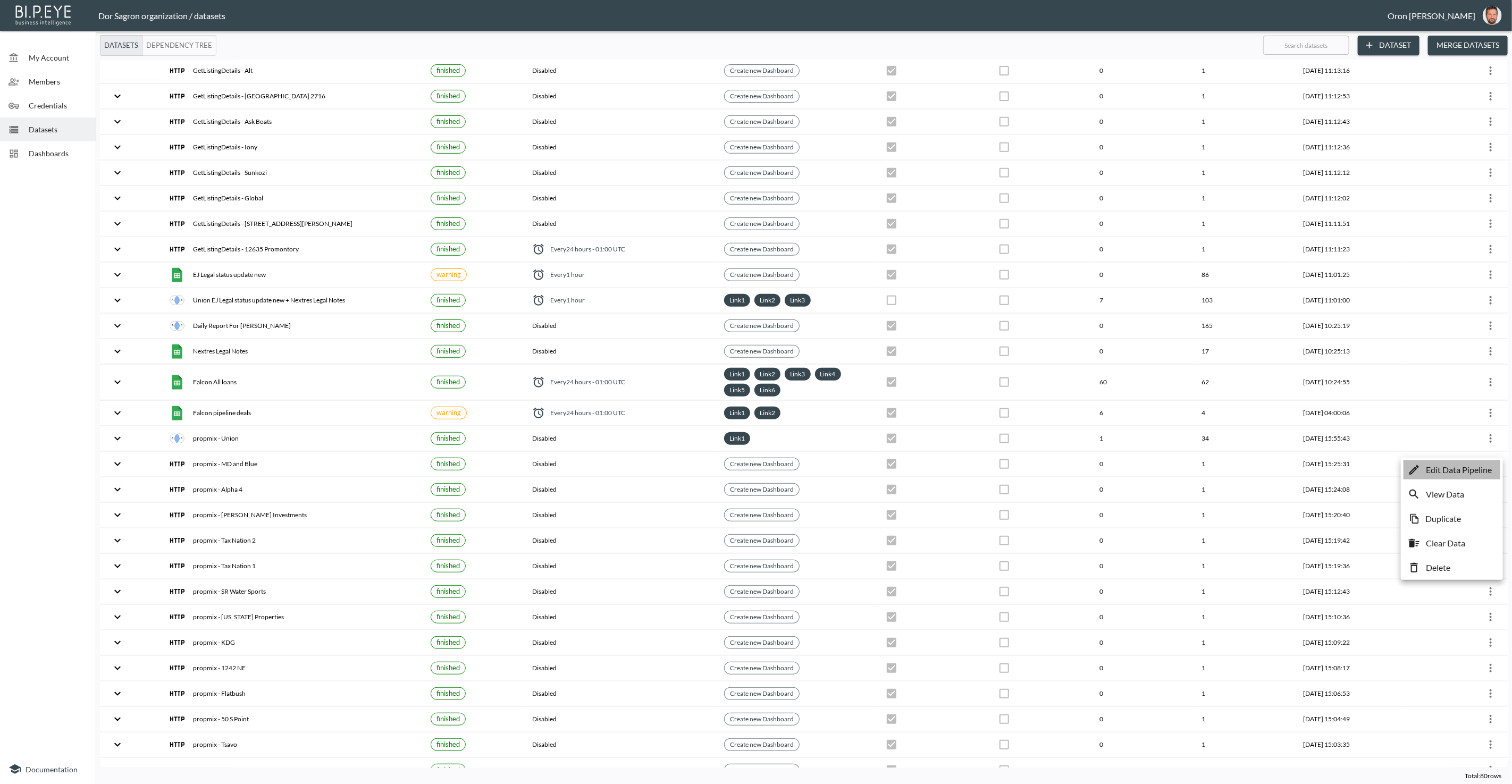
click at [1469, 468] on p "Edit Data Pipeline" at bounding box center [1459, 470] width 66 height 13
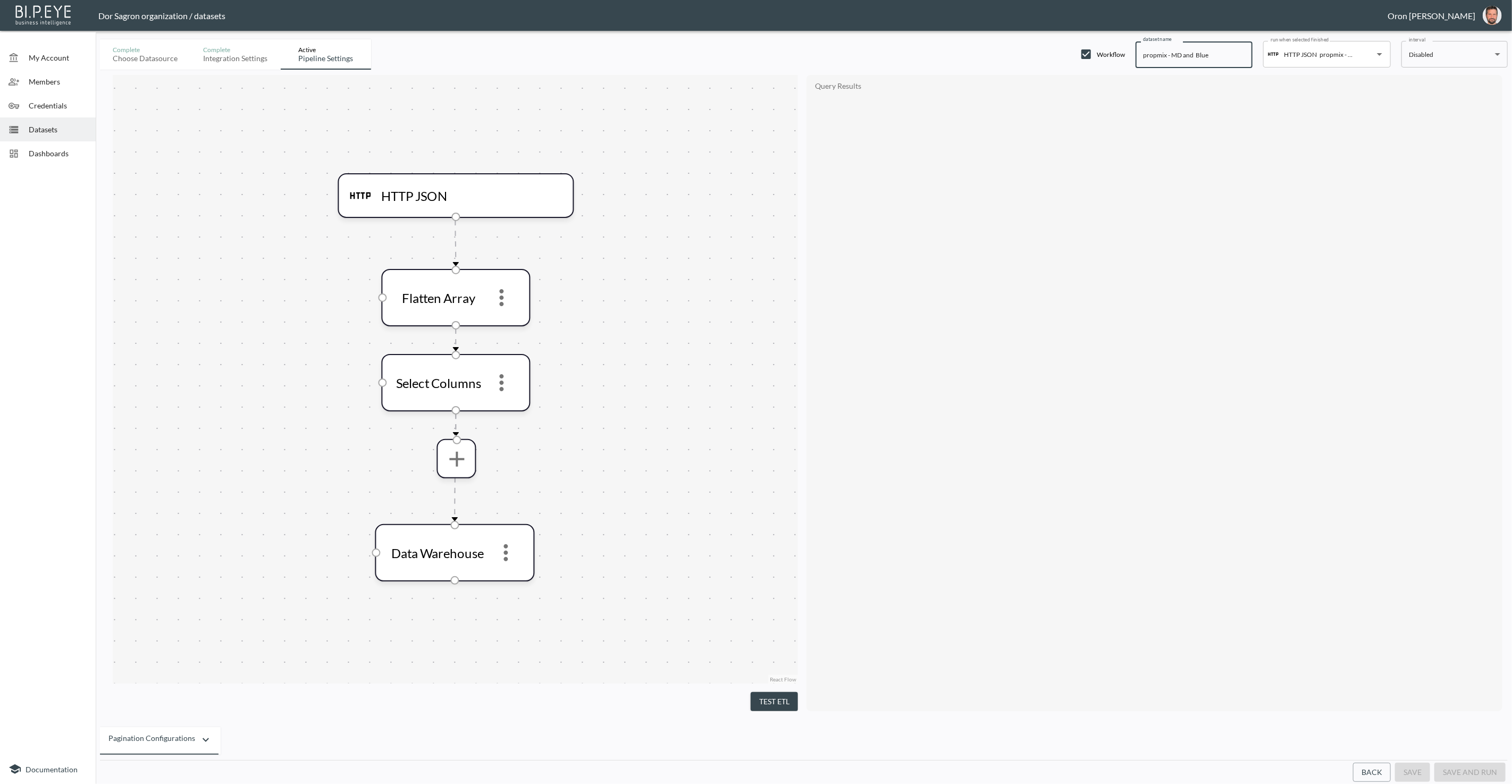
click at [1150, 56] on input "propmix - MD and Blue" at bounding box center [1194, 54] width 117 height 27
paste input "GetListingDetails"
type input "GetListingDetails - MD and Blue"
drag, startPoint x: 1422, startPoint y: 775, endPoint x: 1418, endPoint y: 783, distance: 8.9
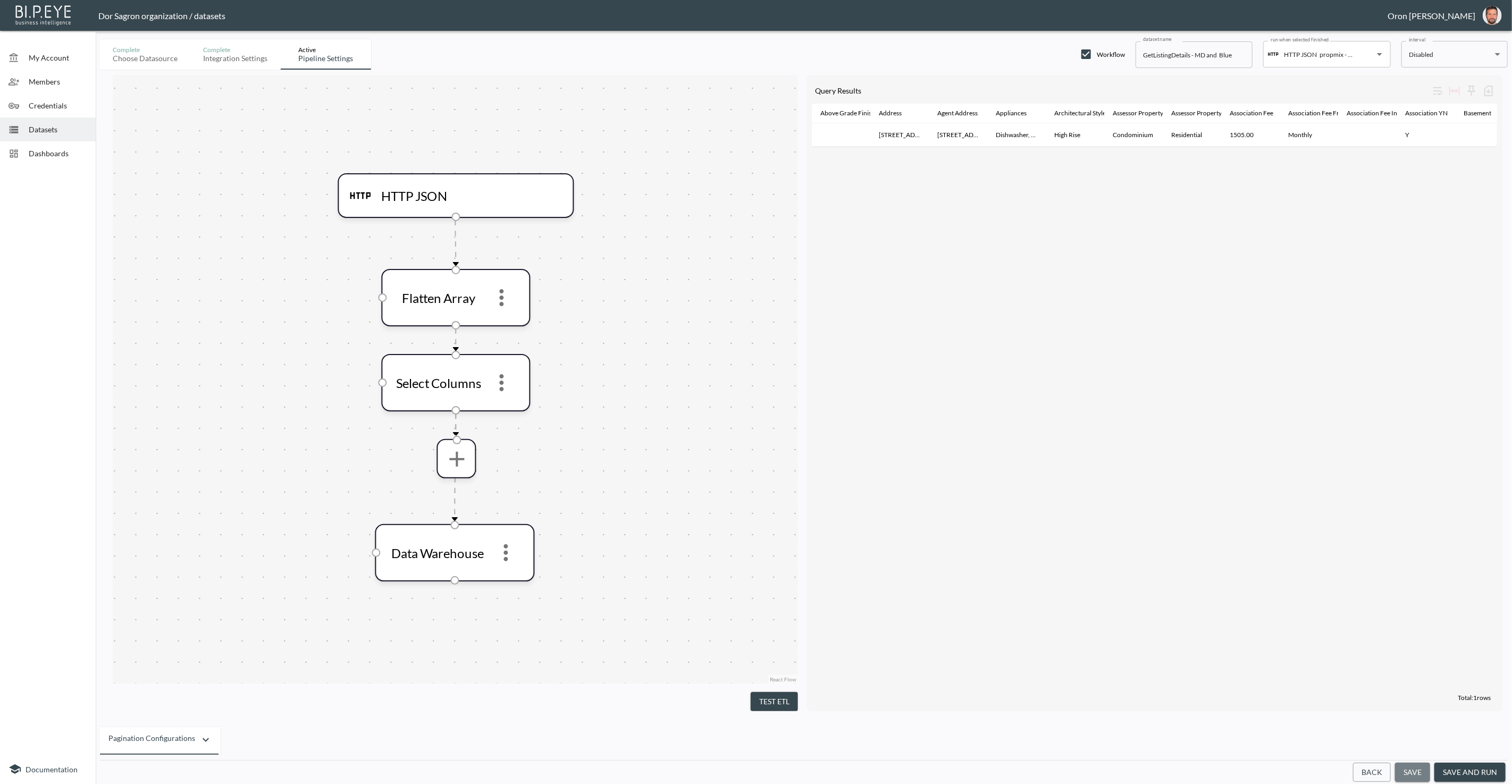
click at [1422, 775] on button "save" at bounding box center [1412, 772] width 35 height 20
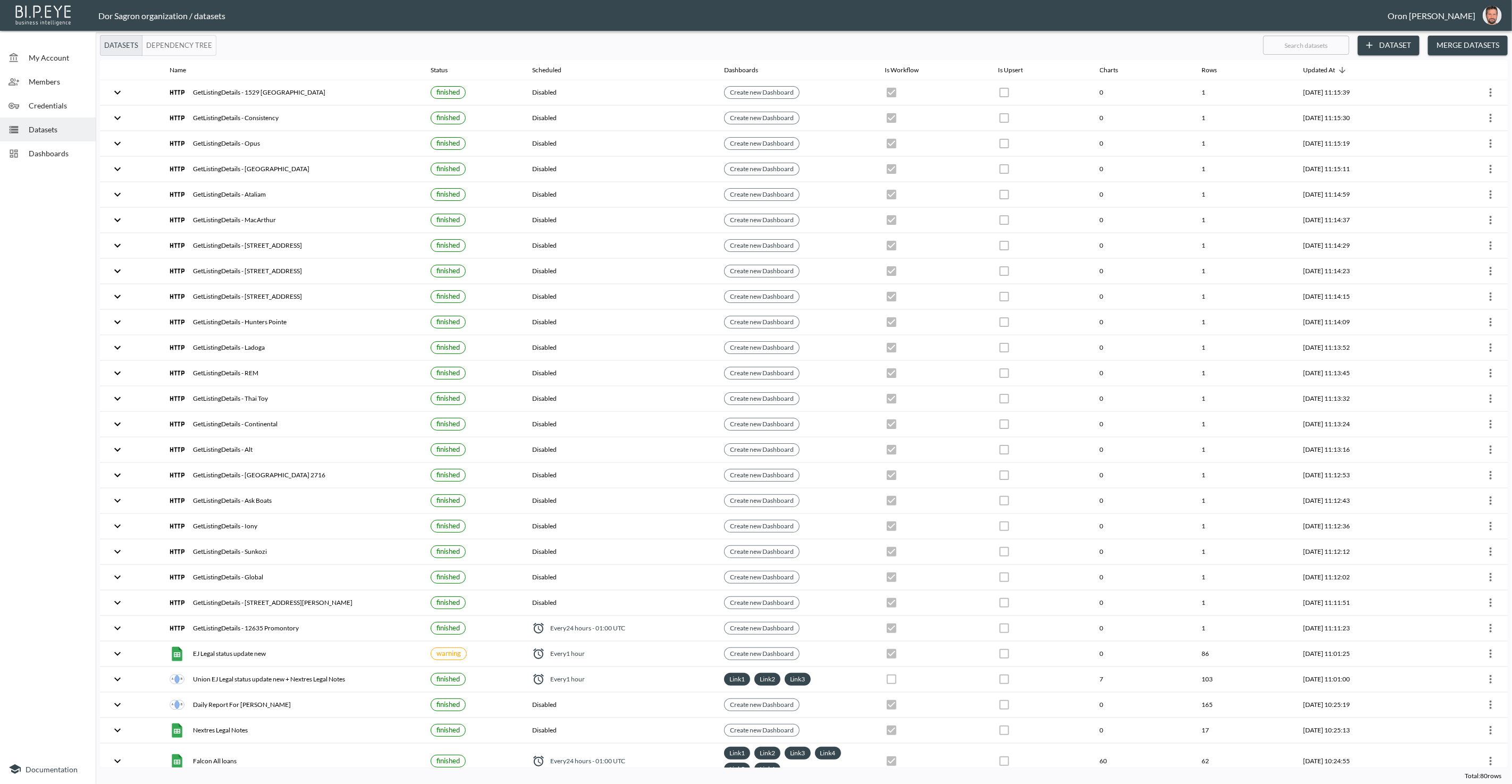
checkbox input "true"
checkbox input "false"
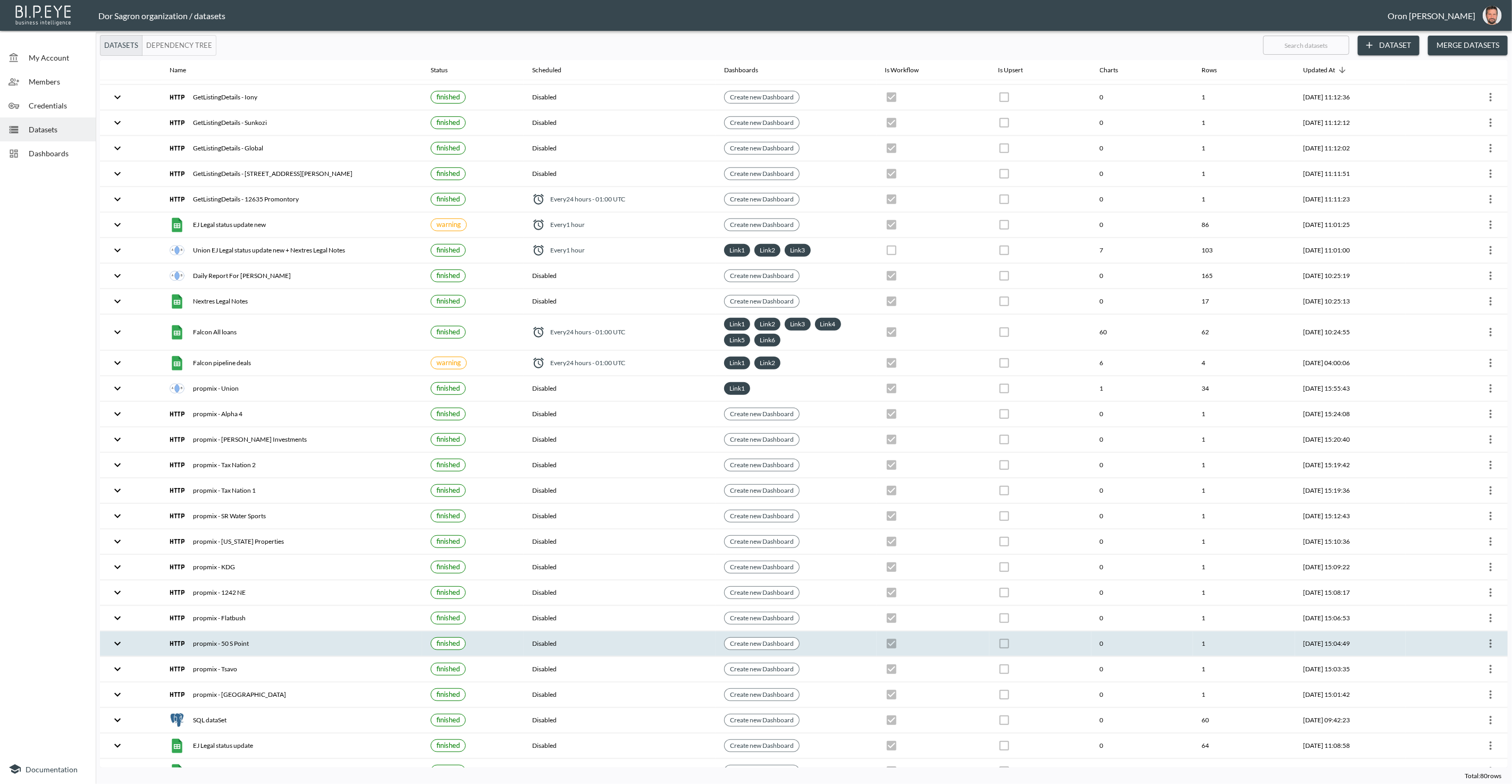
scroll to position [480, 0]
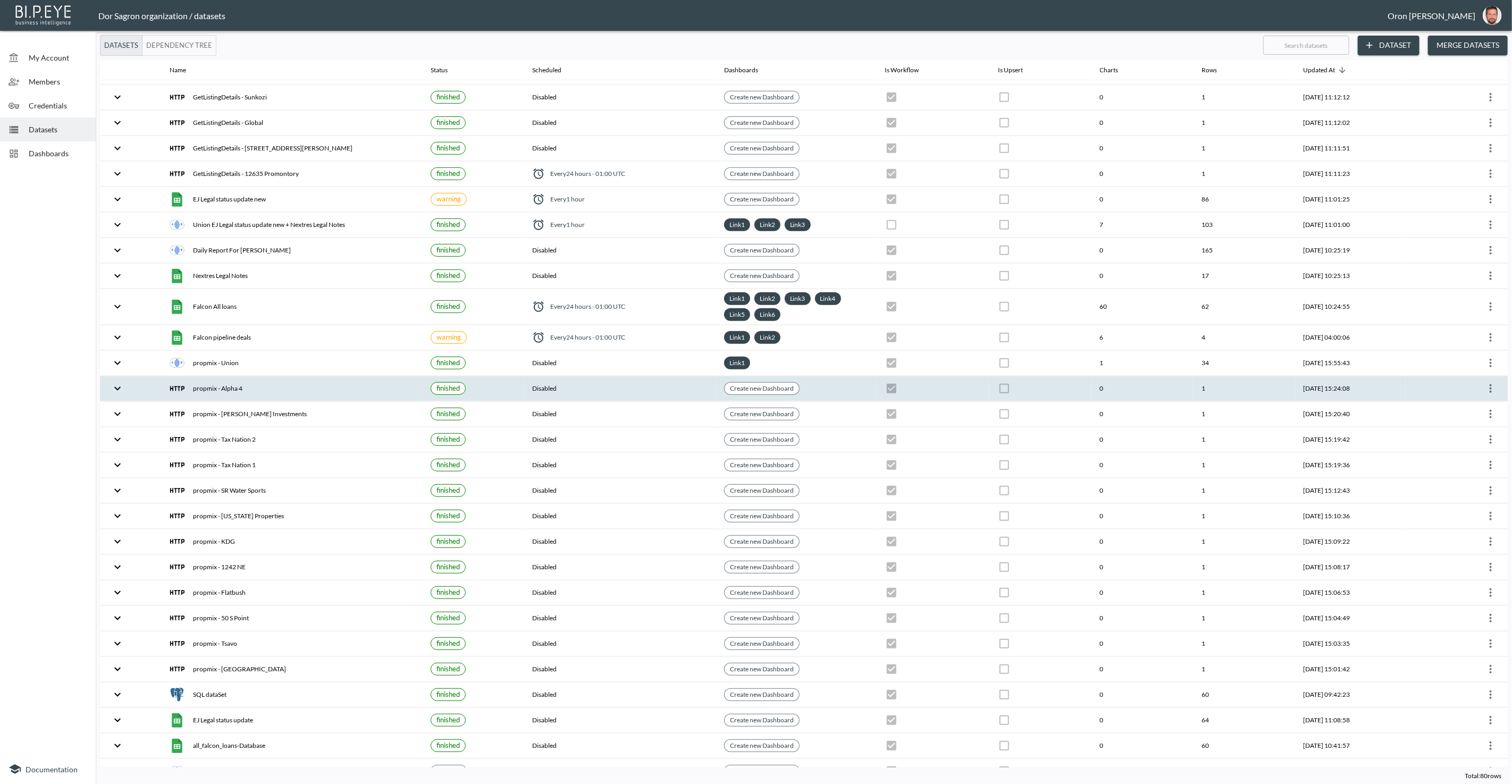
click at [1491, 382] on icon "more" at bounding box center [1491, 389] width 13 height 13
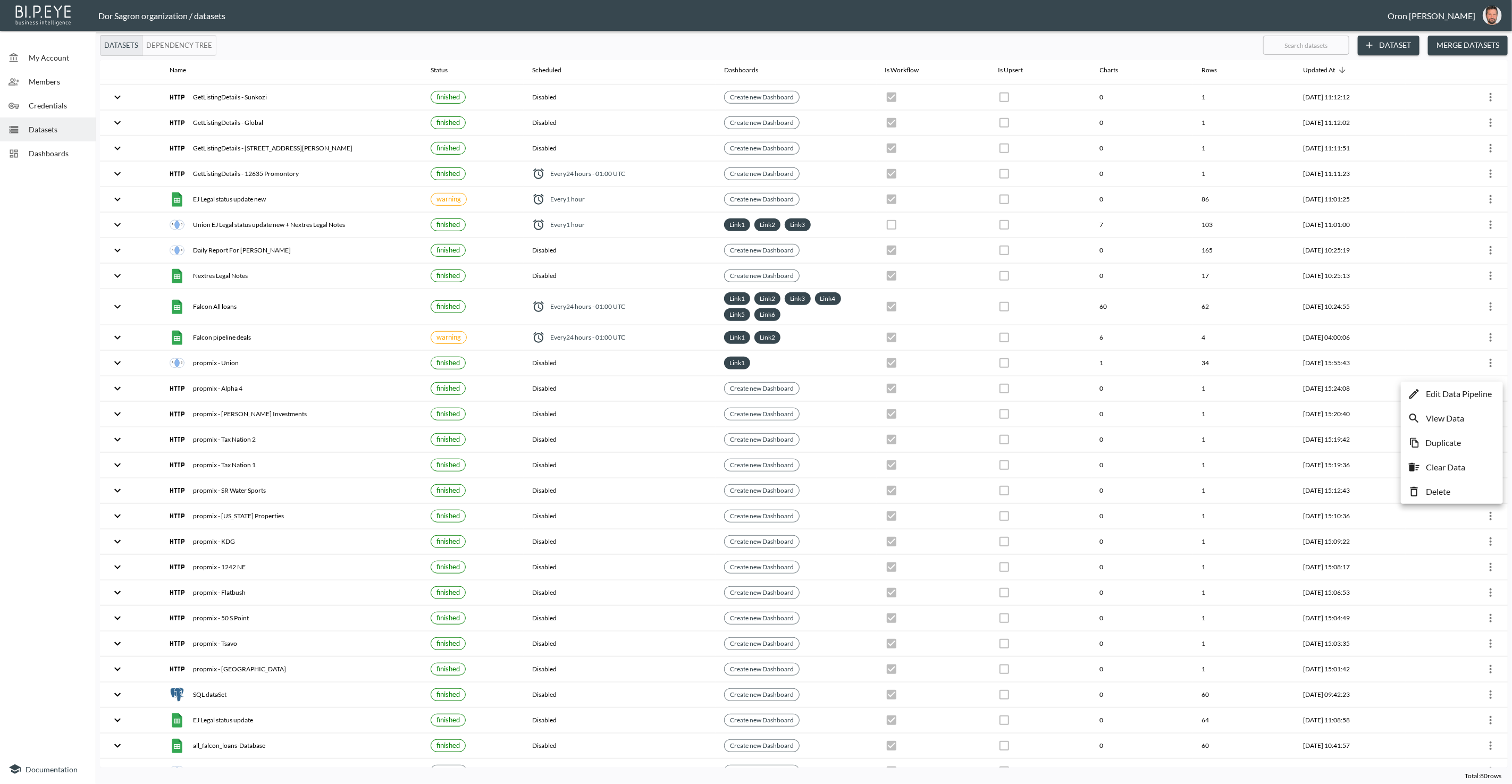
click at [1480, 389] on p "Edit Data Pipeline" at bounding box center [1459, 393] width 66 height 13
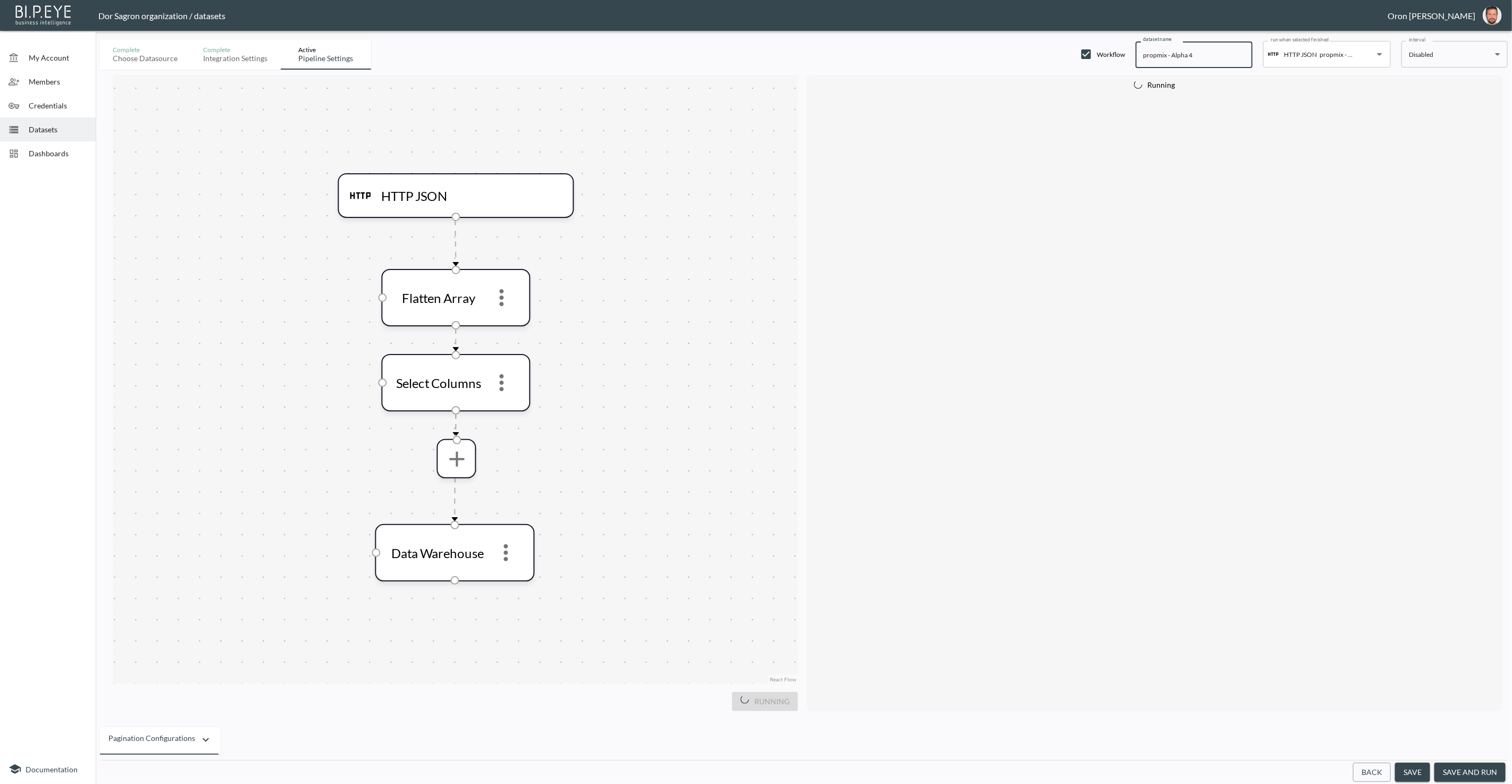
click at [1153, 58] on input "propmix - Alpha 4" at bounding box center [1194, 54] width 117 height 27
paste input "GetListingDetails"
type input "GetListingDetails - Alpha 4"
click at [1420, 768] on button "save" at bounding box center [1412, 772] width 35 height 20
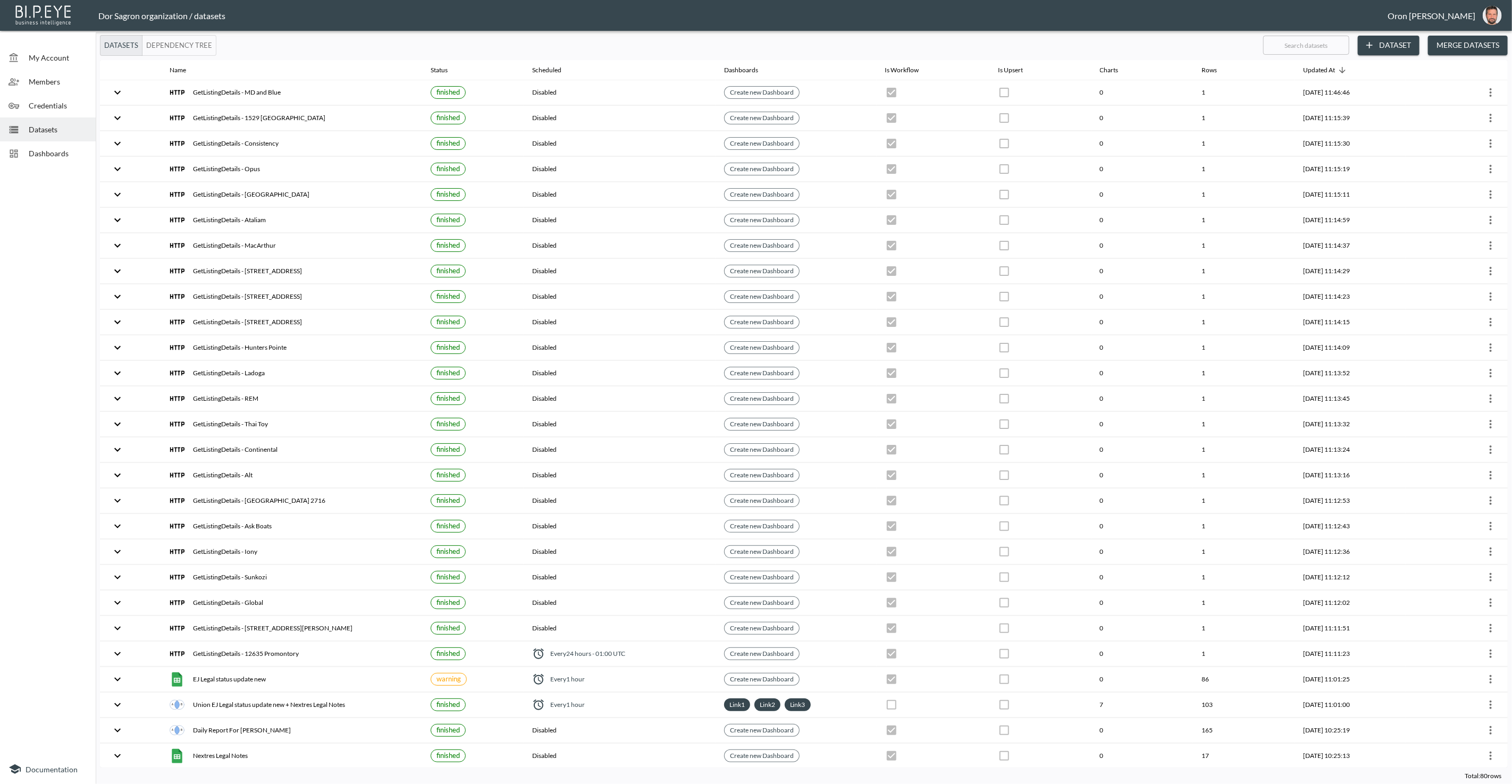
checkbox input "true"
checkbox input "false"
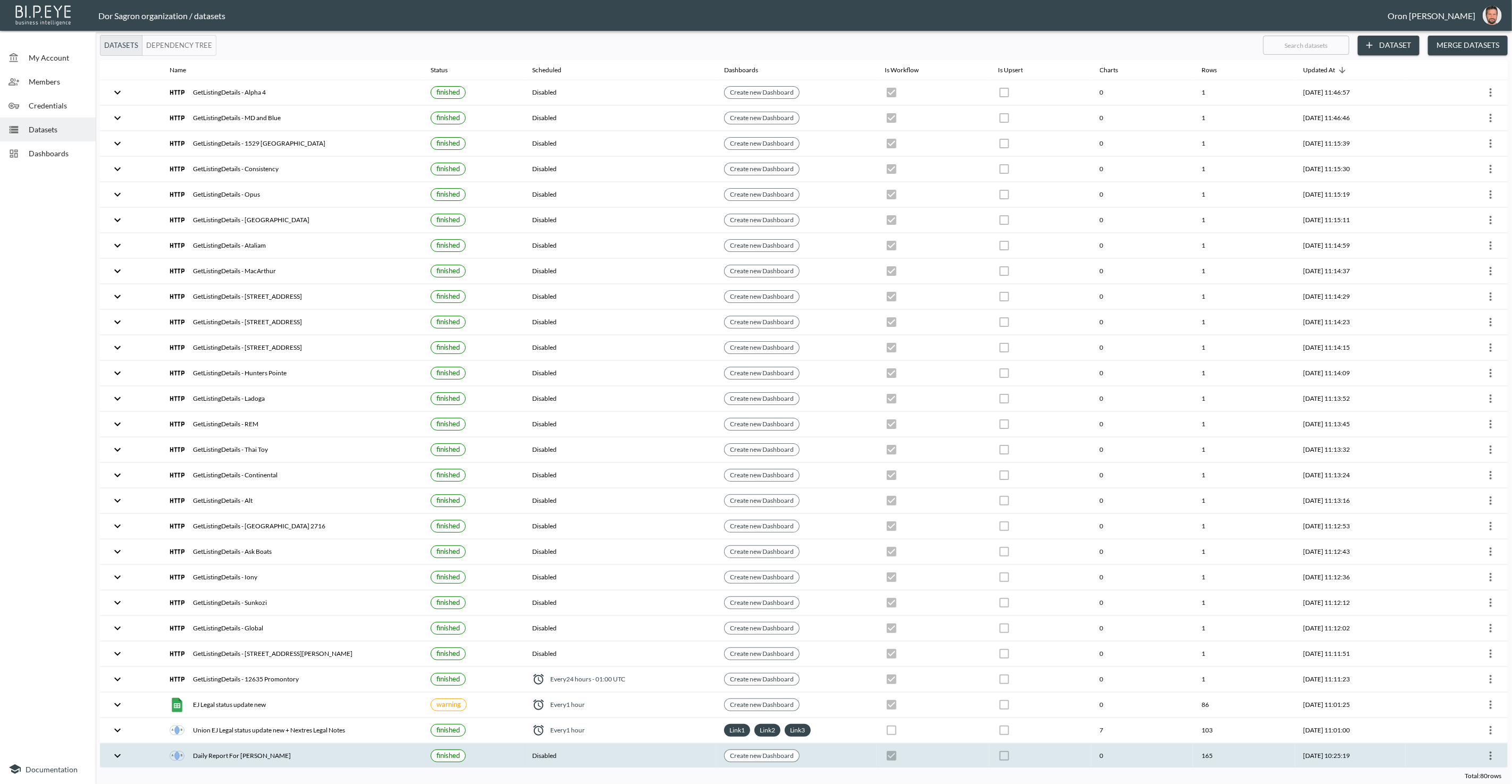
scroll to position [448, 0]
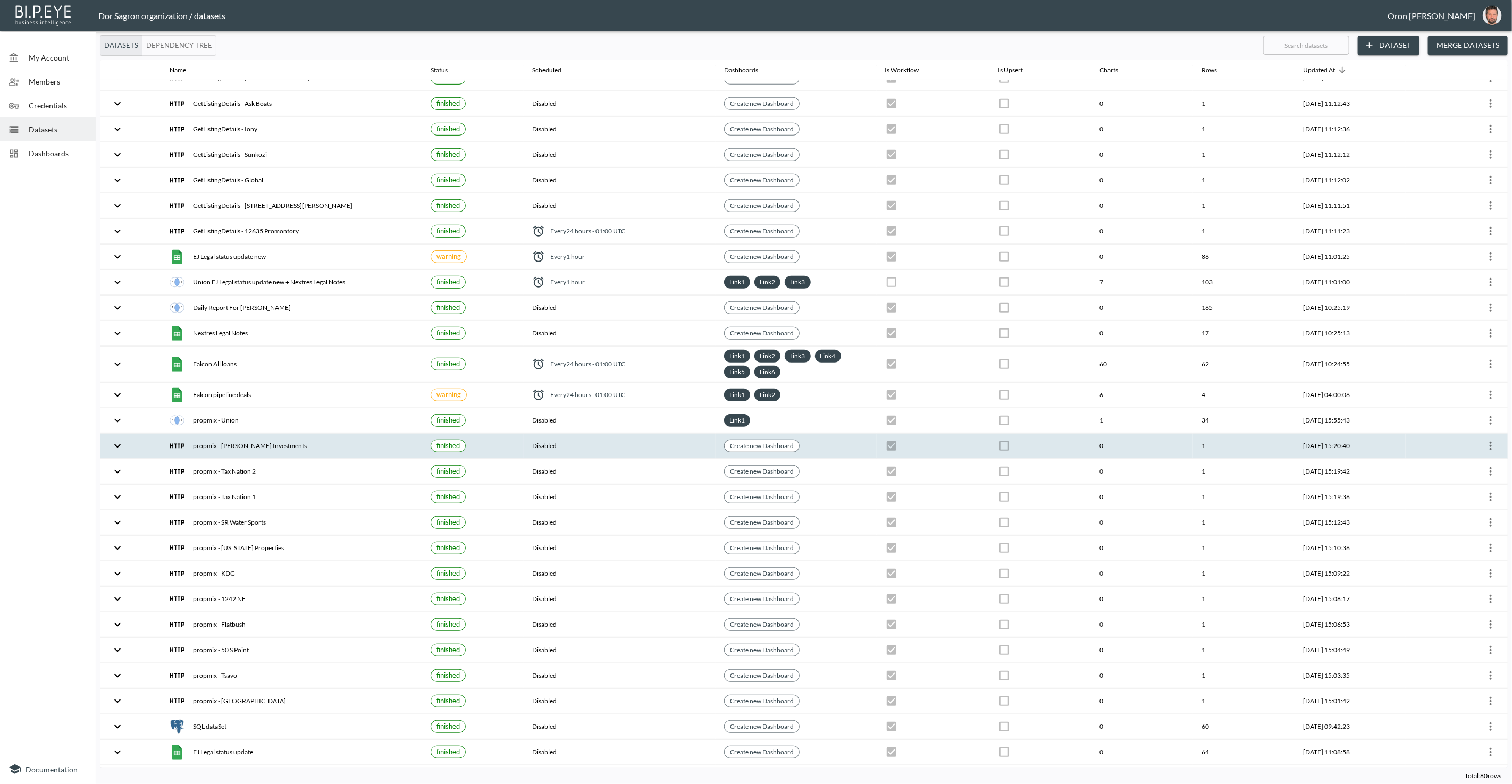
click at [1488, 440] on icon "more" at bounding box center [1491, 446] width 13 height 13
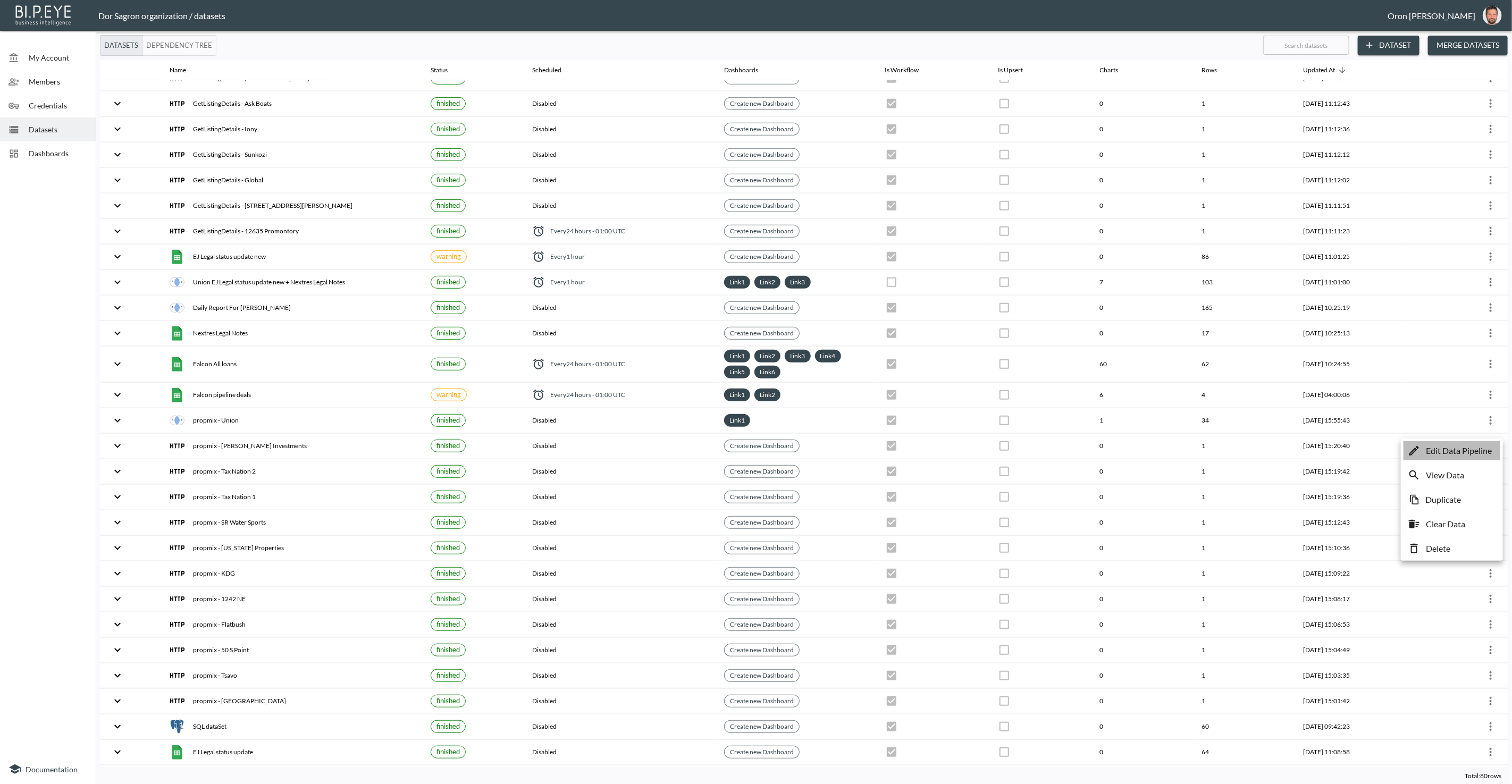
click at [1478, 446] on p "Edit Data Pipeline" at bounding box center [1459, 451] width 66 height 13
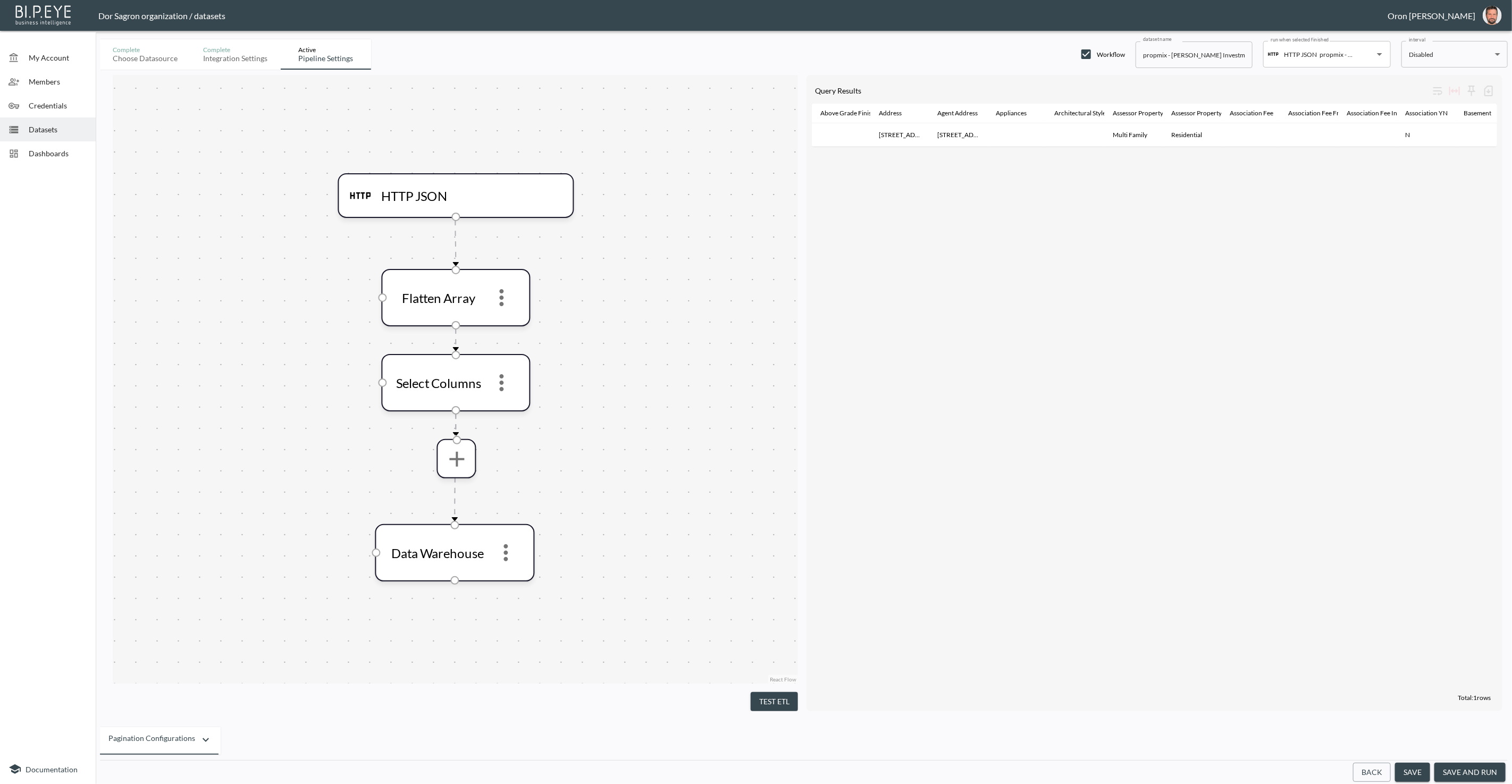
click at [1156, 48] on input "propmix - [PERSON_NAME] Investments" at bounding box center [1194, 54] width 117 height 27
paste input "GetListingDetails"
type input "GetListingDetails - [PERSON_NAME] Investments"
click at [1406, 761] on div "Back save save and run" at bounding box center [804, 772] width 1408 height 24
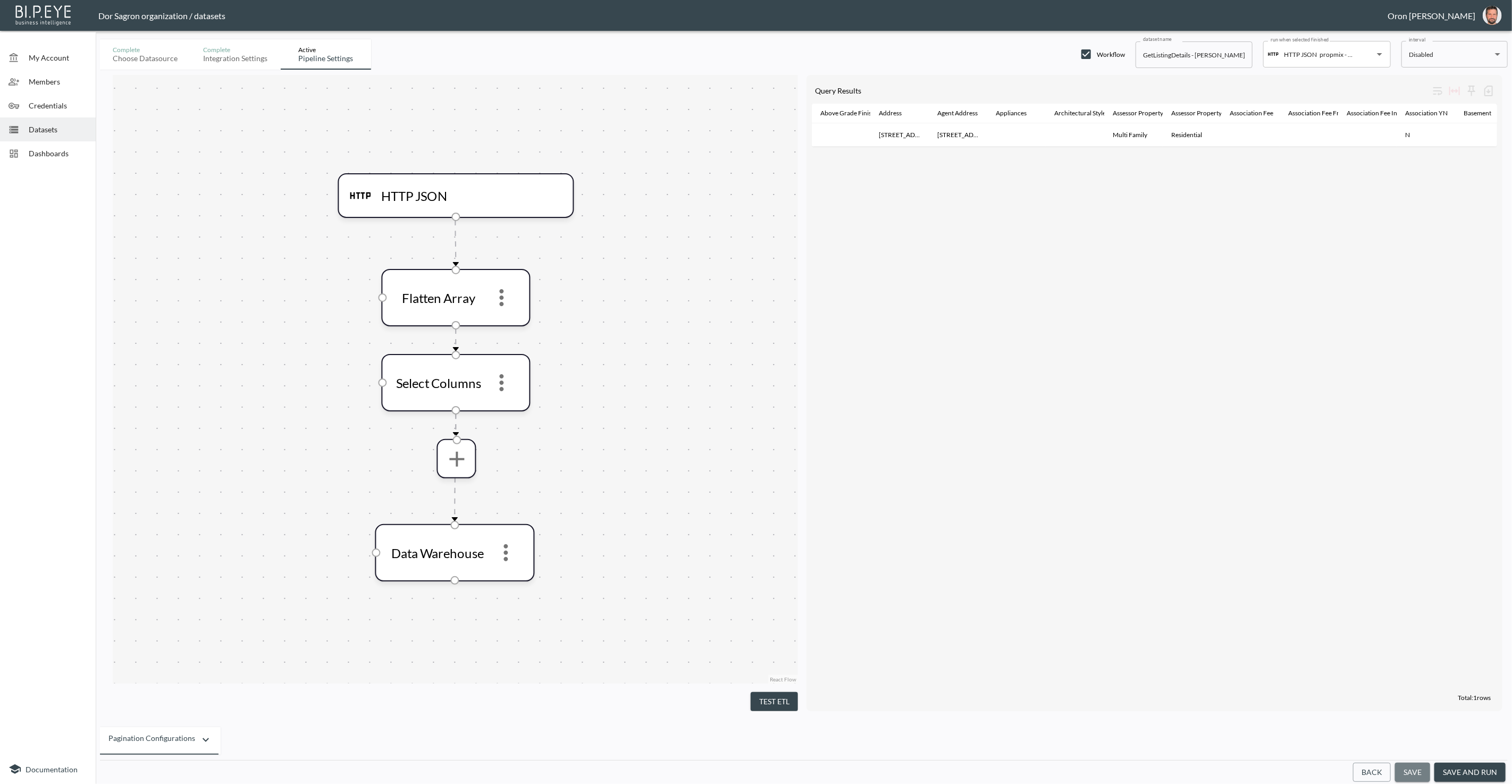
click at [1407, 765] on button "save" at bounding box center [1412, 772] width 35 height 20
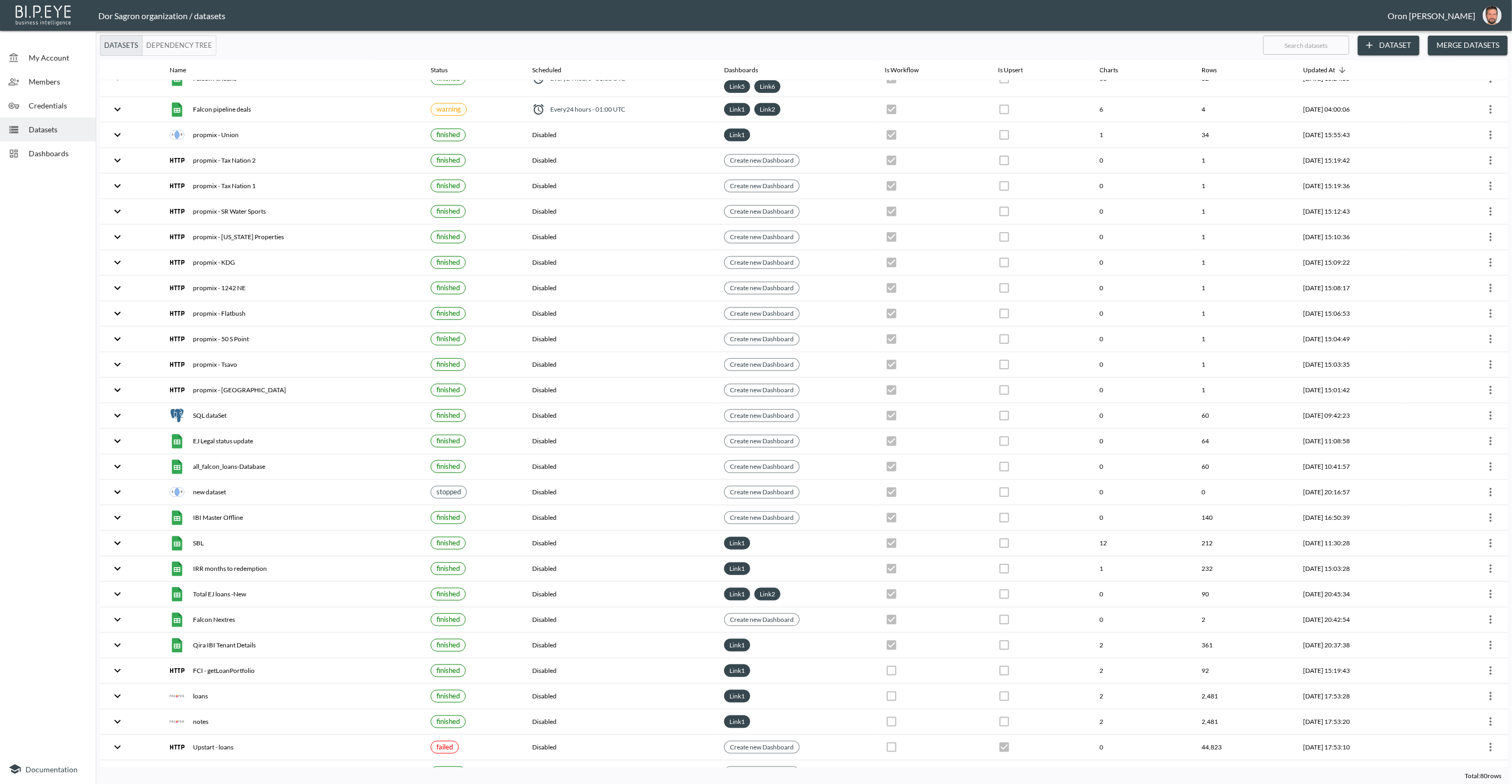
scroll to position [731, 0]
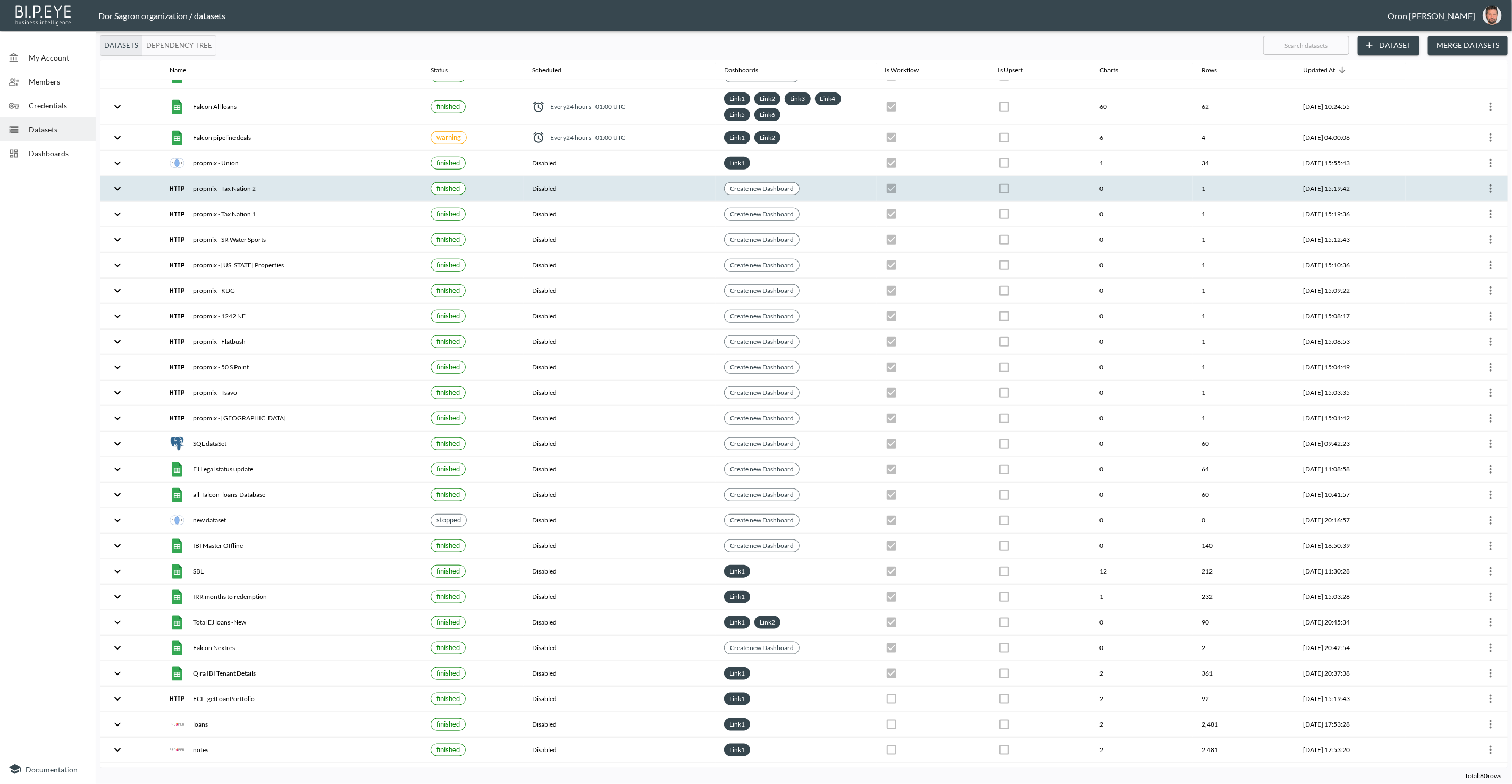
click at [1484, 183] on icon "more" at bounding box center [1491, 189] width 13 height 13
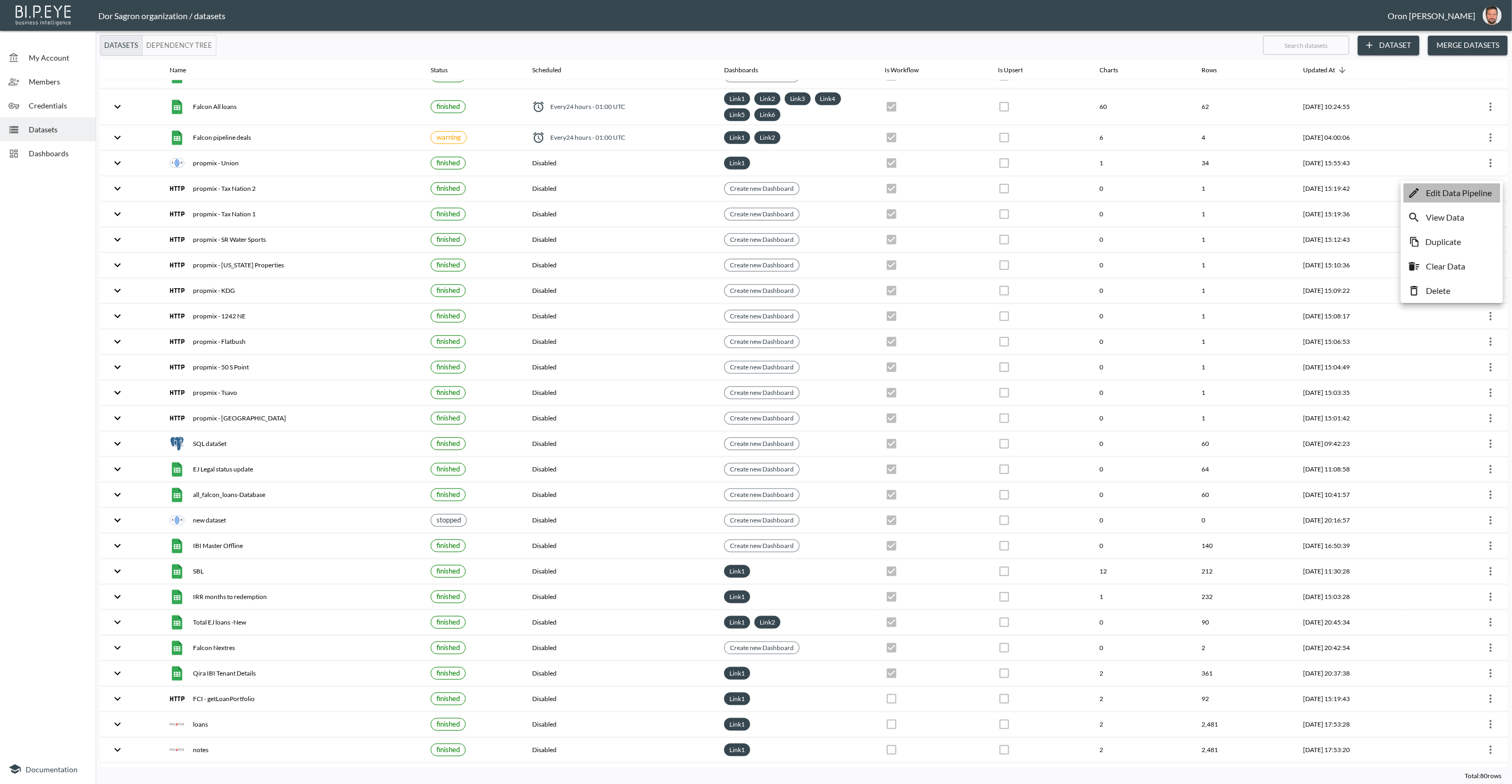
click at [1469, 189] on p "Edit Data Pipeline" at bounding box center [1459, 193] width 66 height 13
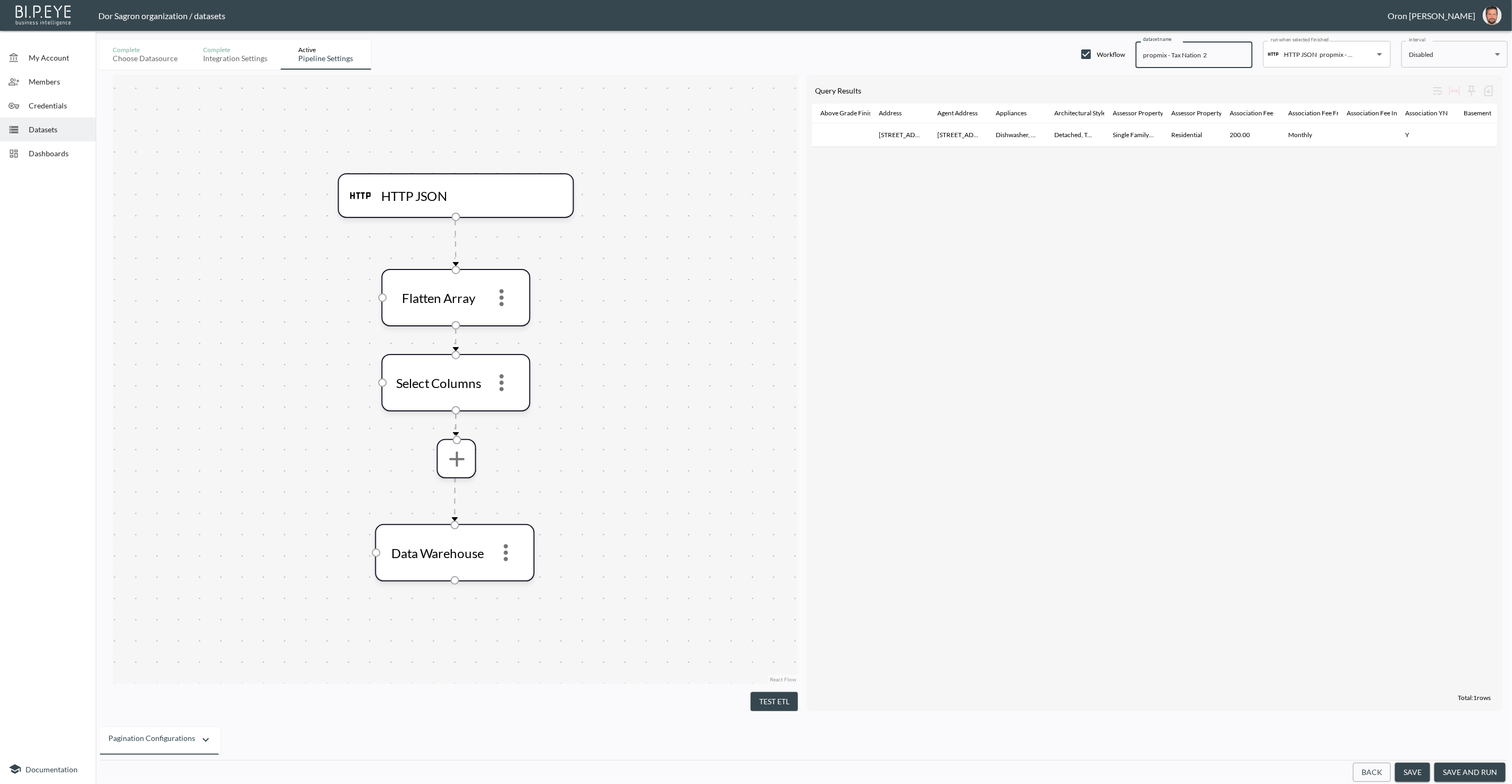
click at [1158, 54] on input "propmix - Tax Nation 2" at bounding box center [1194, 54] width 117 height 27
paste input "GetListingDetails"
type input "GetListingDetails - Tax Nation 2"
click at [1418, 773] on button "save" at bounding box center [1412, 772] width 35 height 20
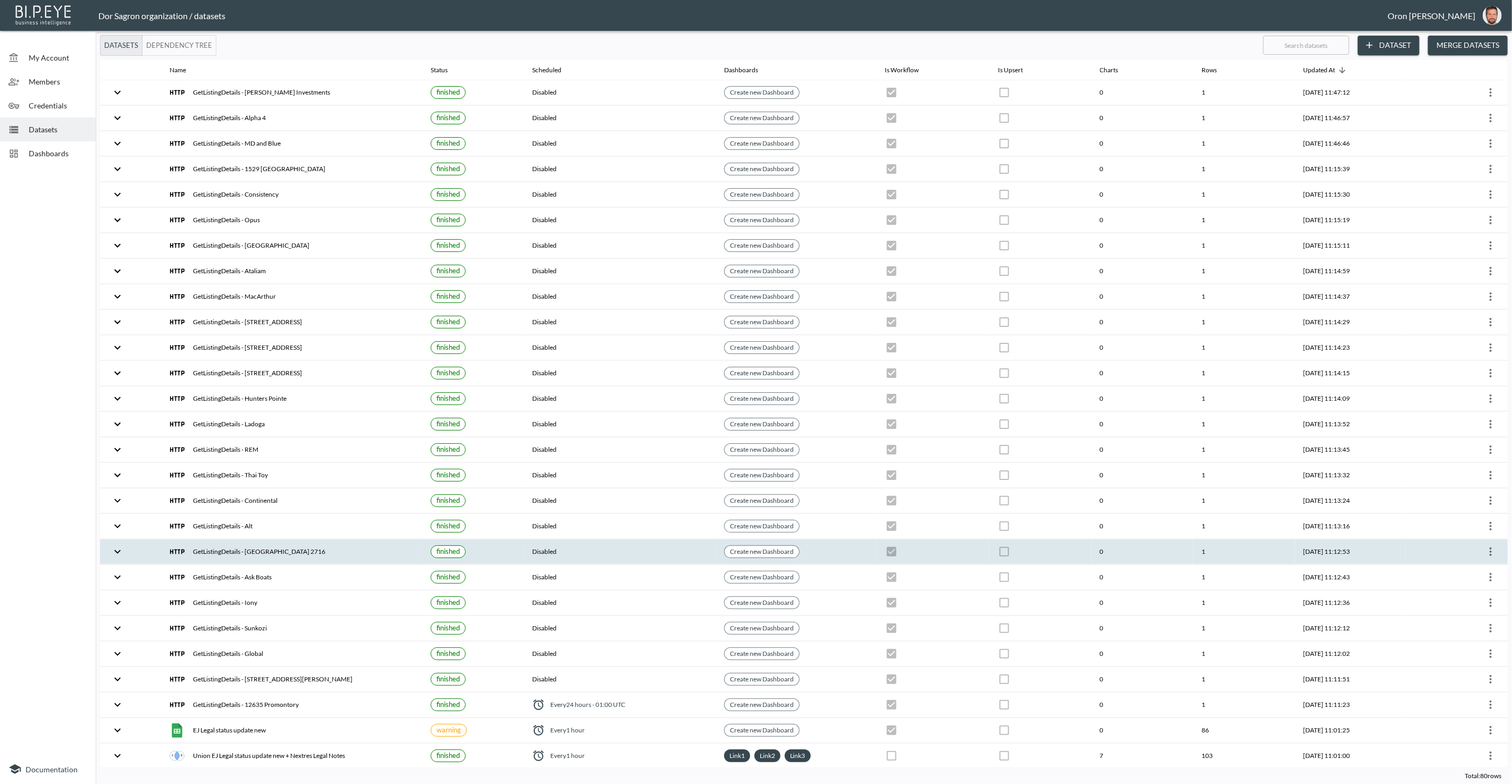
checkbox input "true"
checkbox input "false"
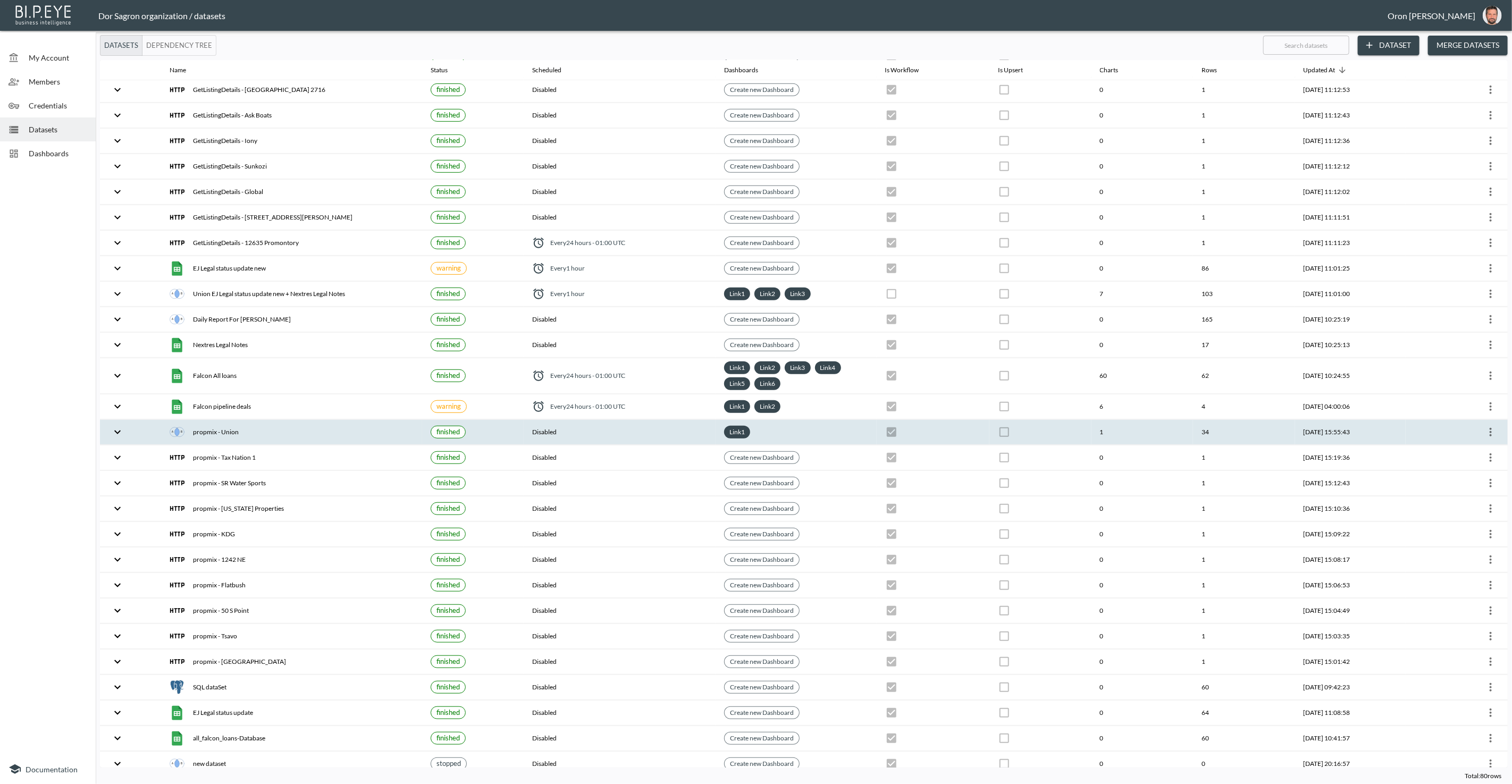
scroll to position [488, 0]
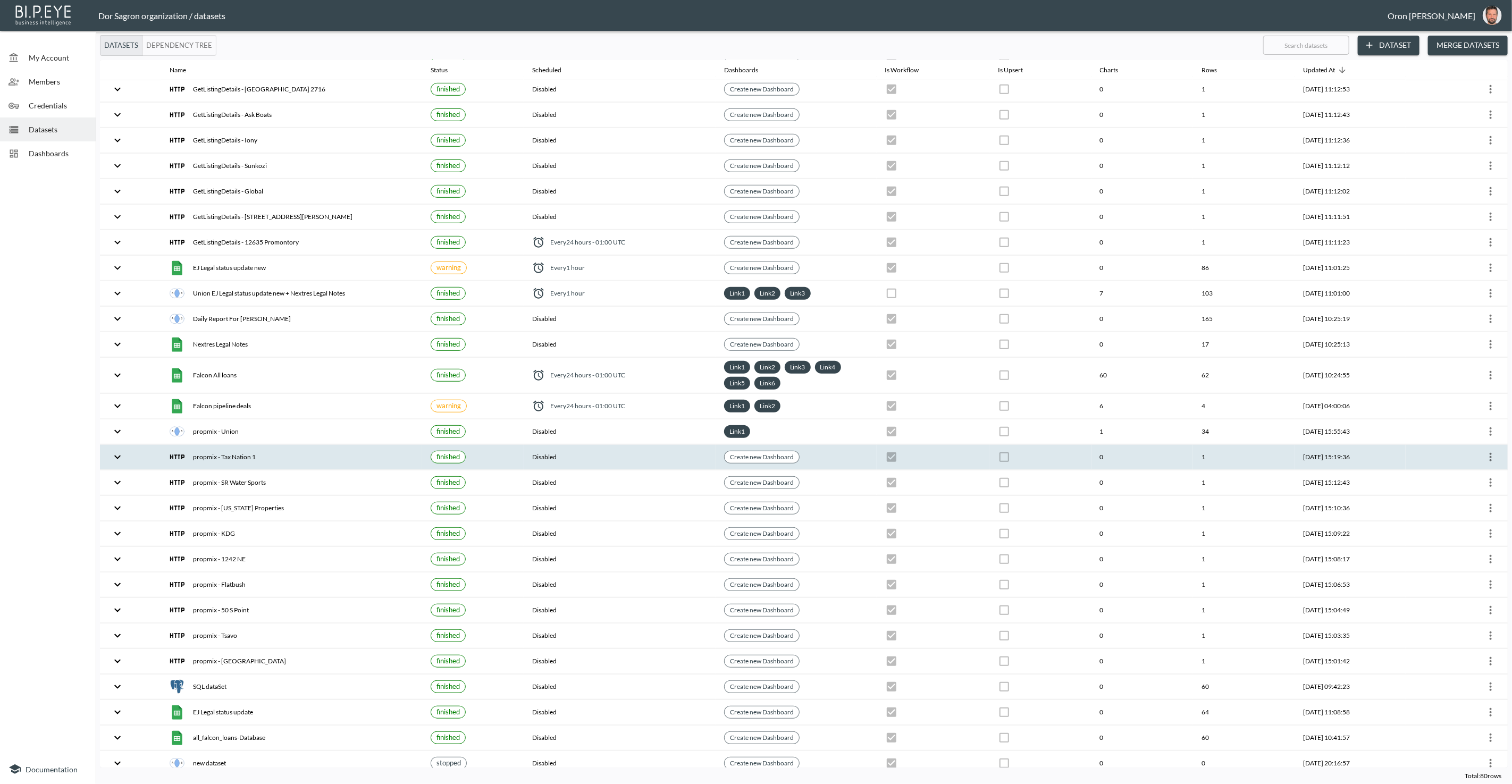
click at [1491, 451] on icon "more" at bounding box center [1491, 457] width 13 height 13
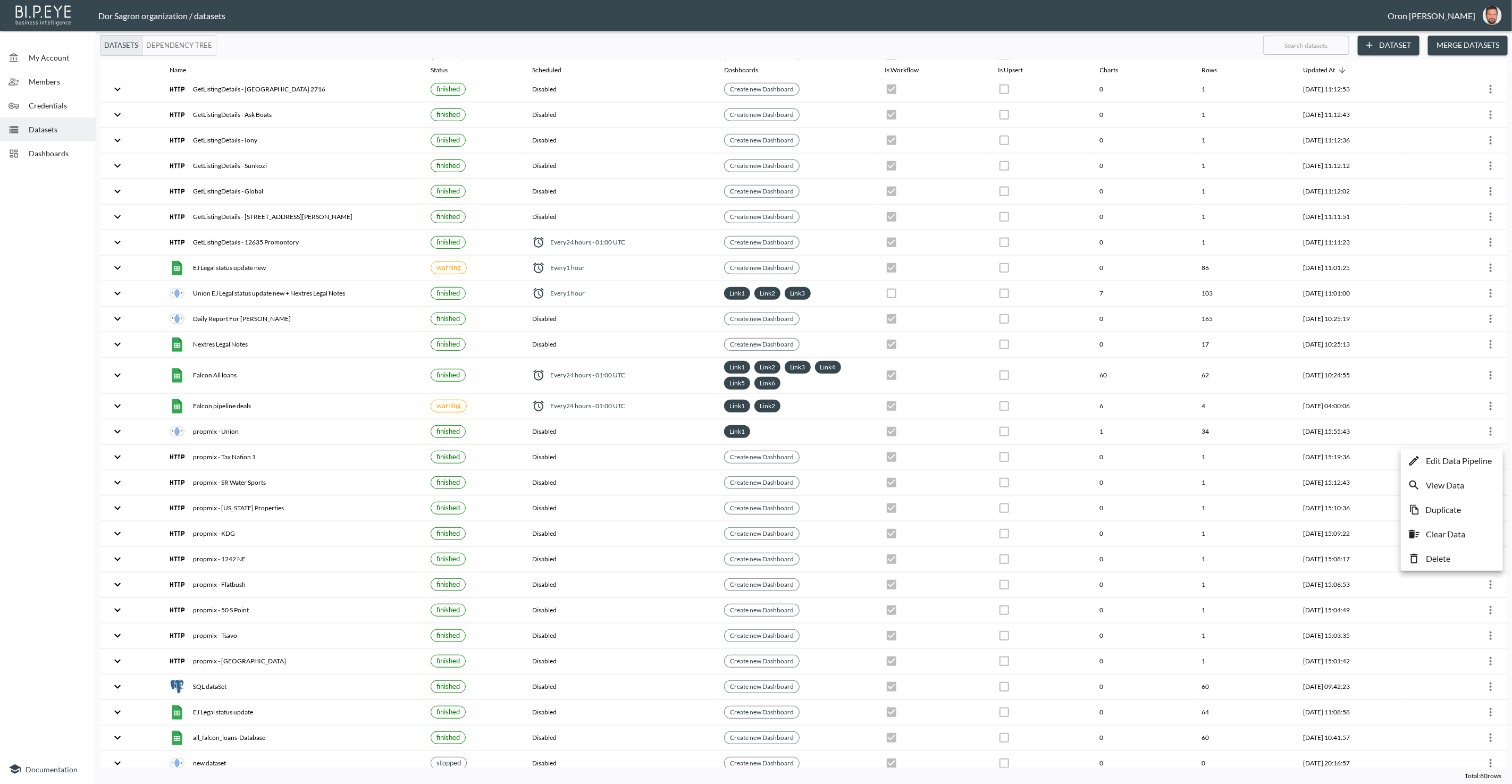
click at [1480, 459] on p "Edit Data Pipeline" at bounding box center [1459, 461] width 66 height 13
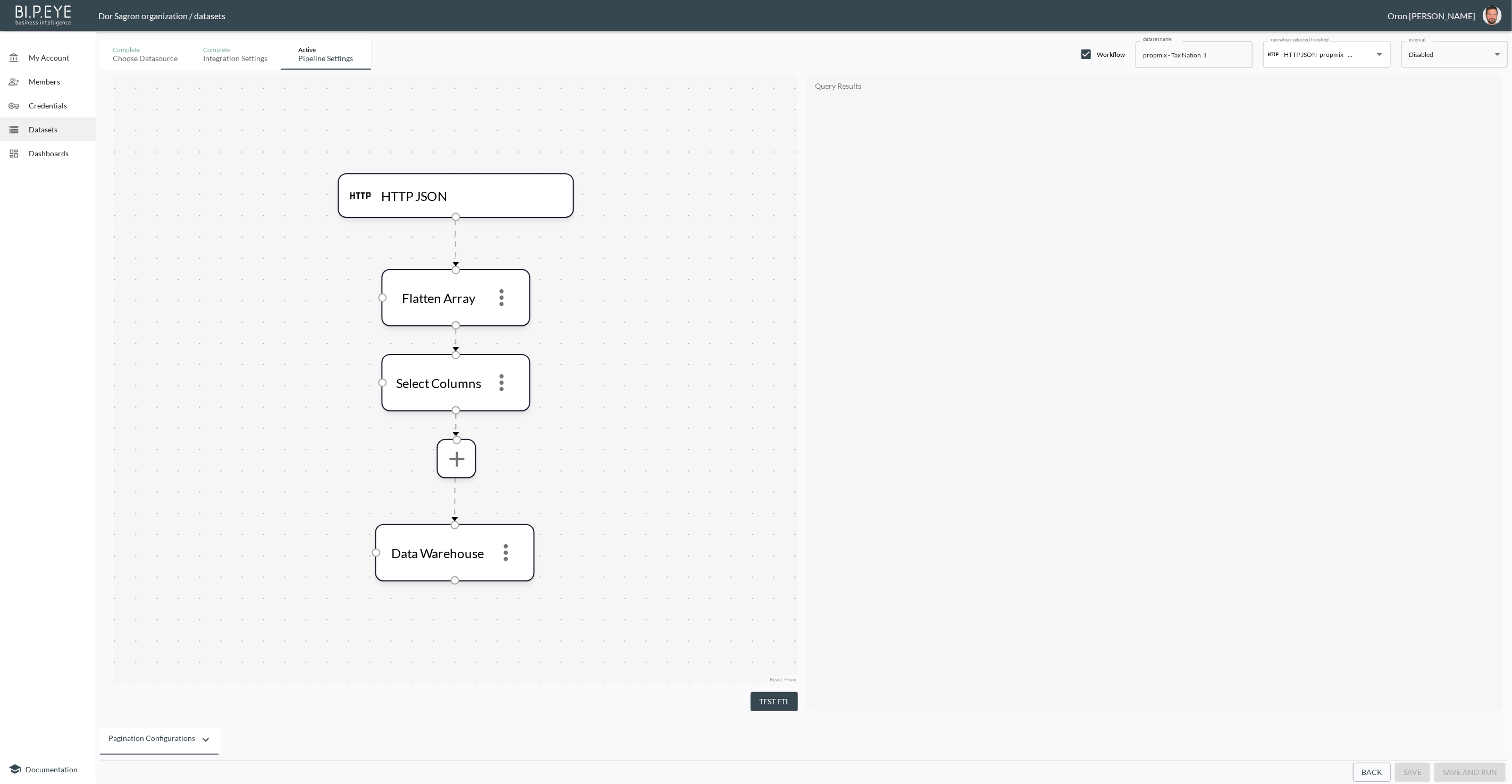
click at [1157, 50] on input "propmix - Tax Nation 1" at bounding box center [1194, 54] width 117 height 27
paste input "GetListingDetails"
type input "GetListingDetails - Tax Nation 1"
click at [1420, 776] on button "save" at bounding box center [1412, 772] width 35 height 20
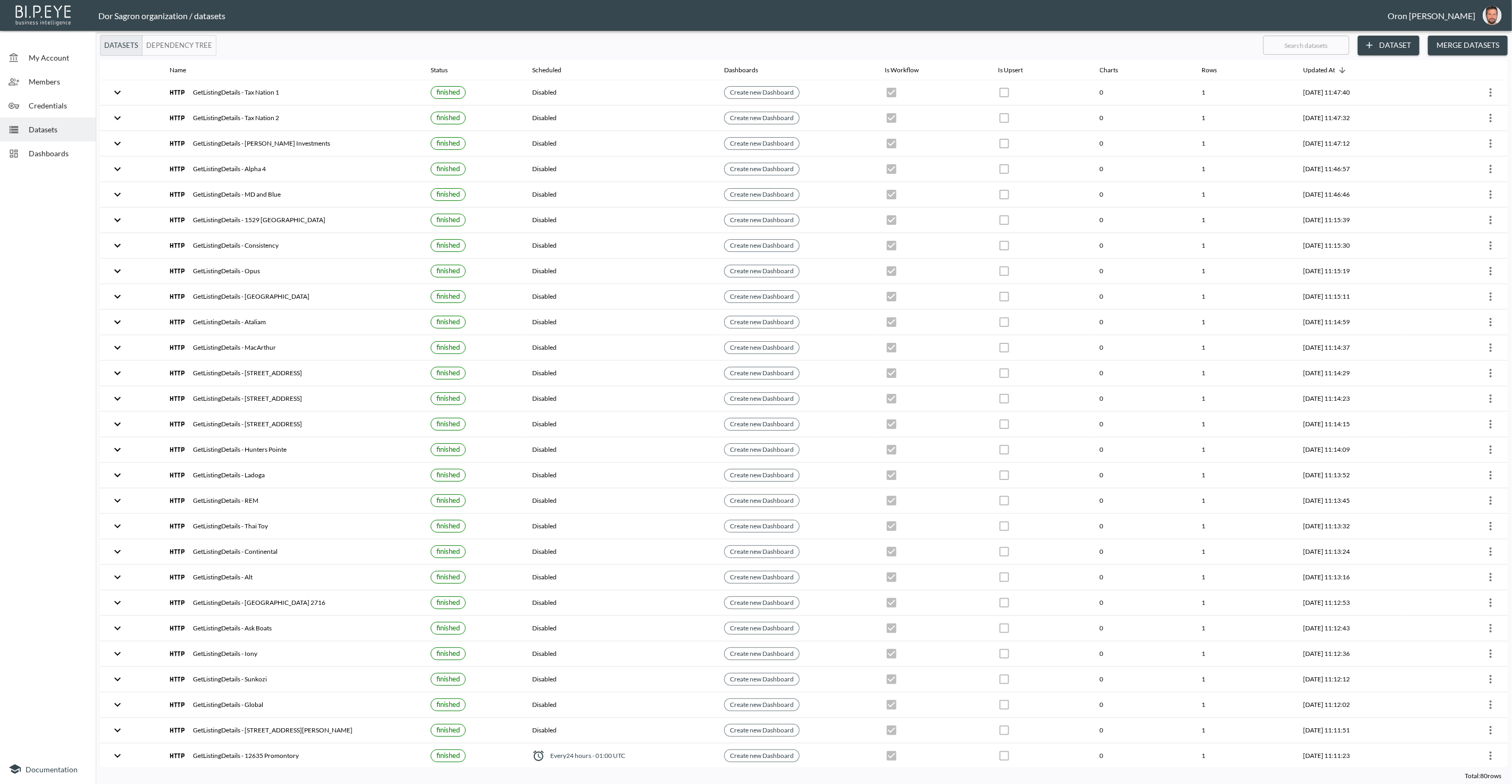
scroll to position [462, 0]
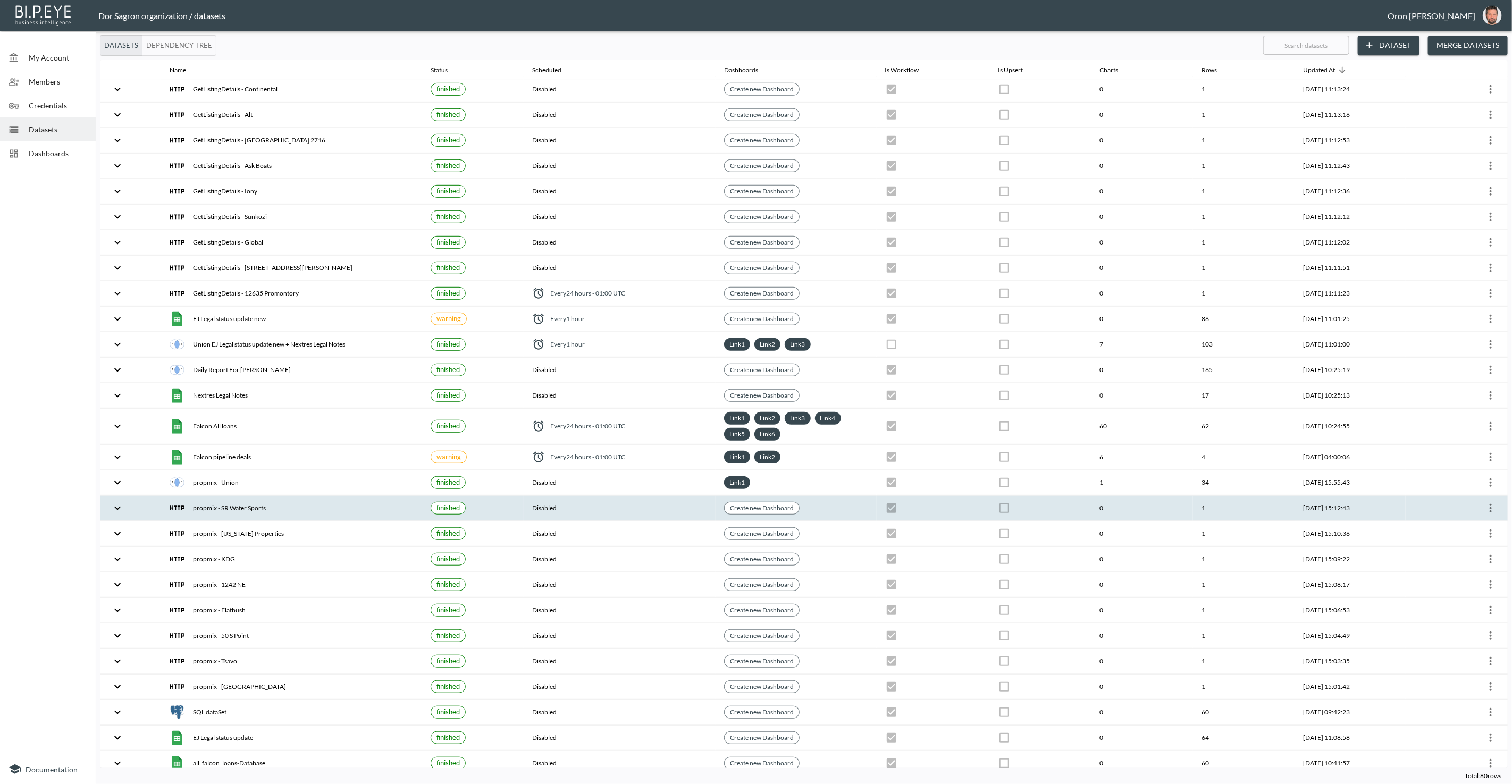
click at [1489, 504] on icon "more" at bounding box center [1490, 508] width 2 height 8
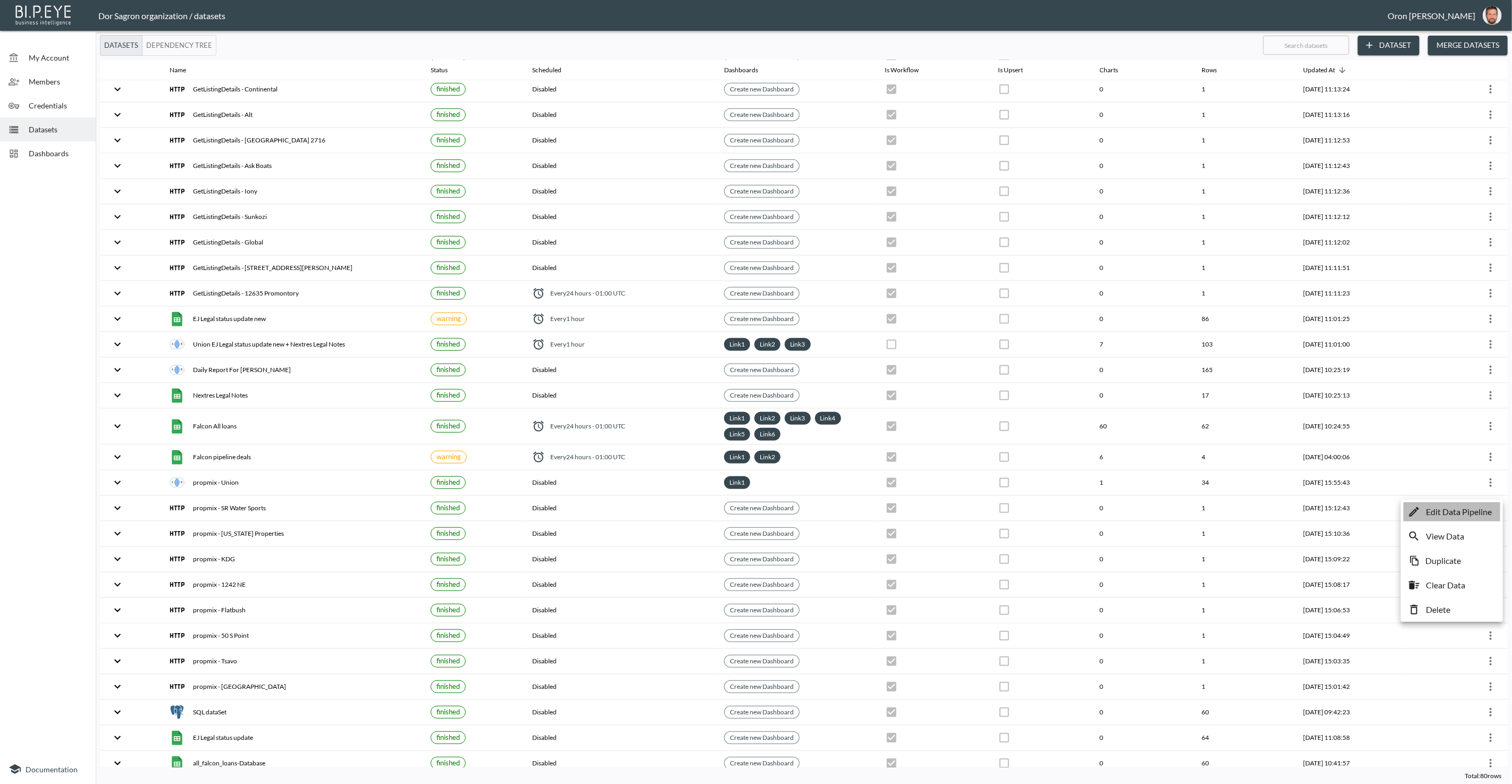
click at [1473, 508] on p "Edit Data Pipeline" at bounding box center [1459, 512] width 66 height 13
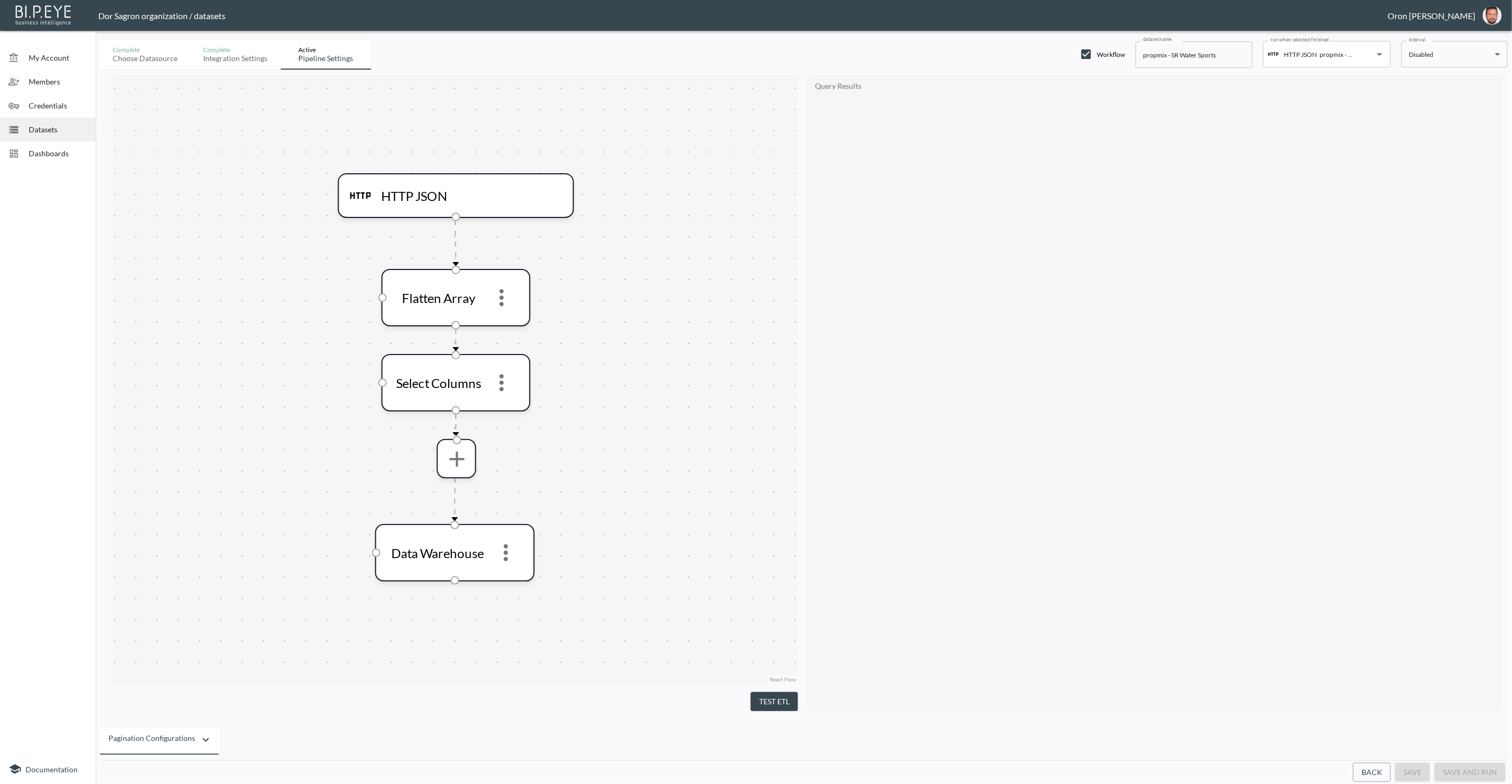
click at [1153, 54] on input "propmix - SR Water Sports" at bounding box center [1194, 54] width 117 height 27
paste input "GetListingDetails"
type input "GetListingDetails - SR Water Sports"
click at [1419, 776] on button "save" at bounding box center [1412, 772] width 35 height 20
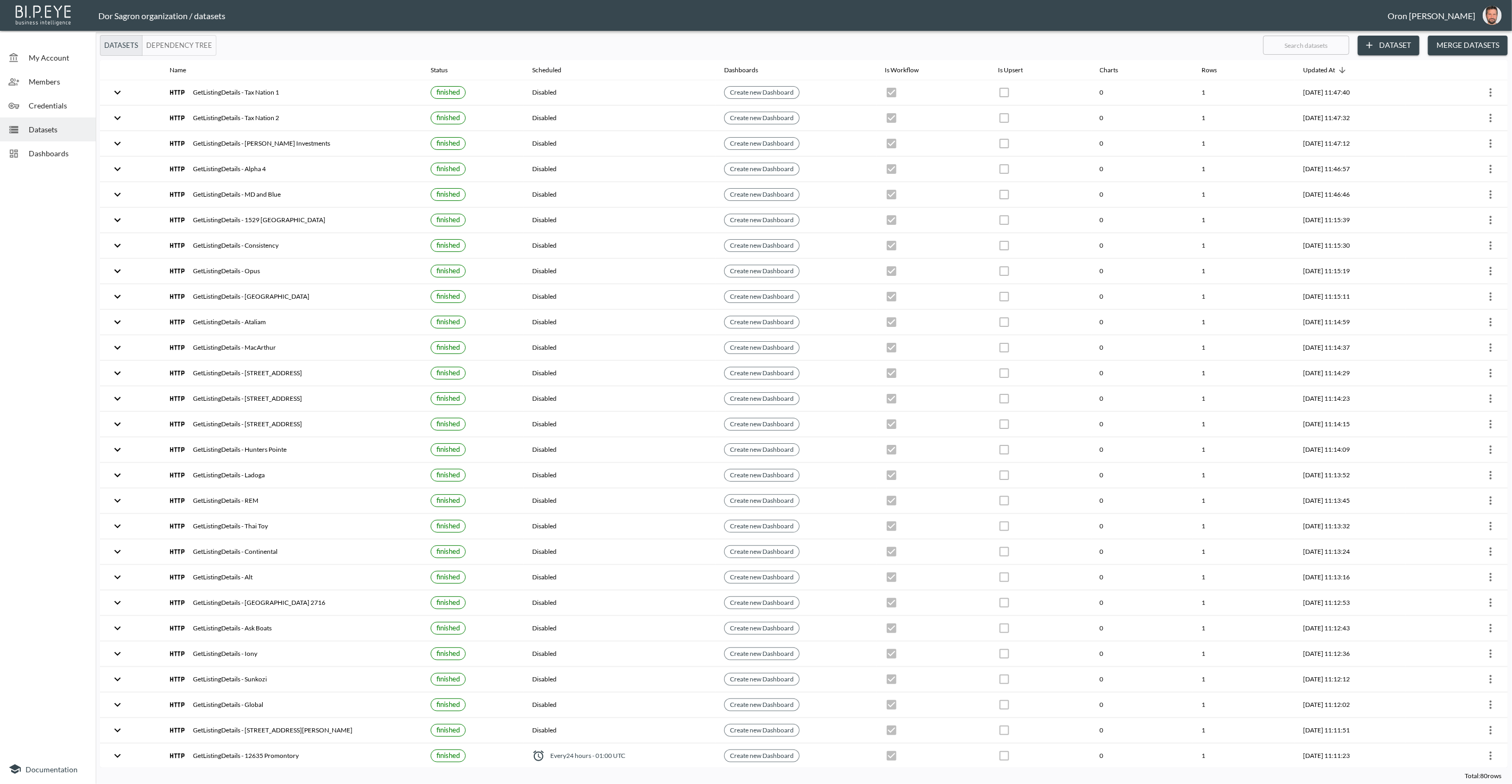
checkbox input "true"
checkbox input "false"
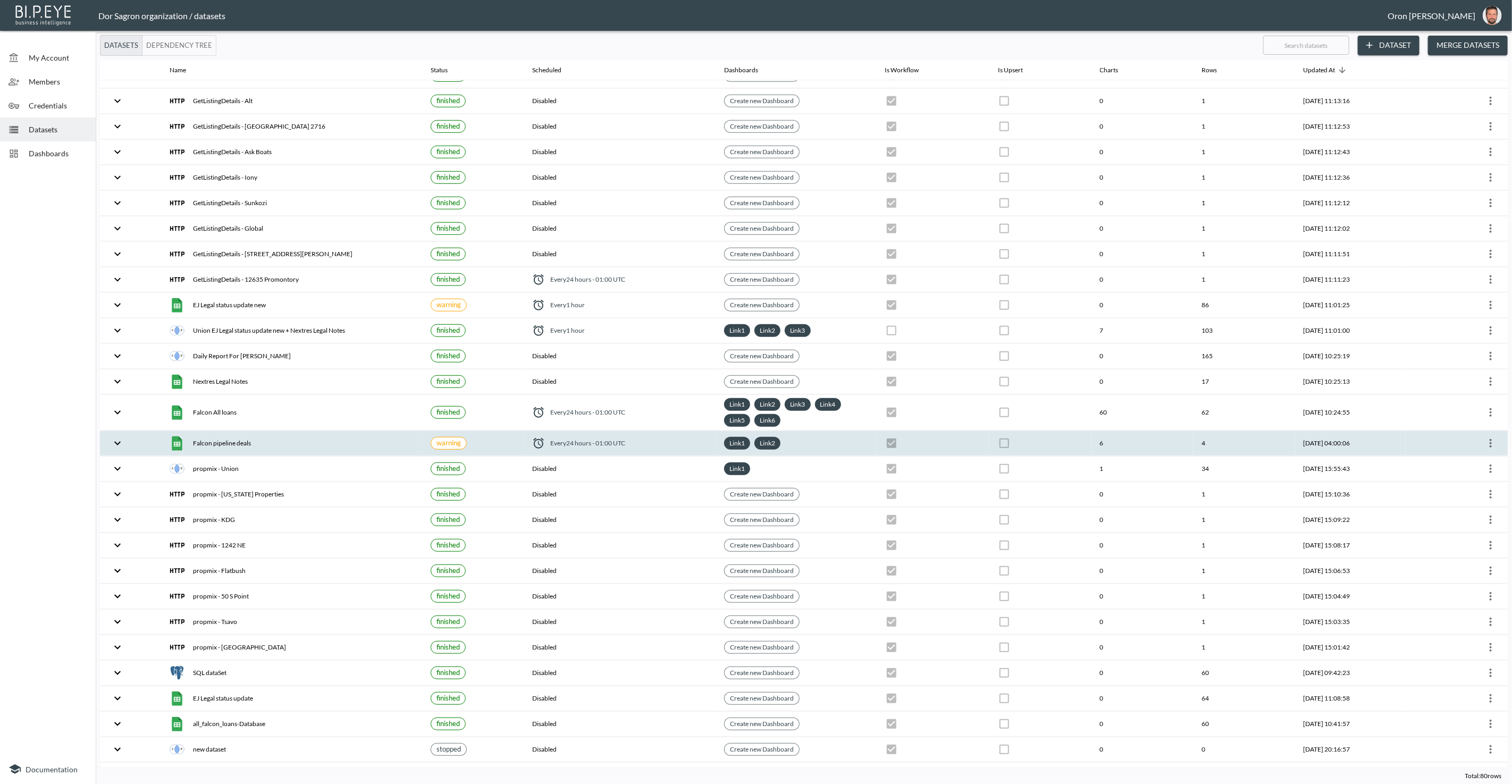
scroll to position [550, 0]
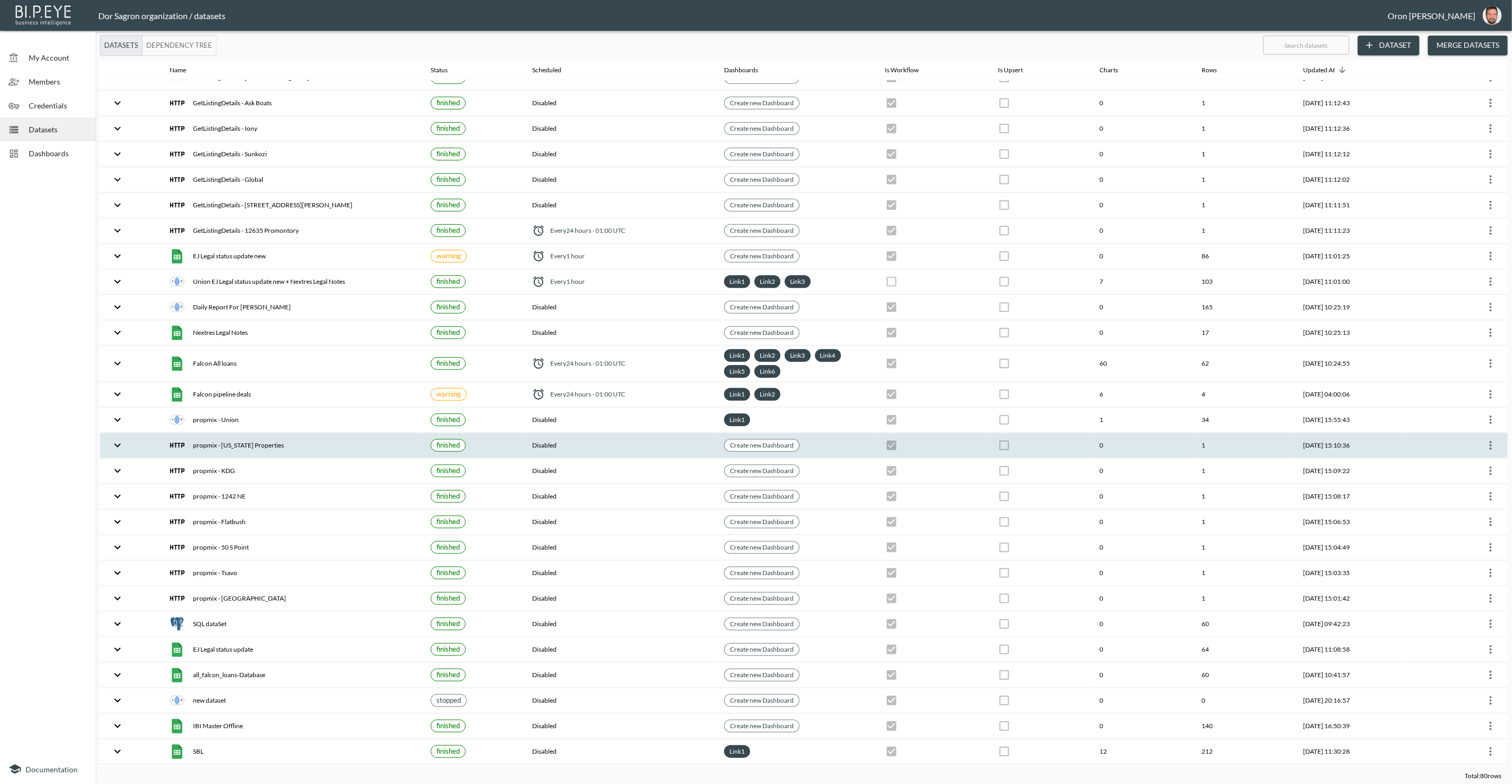
click at [1489, 441] on icon "more" at bounding box center [1490, 445] width 2 height 8
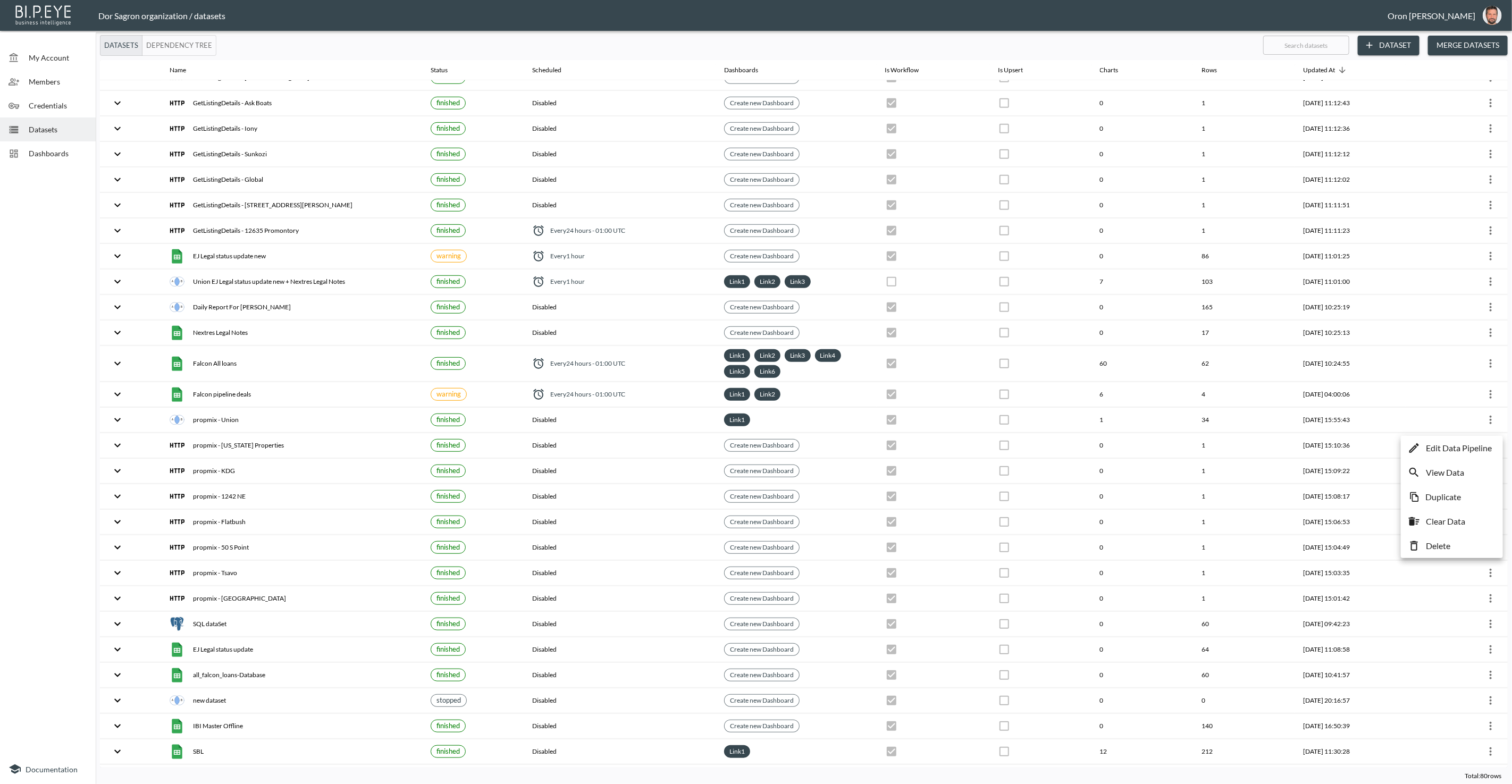
click at [1470, 448] on p "Edit Data Pipeline" at bounding box center [1459, 448] width 66 height 13
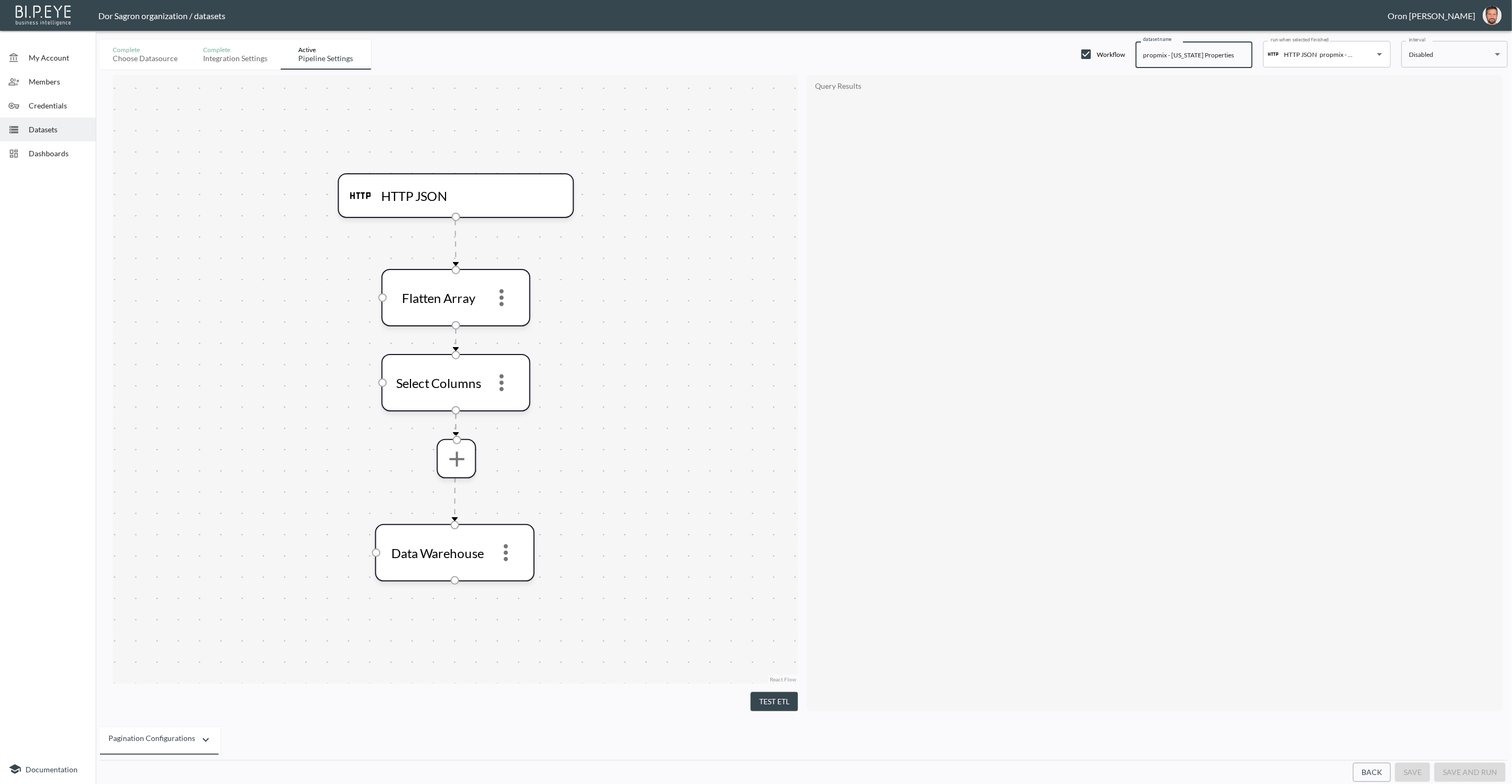
click at [1155, 54] on input "propmix - [US_STATE] Properties" at bounding box center [1194, 54] width 117 height 27
paste input "GetListingDetails"
type input "GetListingDetails - [US_STATE] Properties"
click at [1422, 772] on button "save" at bounding box center [1412, 772] width 35 height 20
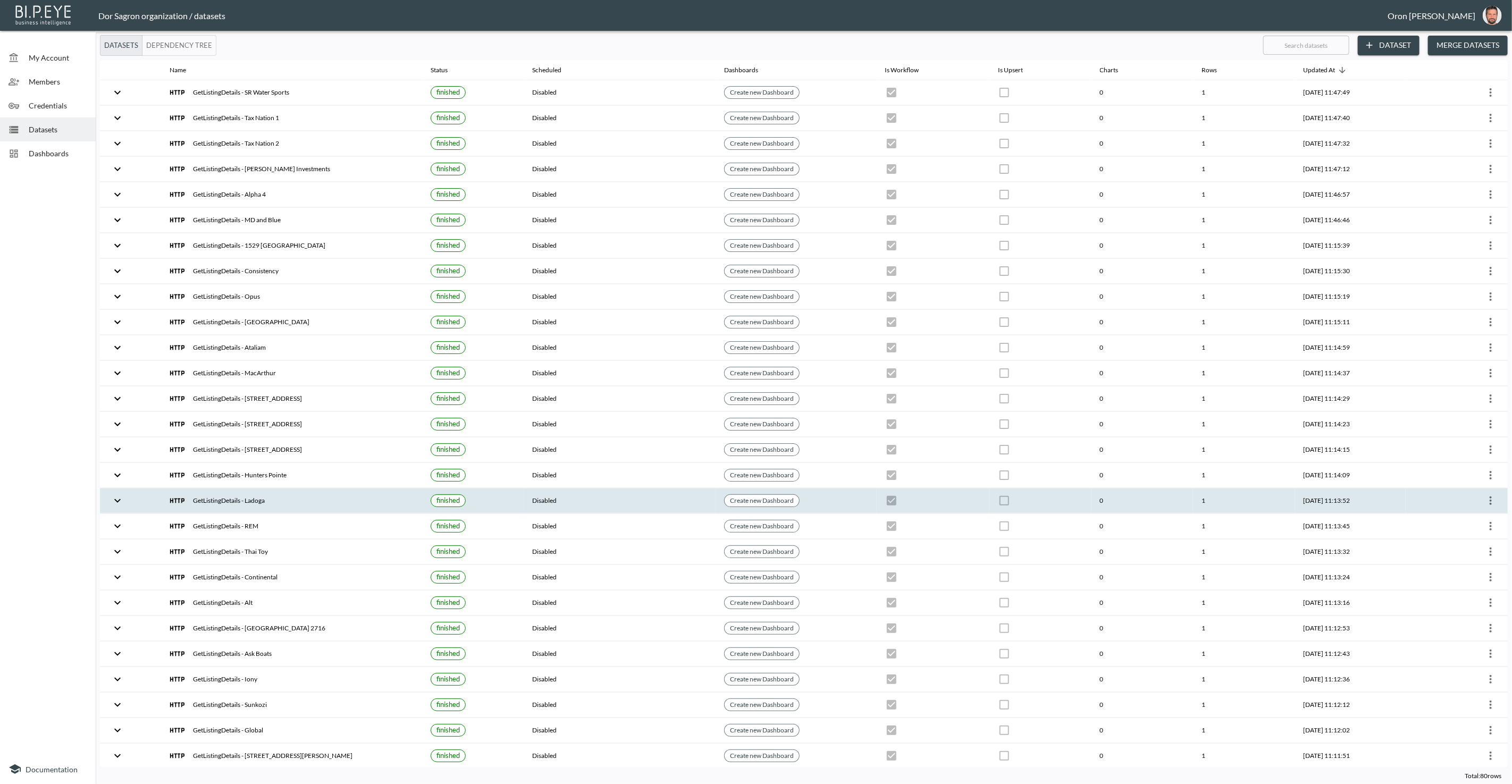
checkbox input "true"
checkbox input "false"
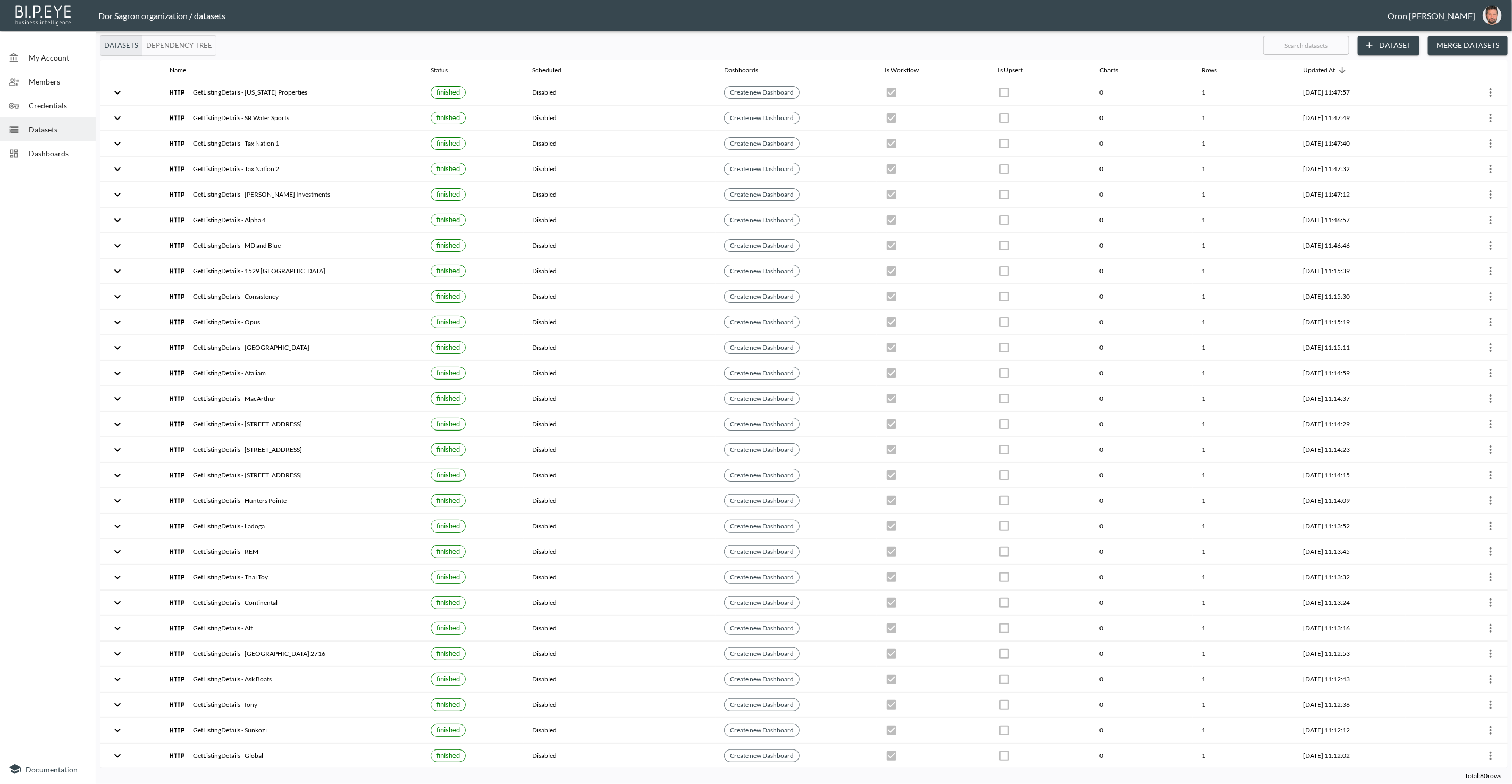
scroll to position [590, 0]
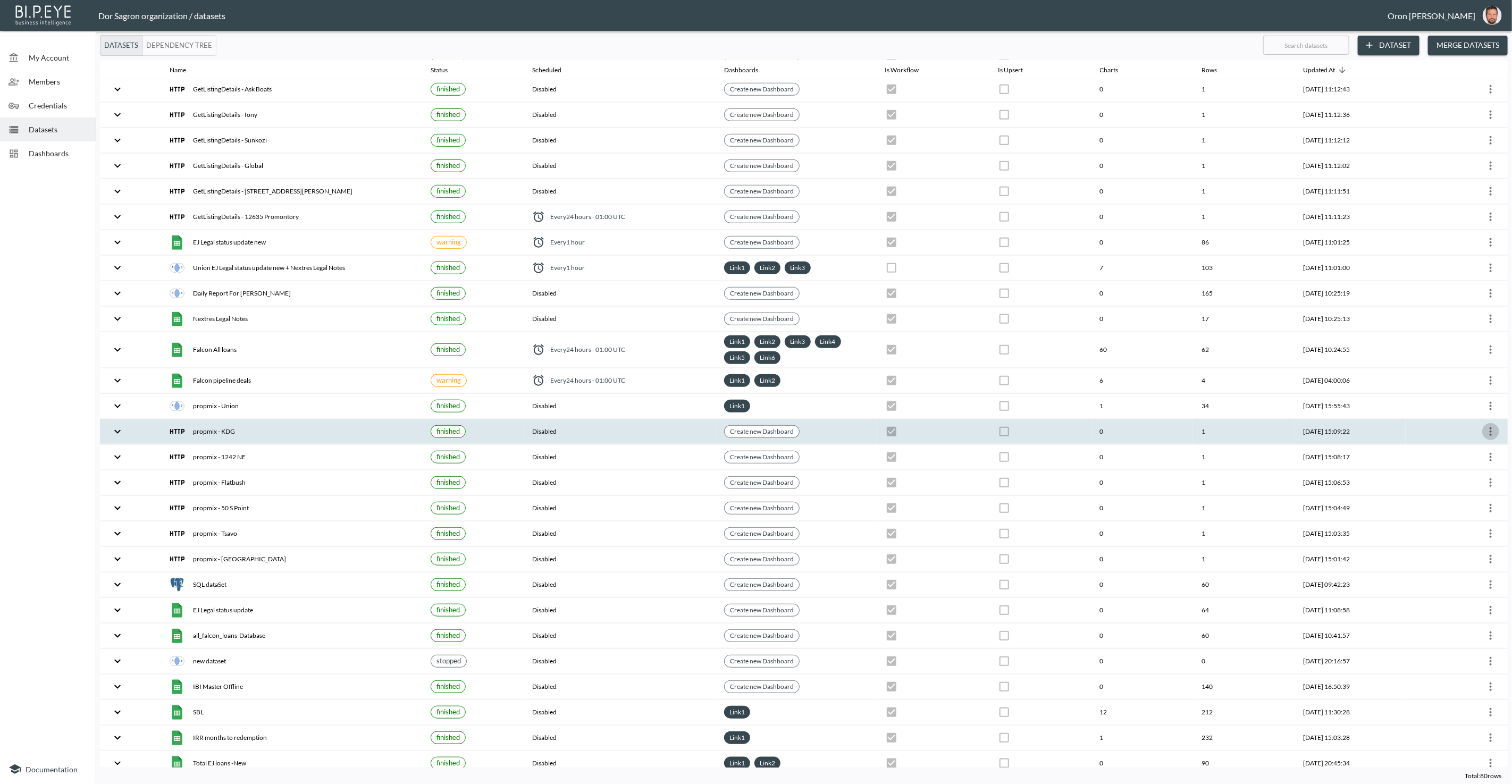
click at [1487, 425] on icon "more" at bounding box center [1491, 431] width 13 height 13
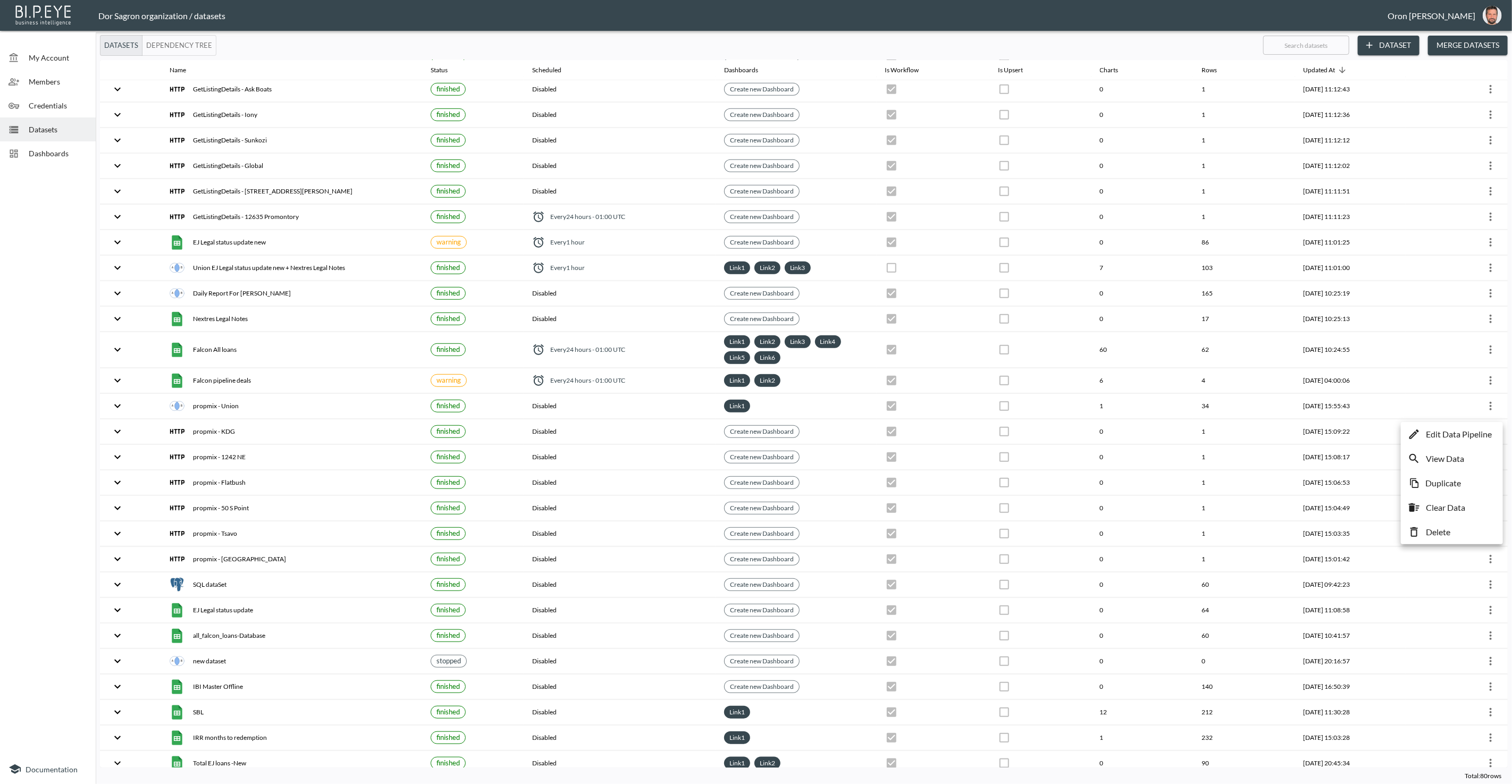
click at [1471, 431] on p "Edit Data Pipeline" at bounding box center [1459, 434] width 66 height 13
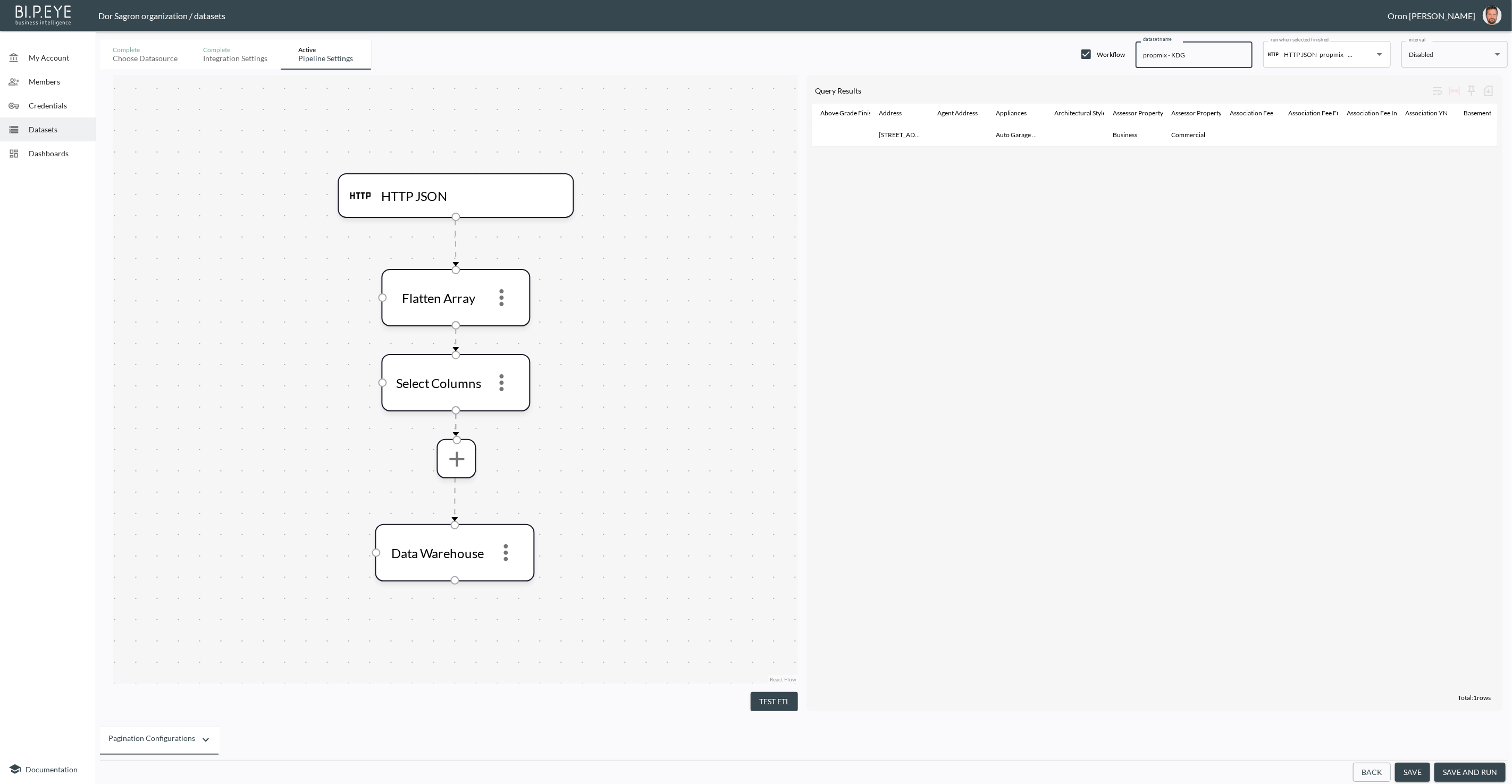
click at [1157, 56] on input "propmix - KDG" at bounding box center [1194, 54] width 117 height 27
paste input "GetListingDetails"
type input "GetListingDetails - KDG"
click at [1413, 772] on button "save" at bounding box center [1412, 772] width 35 height 20
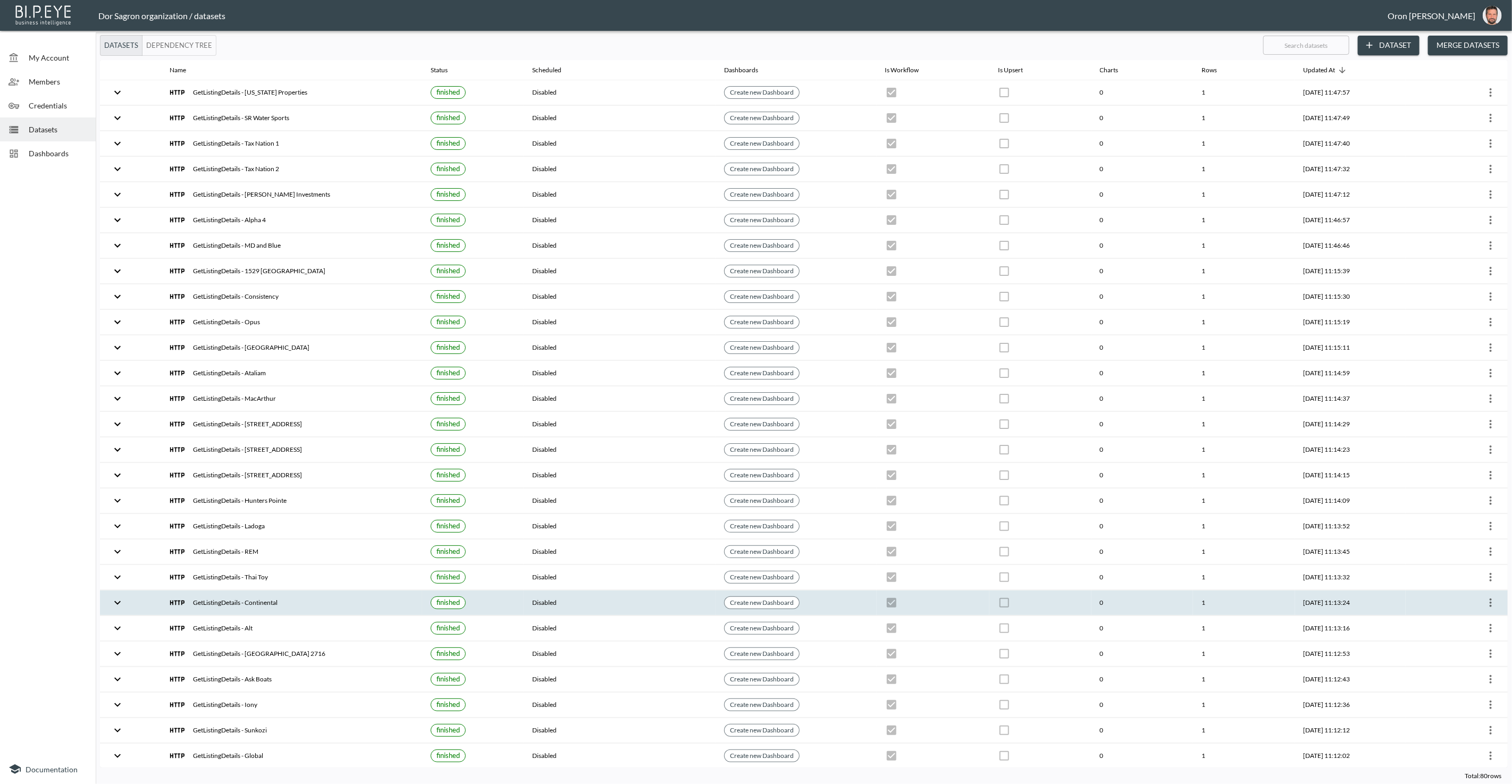
checkbox input "true"
checkbox input "false"
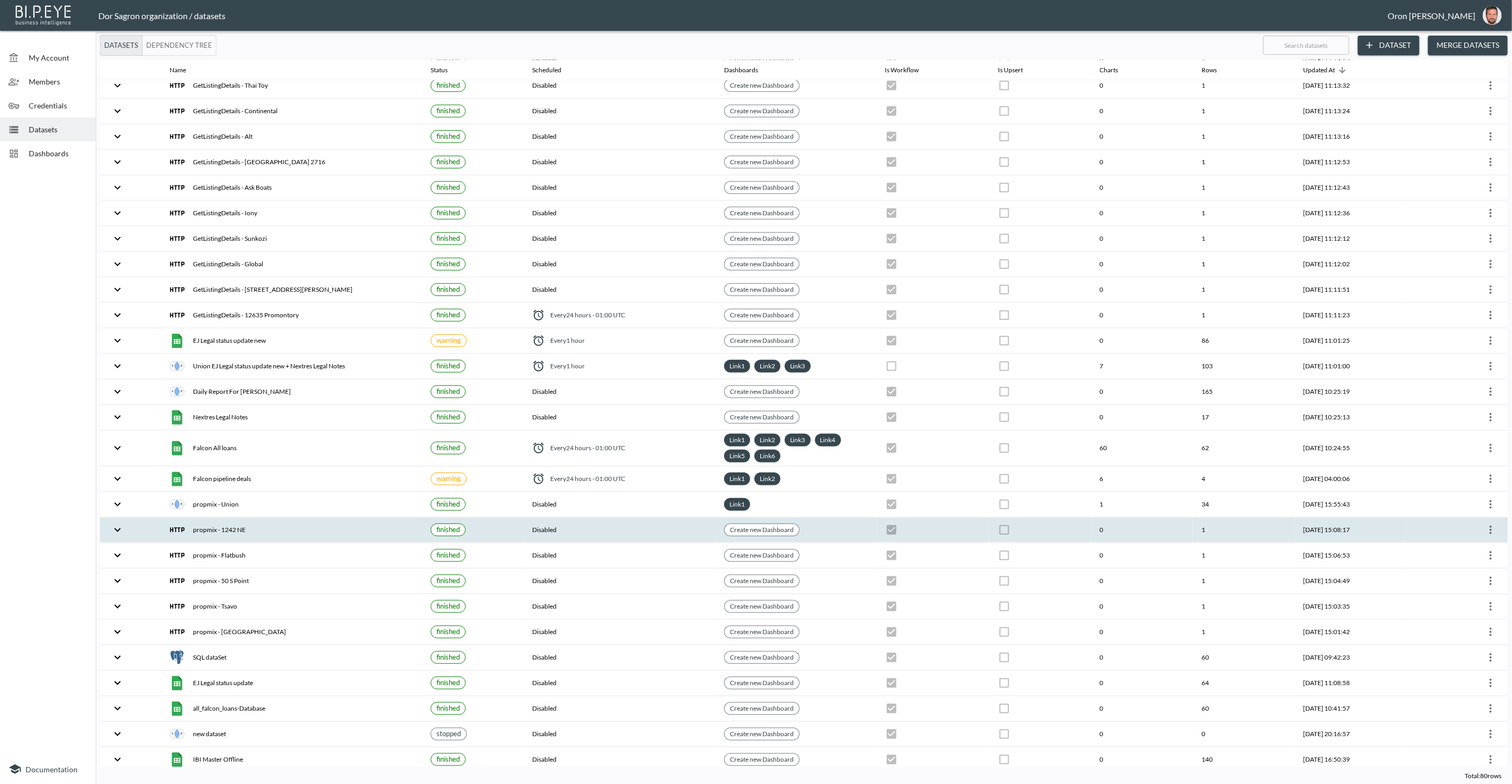
click at [1487, 524] on icon "more" at bounding box center [1491, 530] width 13 height 13
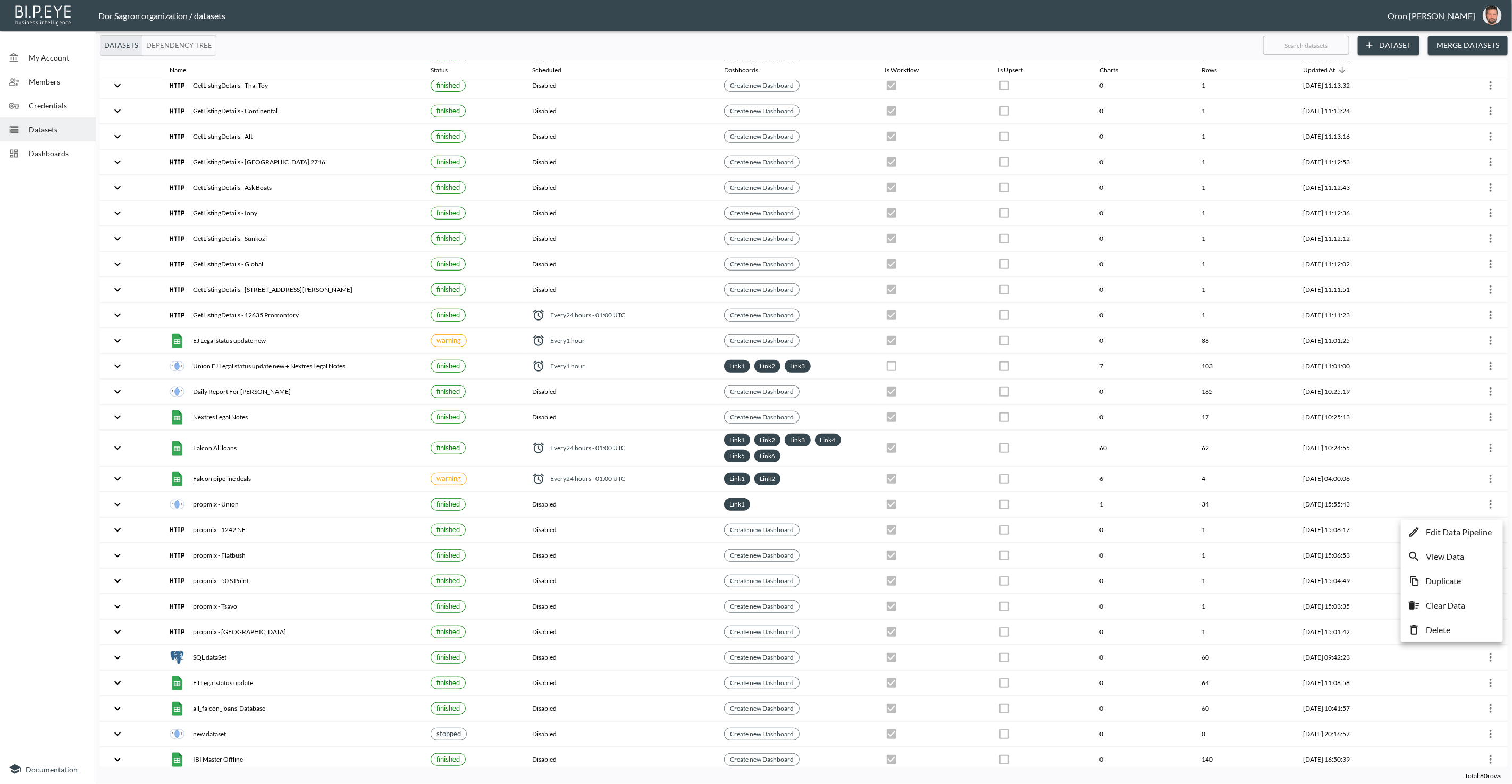
click at [1469, 526] on p "Edit Data Pipeline" at bounding box center [1459, 532] width 66 height 13
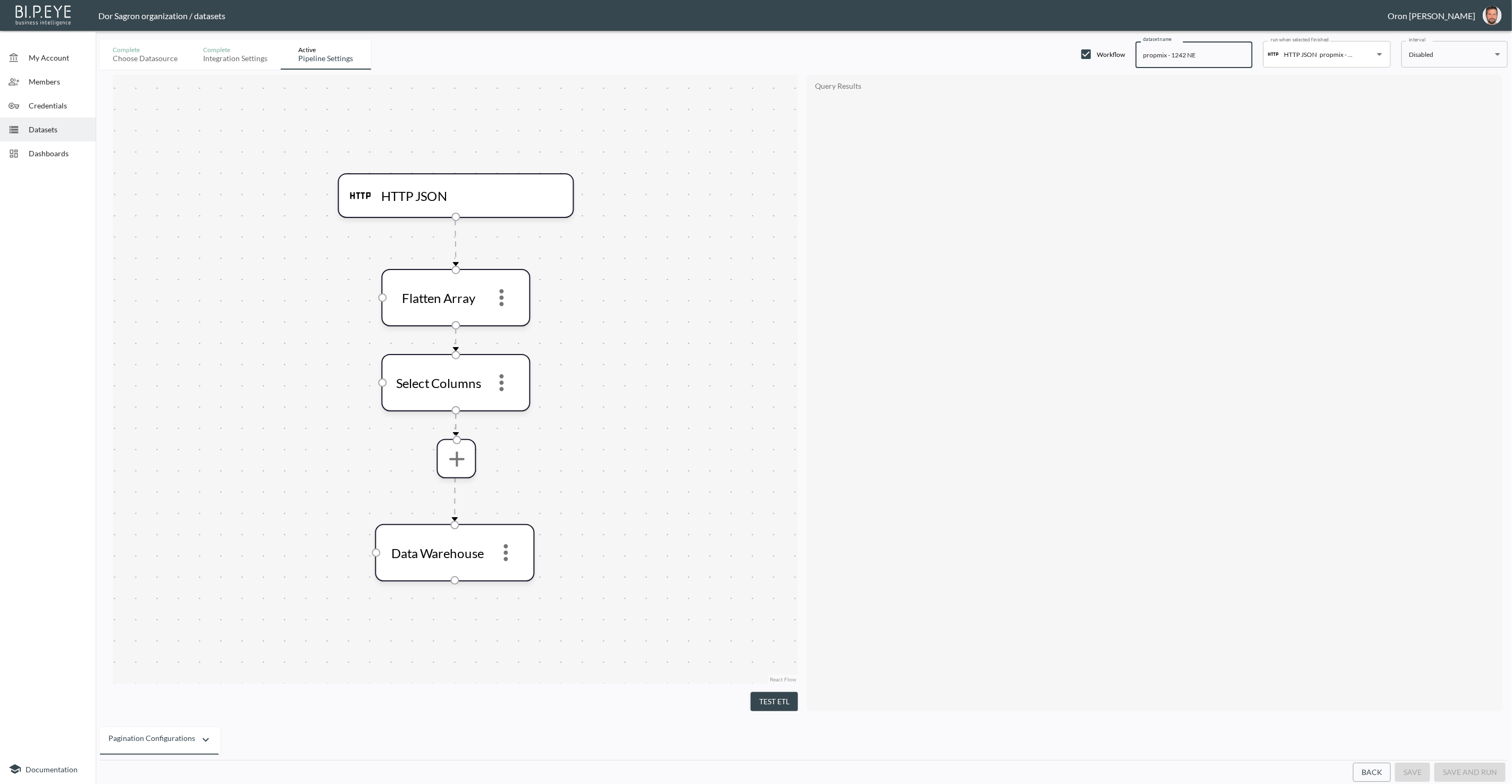
click at [1147, 56] on input "propmix - 1242 NE" at bounding box center [1194, 54] width 117 height 27
paste input "GetListingDetails"
type input "GetListingDetails - 1242 NE"
click at [1418, 773] on button "save" at bounding box center [1412, 772] width 35 height 20
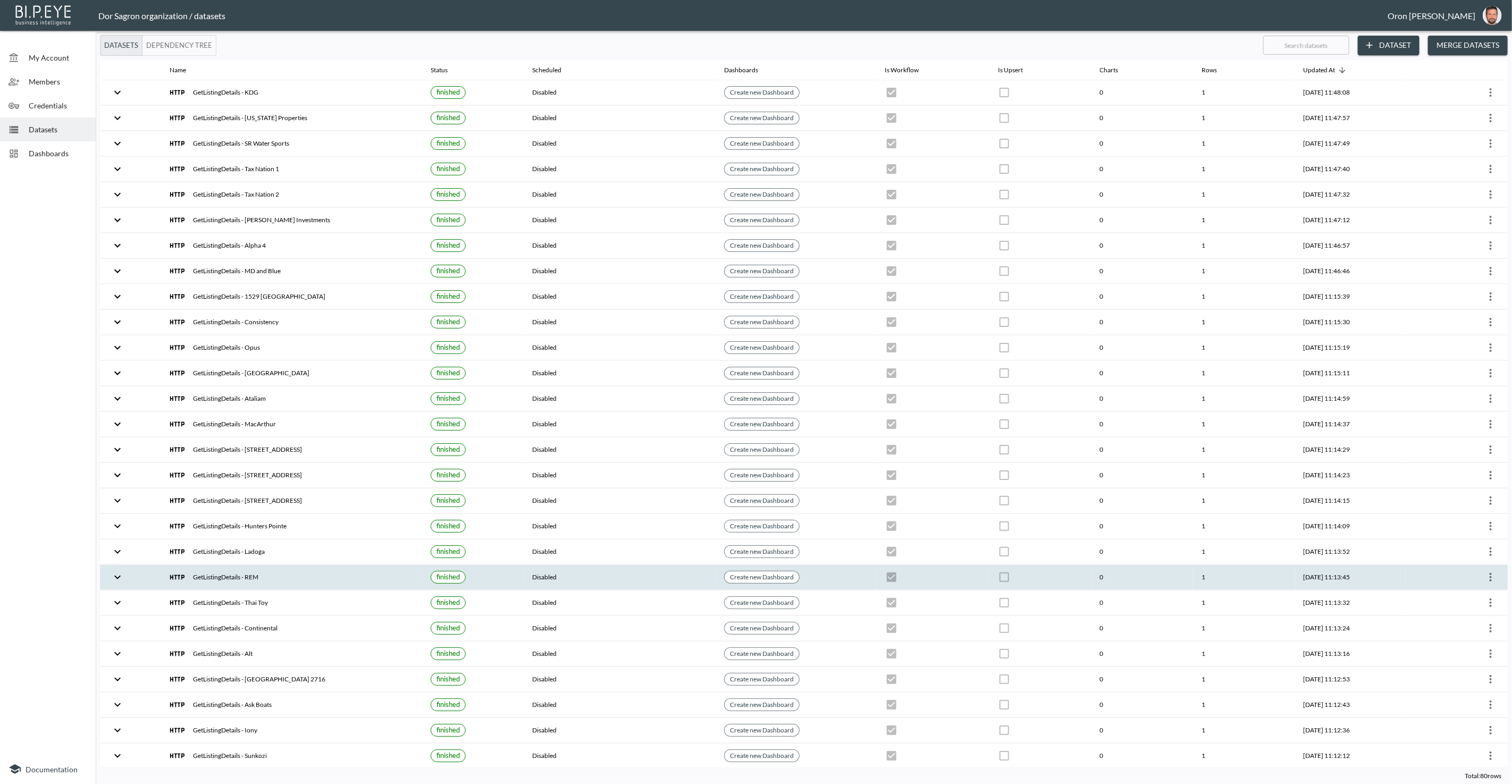
checkbox input "true"
checkbox input "false"
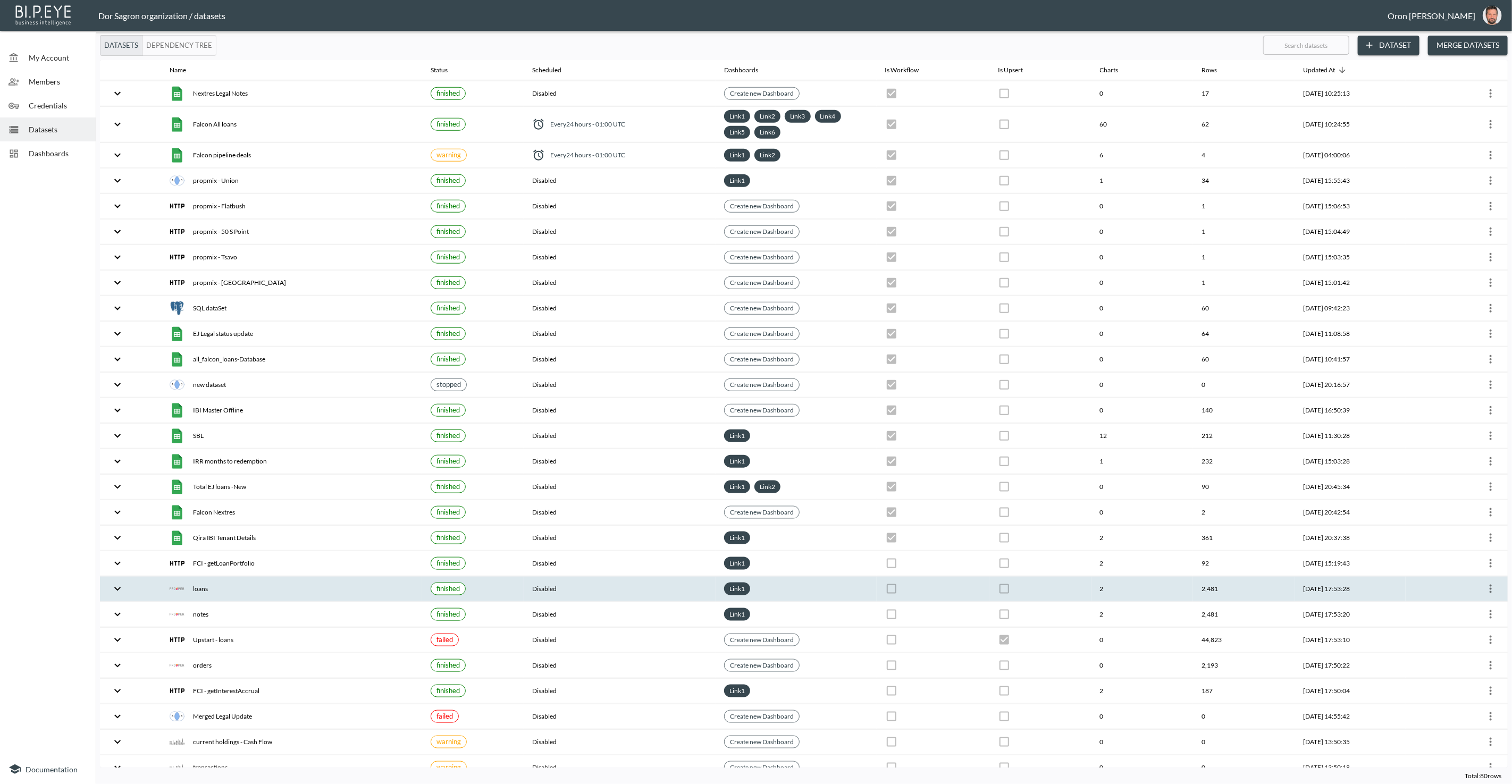
scroll to position [785, 0]
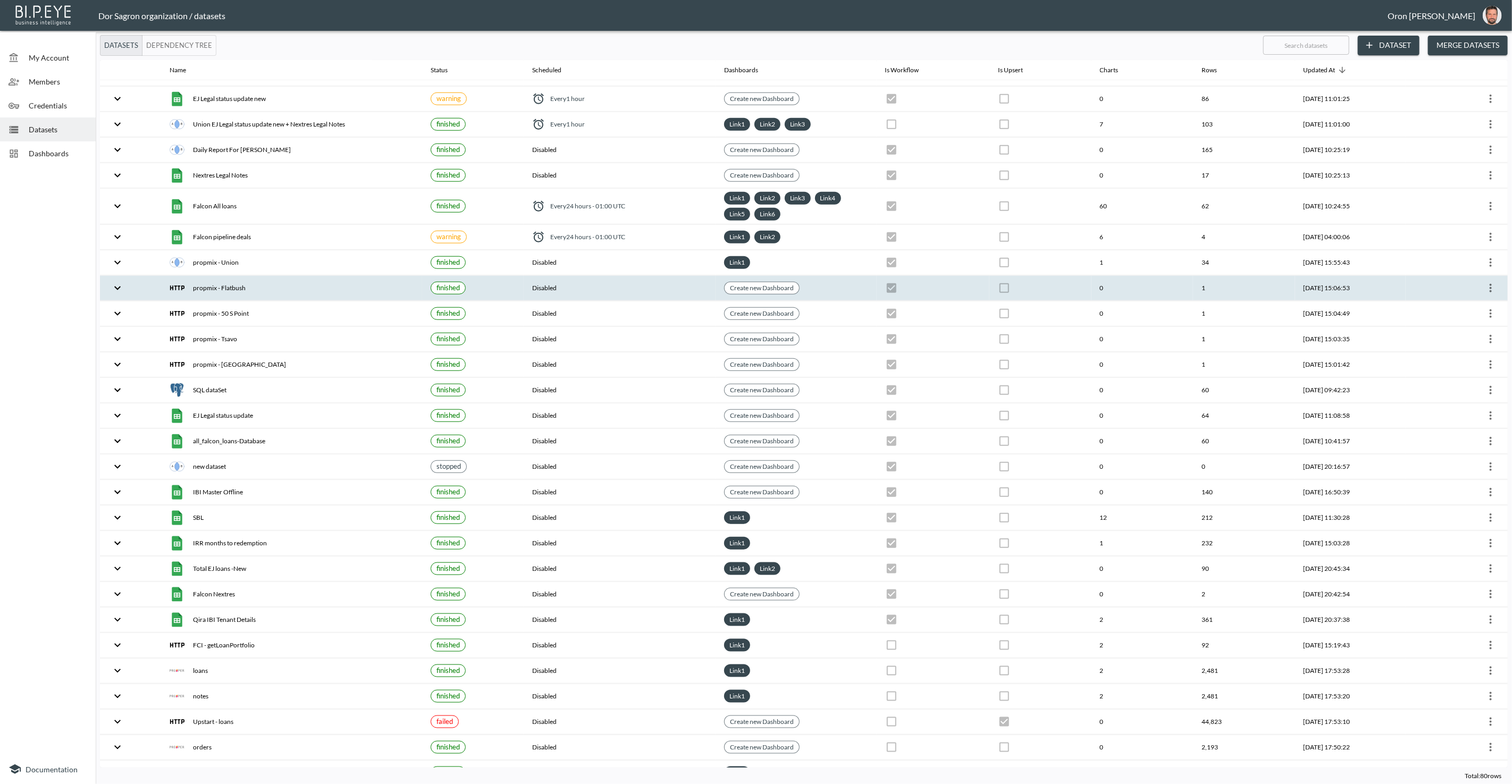
click at [1484, 282] on icon "more" at bounding box center [1491, 288] width 13 height 13
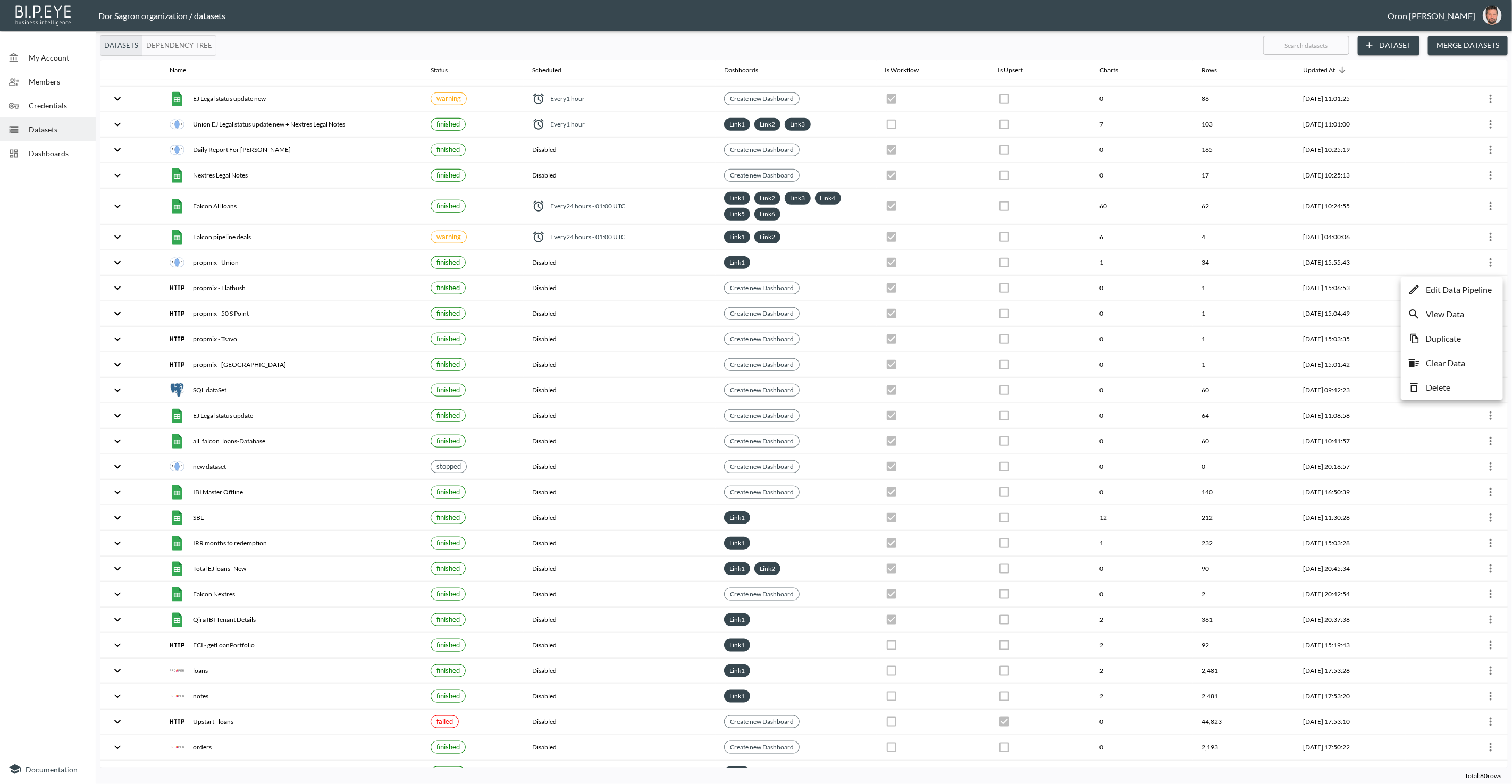
click at [1470, 287] on p "Edit Data Pipeline" at bounding box center [1459, 289] width 66 height 13
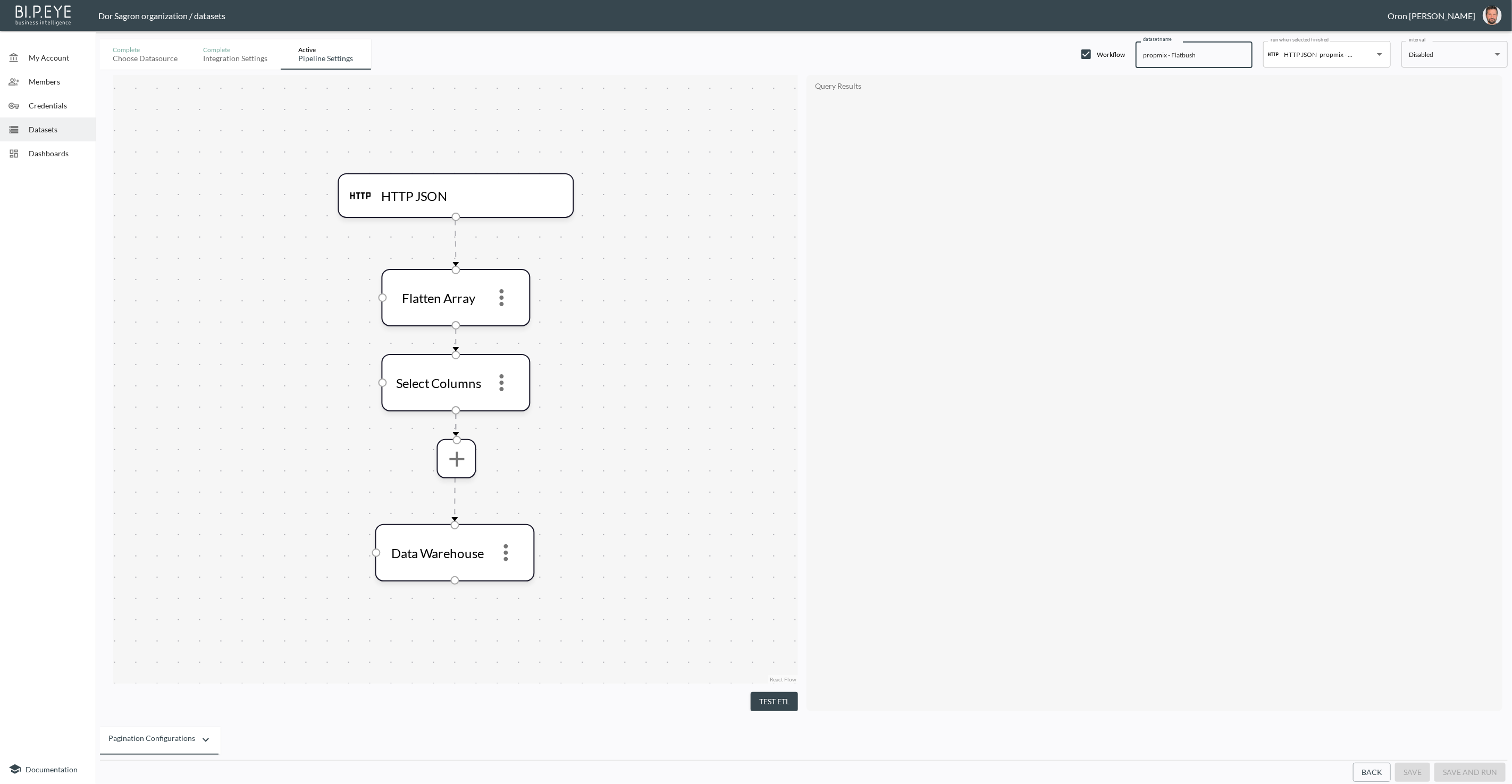
click at [1143, 52] on input "propmix - Flatbush" at bounding box center [1194, 54] width 117 height 27
paste input "GetListingDetails"
type input "GetListingDetails - Flatbush"
click at [1410, 777] on button "save" at bounding box center [1412, 772] width 35 height 20
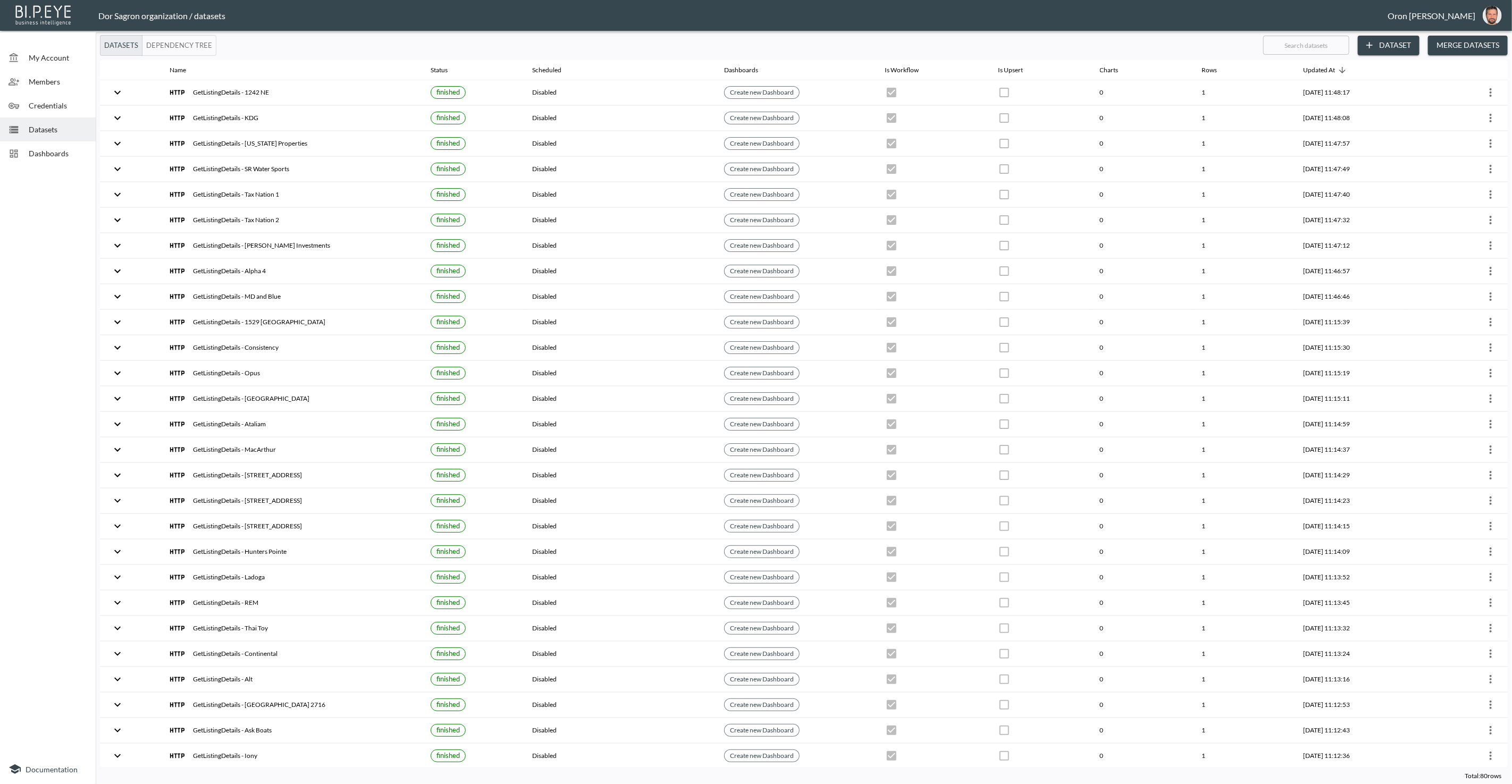
checkbox input "true"
checkbox input "false"
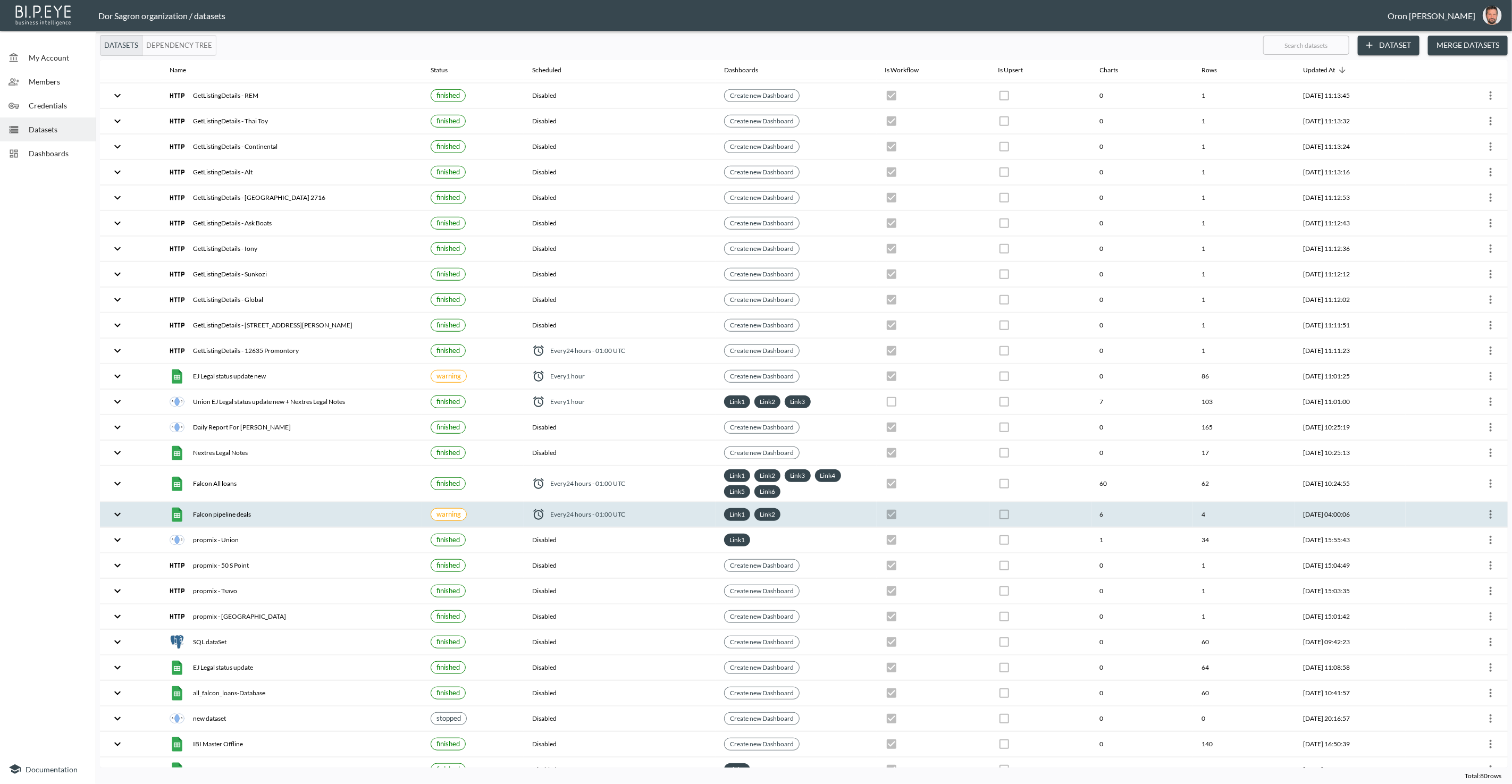
scroll to position [614, 0]
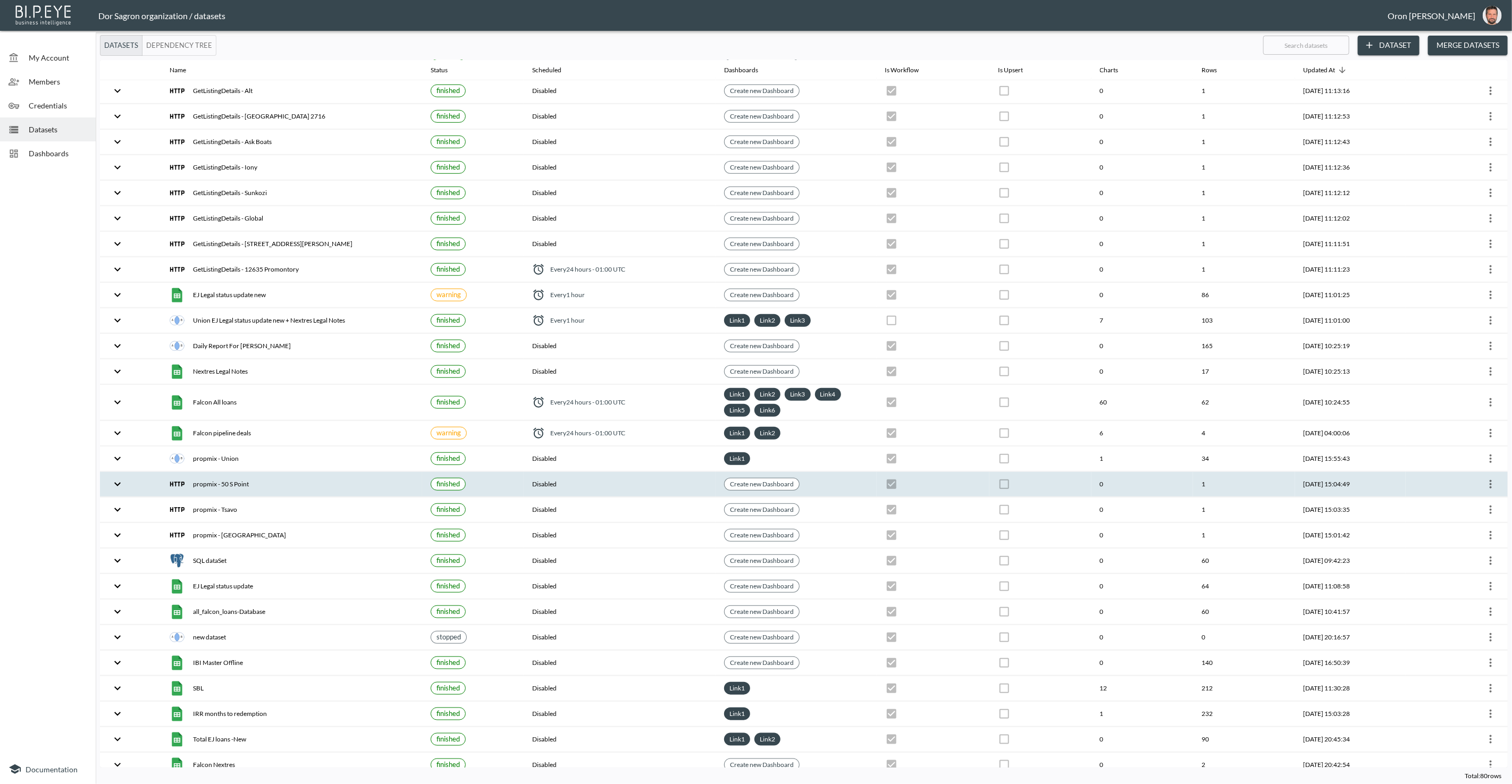
click at [1487, 477] on icon "more" at bounding box center [1491, 484] width 13 height 13
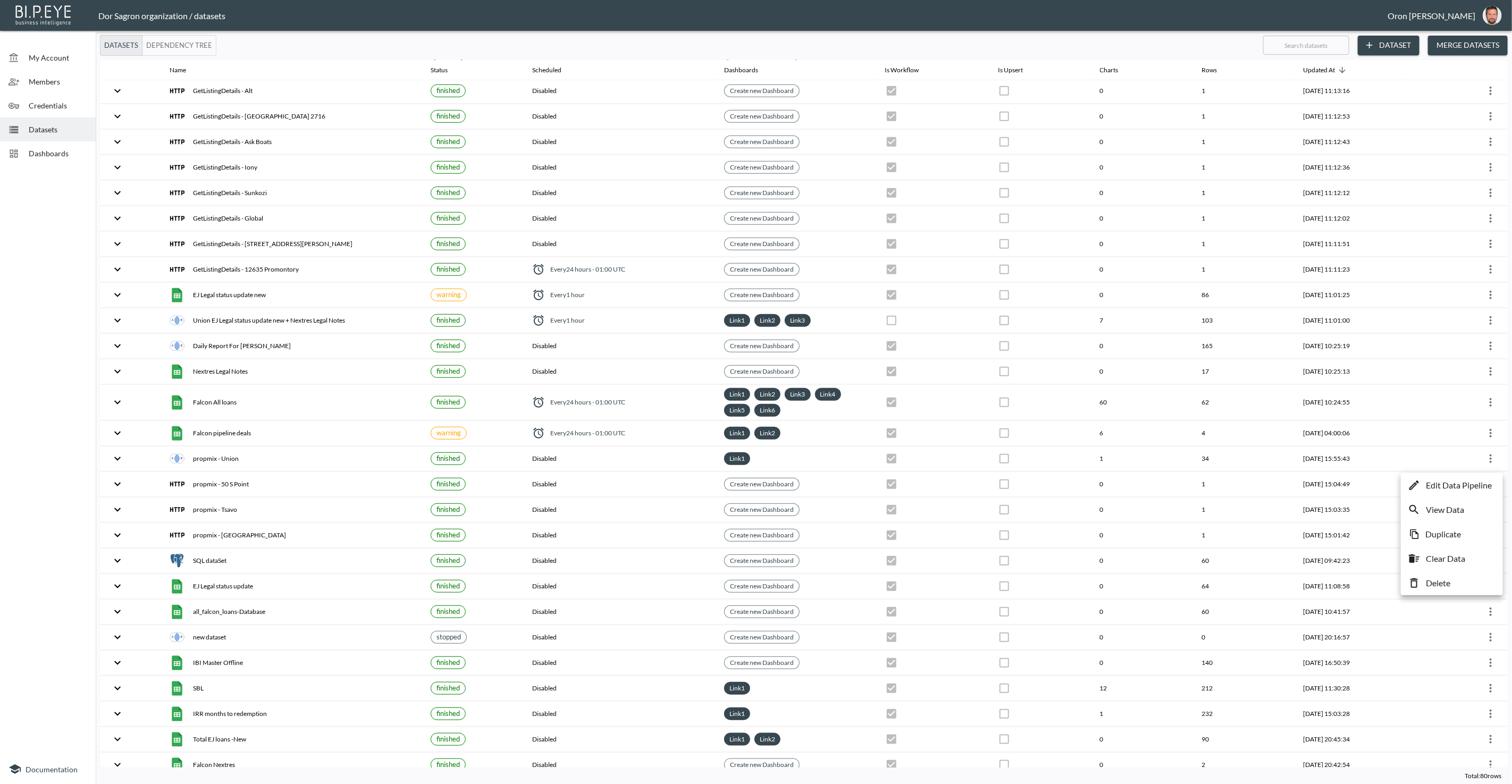
click at [1473, 482] on p "Edit Data Pipeline" at bounding box center [1459, 485] width 66 height 13
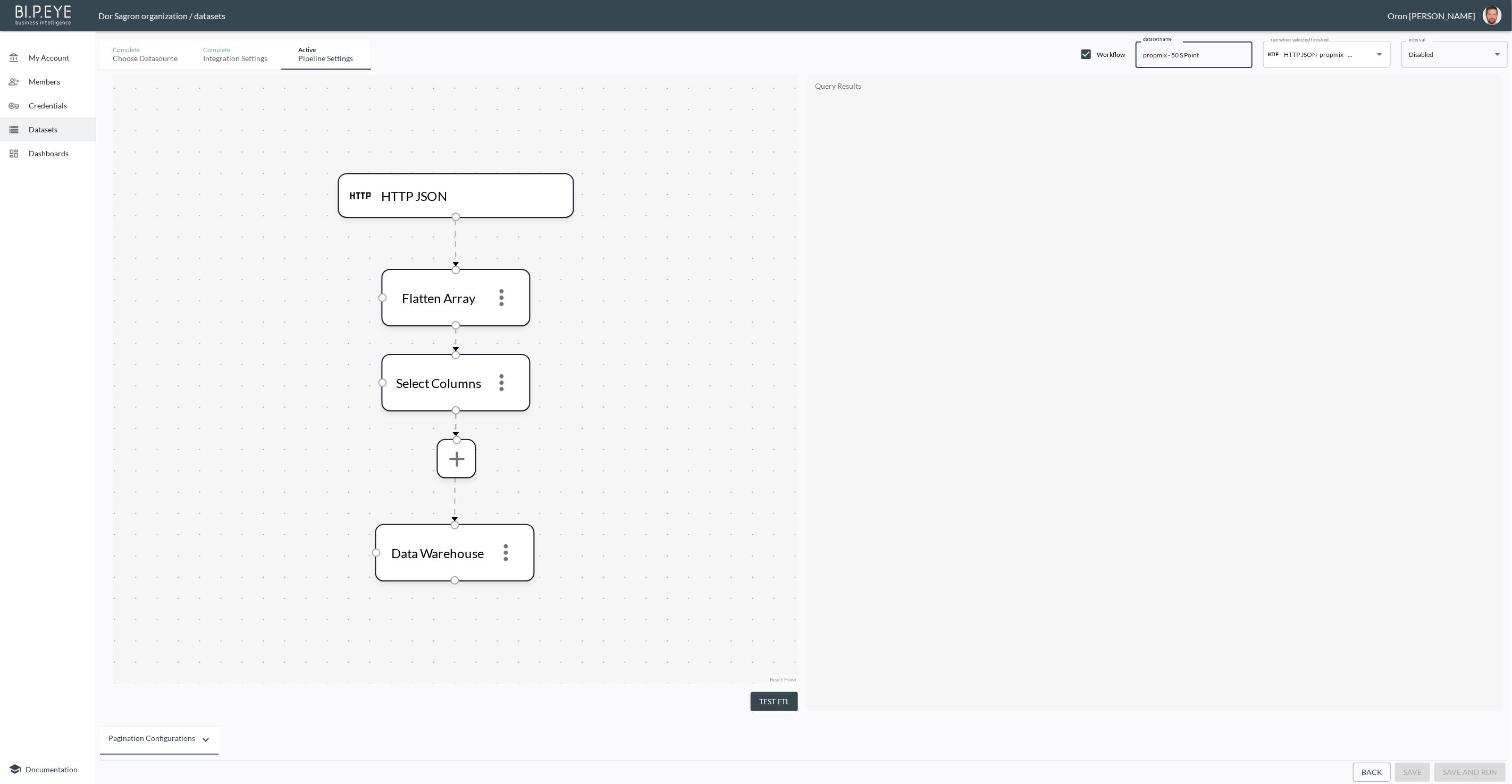
click at [1150, 56] on input "propmix - 50 S Point" at bounding box center [1194, 54] width 117 height 27
paste input "GetListingDetails"
type input "GetListingDetails - 50 S Point"
click at [1406, 768] on button "save" at bounding box center [1412, 772] width 35 height 20
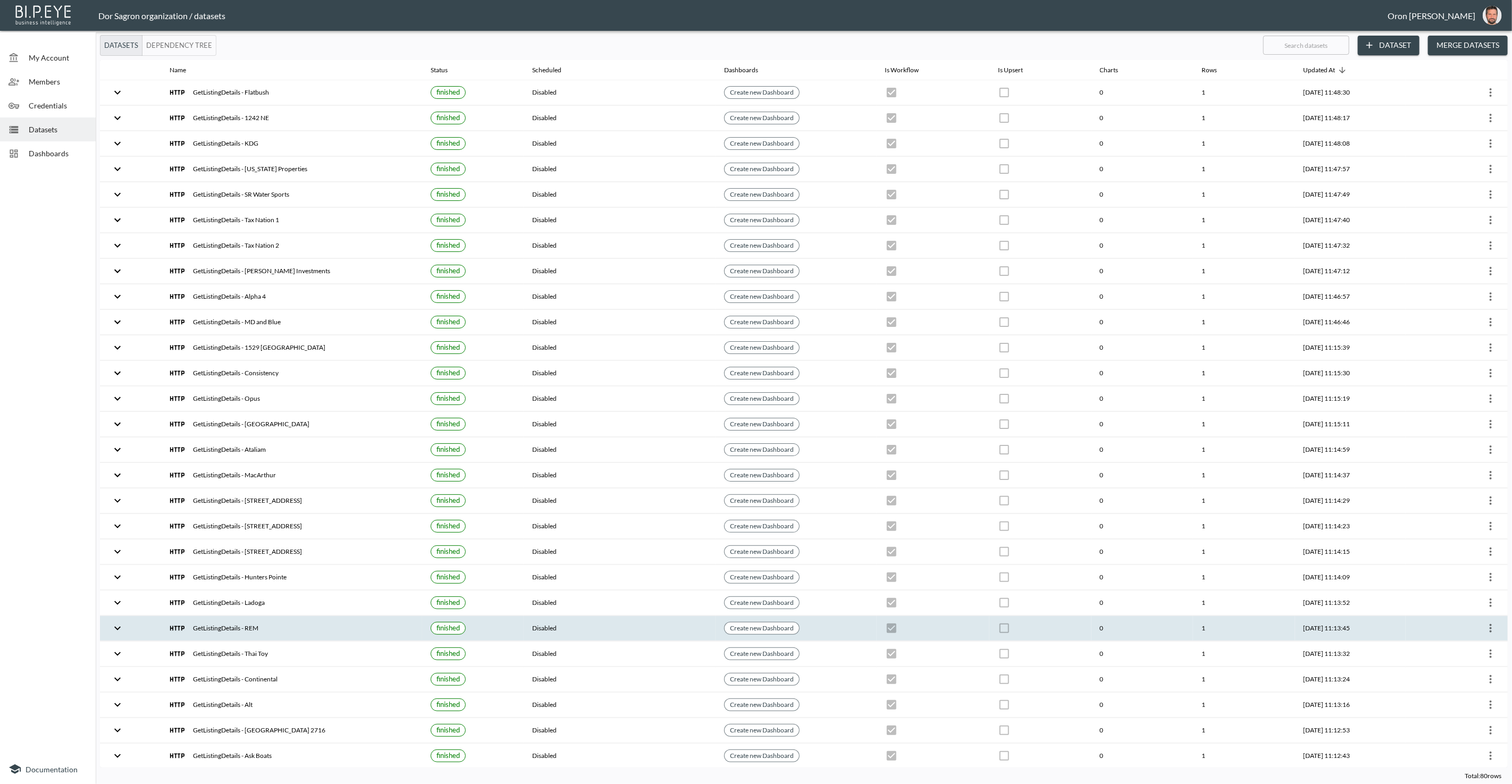
checkbox input "true"
checkbox input "false"
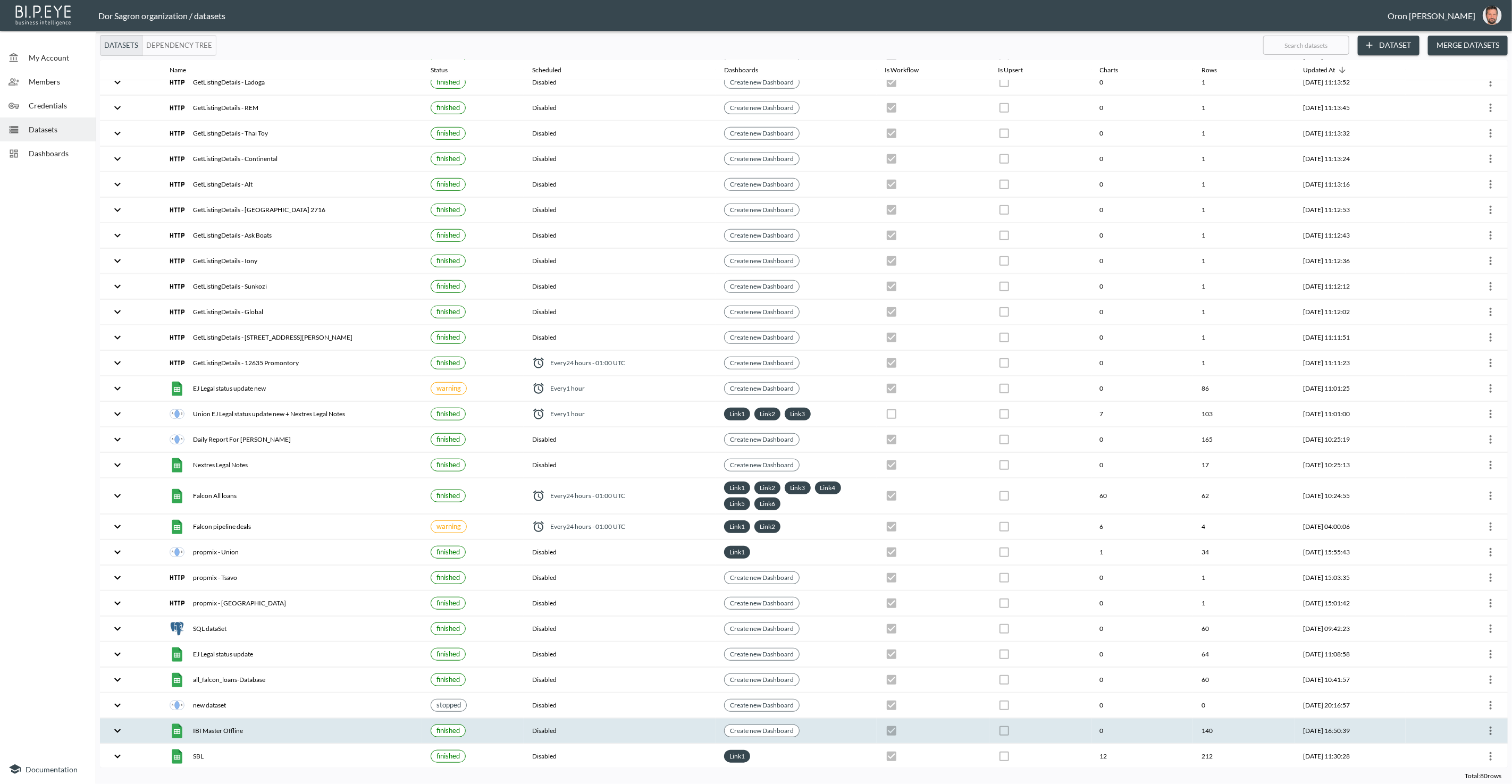
scroll to position [682, 0]
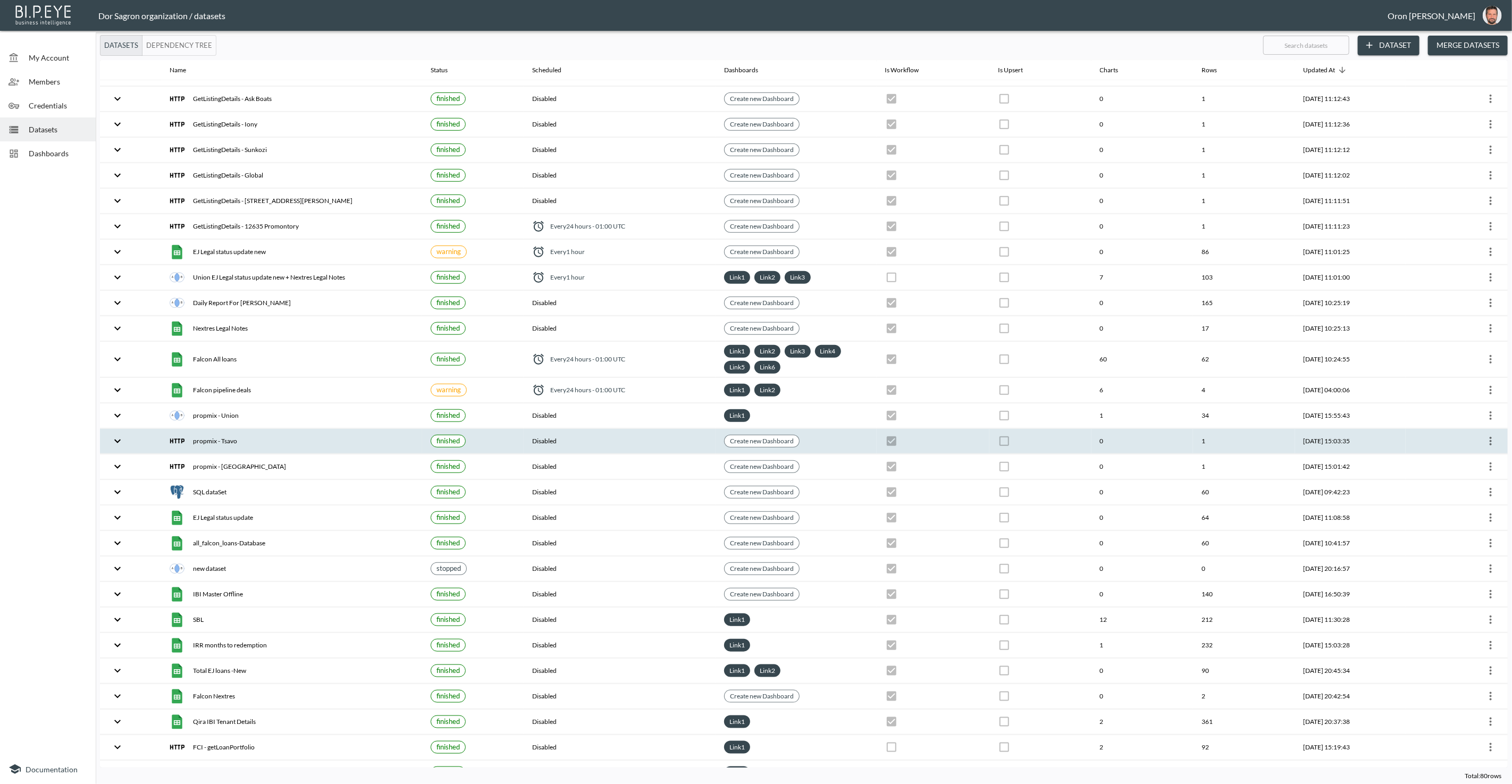
click at [1485, 435] on icon "more" at bounding box center [1491, 441] width 13 height 13
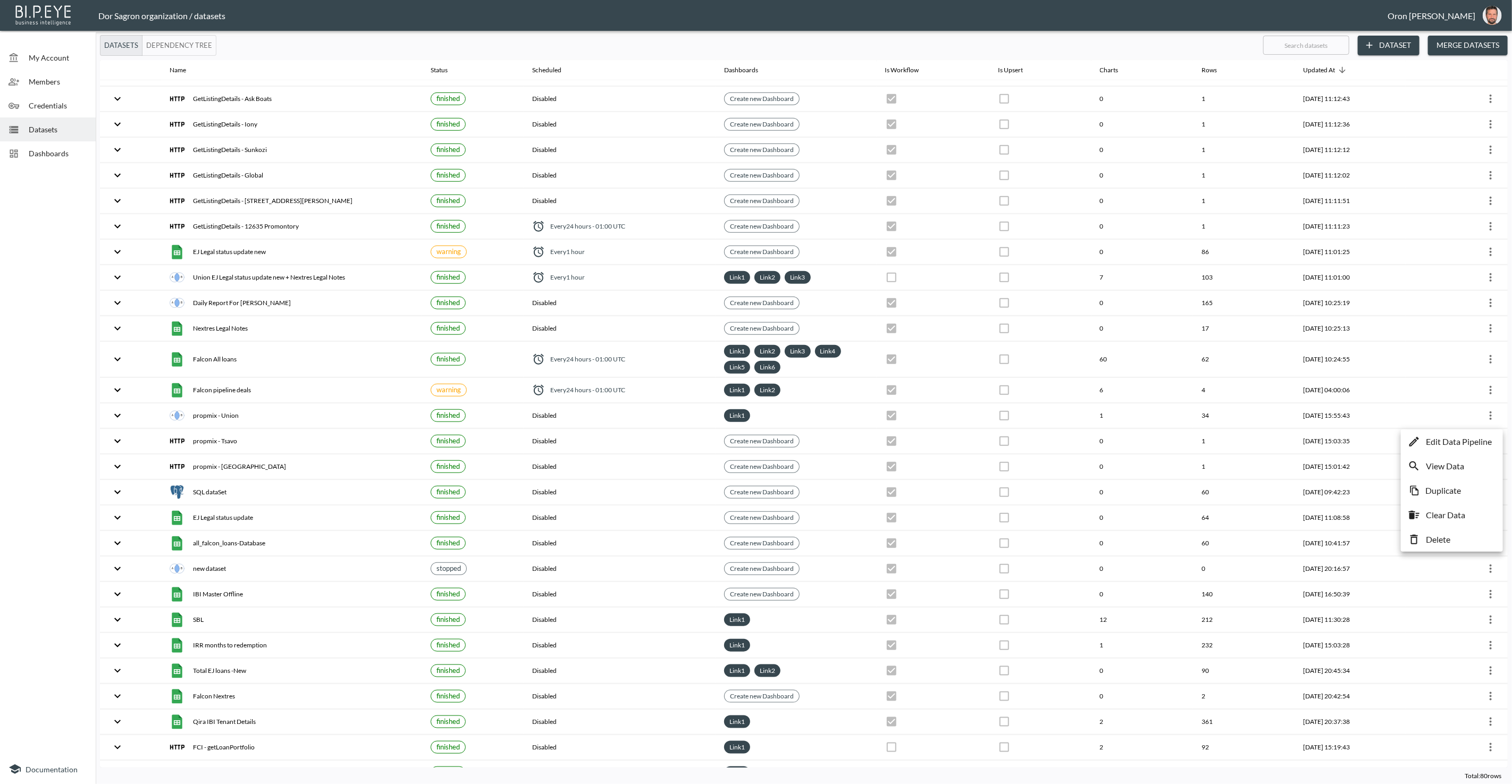
click at [1473, 444] on p "Edit Data Pipeline" at bounding box center [1459, 442] width 66 height 13
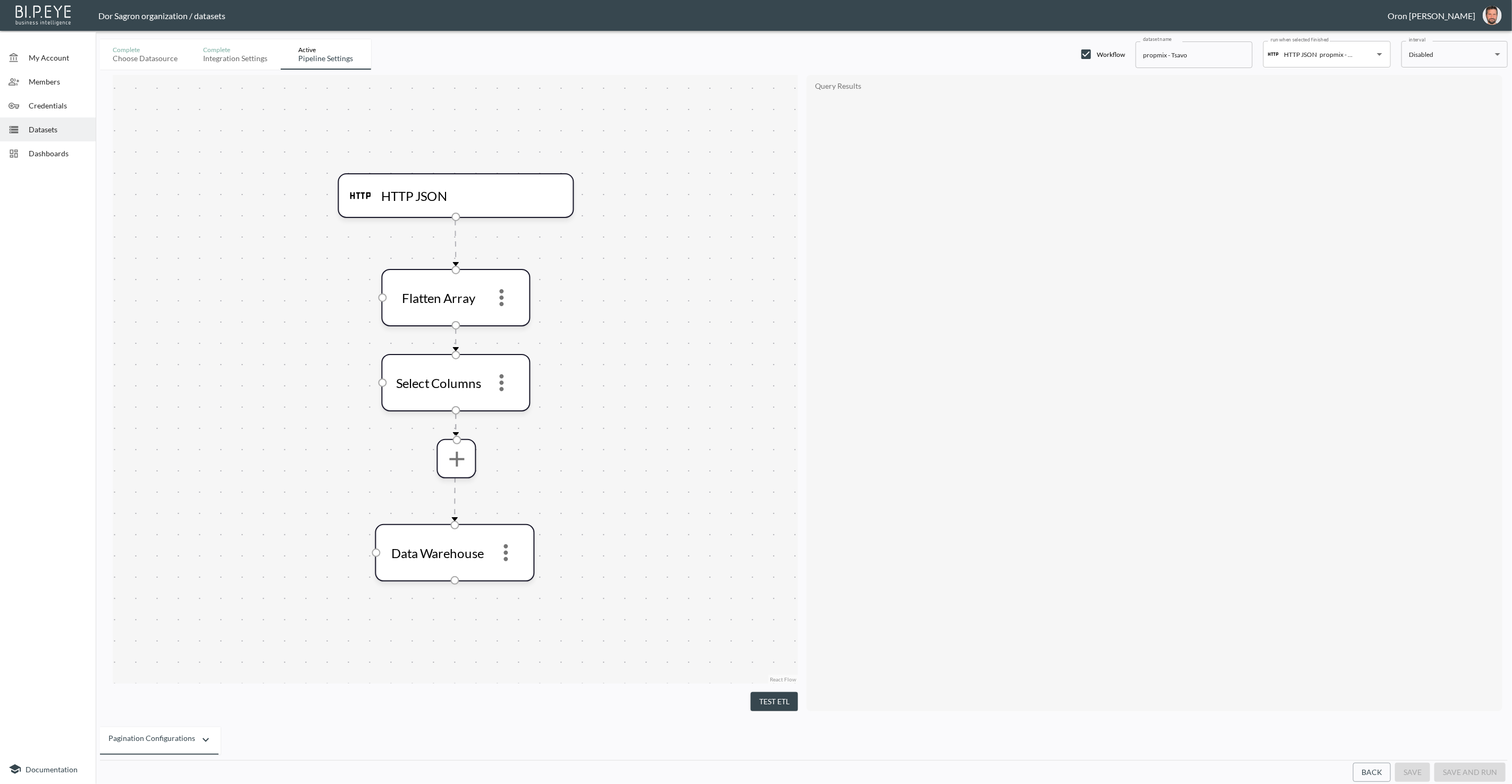
click at [1160, 61] on input "propmix - Tsavo" at bounding box center [1194, 54] width 117 height 27
paste input "GetListingDetails"
click at [1156, 52] on input "propmix - Tsavo" at bounding box center [1194, 54] width 117 height 27
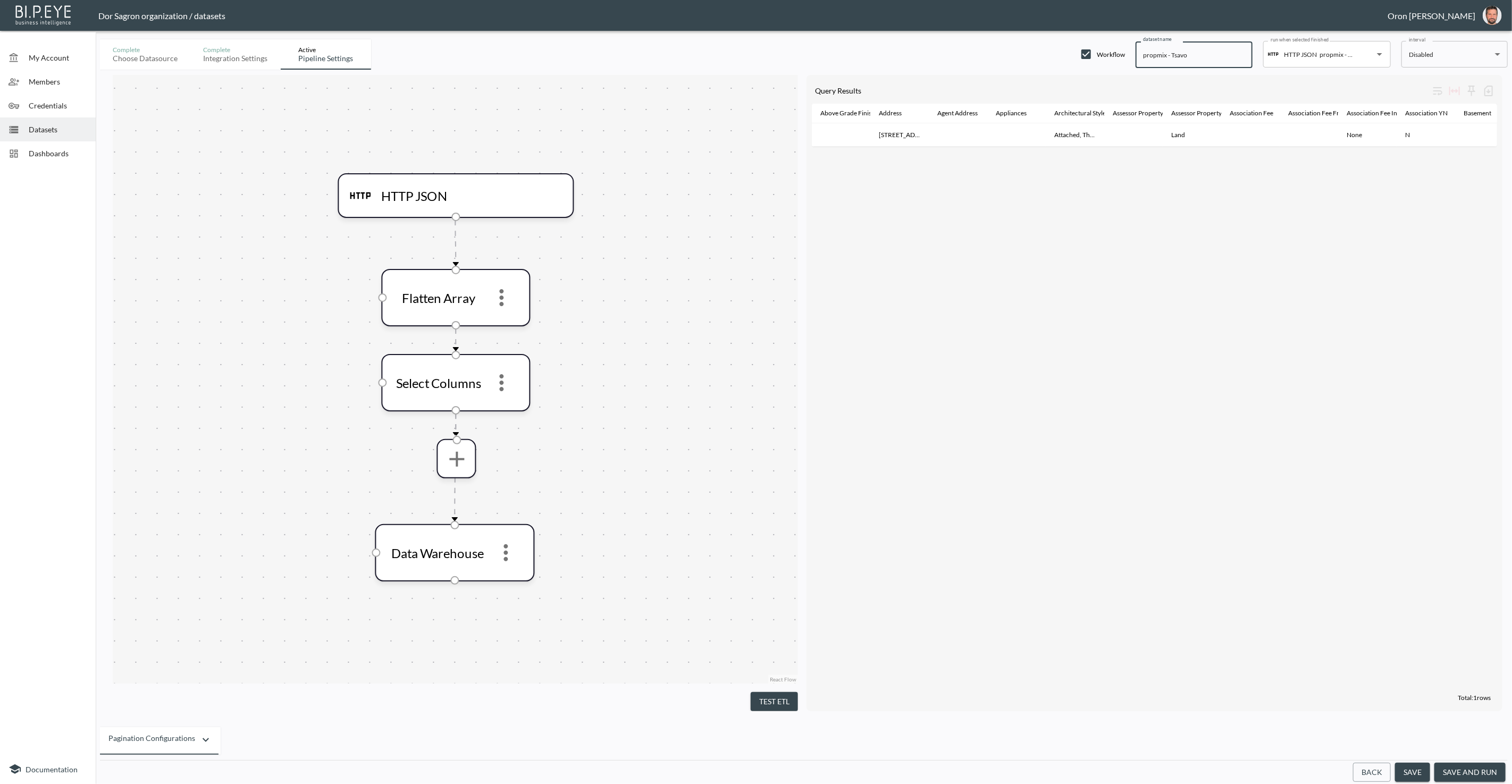
paste input "GetListingDetails"
type input "GetListingDetails - Tsavo"
click at [1422, 774] on button "save" at bounding box center [1412, 772] width 35 height 20
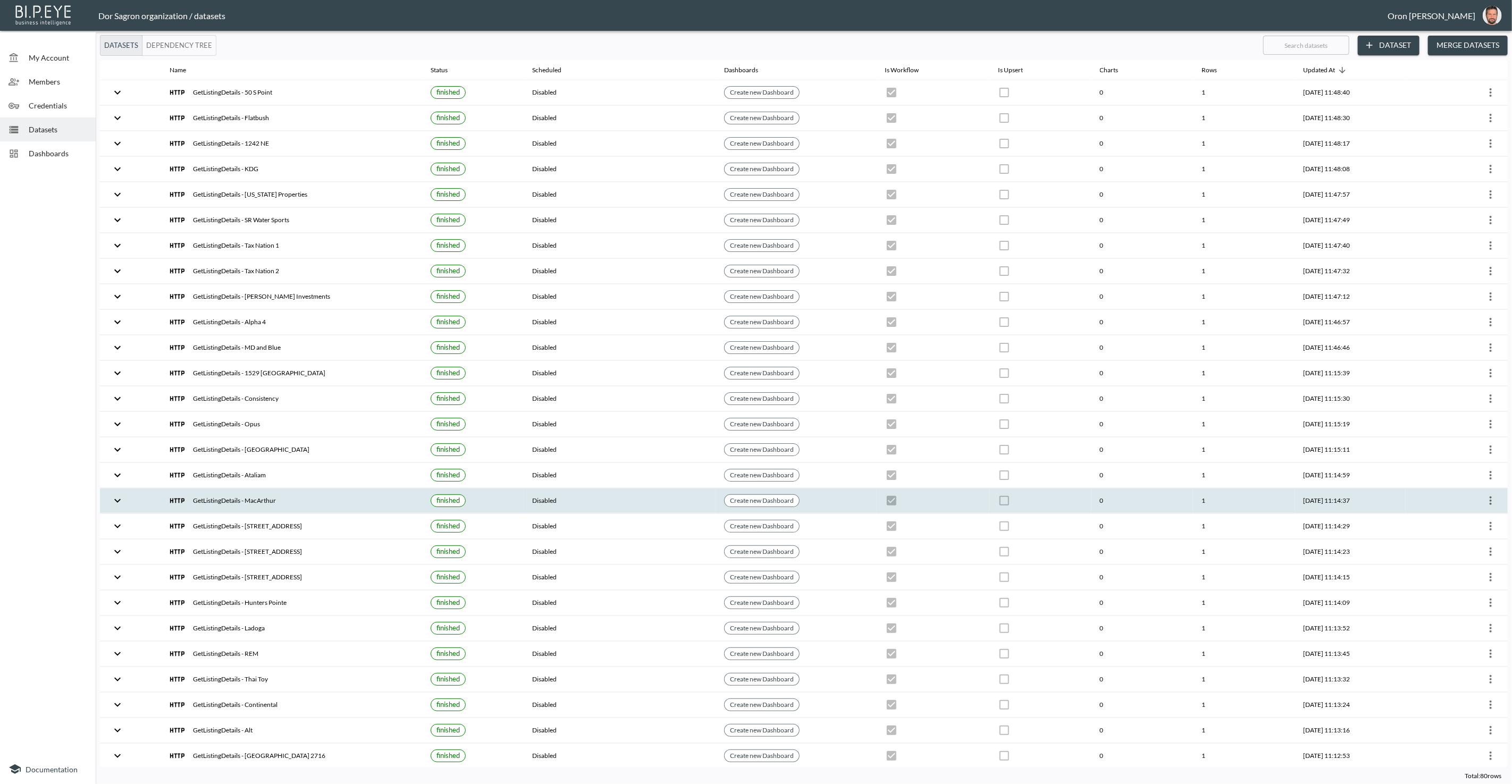
checkbox input "true"
checkbox input "false"
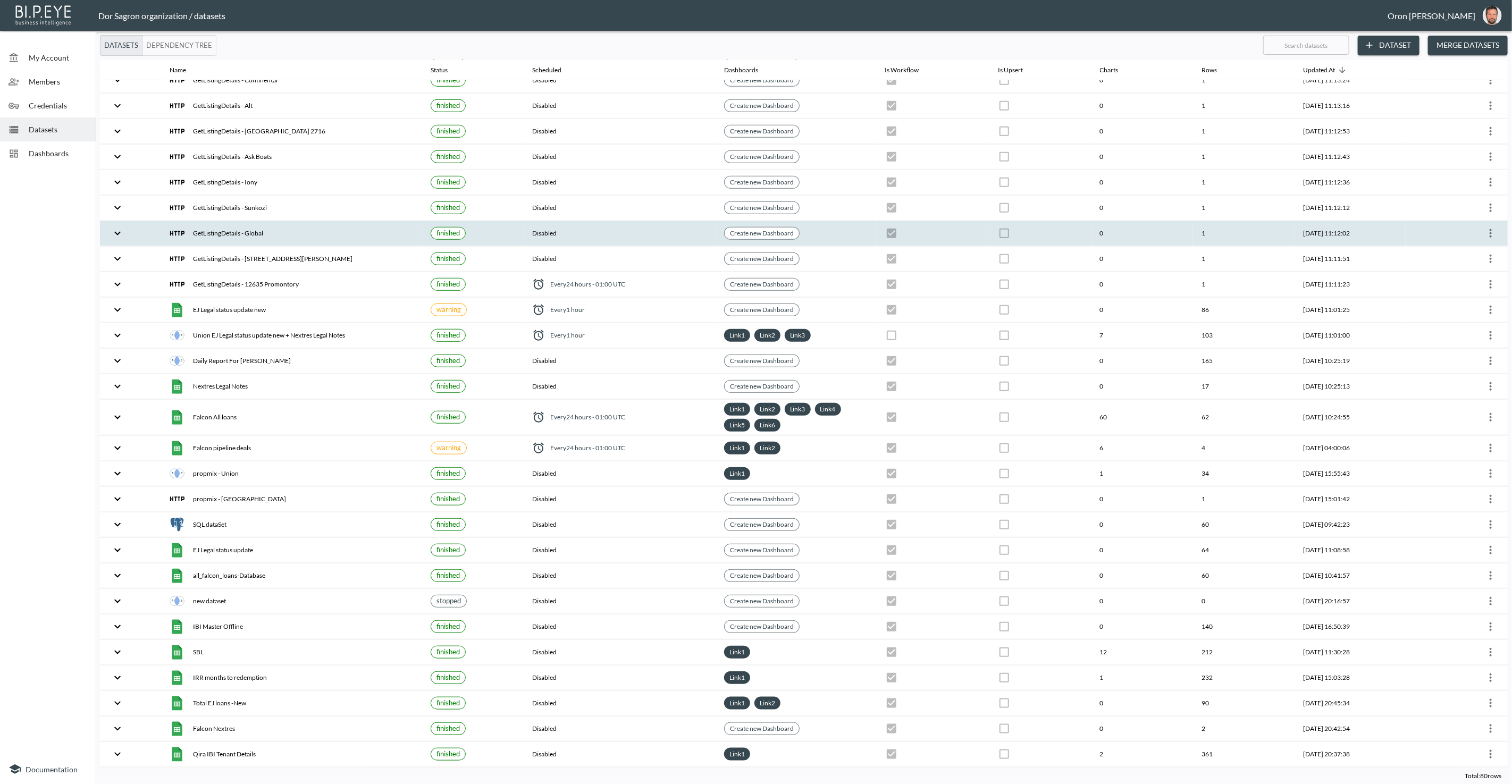
scroll to position [838, 0]
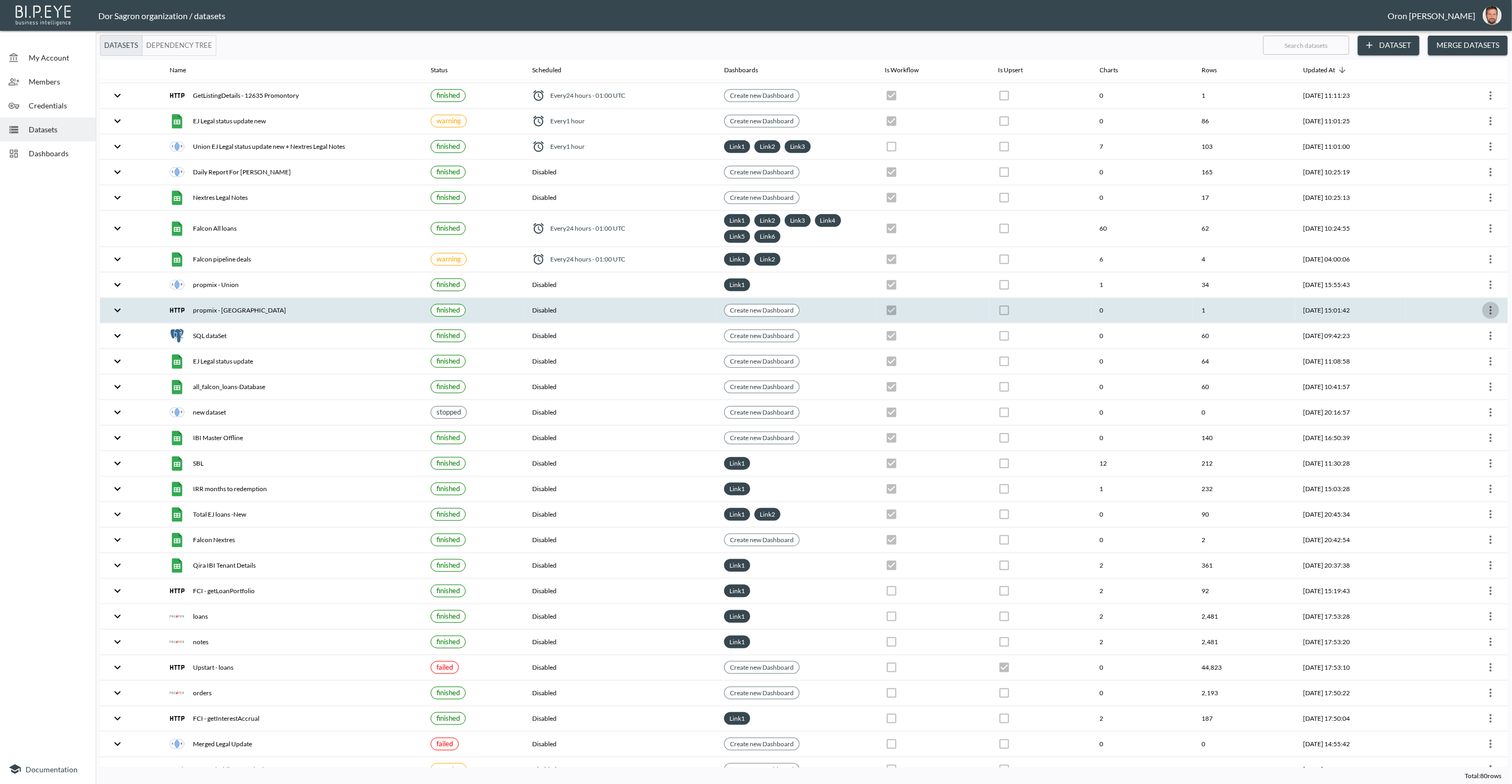
click at [1488, 304] on icon "more" at bounding box center [1491, 310] width 13 height 13
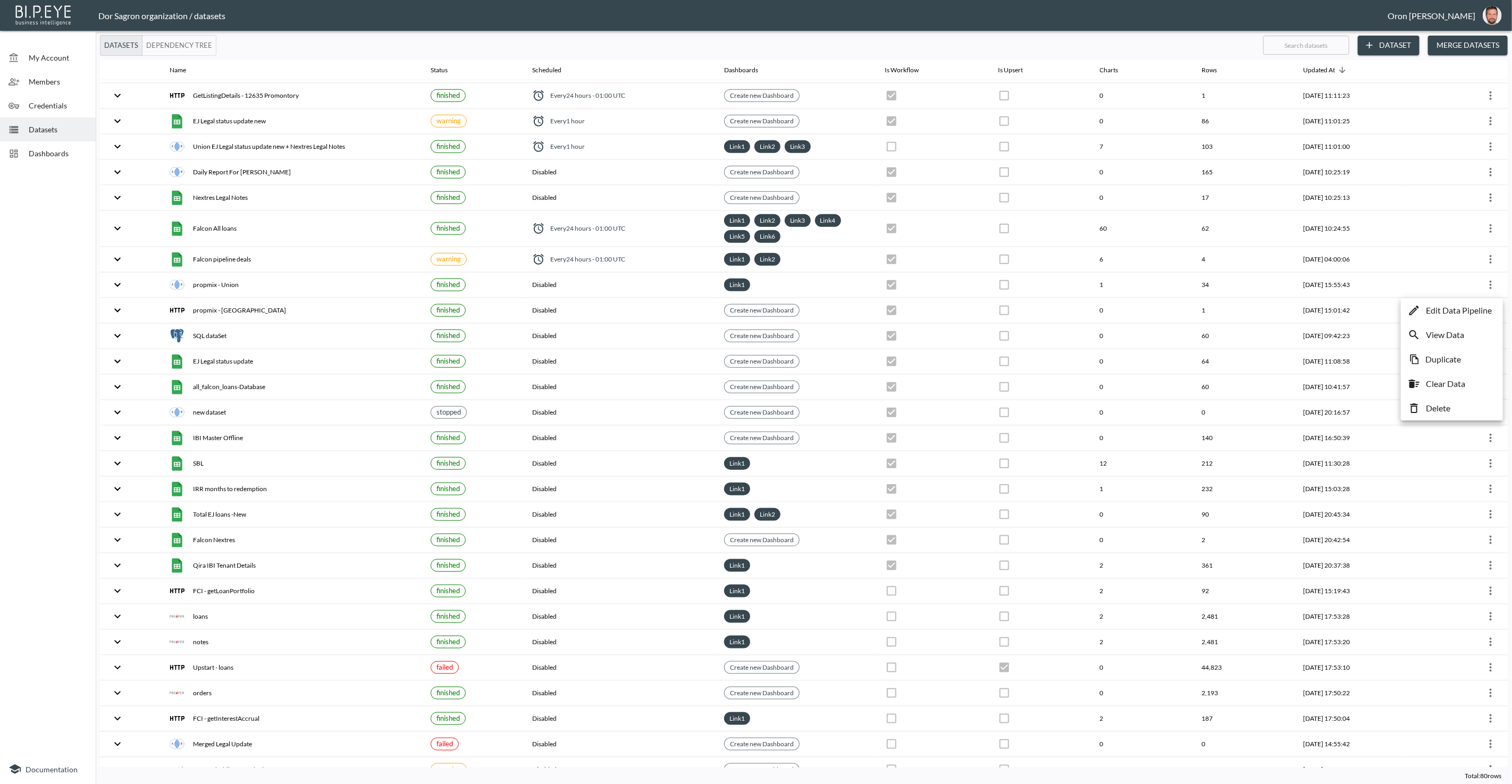
click at [1475, 307] on p "Edit Data Pipeline" at bounding box center [1459, 310] width 66 height 13
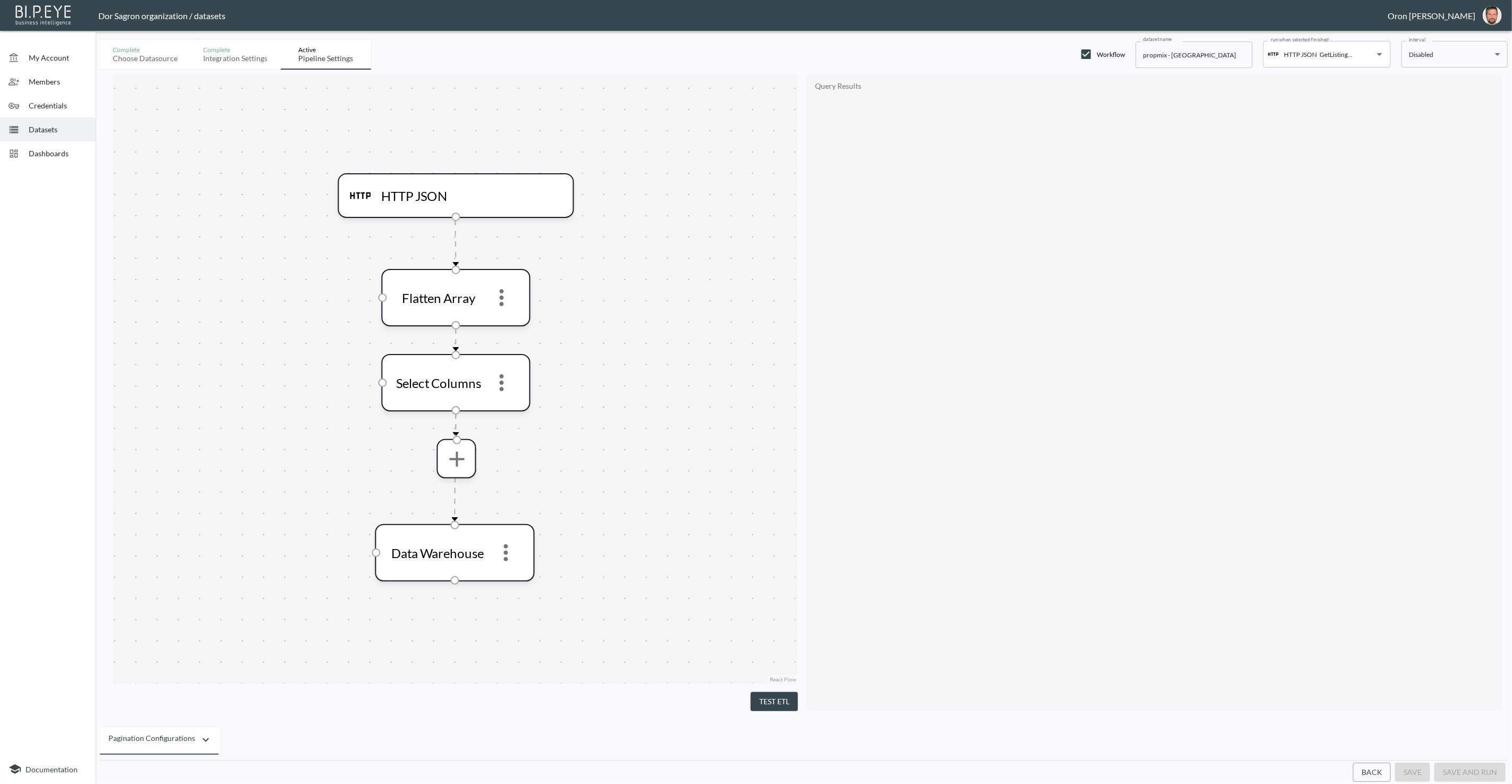
click at [1156, 56] on input "propmix - [GEOGRAPHIC_DATA]" at bounding box center [1194, 54] width 117 height 27
paste input "GetListingDetails"
type input "GetListingDetails - [GEOGRAPHIC_DATA]"
click at [1420, 768] on button "save" at bounding box center [1412, 772] width 35 height 20
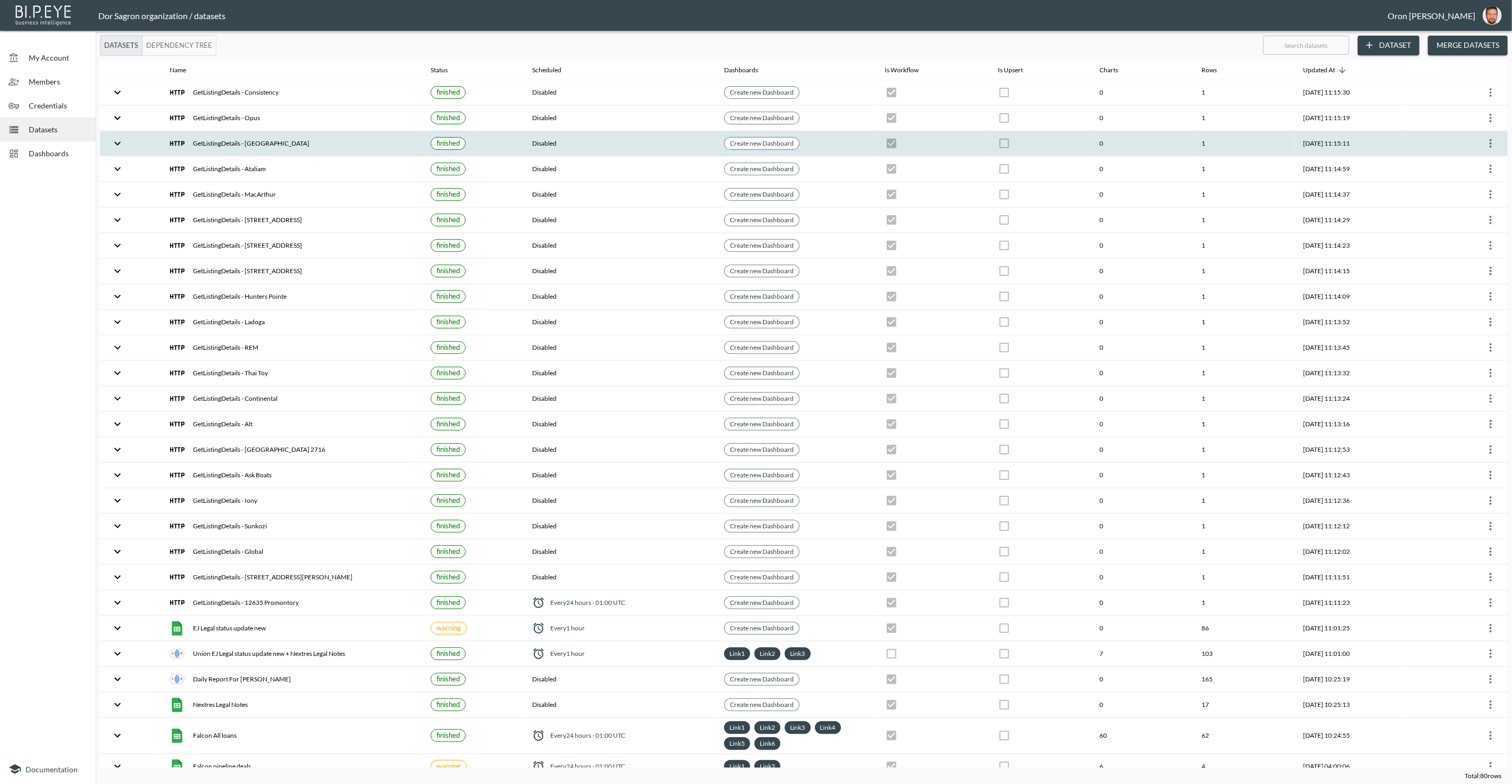
scroll to position [359, 0]
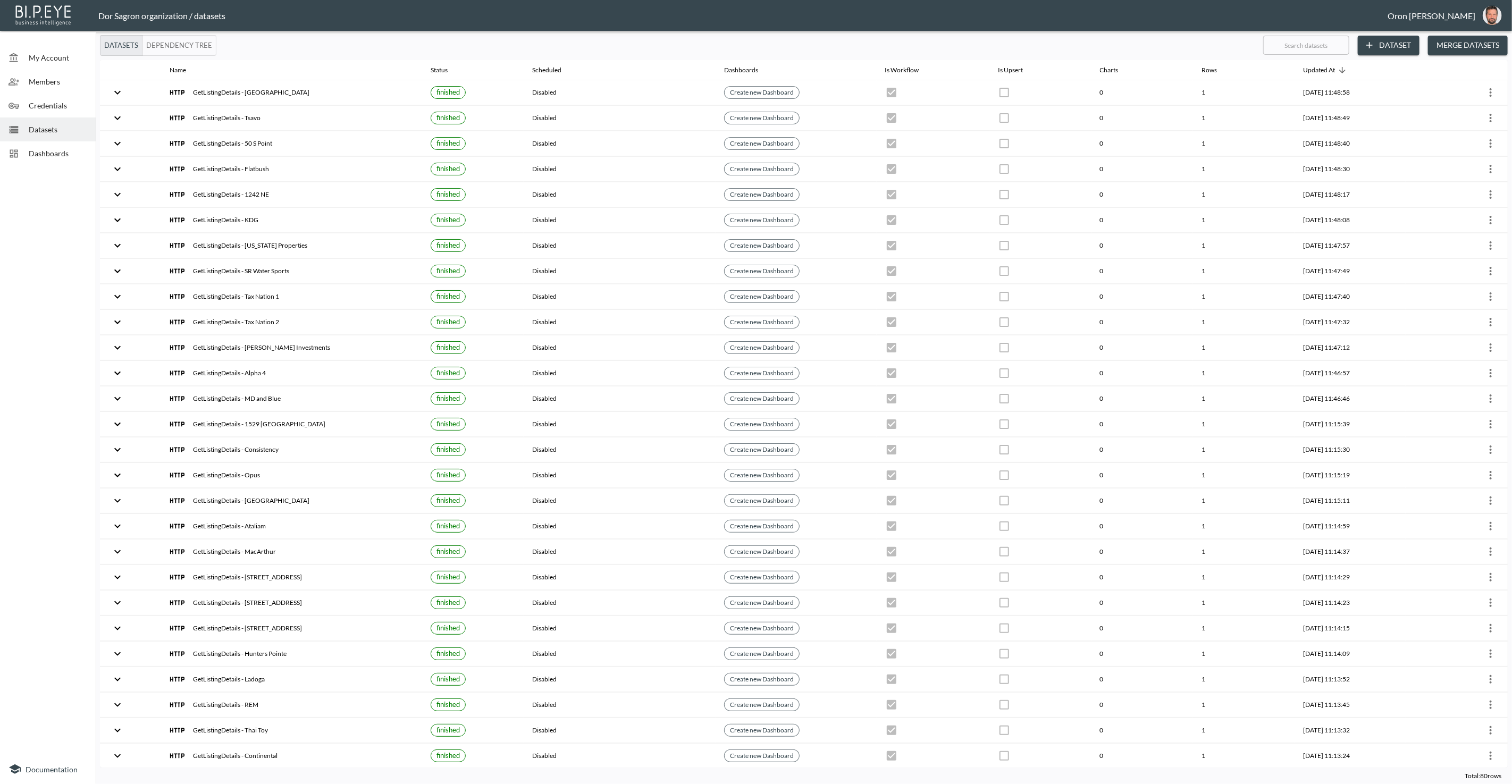
scroll to position [359, 0]
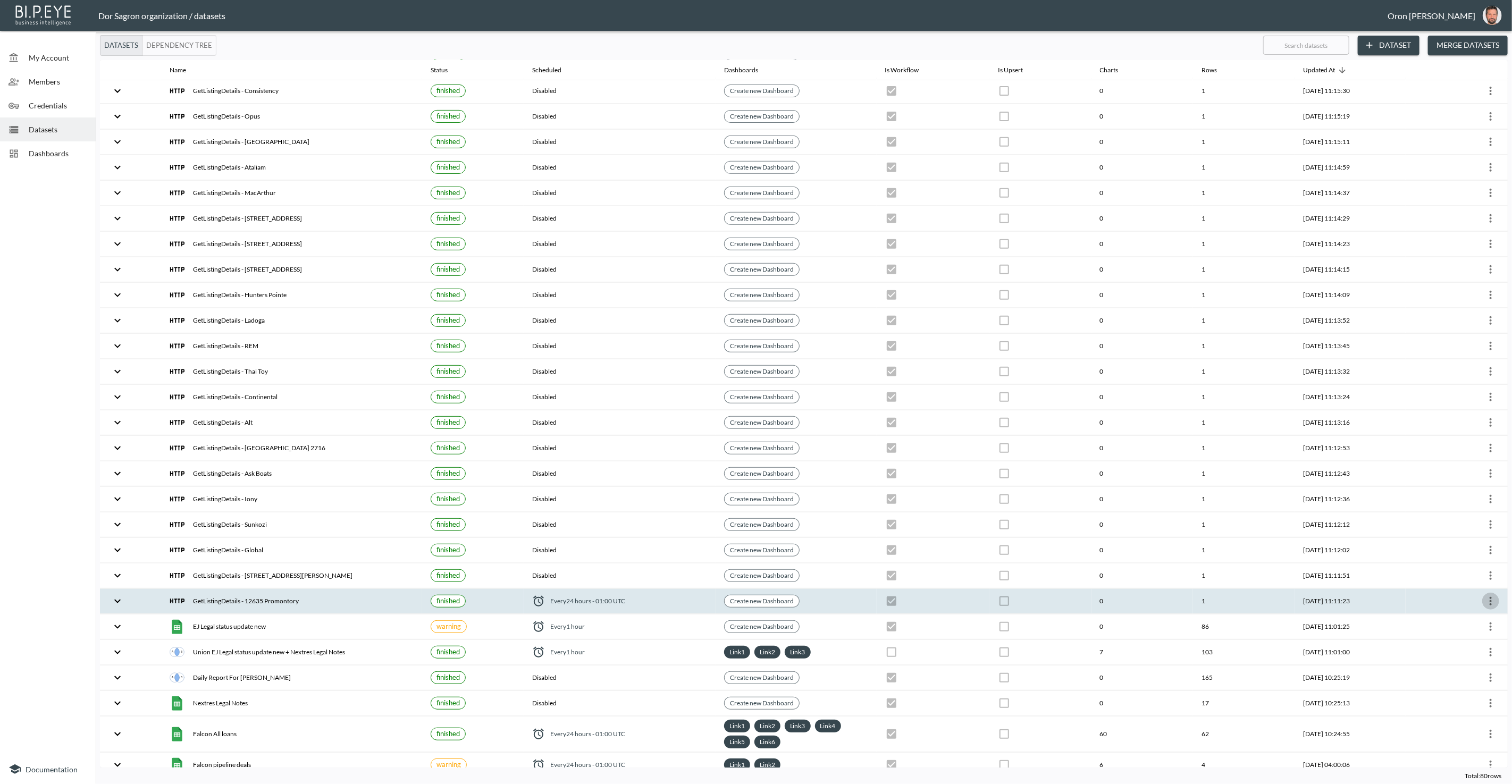
click at [1491, 595] on icon "more" at bounding box center [1491, 601] width 13 height 13
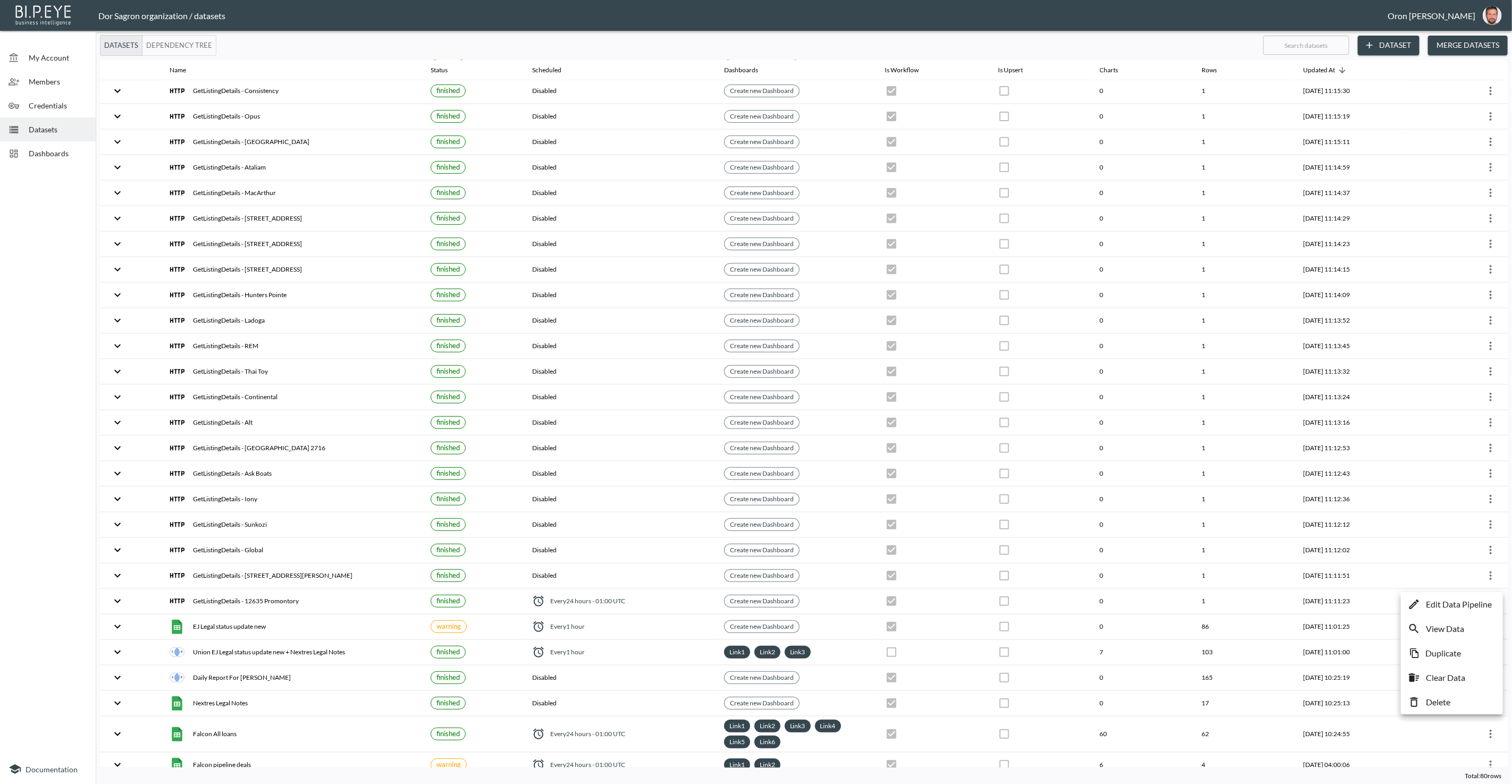
click at [1469, 654] on li "Duplicate" at bounding box center [1451, 653] width 96 height 19
checkbox input "true"
checkbox input "false"
checkbox input "true"
checkbox input "false"
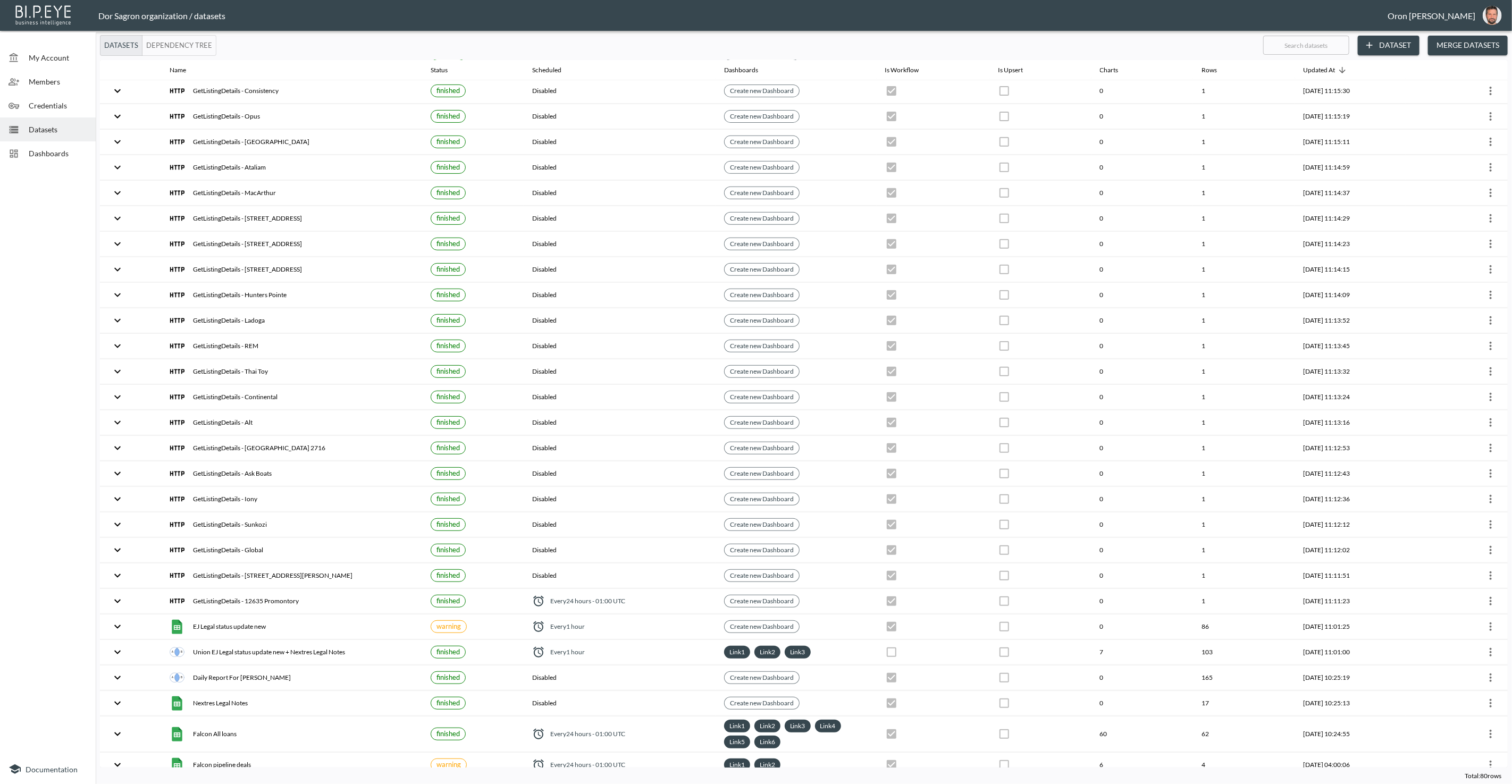
checkbox input "true"
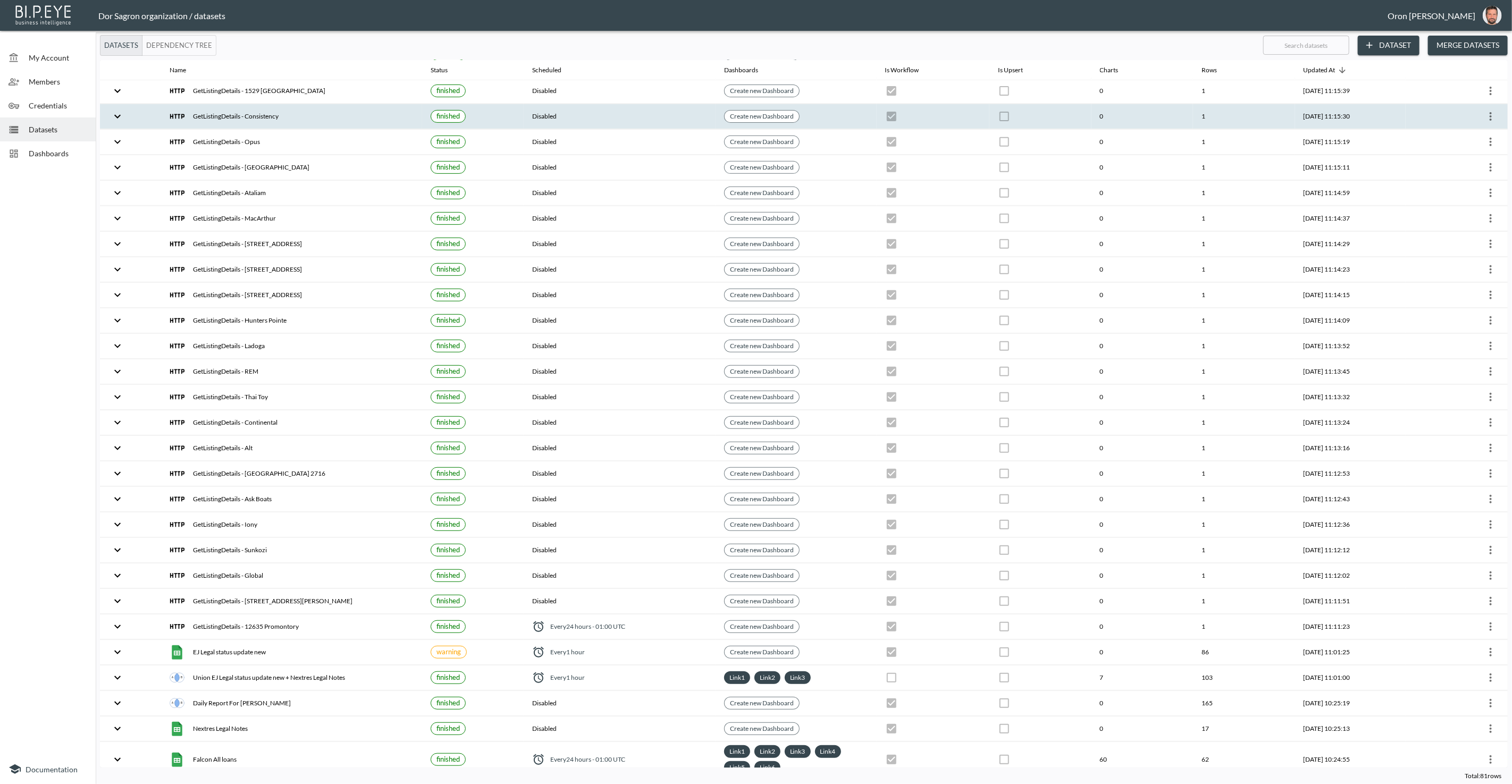
scroll to position [0, 0]
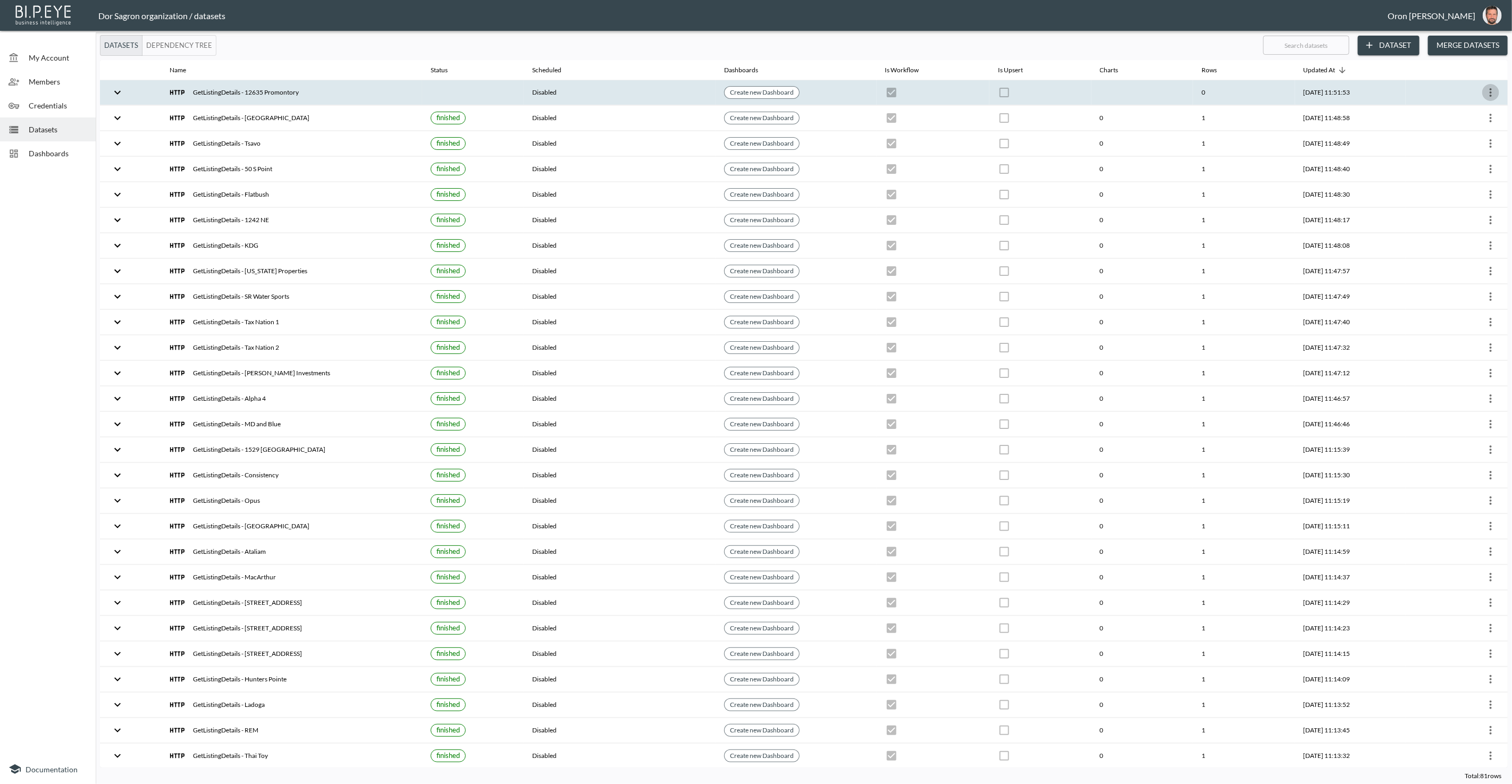
click at [1487, 92] on icon "more" at bounding box center [1491, 92] width 13 height 13
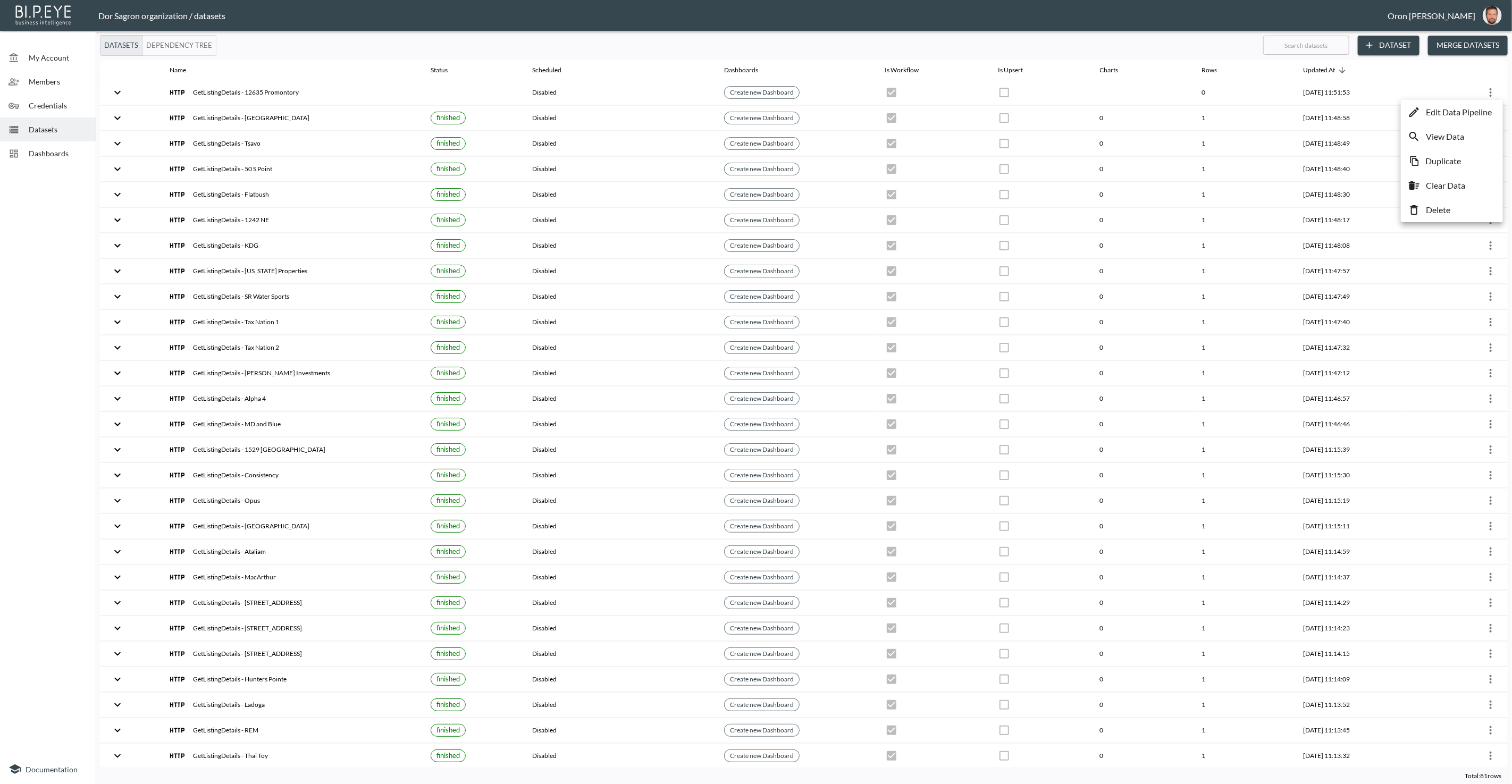
click at [1471, 107] on p "Edit Data Pipeline" at bounding box center [1459, 112] width 66 height 13
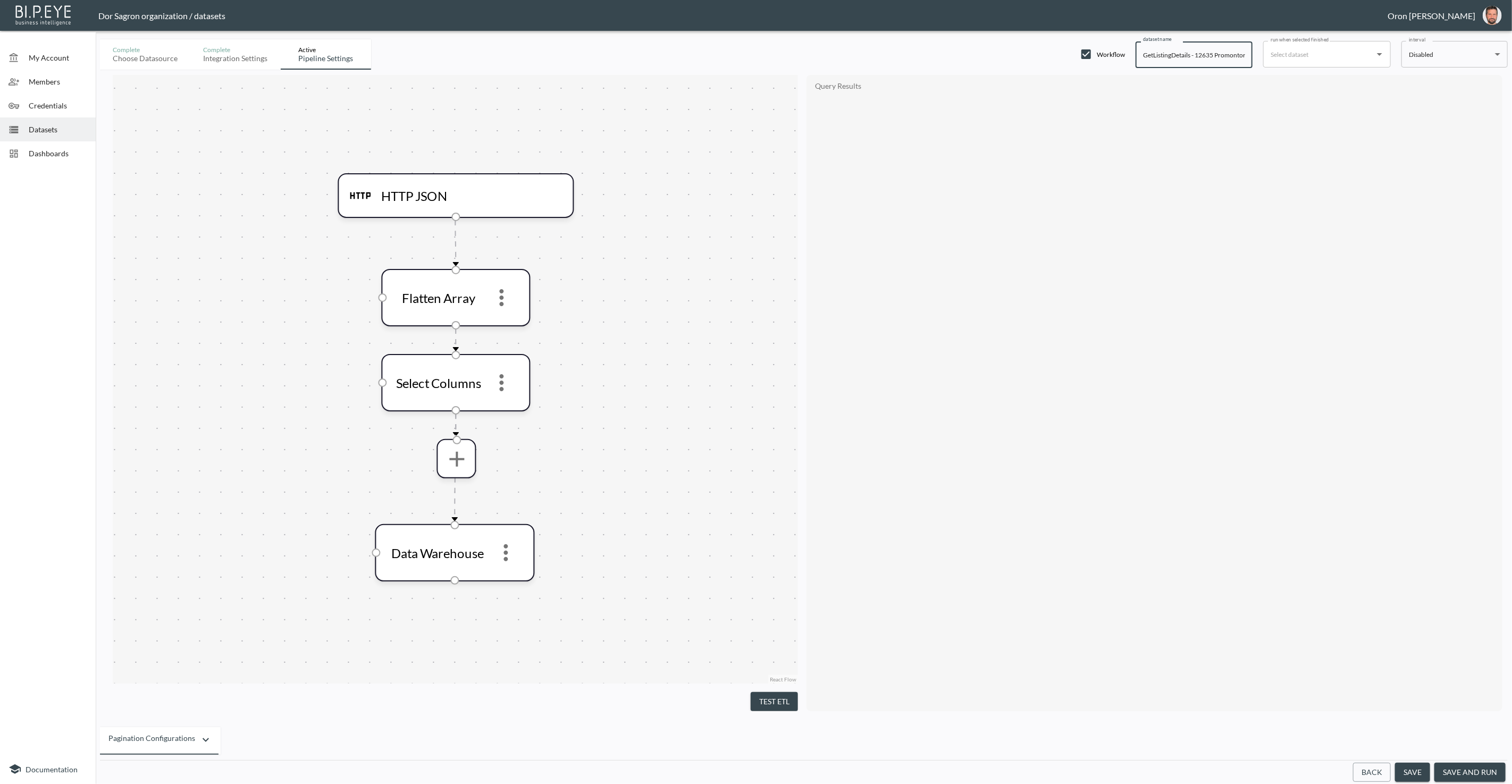
click at [1161, 50] on input "GetListingDetails - 12635 Promontory" at bounding box center [1194, 54] width 117 height 27
paste input "Property"
type input "GetPropertyDetails - 12635 Promontory"
click at [1376, 766] on button "Back" at bounding box center [1371, 772] width 38 height 20
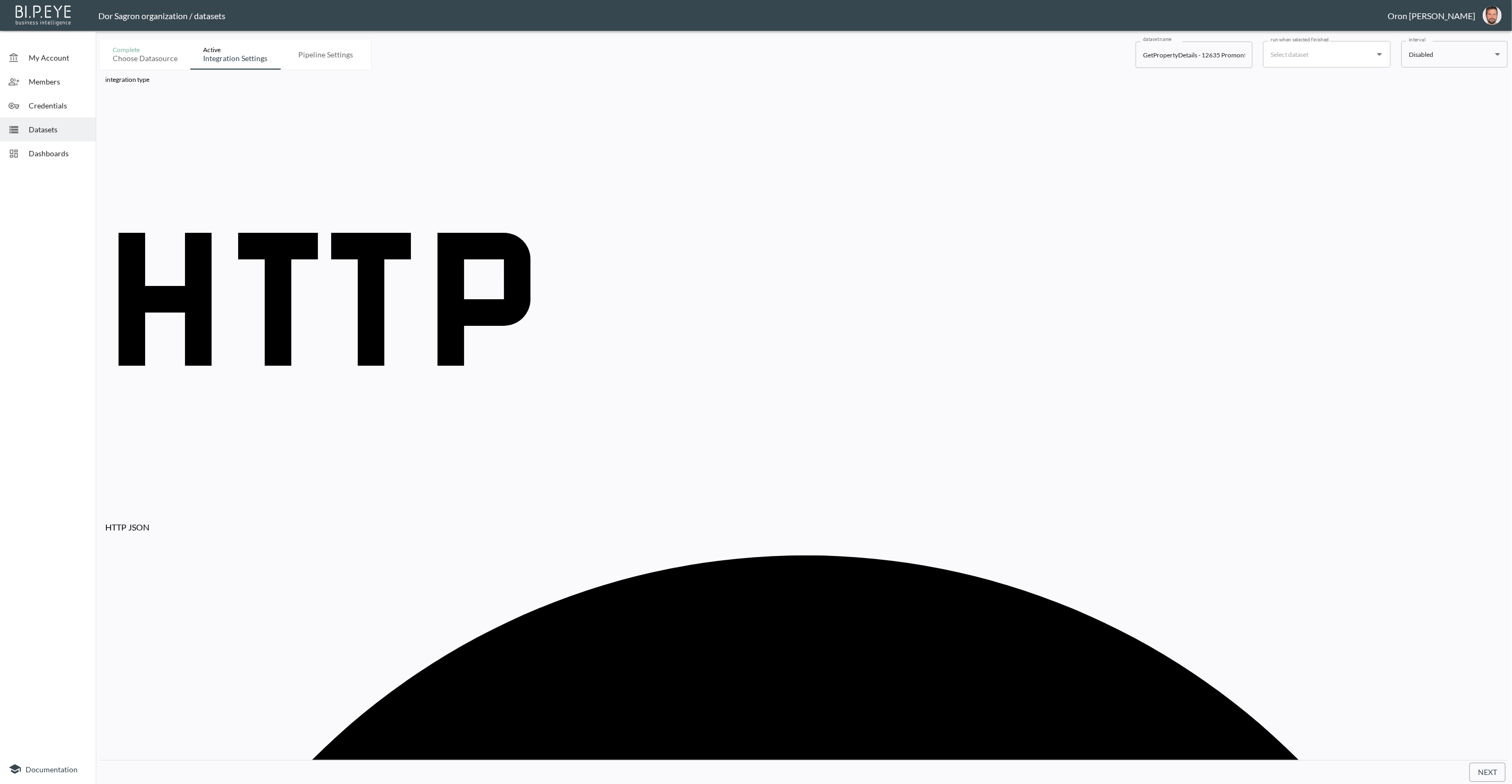
paste input "pubrec/assessor/v2/GetPropertyDetails?orderId=1&PostalCode=33449&State=FL&City=…"
type input "https://staging-api.propmix.io/pubrec/assessor/v2/GetPropertyDetails?orderId=1&…"
drag, startPoint x: 1490, startPoint y: 776, endPoint x: 1410, endPoint y: 668, distance: 134.4
click at [1490, 776] on button "Next" at bounding box center [1487, 772] width 36 height 20
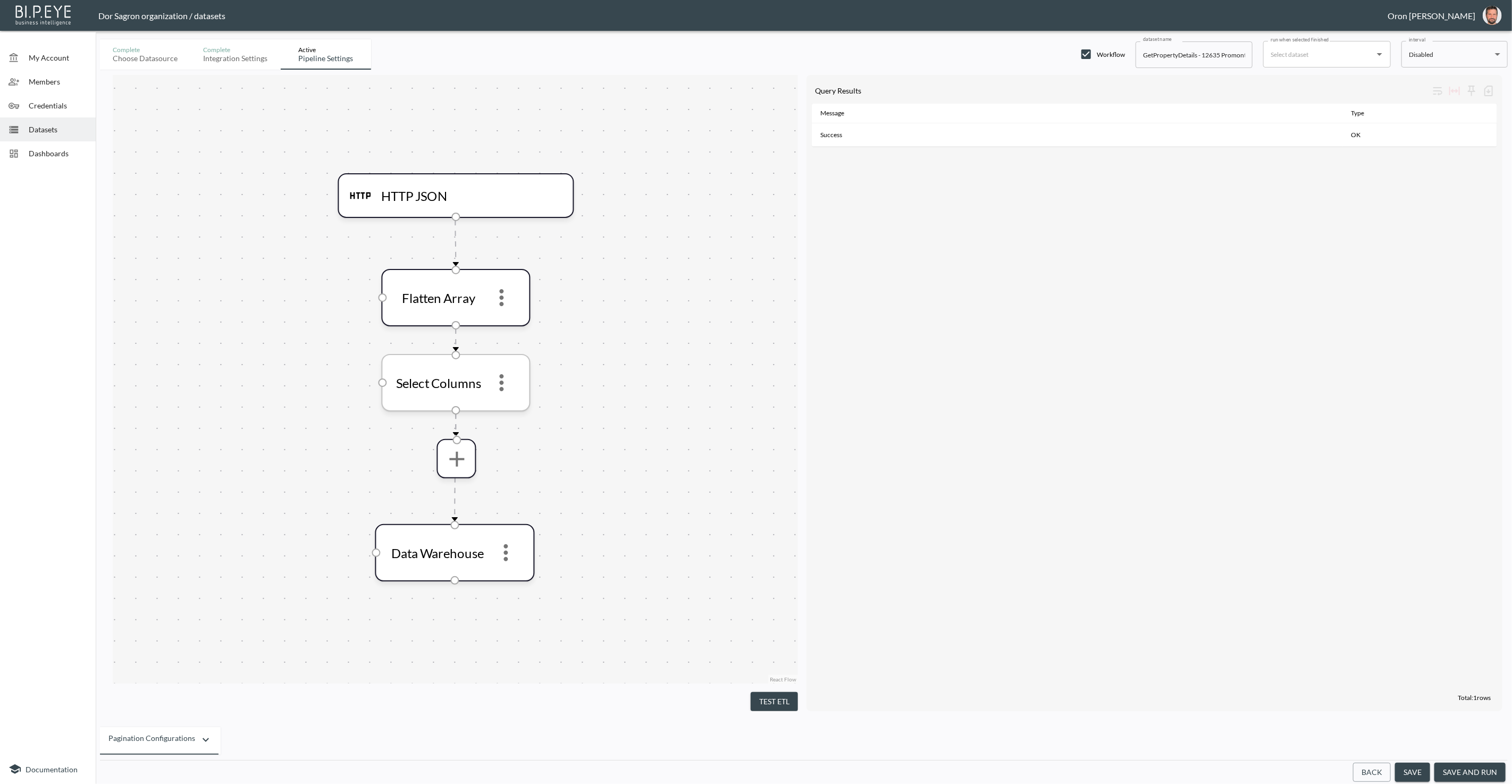
click at [504, 378] on icon "more" at bounding box center [502, 382] width 25 height 25
click at [504, 406] on li "Edit" at bounding box center [502, 411] width 47 height 19
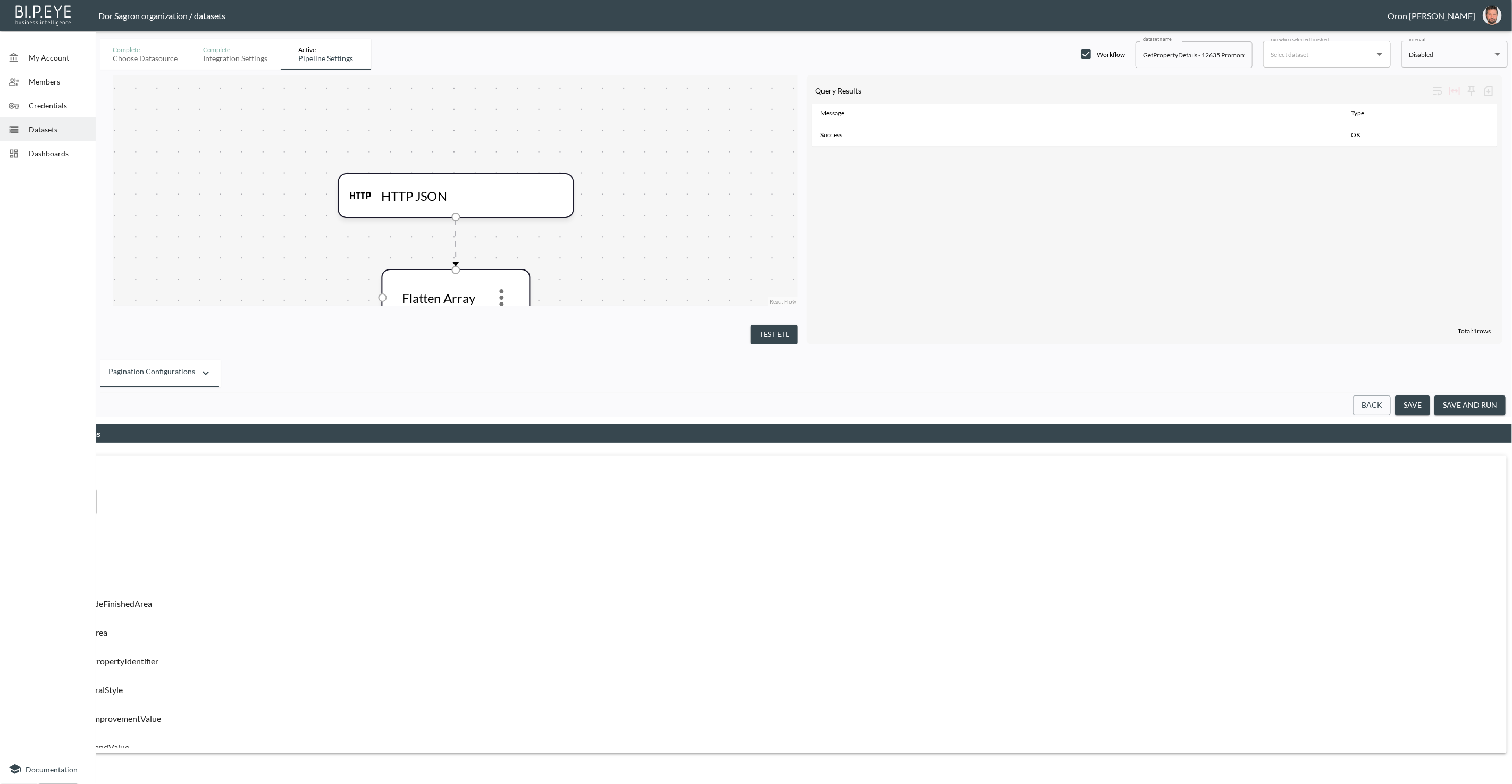
drag, startPoint x: 793, startPoint y: 564, endPoint x: 611, endPoint y: 425, distance: 229.0
click at [39, 765] on button "Cancel" at bounding box center [19, 774] width 39 height 20
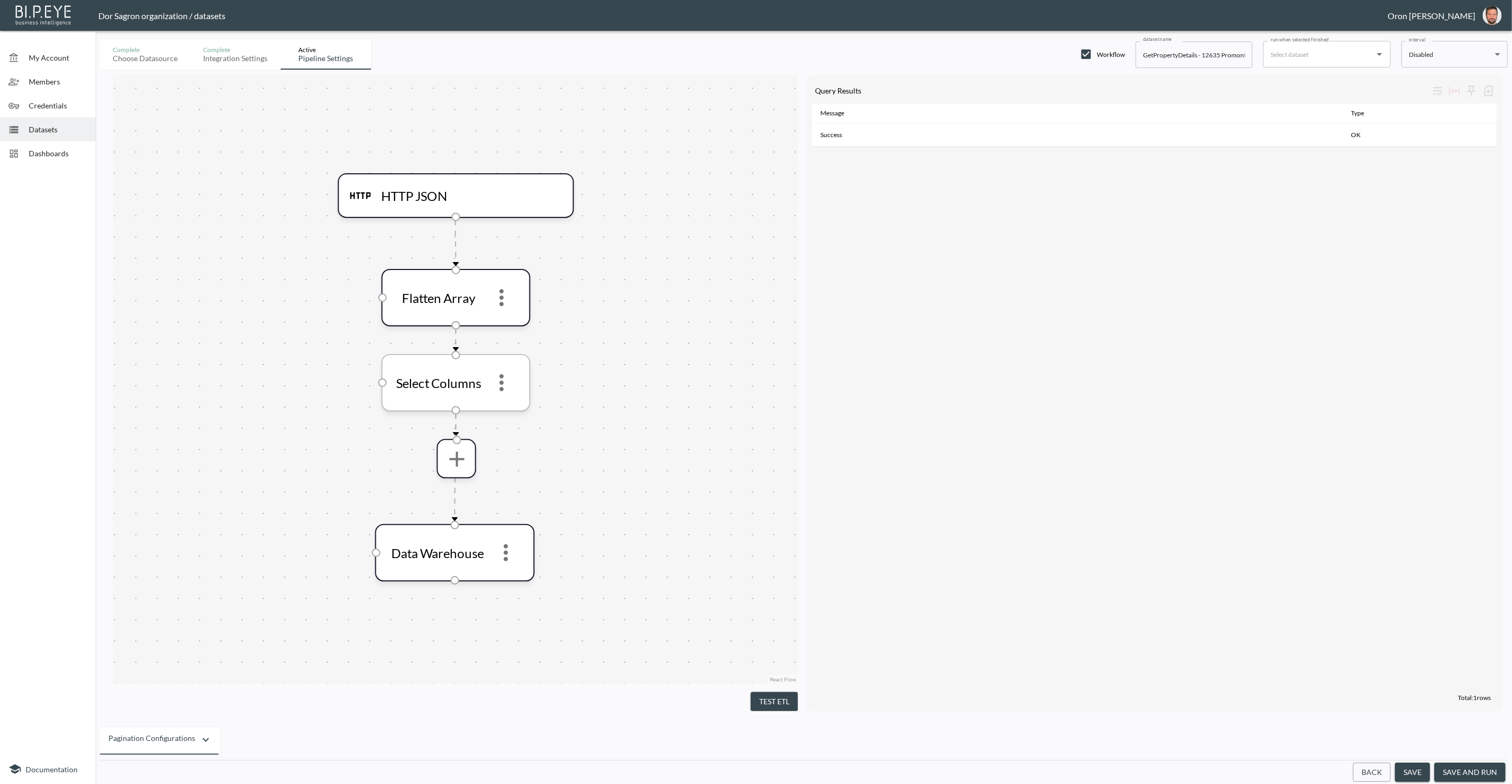
click at [506, 385] on icon "more" at bounding box center [502, 382] width 25 height 25
drag, startPoint x: 513, startPoint y: 438, endPoint x: 504, endPoint y: 340, distance: 98.4
click at [513, 435] on p "Remove" at bounding box center [502, 435] width 30 height 13
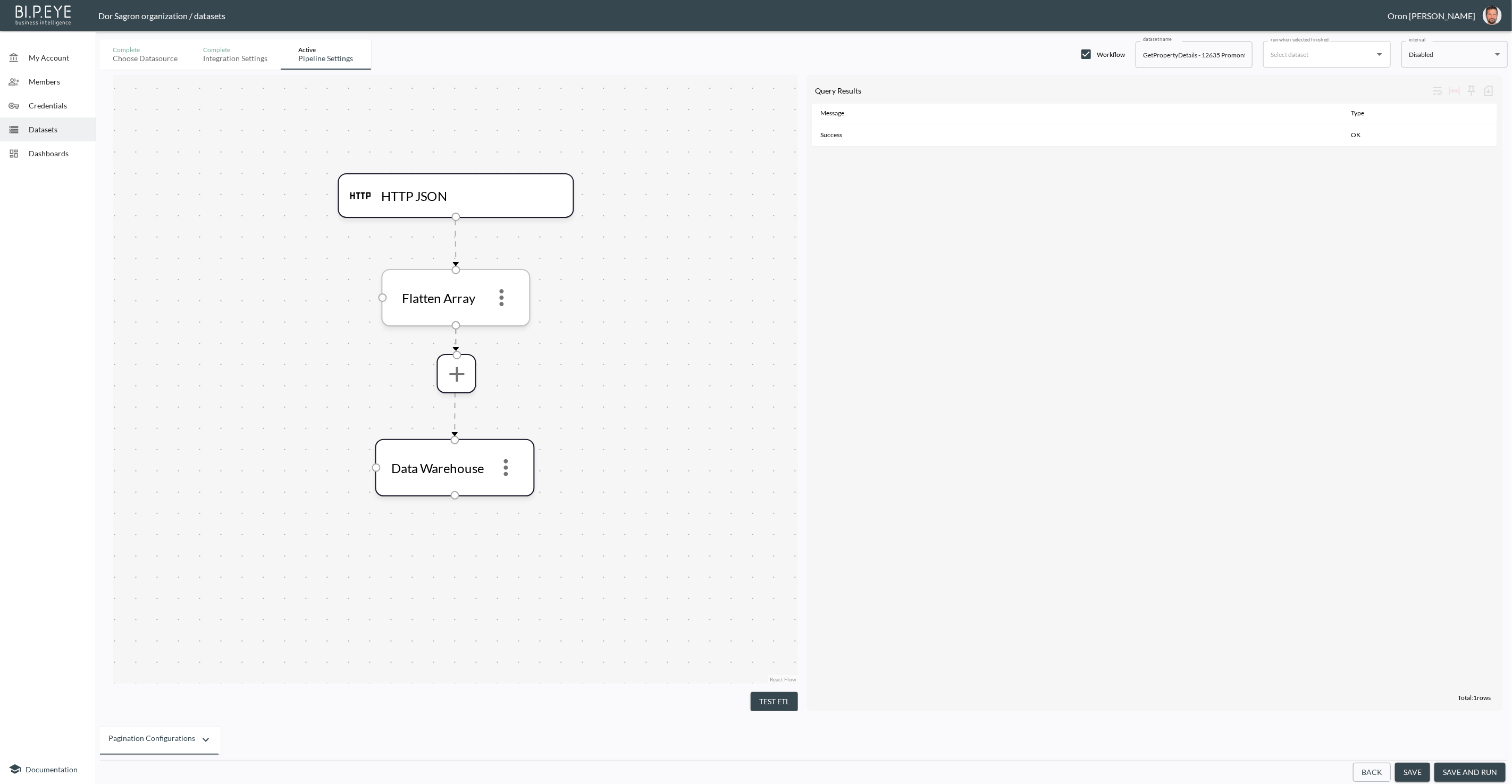
click at [498, 300] on icon "more" at bounding box center [502, 297] width 25 height 25
click at [500, 320] on p "Edit" at bounding box center [495, 326] width 15 height 13
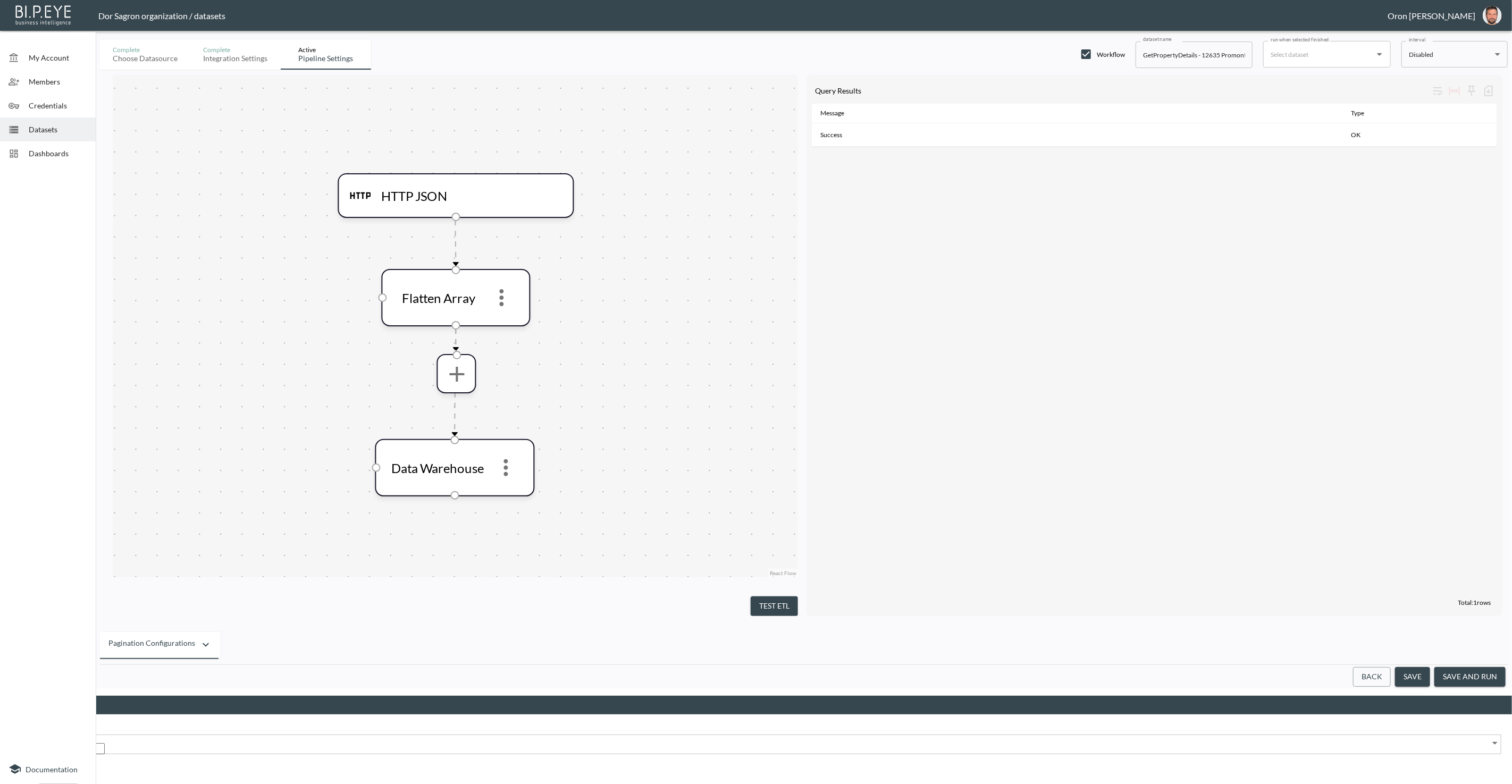
drag, startPoint x: 824, startPoint y: 435, endPoint x: 813, endPoint y: 432, distance: 11.4
click at [39, 765] on button "Cancel" at bounding box center [19, 774] width 39 height 20
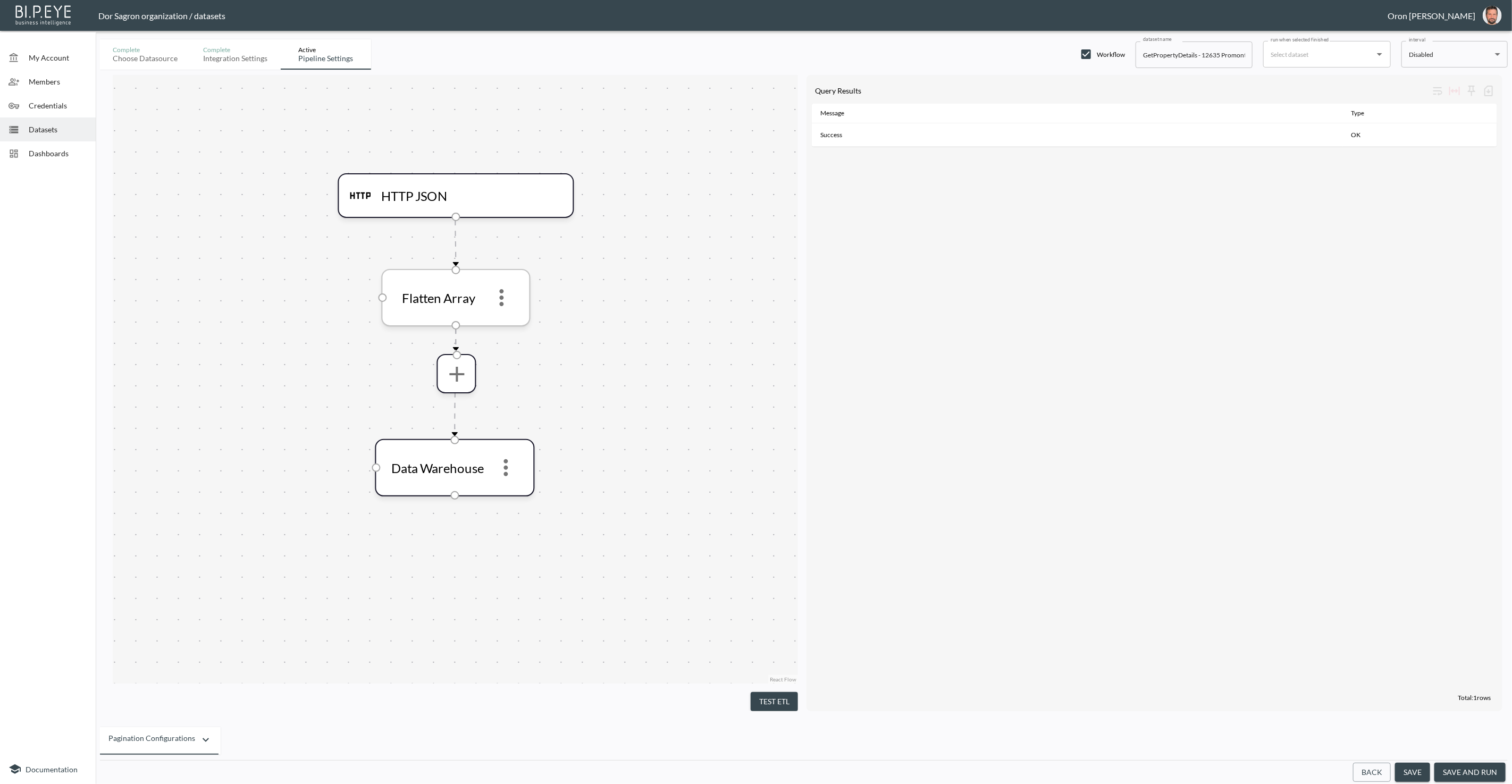
click at [498, 301] on icon "more" at bounding box center [502, 297] width 25 height 25
click at [511, 350] on p "Remove" at bounding box center [502, 351] width 30 height 13
drag, startPoint x: 771, startPoint y: 692, endPoint x: 753, endPoint y: 641, distance: 54.1
click at [771, 692] on button "Test ETL" at bounding box center [774, 701] width 48 height 20
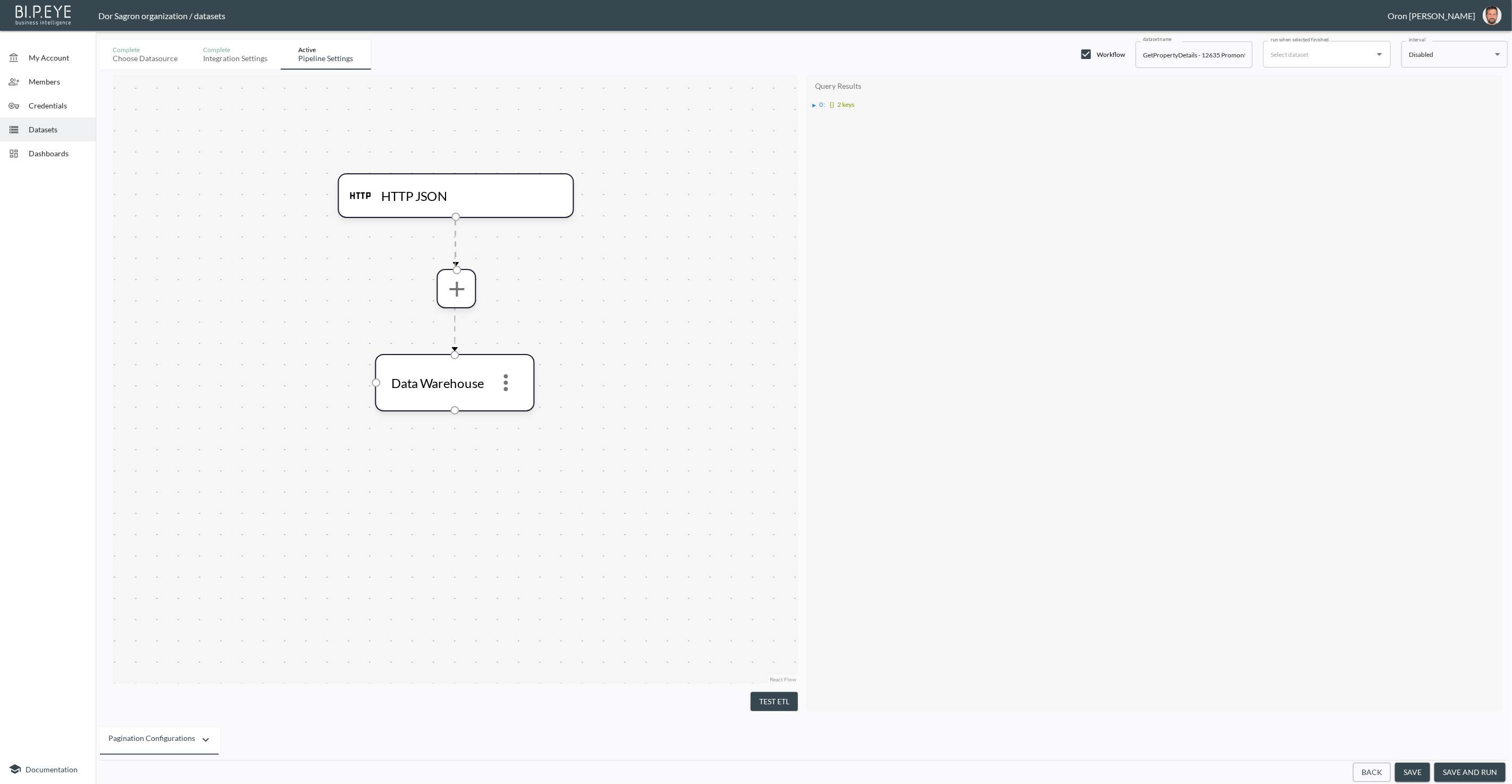
click at [813, 99] on li "▶ 0 : {} 2 keys" at bounding box center [1155, 103] width 685 height 10
click at [813, 103] on div "▶" at bounding box center [814, 105] width 3 height 6
click at [817, 120] on ul "▶ Status : {} 3 keys ▶ Data : {} 1 key" at bounding box center [1155, 118] width 685 height 19
click at [819, 122] on div "▶" at bounding box center [819, 125] width 3 height 6
click at [824, 132] on div "▶" at bounding box center [826, 134] width 3 height 6
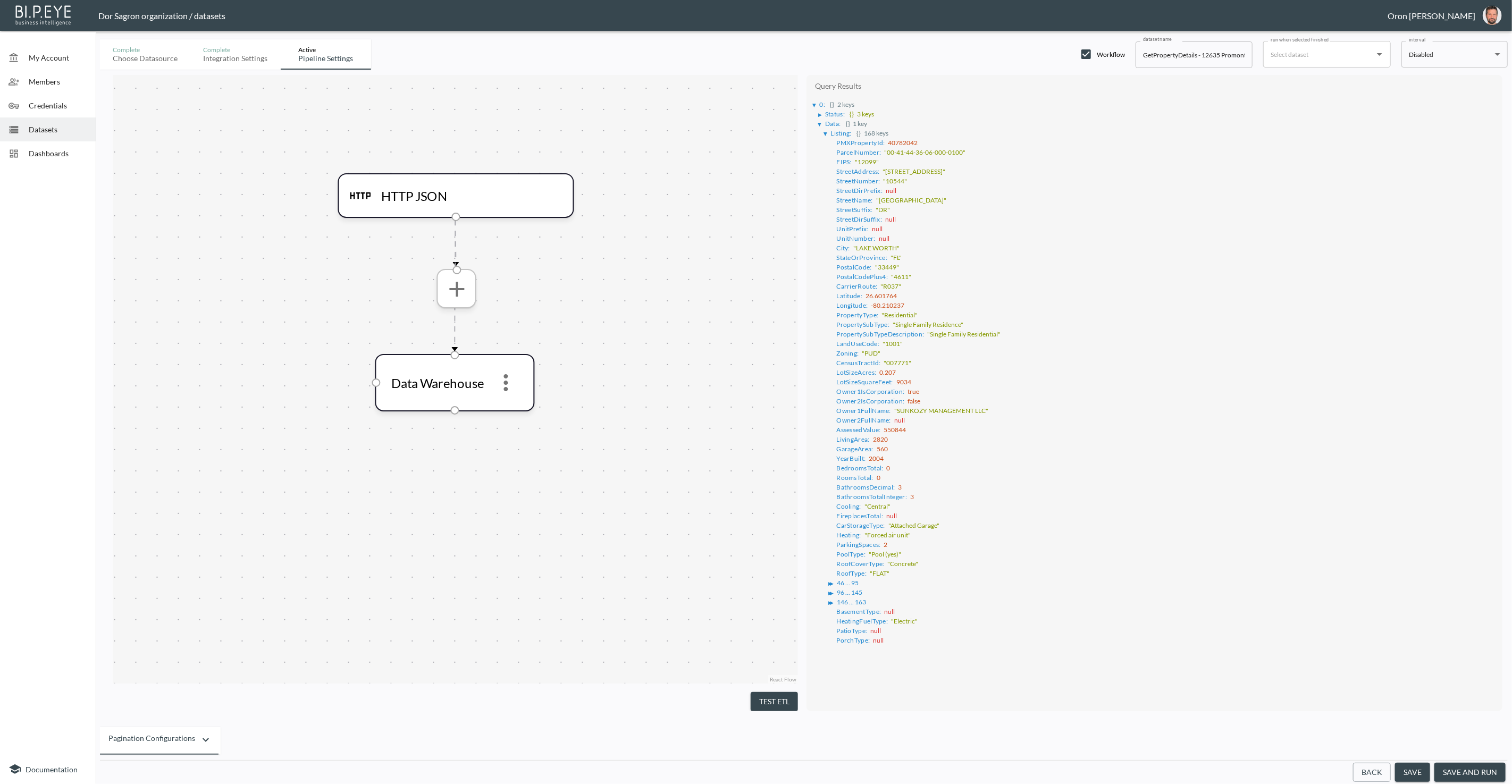
click at [459, 287] on icon "more" at bounding box center [457, 289] width 15 height 15
click at [460, 505] on li "Flatten Object" at bounding box center [456, 513] width 110 height 19
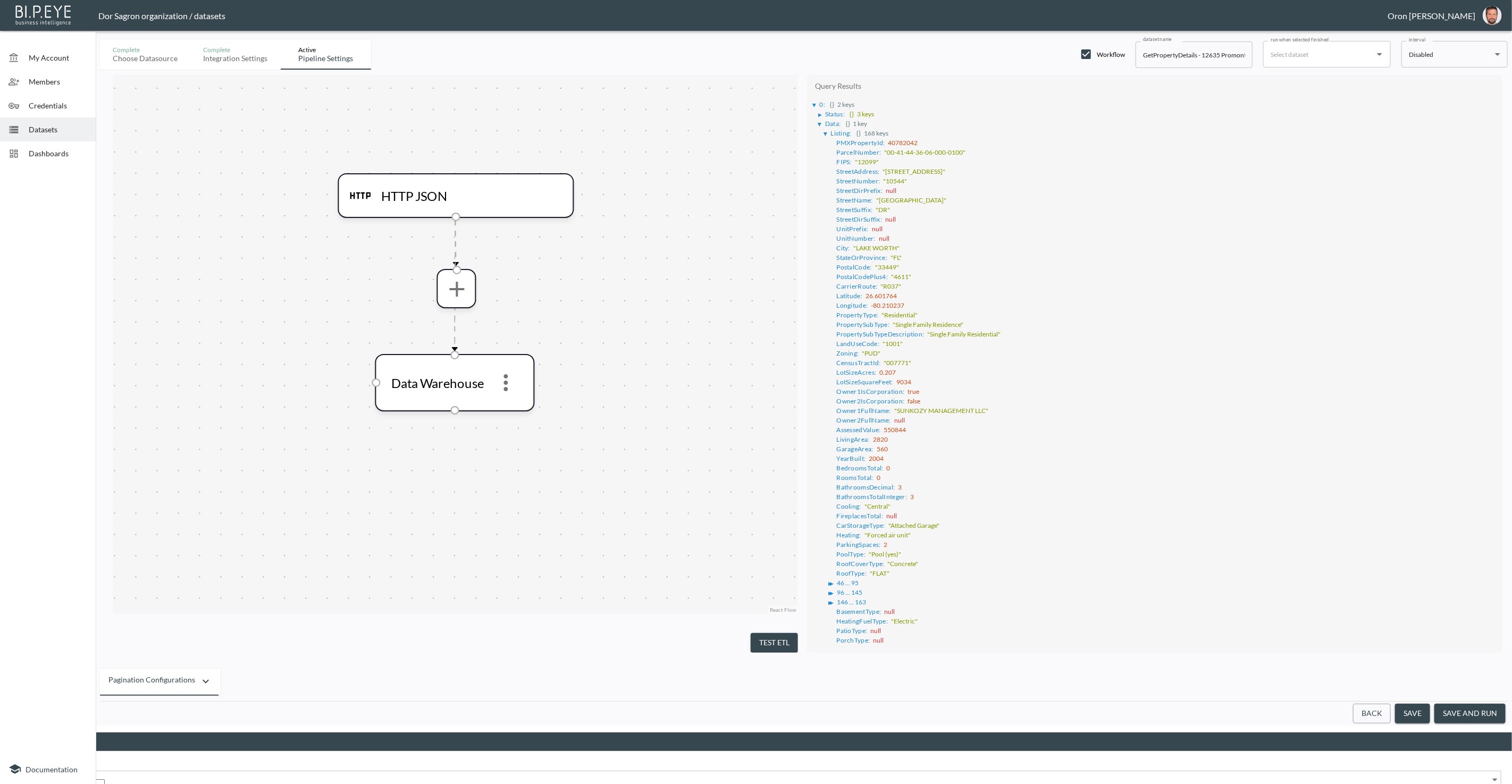
click at [105, 779] on input "Field" at bounding box center [57, 785] width 94 height 11
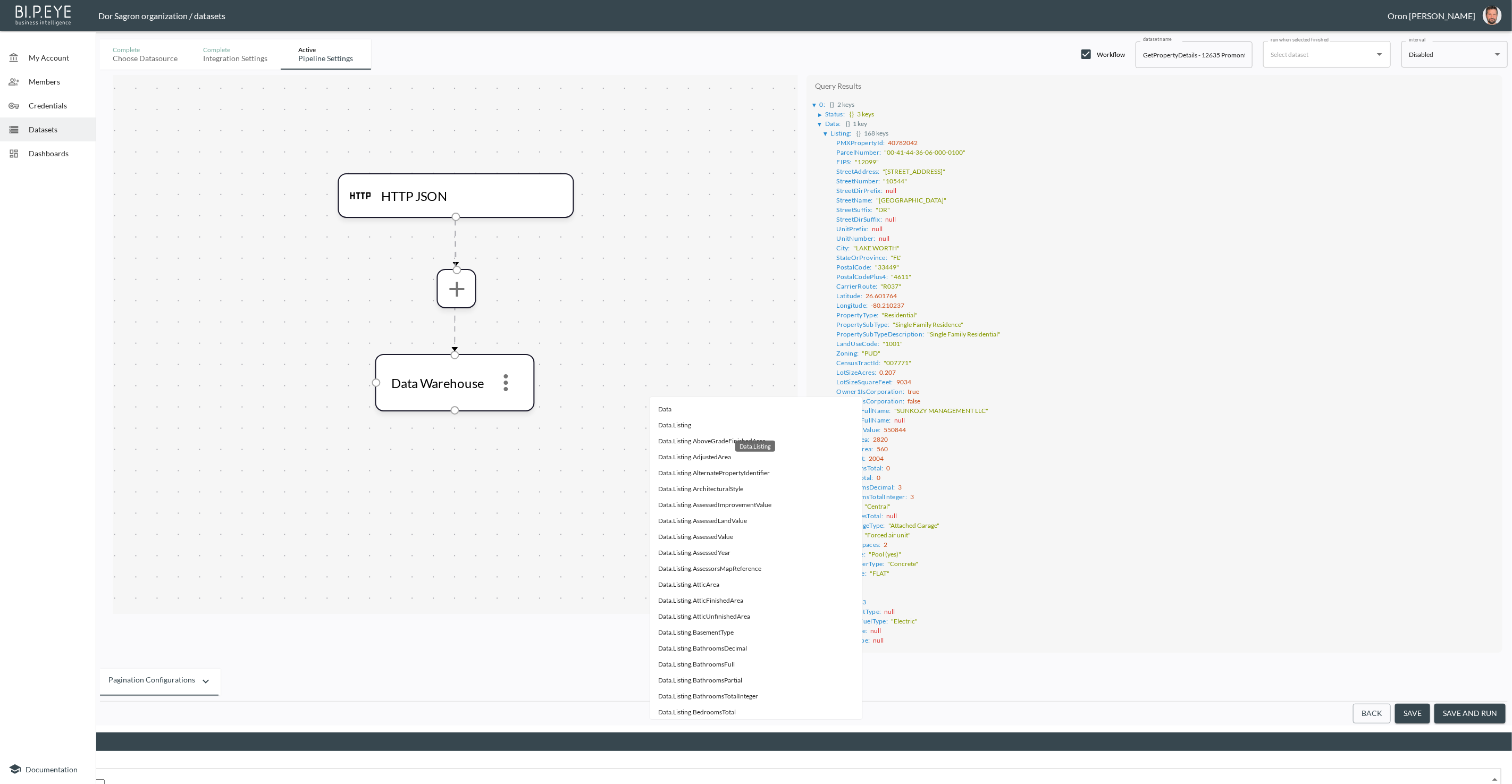
click at [694, 422] on li "Data.Listing" at bounding box center [756, 425] width 213 height 16
type input "Data.Listing"
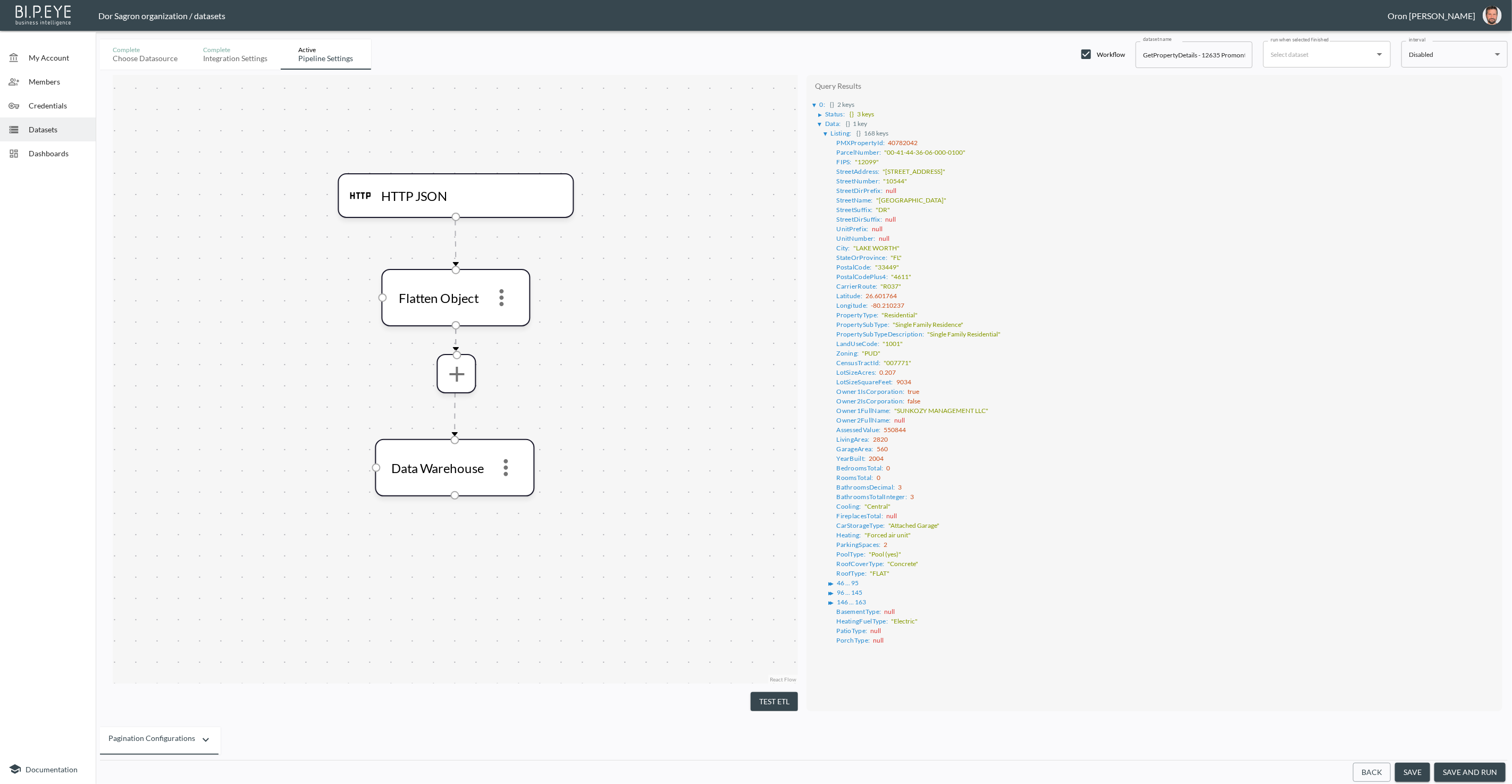
drag, startPoint x: 768, startPoint y: 690, endPoint x: 764, endPoint y: 641, distance: 49.2
click at [768, 692] on button "Test ETL" at bounding box center [774, 701] width 48 height 20
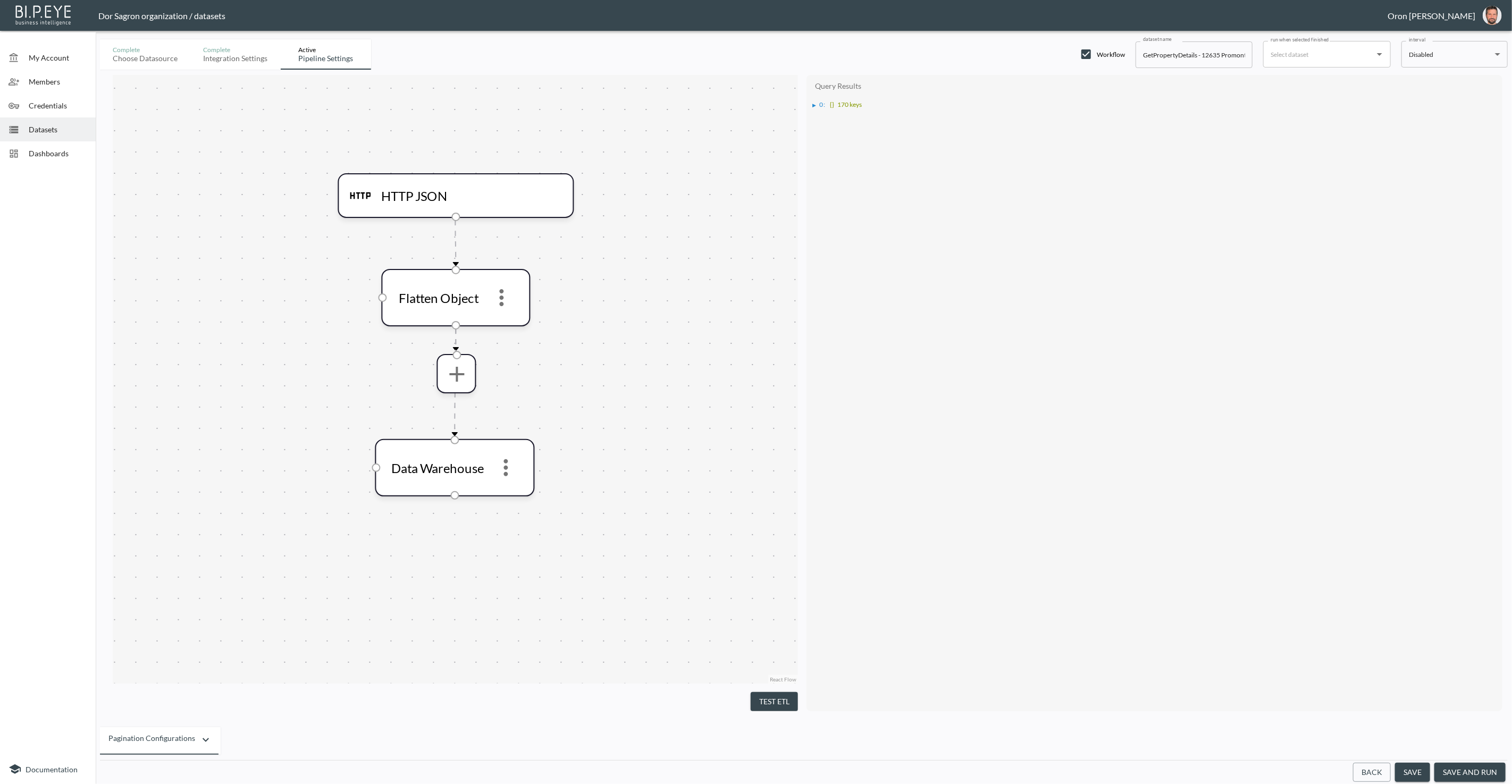
click at [815, 103] on div "▶" at bounding box center [814, 105] width 3 height 6
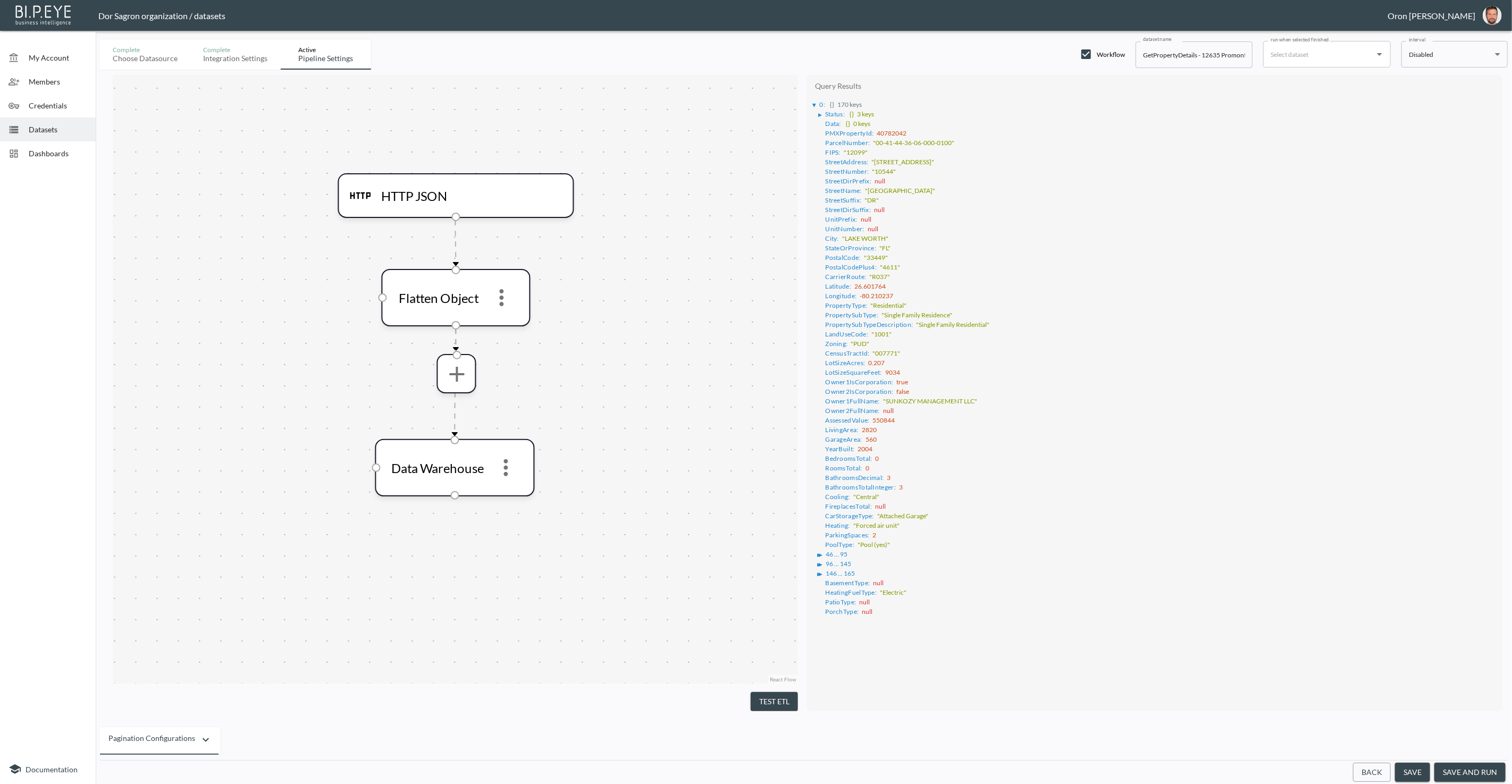
click at [821, 552] on div "▶" at bounding box center [819, 555] width 3 height 6
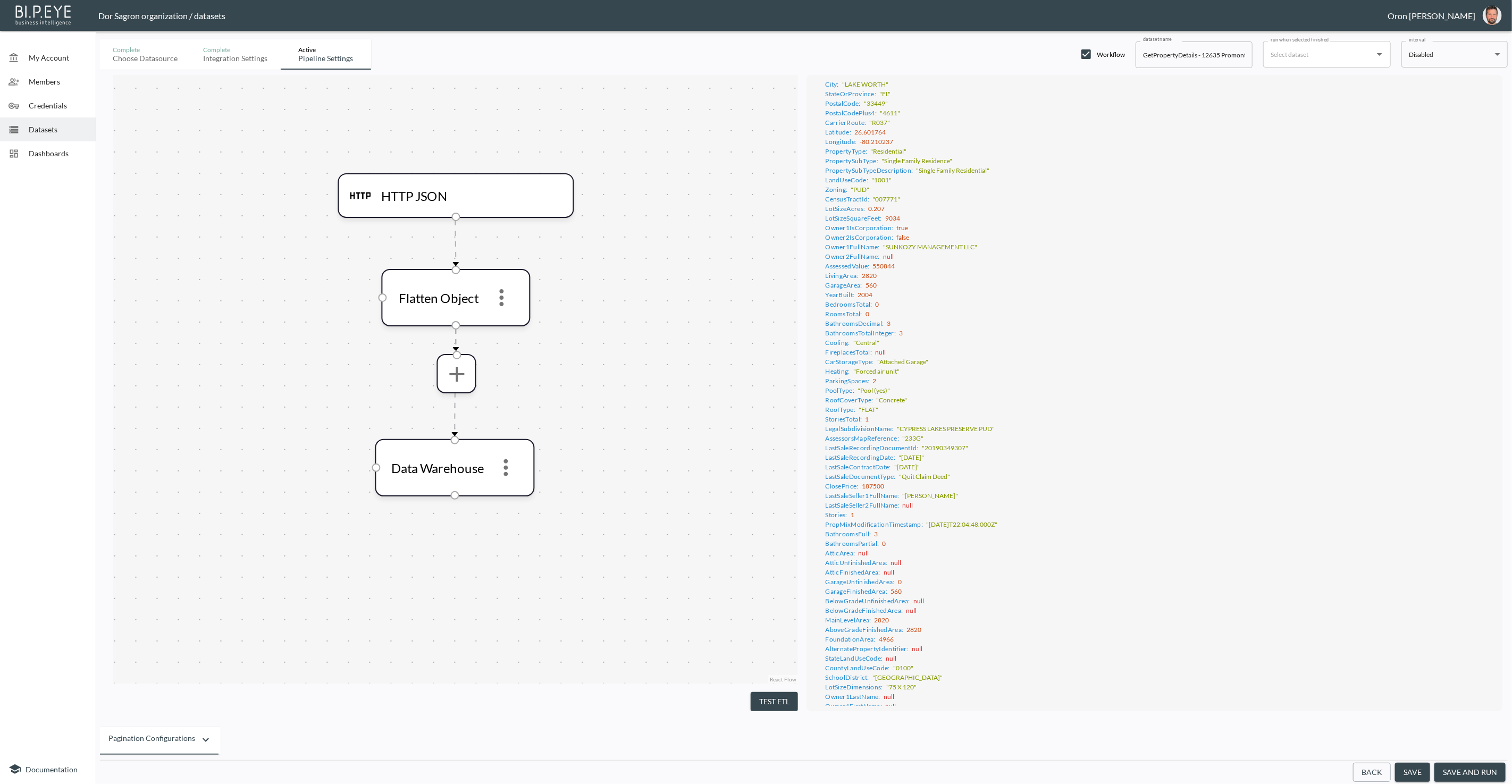
scroll to position [355, 0]
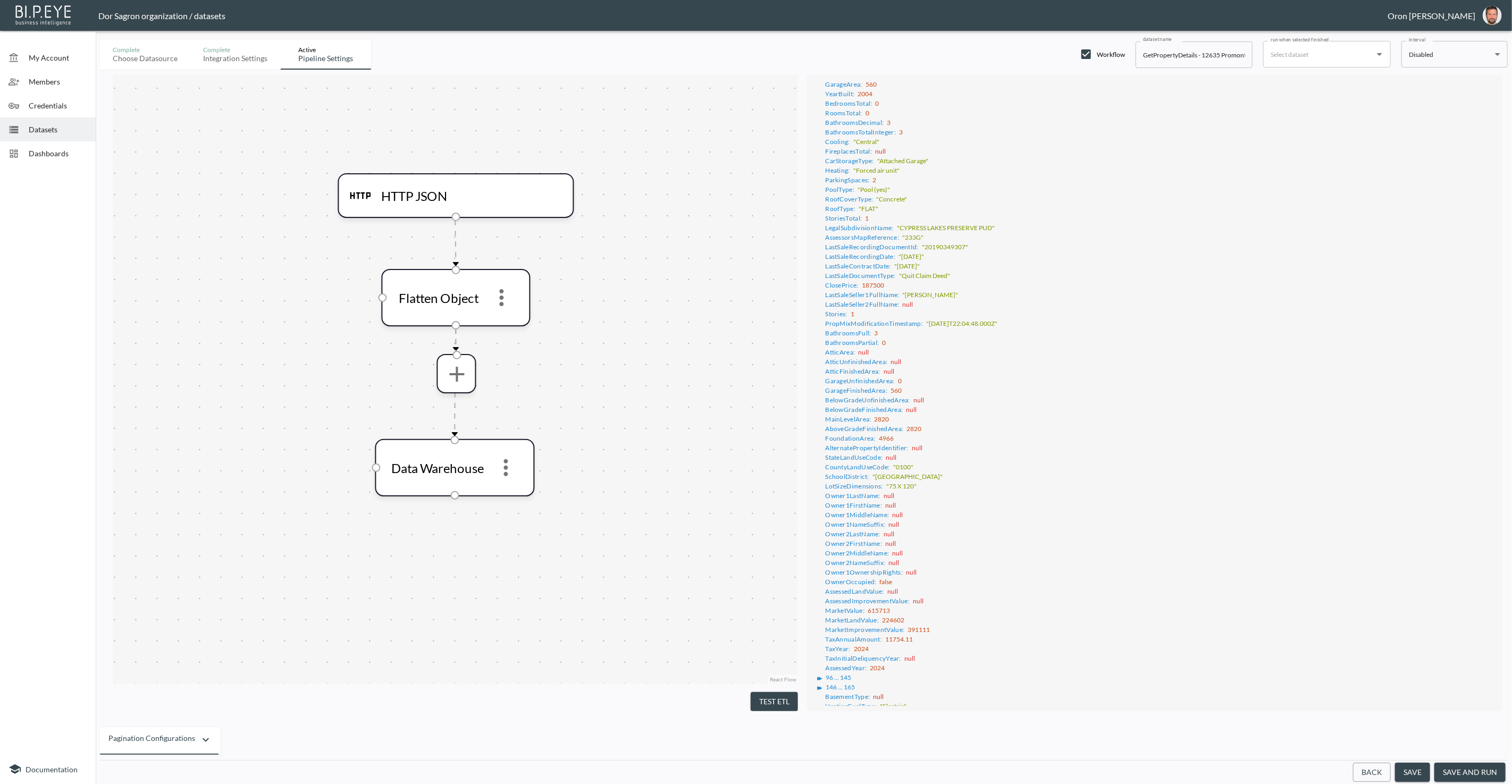
click at [822, 675] on div "▶ ▶" at bounding box center [821, 678] width 3 height 6
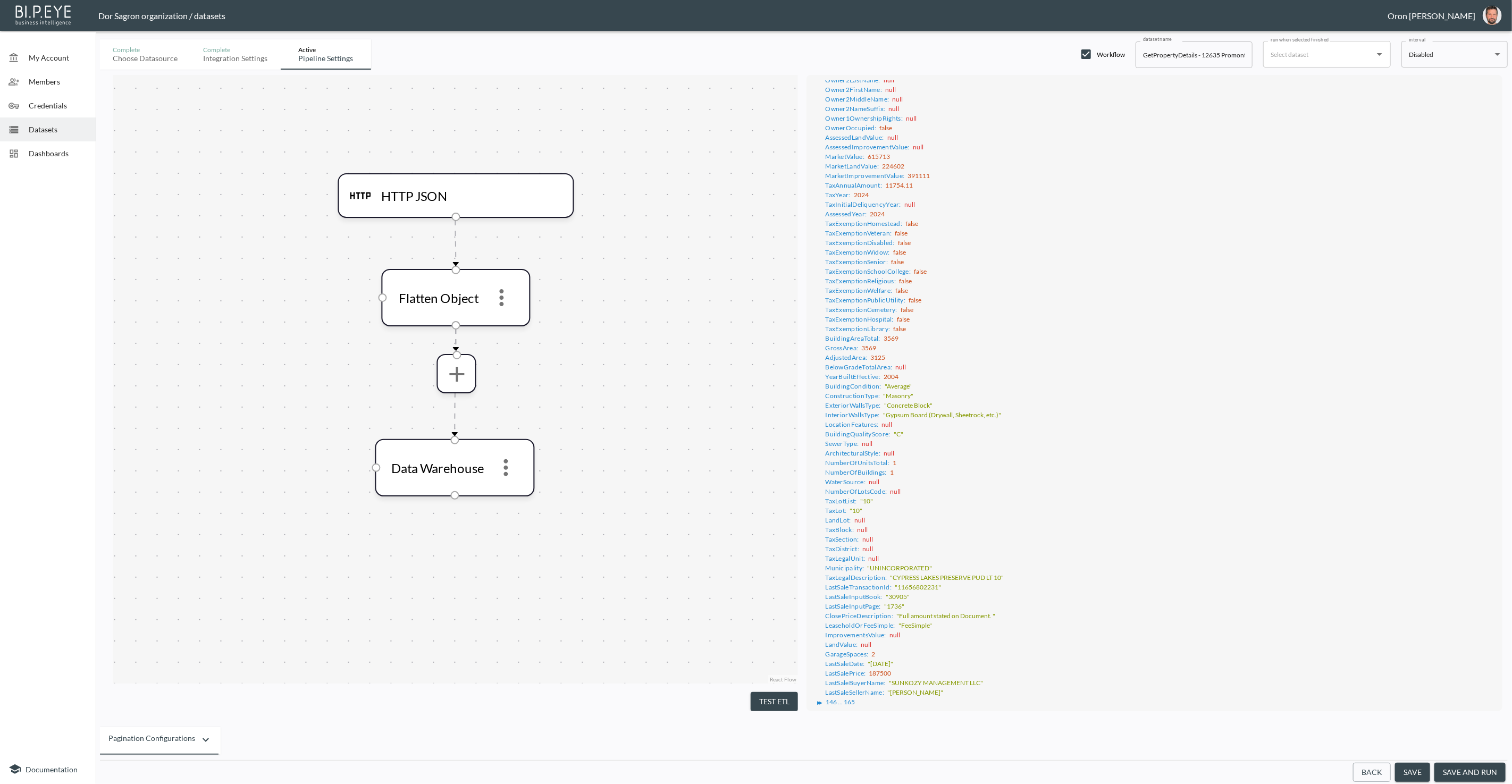
click at [821, 700] on div "▶ ▶" at bounding box center [821, 703] width 3 height 6
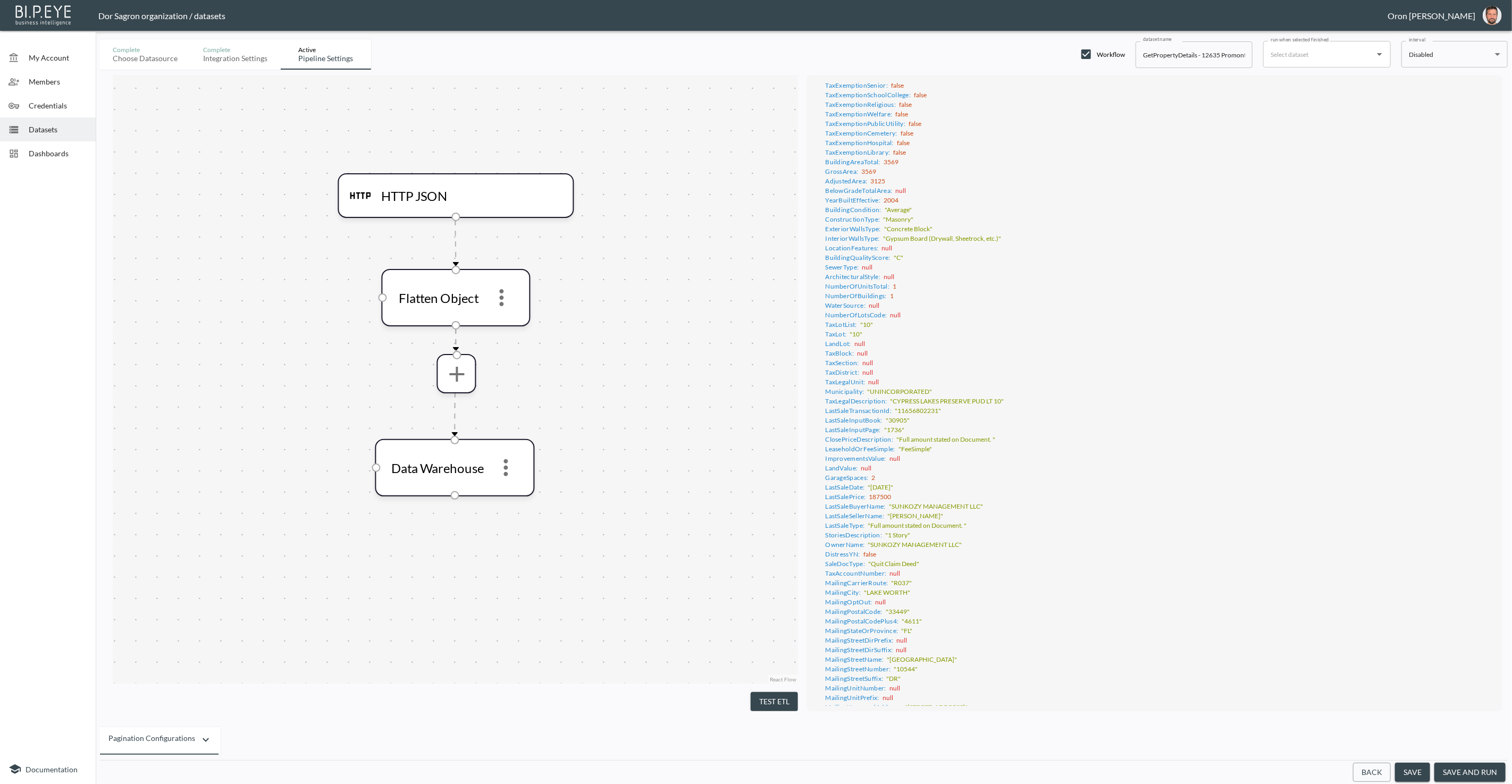
scroll to position [0, 0]
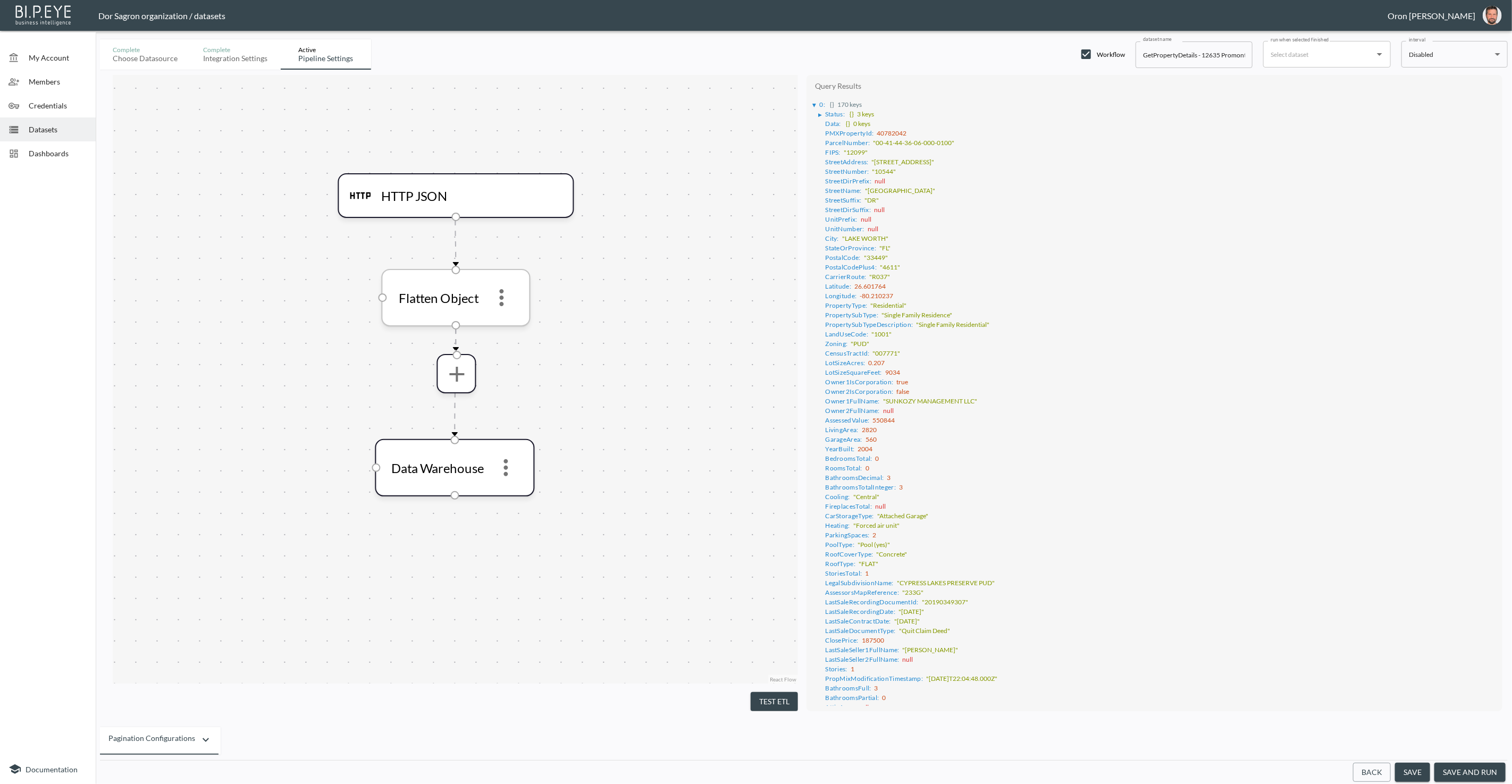
click at [500, 289] on icon "more" at bounding box center [502, 298] width 4 height 17
click at [509, 350] on p "Remove" at bounding box center [502, 351] width 30 height 13
click at [454, 291] on icon "more" at bounding box center [456, 288] width 25 height 25
click at [466, 318] on p "Select Columns" at bounding box center [438, 317] width 57 height 13
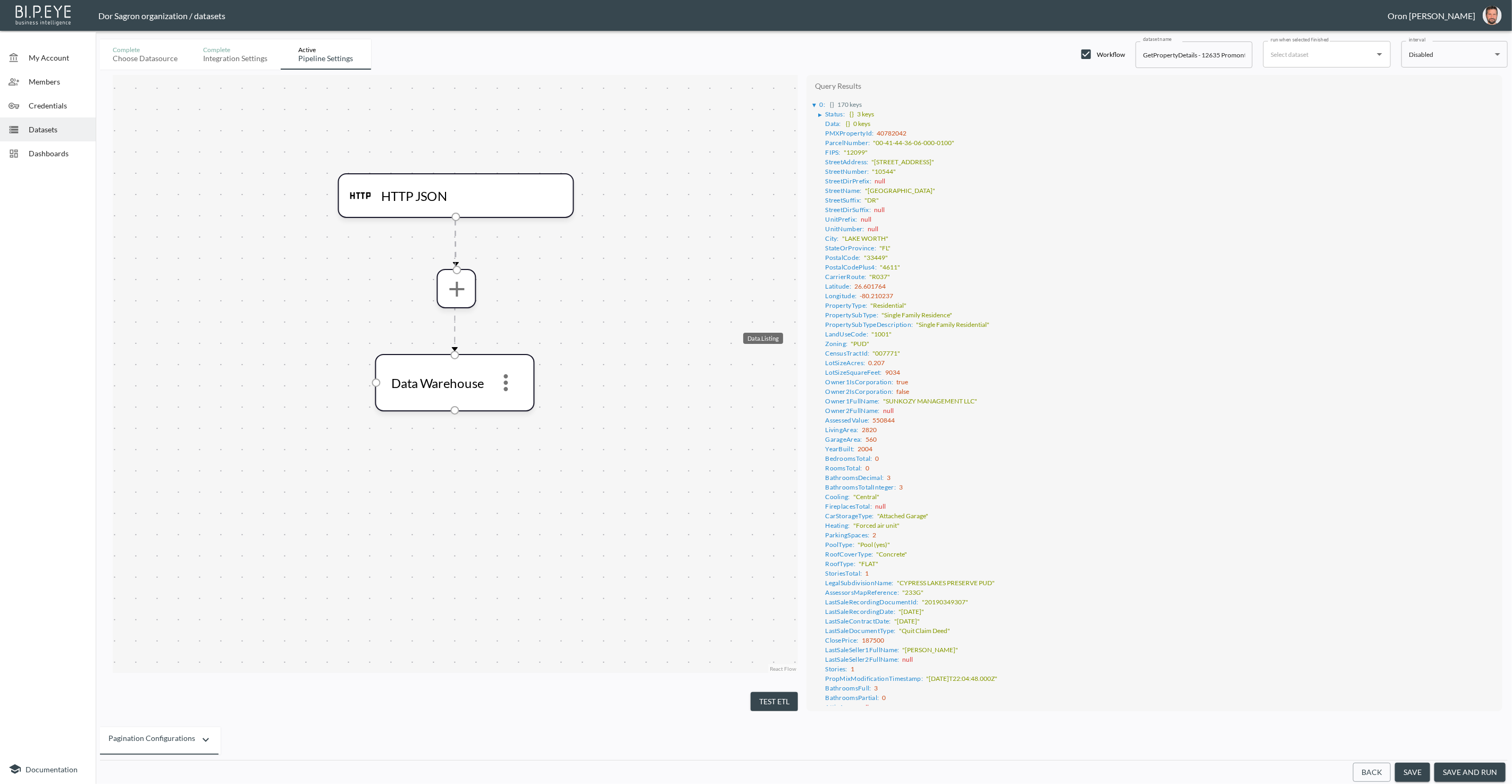
checkbox input "true"
drag, startPoint x: 843, startPoint y: 570, endPoint x: 832, endPoint y: 566, distance: 11.7
click at [786, 702] on button "Test ETL" at bounding box center [774, 701] width 48 height 20
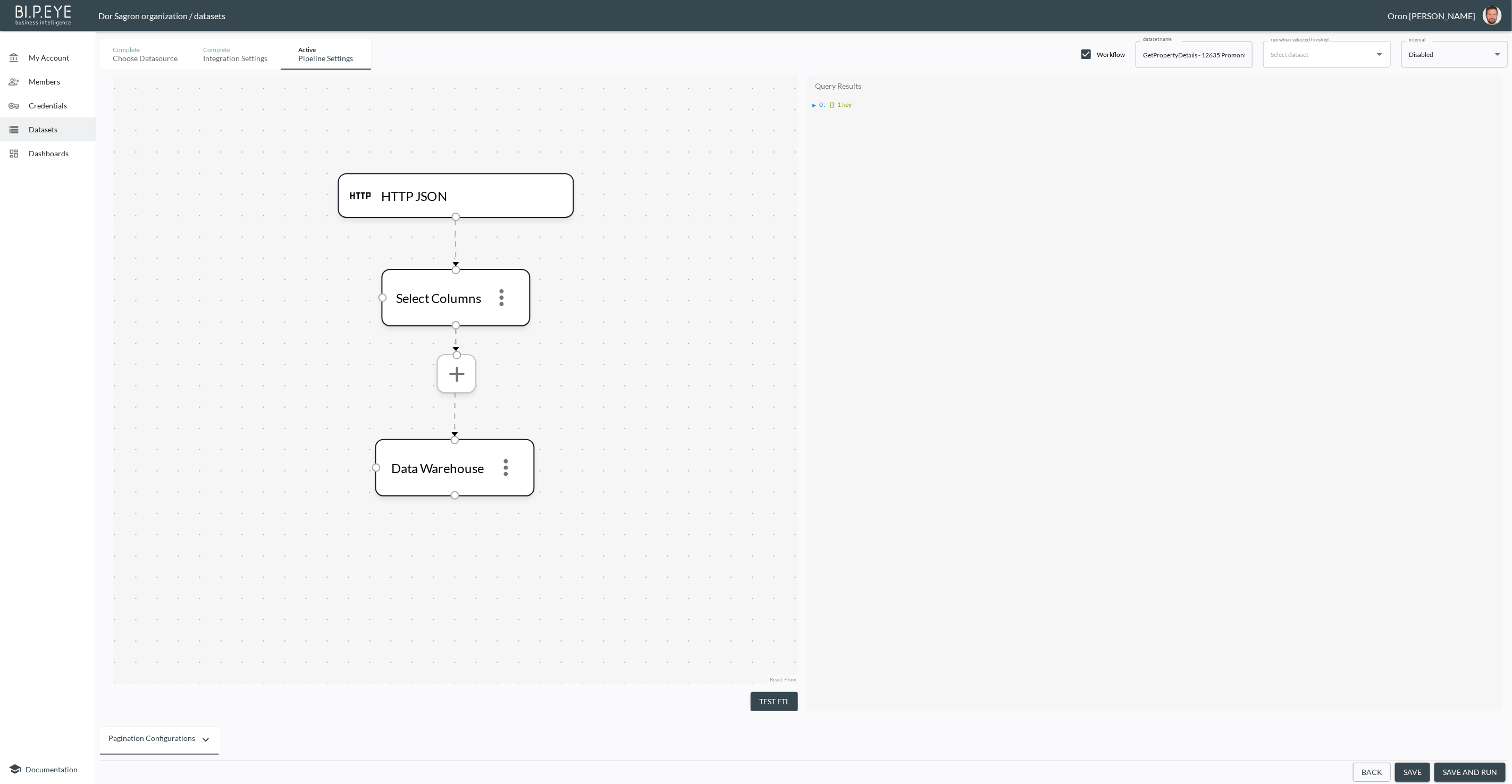
click at [445, 364] on icon "more" at bounding box center [456, 373] width 25 height 25
click at [449, 592] on p "Flatten Object" at bounding box center [436, 598] width 53 height 13
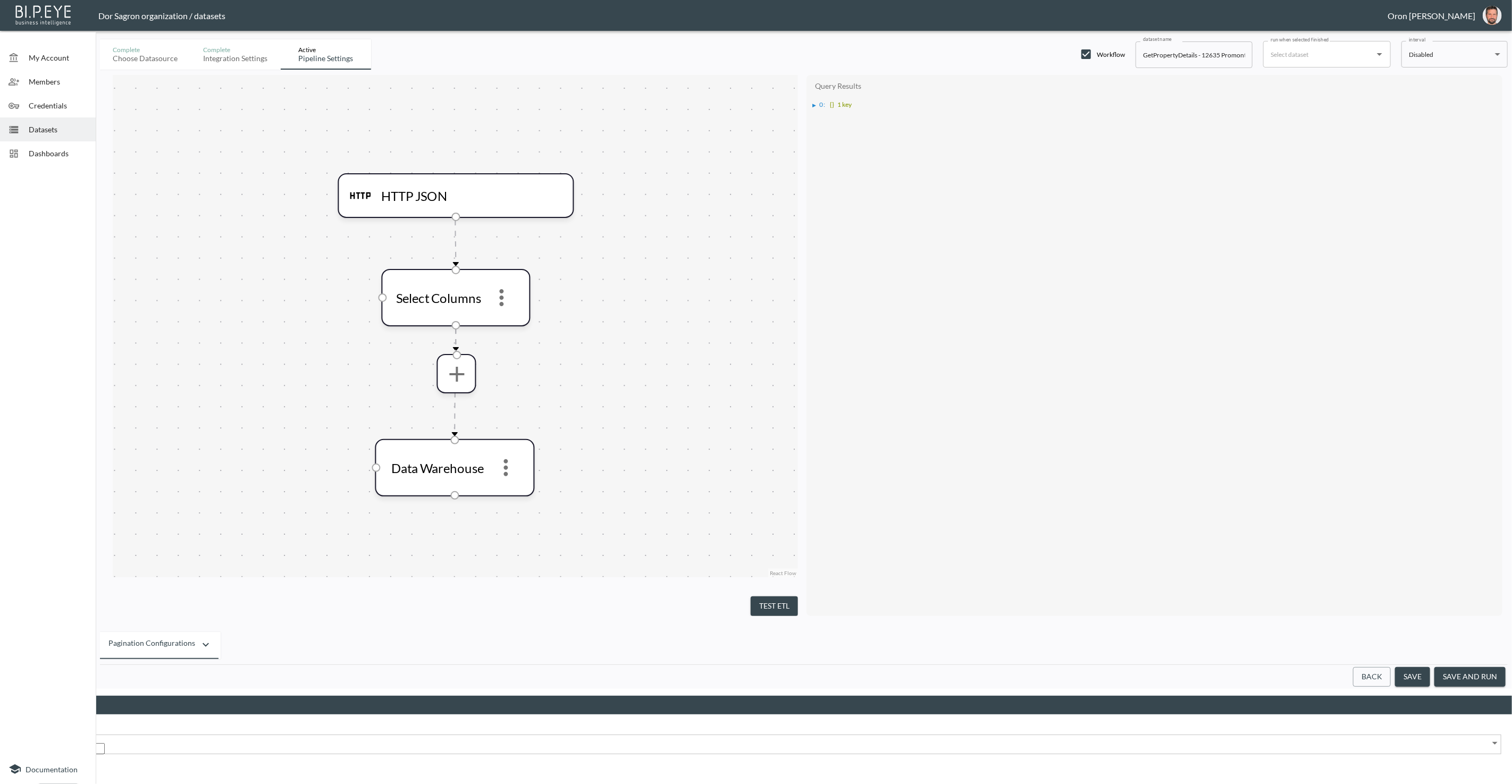
drag, startPoint x: 650, startPoint y: 406, endPoint x: 659, endPoint y: 394, distance: 15.0
click at [651, 722] on div "Field Field" at bounding box center [756, 743] width 1512 height 43
click at [659, 743] on div "Field" at bounding box center [755, 748] width 1491 height 12
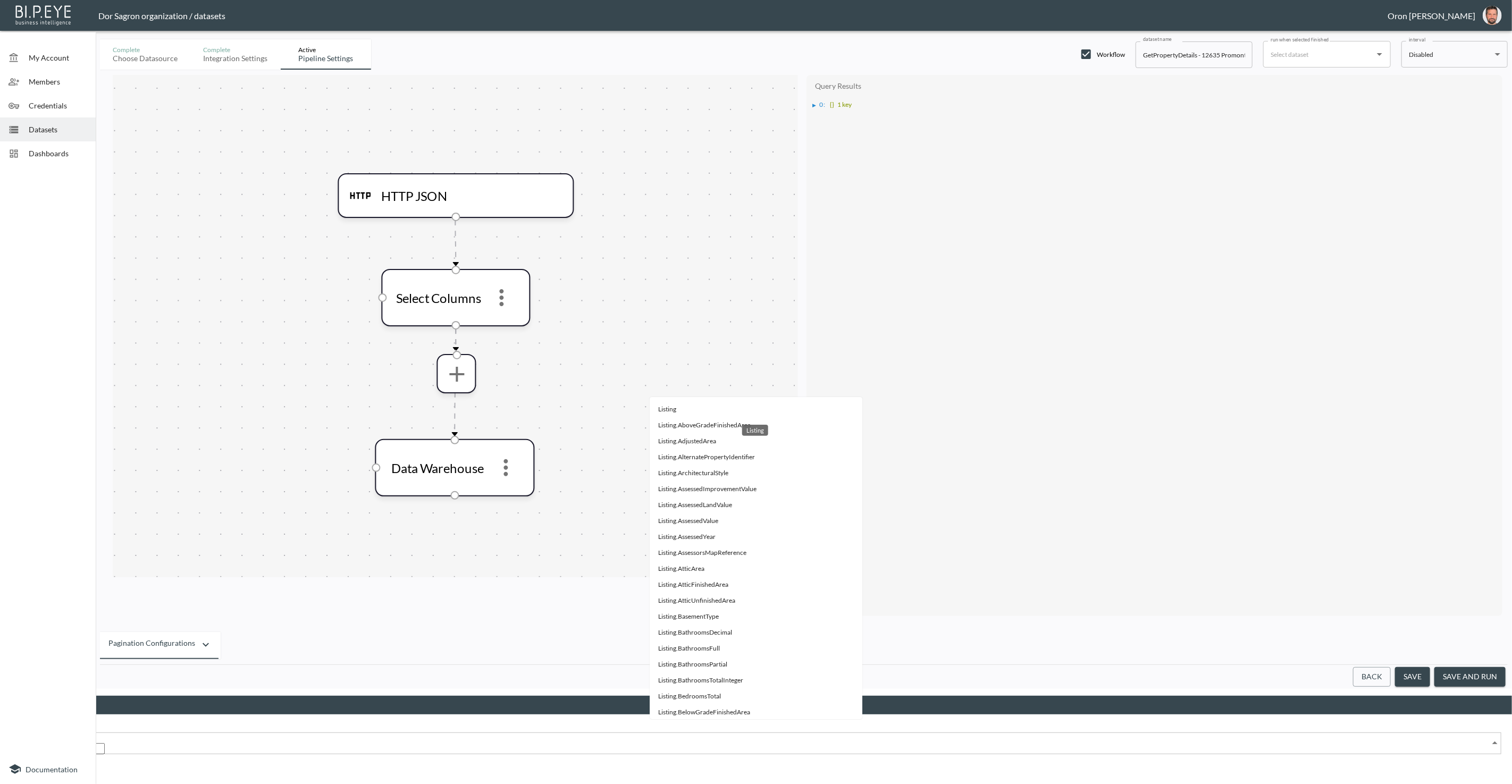
click at [671, 408] on li "Listing" at bounding box center [756, 409] width 213 height 16
type input "Listing"
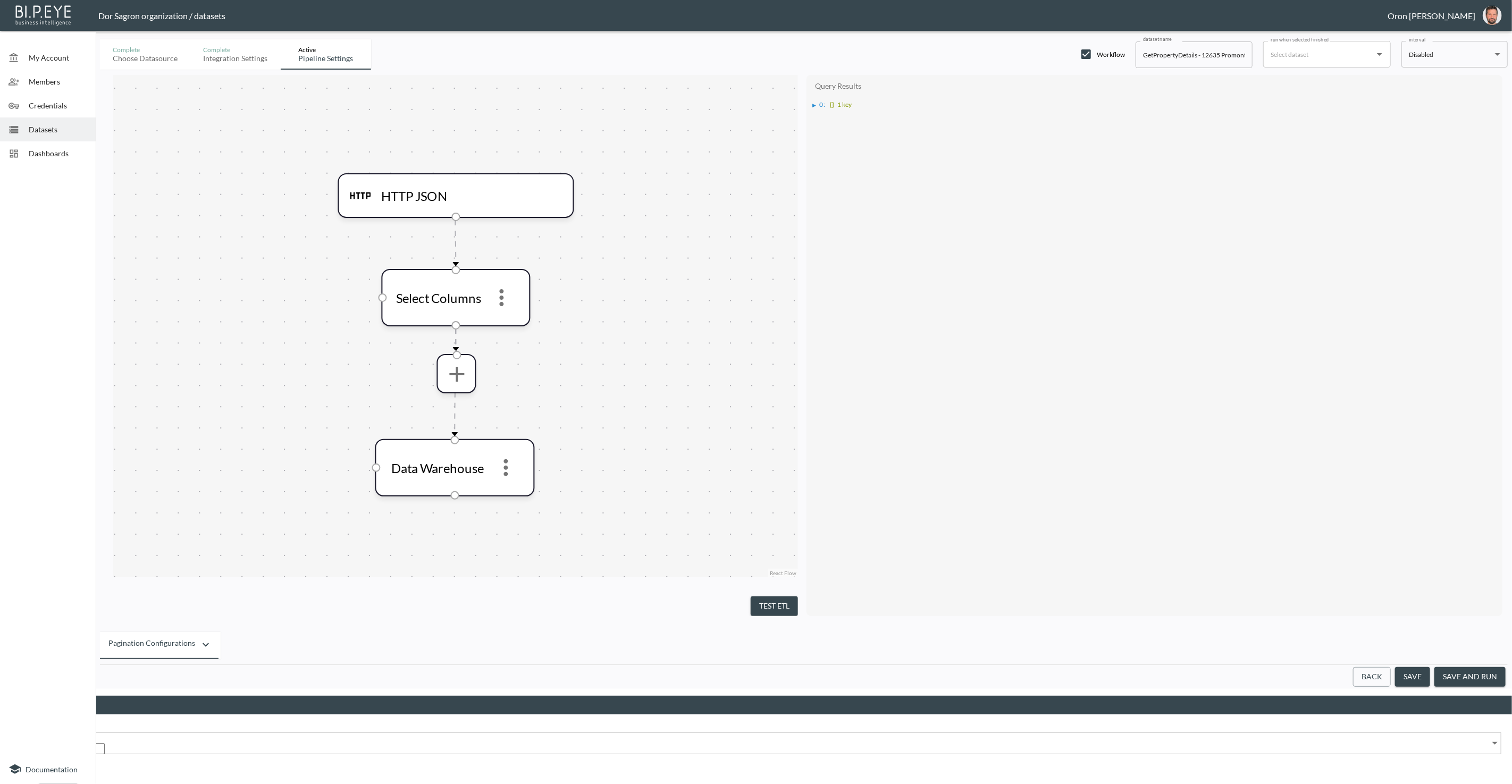
drag, startPoint x: 868, startPoint y: 430, endPoint x: 701, endPoint y: 681, distance: 301.5
click at [78, 765] on button "Apply" at bounding box center [59, 774] width 40 height 20
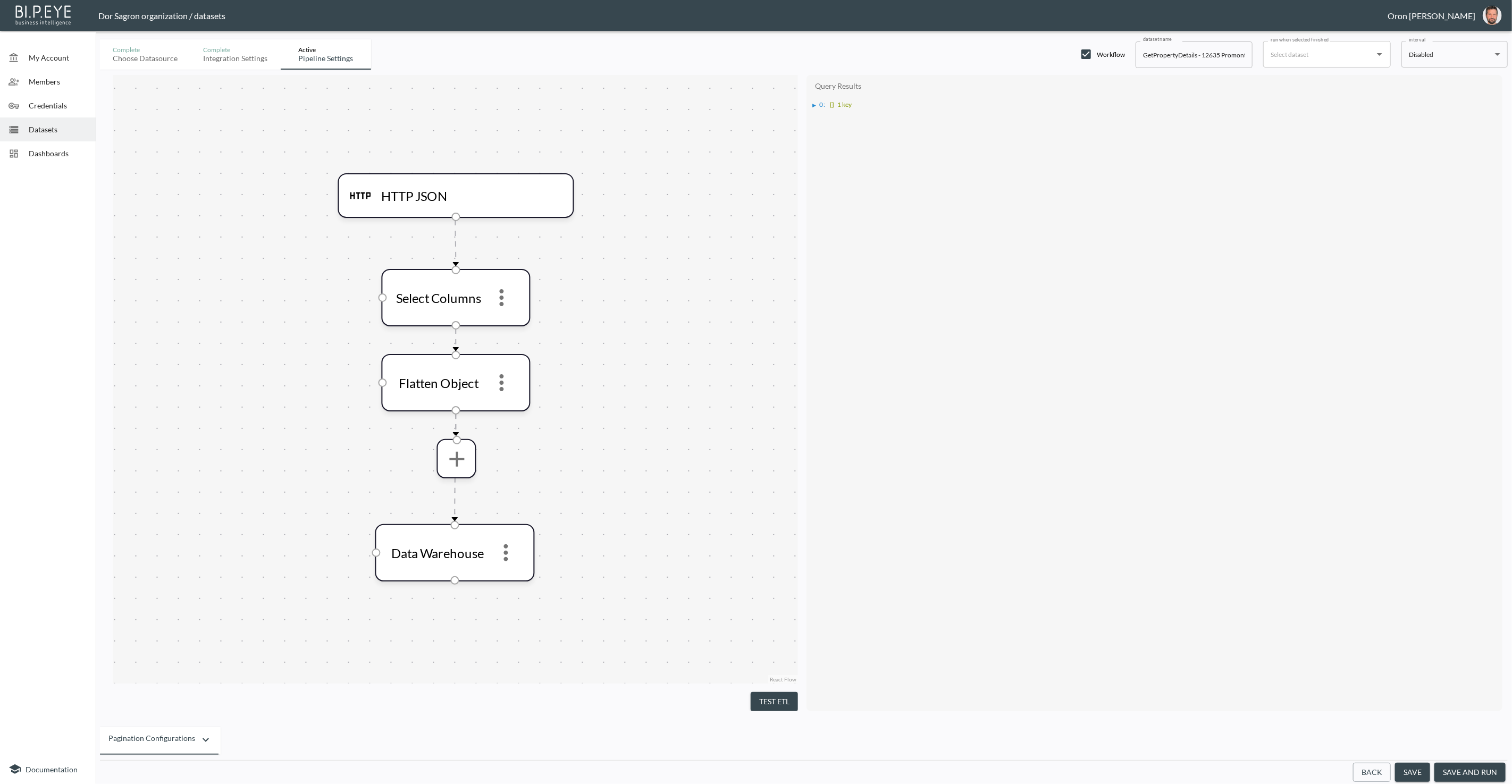
click at [757, 693] on button "Test ETL" at bounding box center [774, 701] width 48 height 20
click at [1327, 59] on input "run when selected finished" at bounding box center [1319, 54] width 102 height 17
type input "t"
type input "GetListingDetails - Thai Toy"
click at [1472, 768] on button "save and run" at bounding box center [1469, 772] width 71 height 20
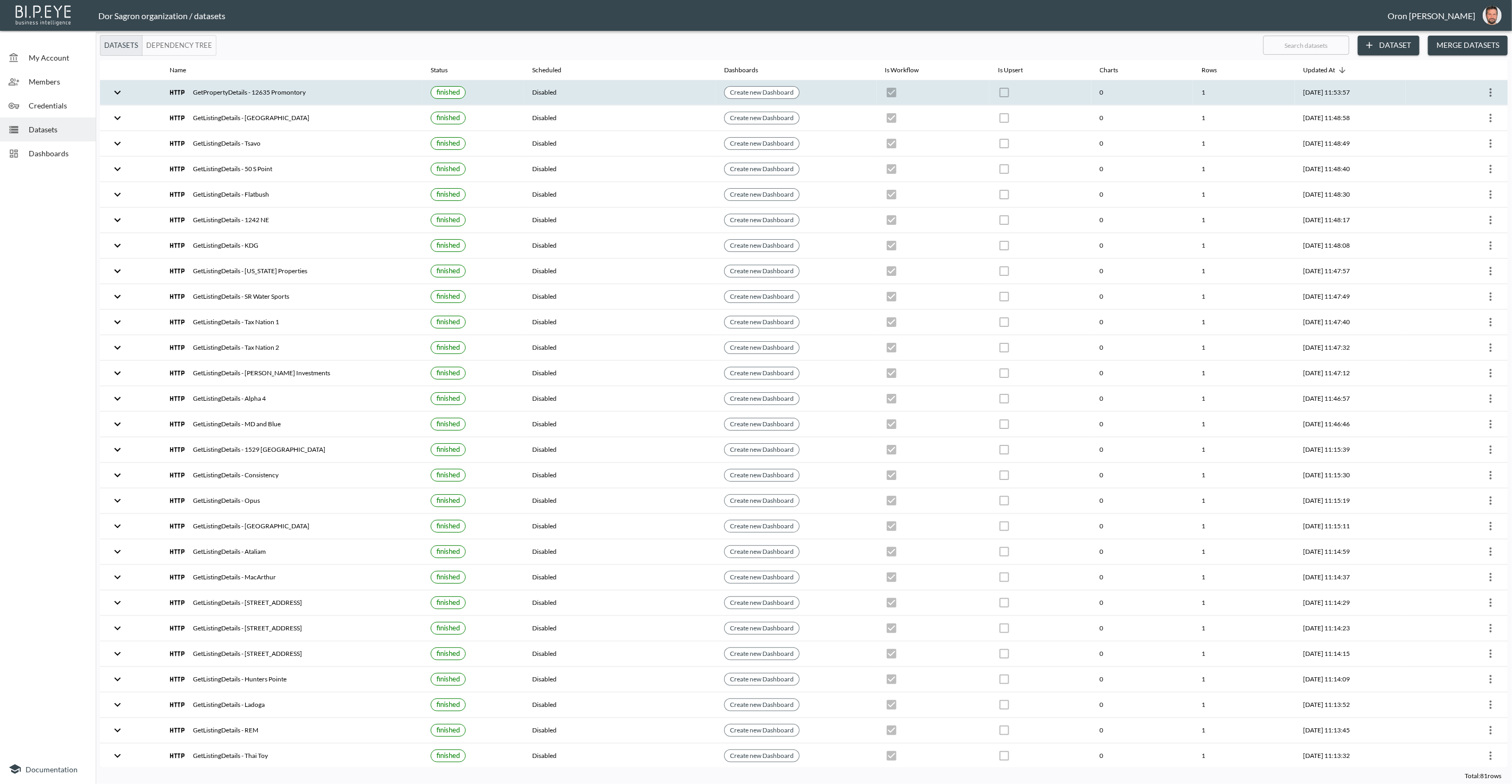
click at [633, 95] on th "Disabled" at bounding box center [620, 92] width 192 height 25
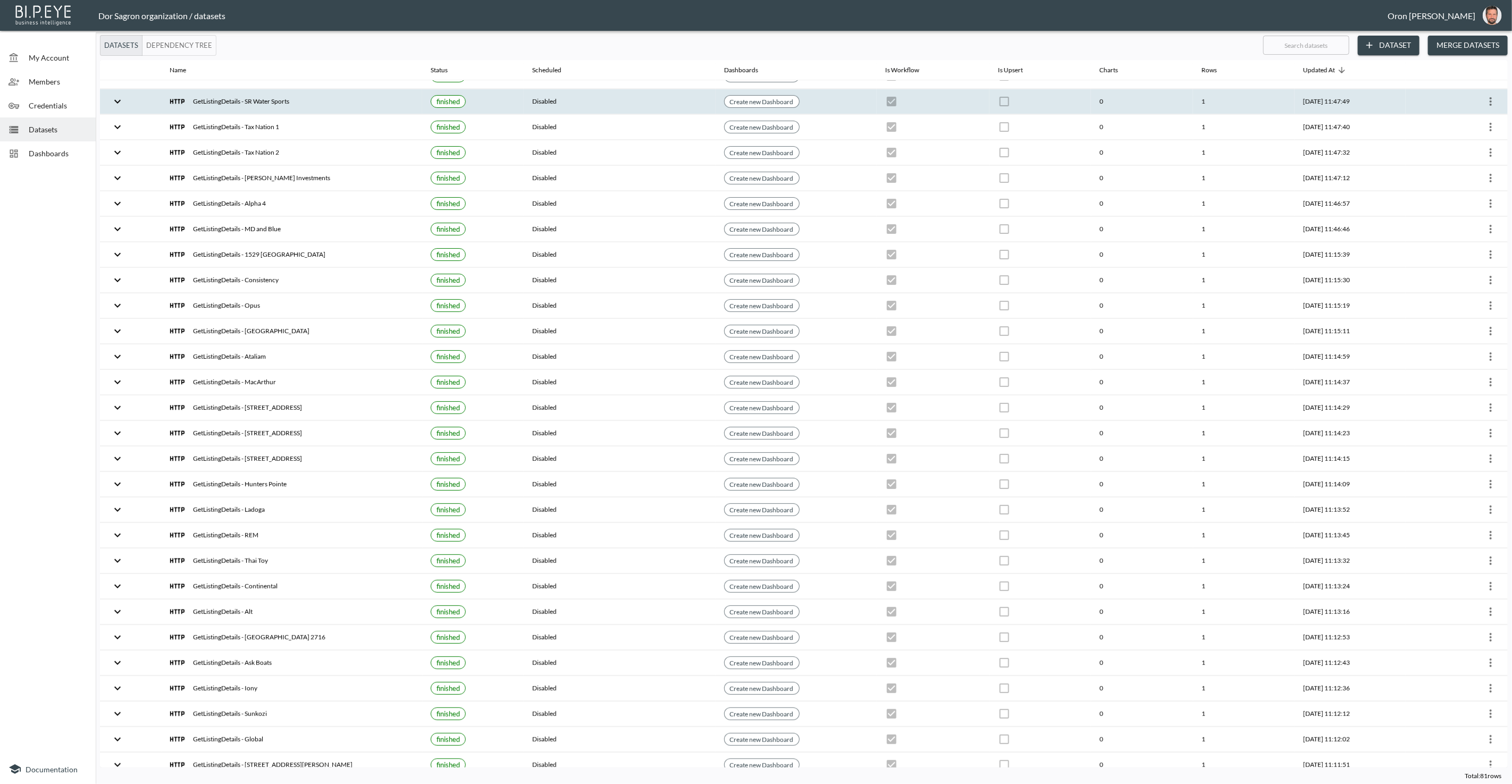
scroll to position [596, 0]
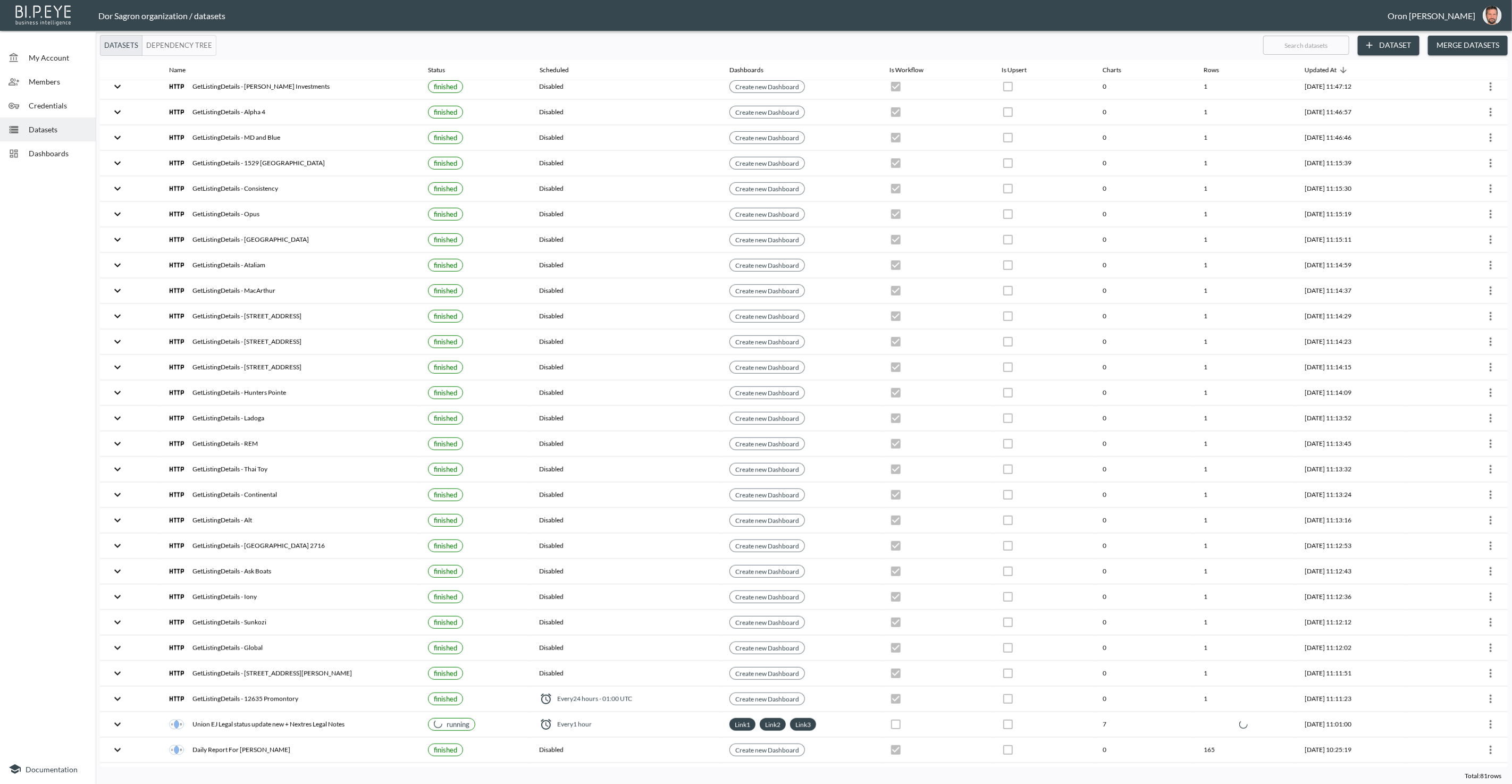
checkbox input "false"
checkbox input "true"
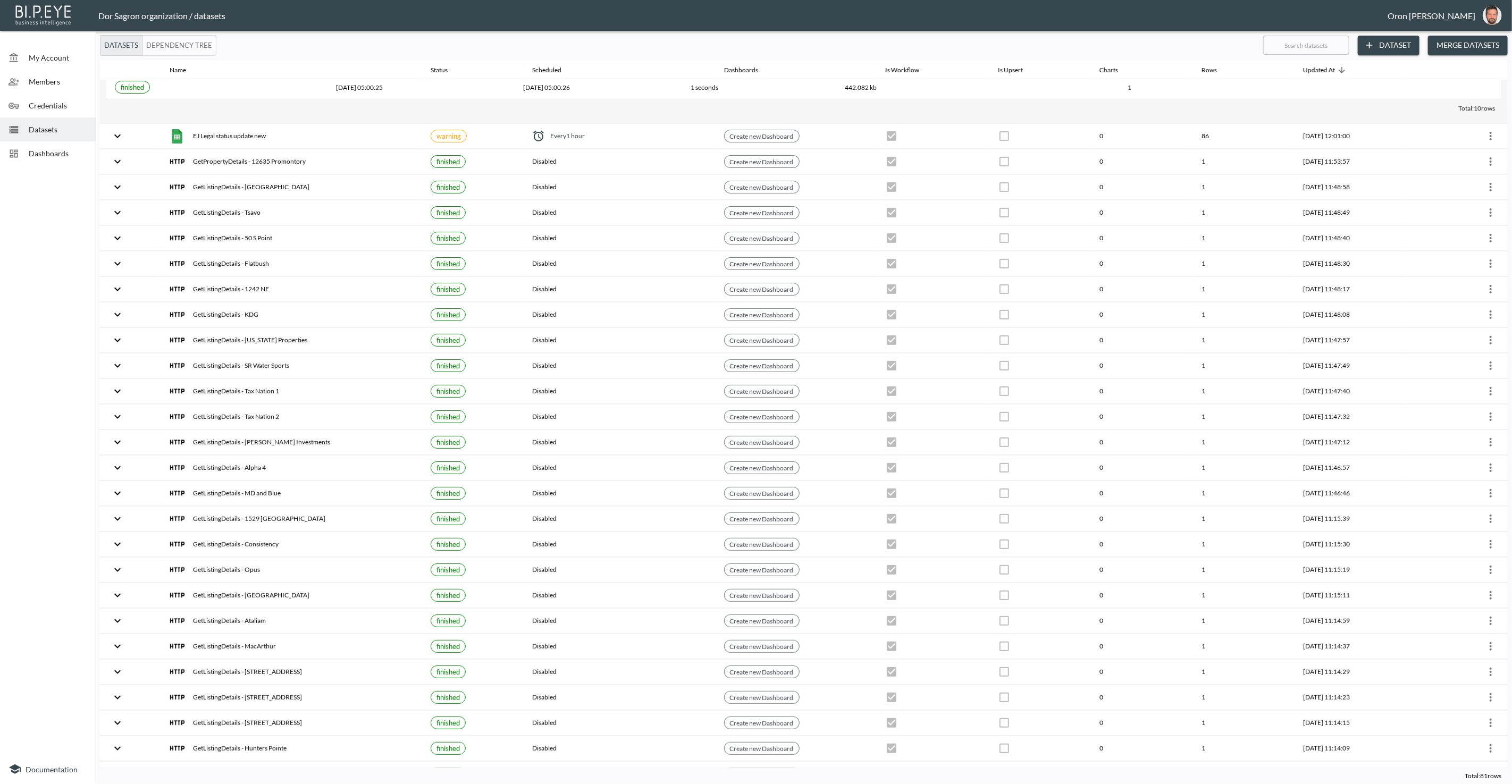
scroll to position [0, 0]
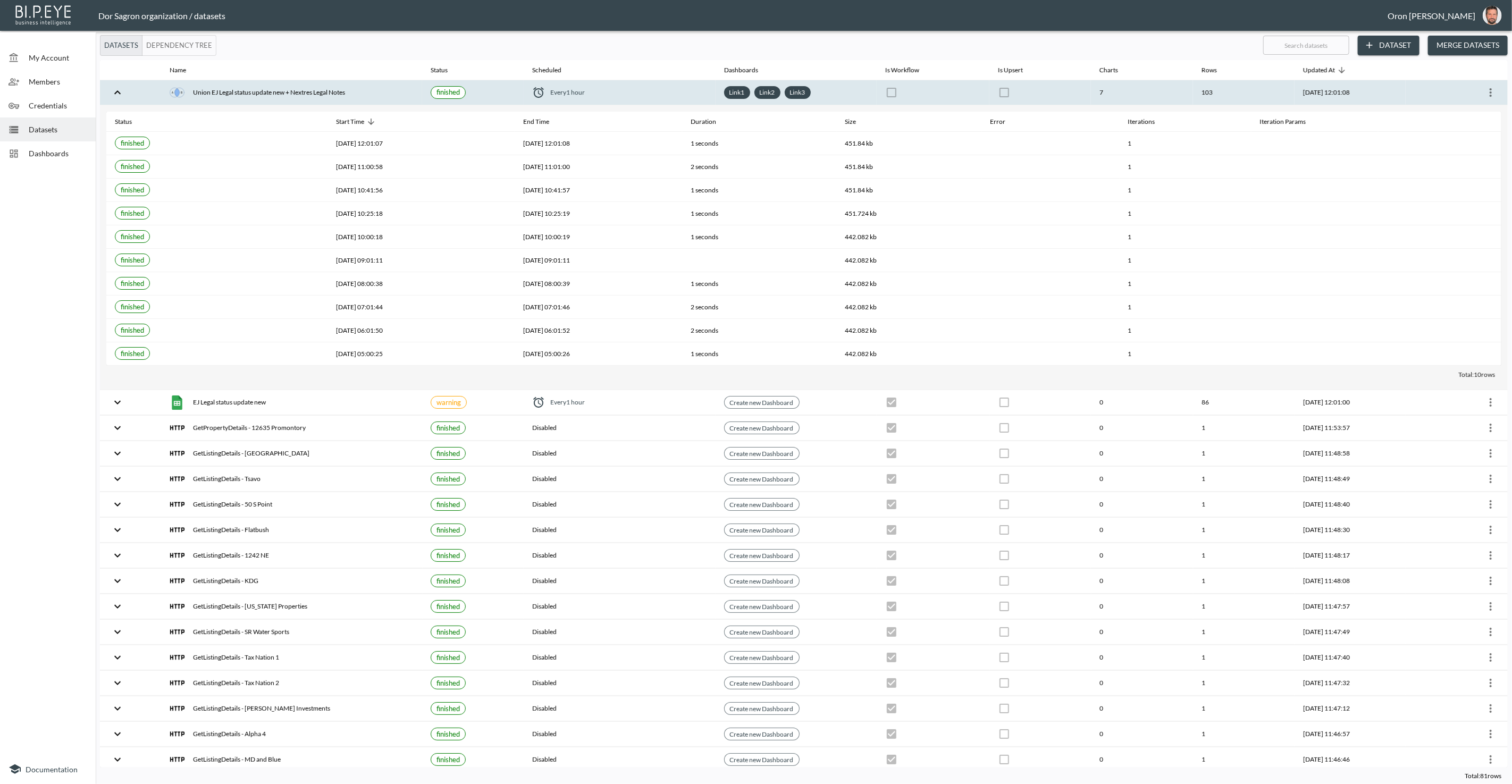
click at [305, 90] on div "Union EJ Legal status update new + Nextres Legal Notes" at bounding box center [292, 92] width 244 height 15
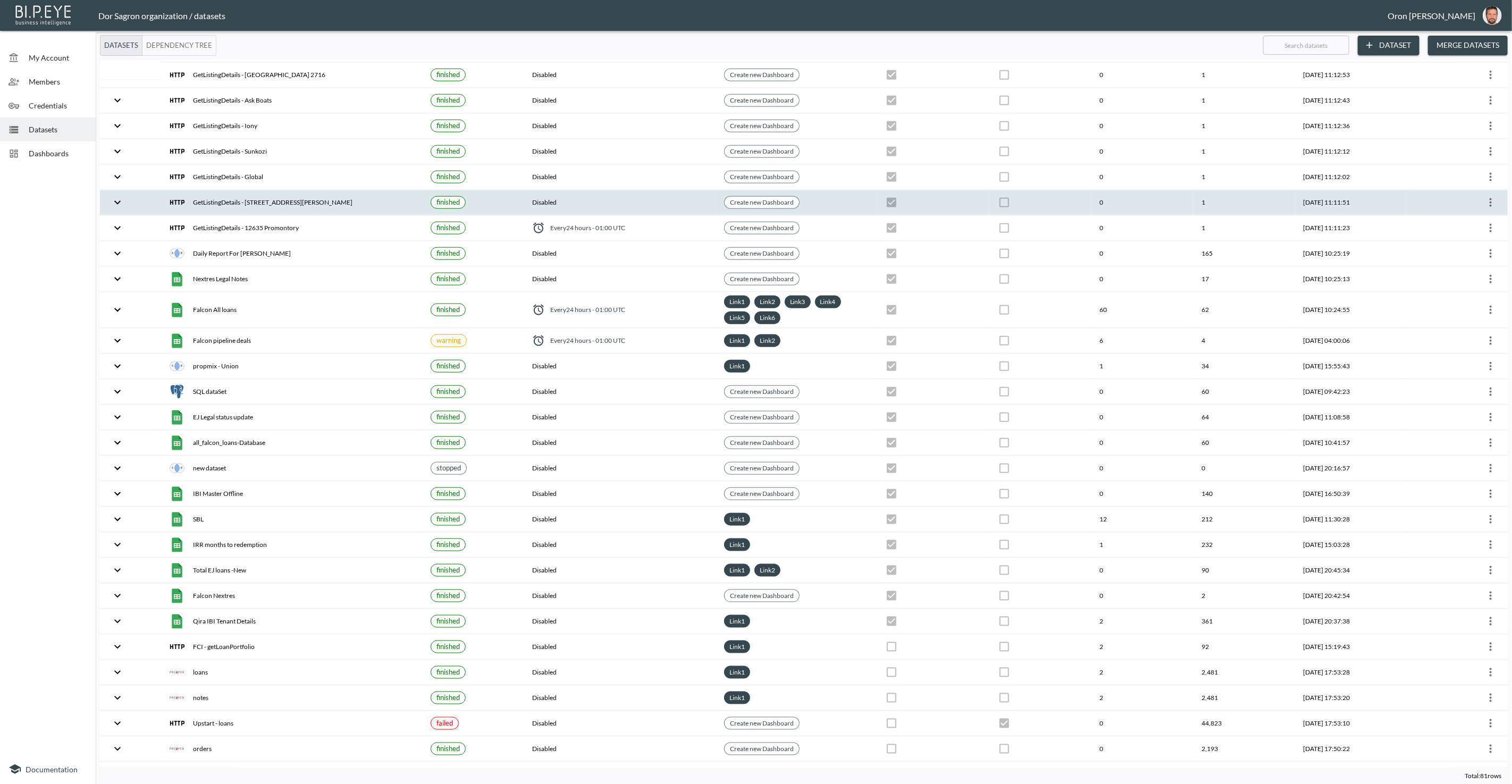
scroll to position [808, 0]
